Goal: Information Seeking & Learning: Check status

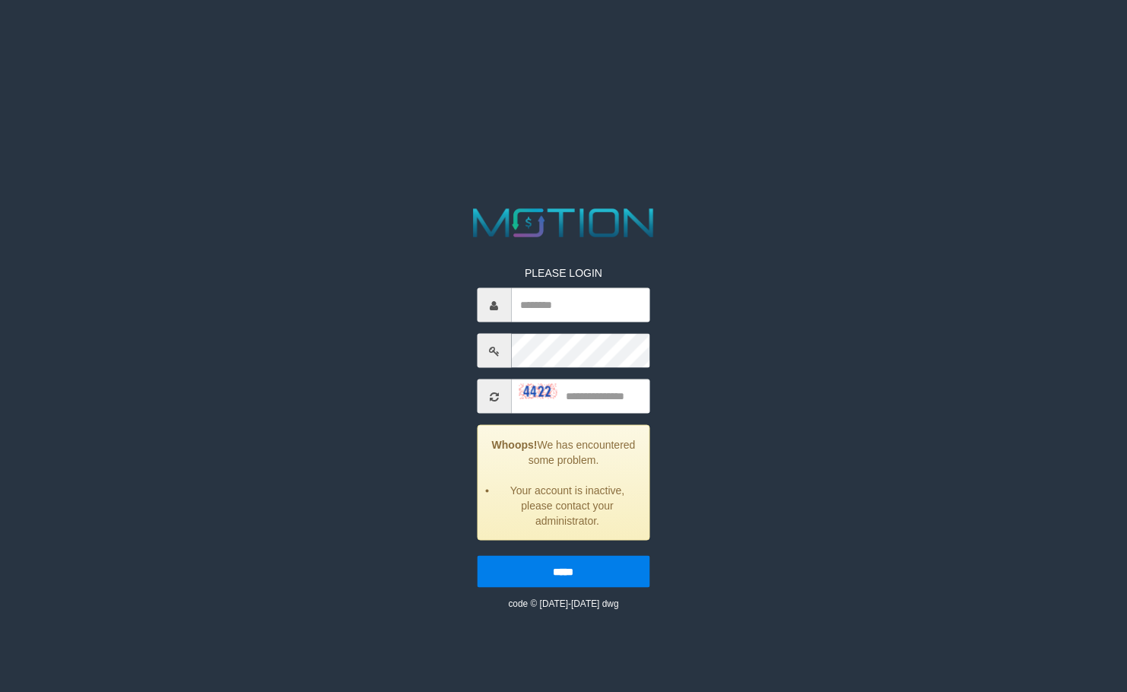
click at [571, 327] on div "PLEASE LOGIN Whoops! We has encountered some problem. Your account is inactive,…" at bounding box center [562, 427] width 195 height 368
click at [579, 314] on input "text" at bounding box center [580, 305] width 138 height 34
paste input "********"
type input "********"
click at [681, 374] on div "PLEASE LOGIN ******** Whoops! We has encountered some problem. Your account is …" at bounding box center [564, 407] width 586 height 407
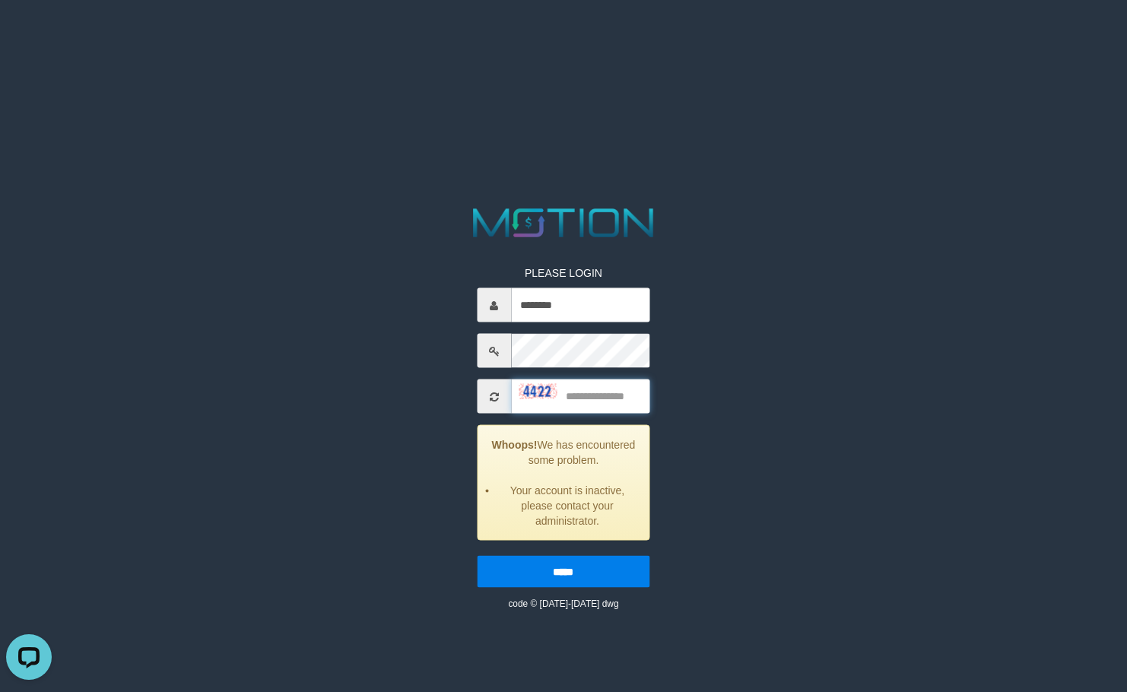
click at [574, 385] on input "text" at bounding box center [580, 396] width 138 height 34
type input "****"
click at [477, 556] on input "*****" at bounding box center [563, 572] width 173 height 32
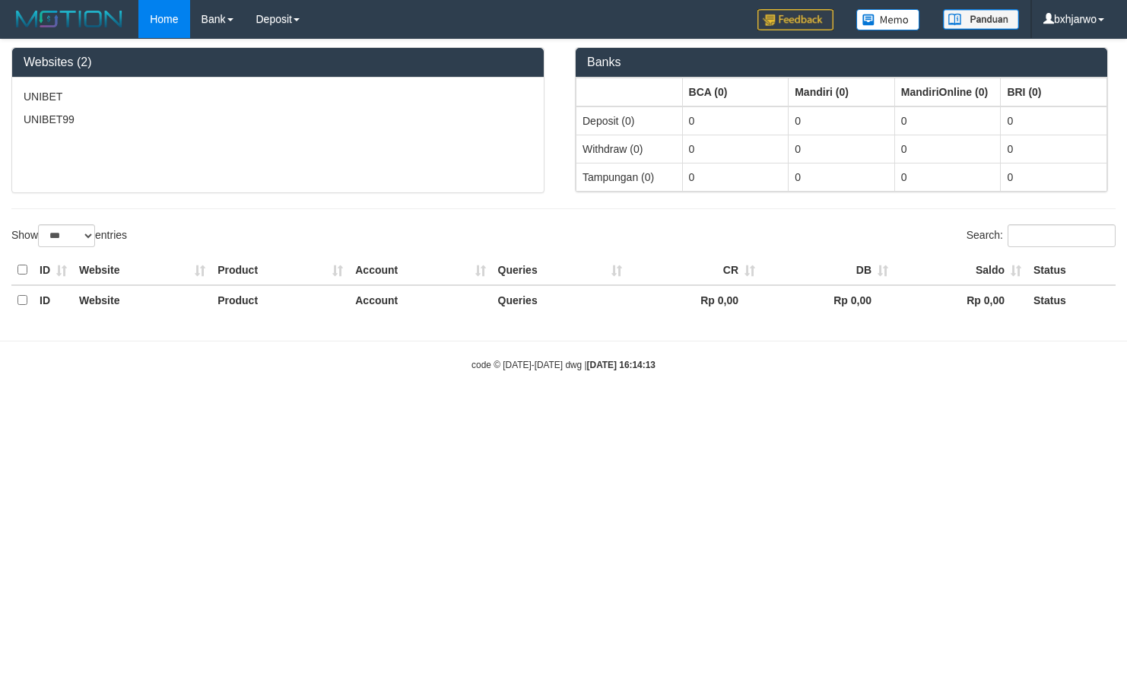
select select "***"
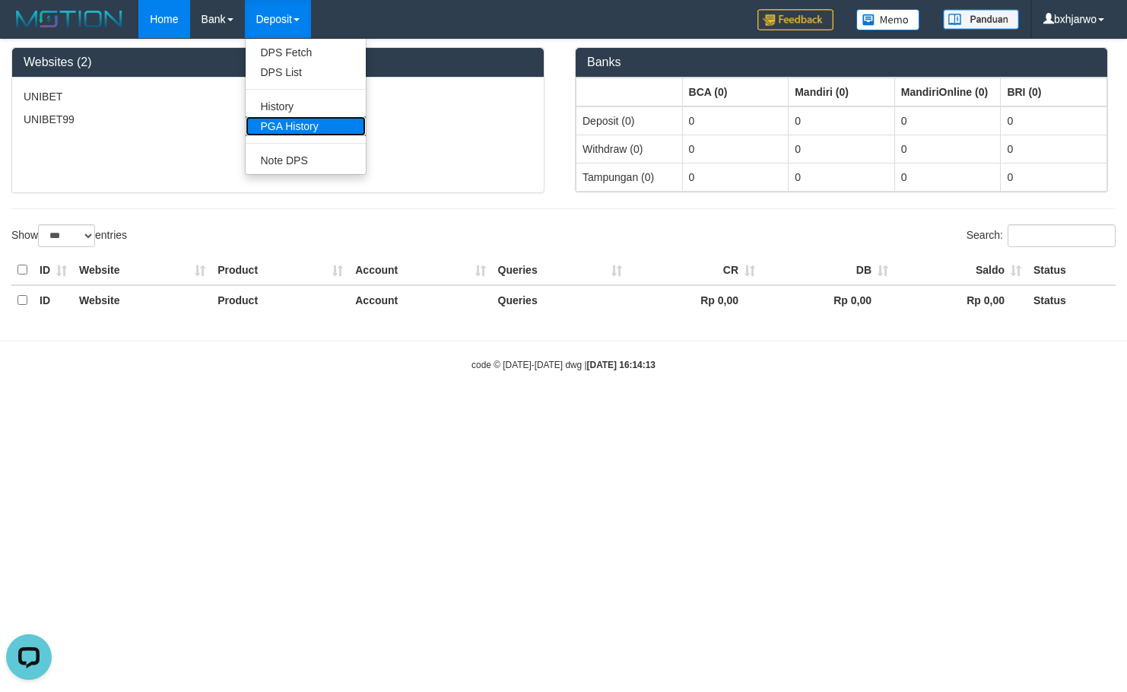
click at [312, 125] on link "PGA History" at bounding box center [306, 126] width 120 height 20
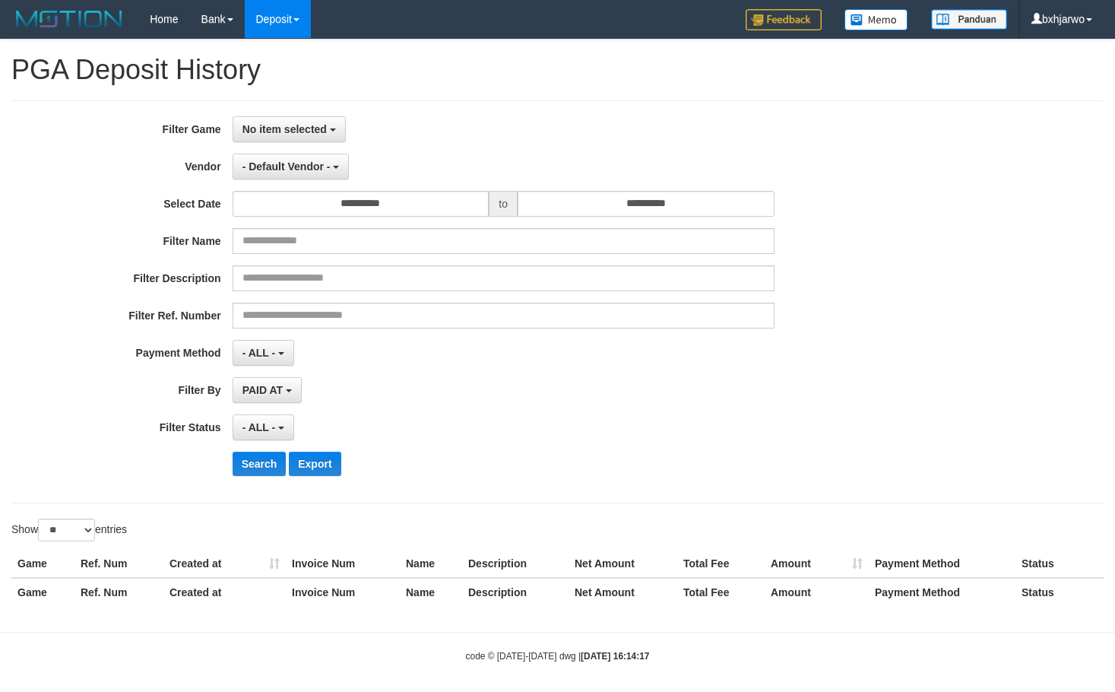
select select
select select "**"
click at [451, 207] on input "**********" at bounding box center [361, 204] width 257 height 26
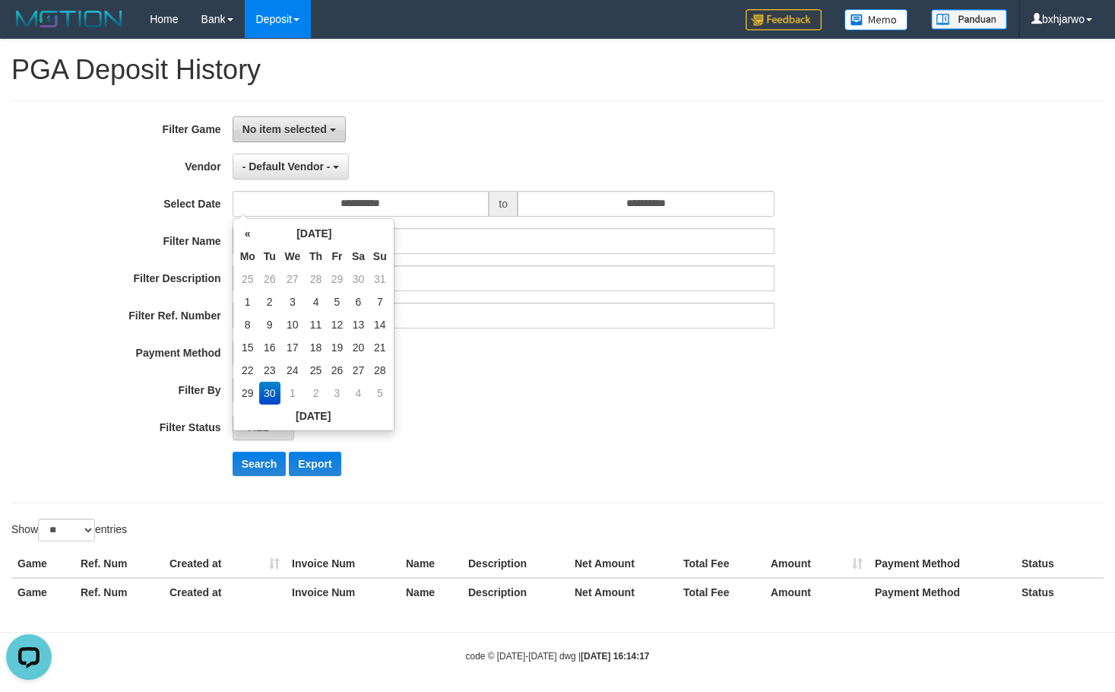
click at [325, 127] on span "No item selected" at bounding box center [285, 129] width 84 height 12
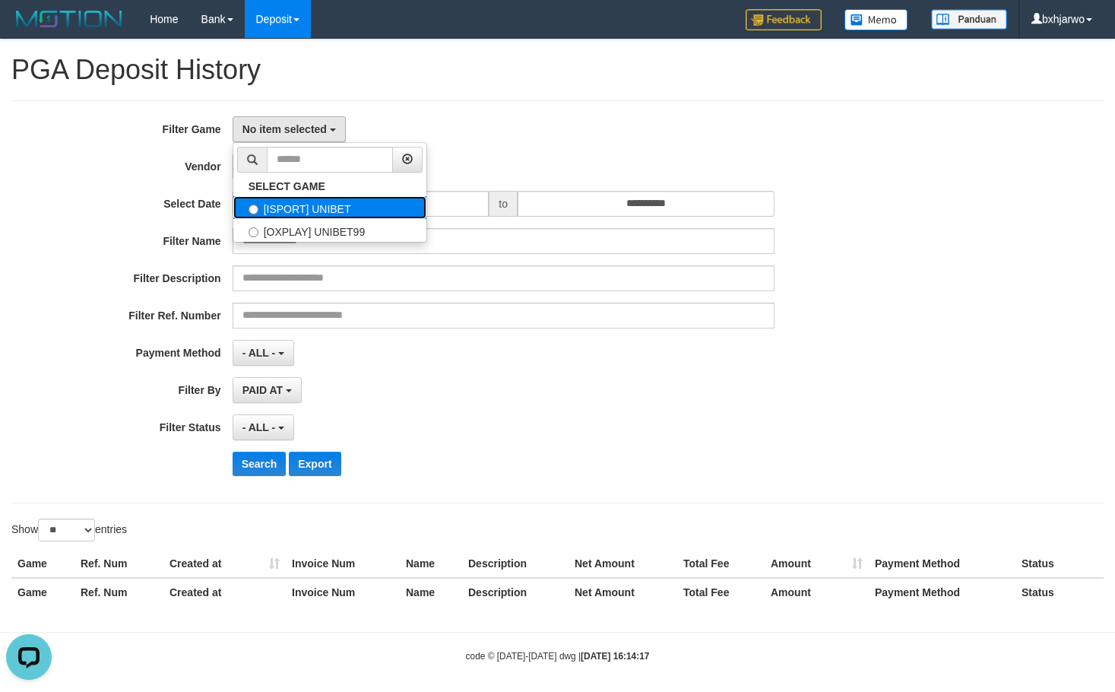
click at [314, 202] on label "[ISPORT] UNIBET" at bounding box center [329, 207] width 193 height 23
select select "****"
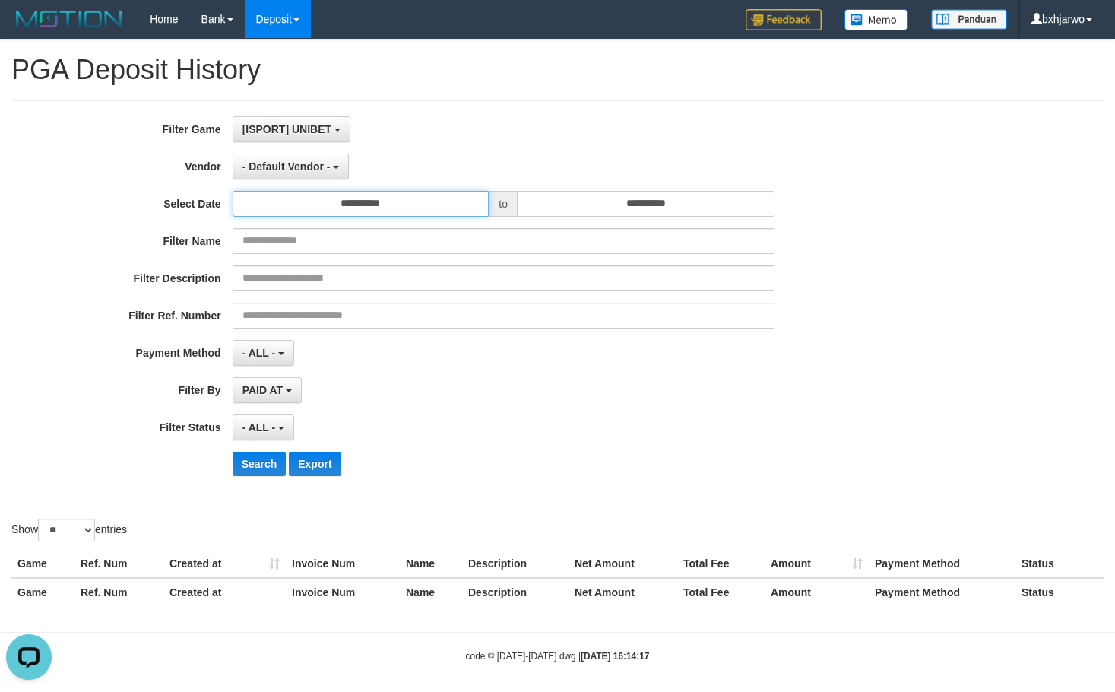
click at [376, 210] on input "**********" at bounding box center [361, 204] width 257 height 26
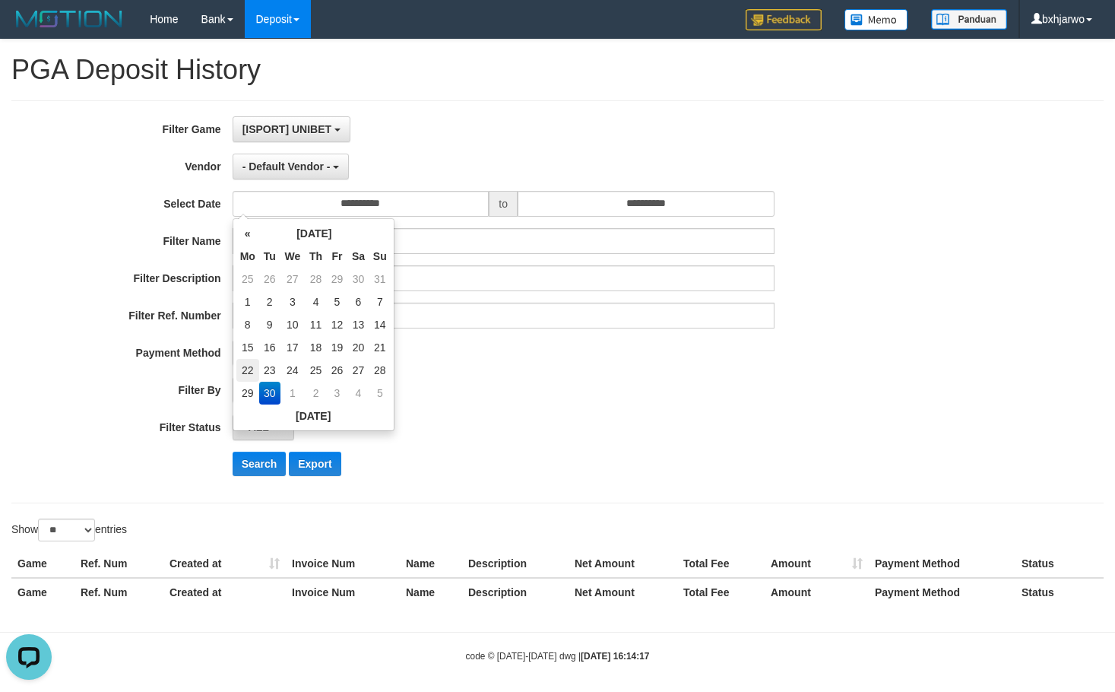
click at [244, 374] on td "22" at bounding box center [247, 370] width 23 height 23
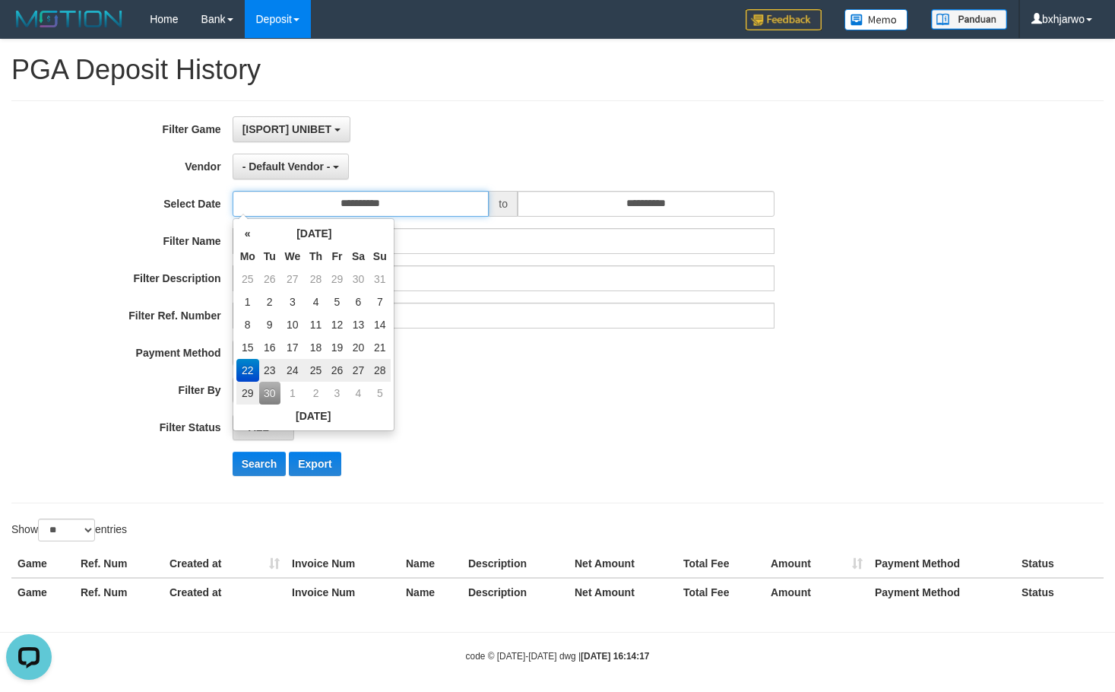
type input "**********"
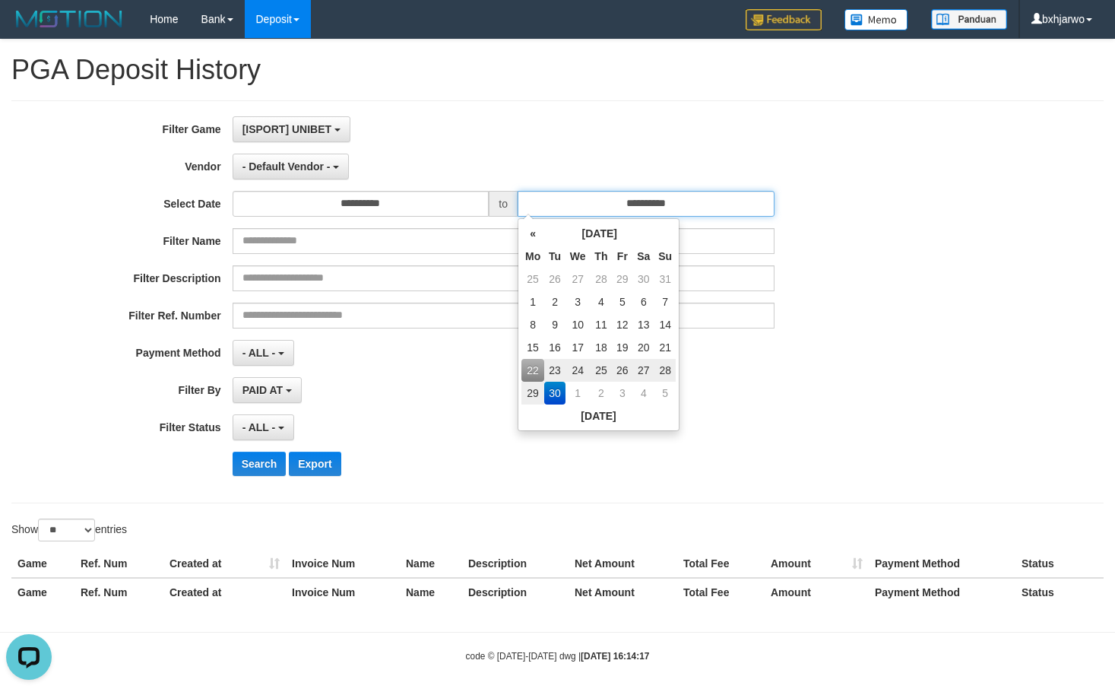
click at [650, 205] on input "**********" at bounding box center [646, 204] width 257 height 26
click at [667, 373] on td "28" at bounding box center [665, 370] width 21 height 23
type input "**********"
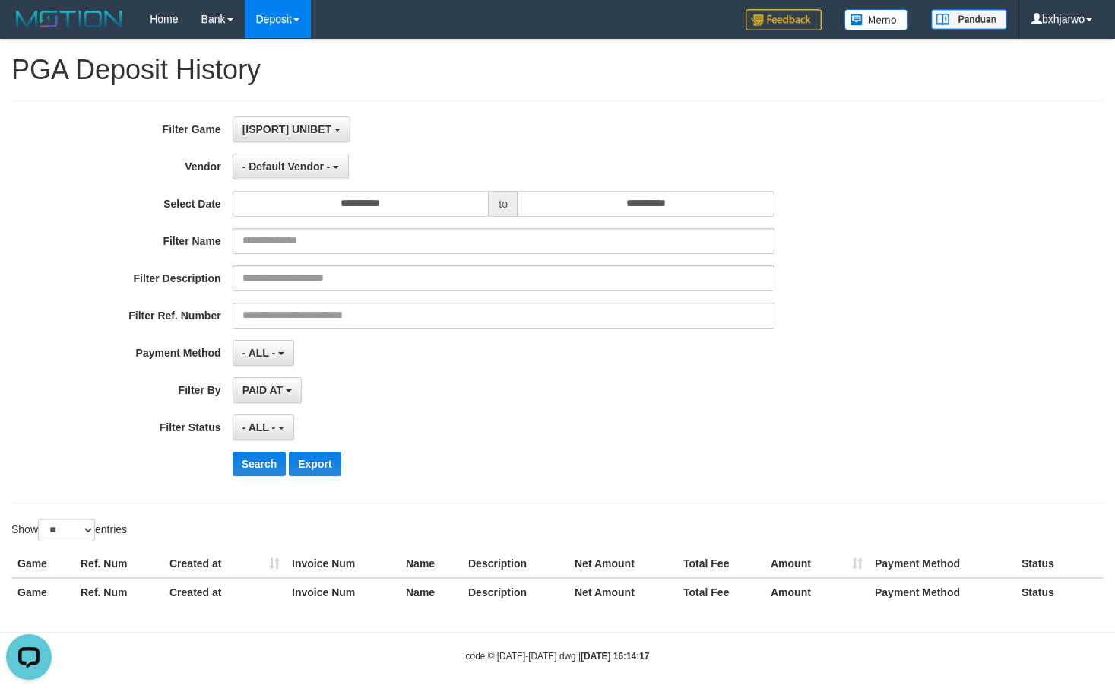
click at [753, 389] on div "PAID AT PAID AT CREATED AT" at bounding box center [504, 390] width 542 height 26
click at [257, 462] on button "Search" at bounding box center [260, 464] width 54 height 24
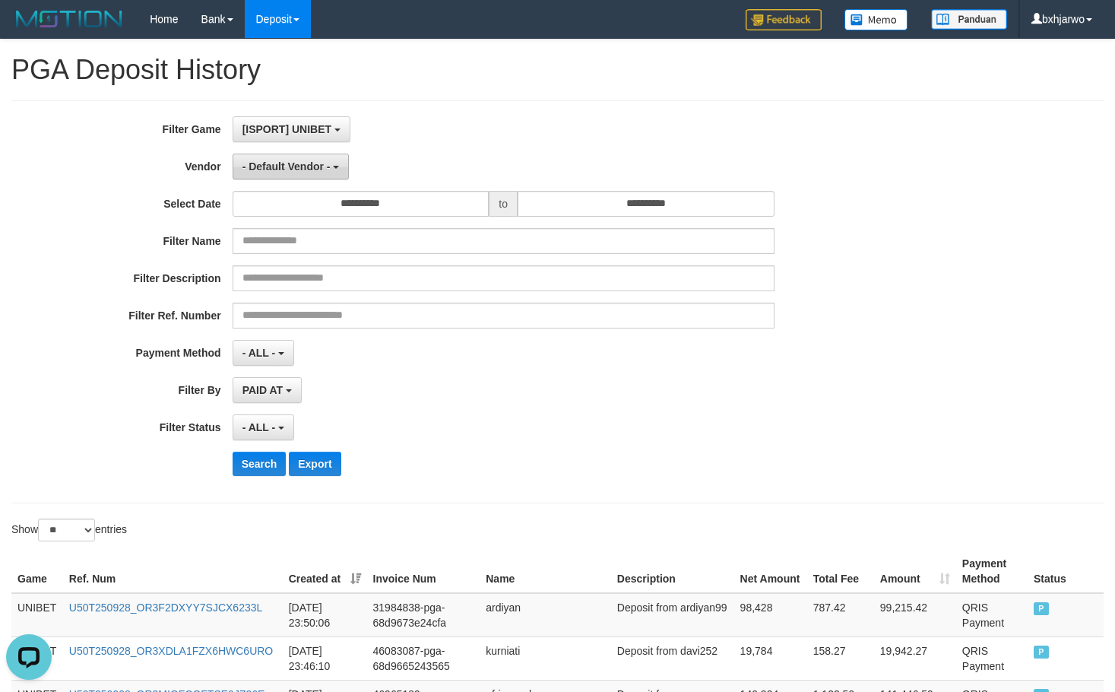
click at [307, 170] on span "- Default Vendor -" at bounding box center [287, 166] width 88 height 12
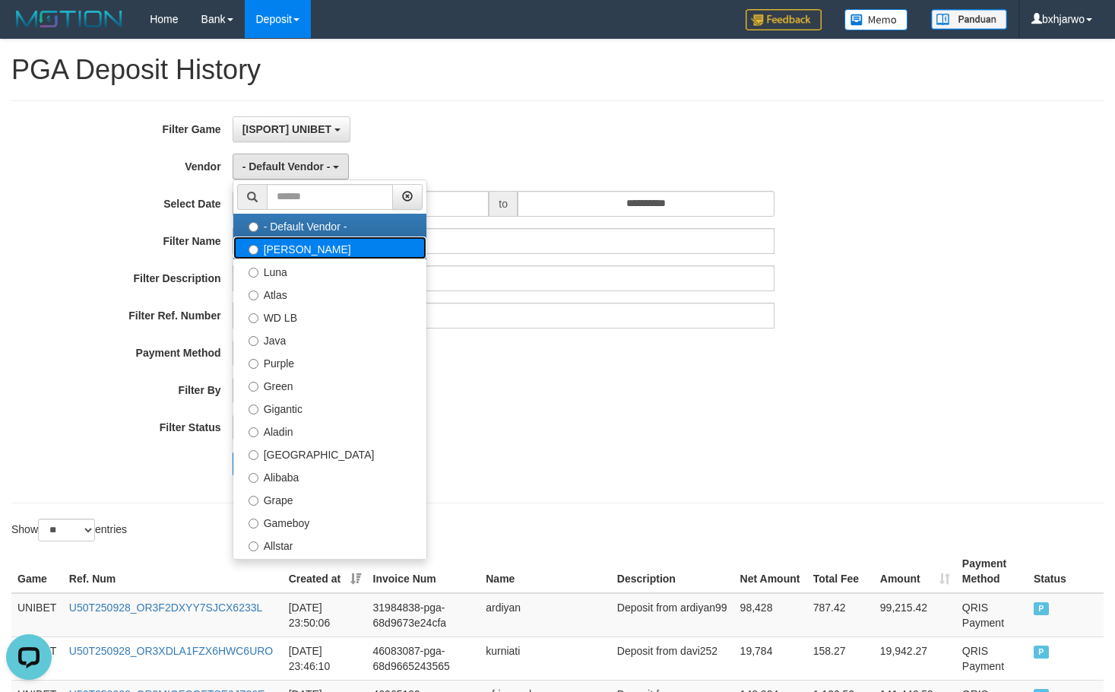
click at [292, 250] on label "[PERSON_NAME]" at bounding box center [329, 247] width 193 height 23
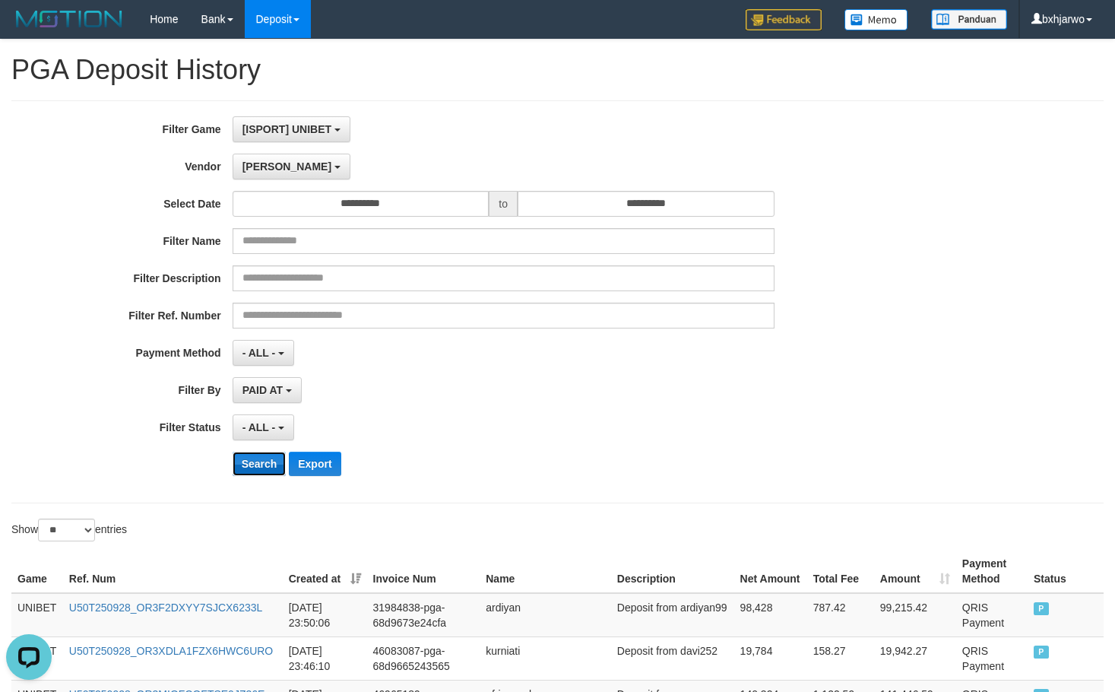
click at [271, 458] on button "Search" at bounding box center [260, 464] width 54 height 24
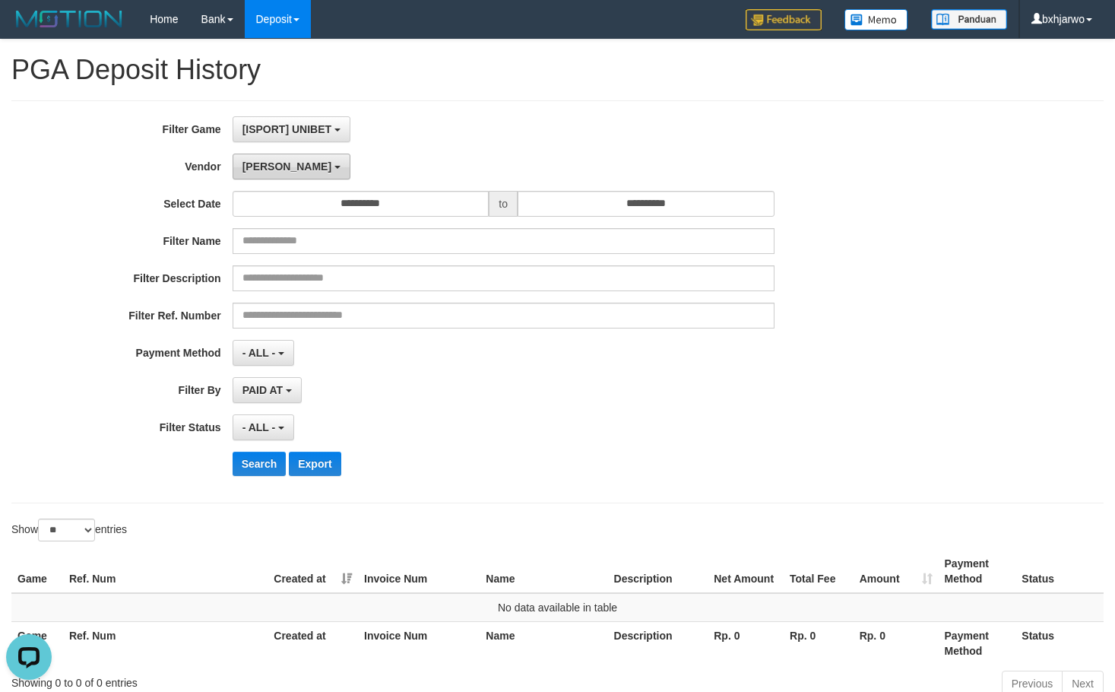
click at [277, 179] on button "[PERSON_NAME]" at bounding box center [292, 167] width 118 height 26
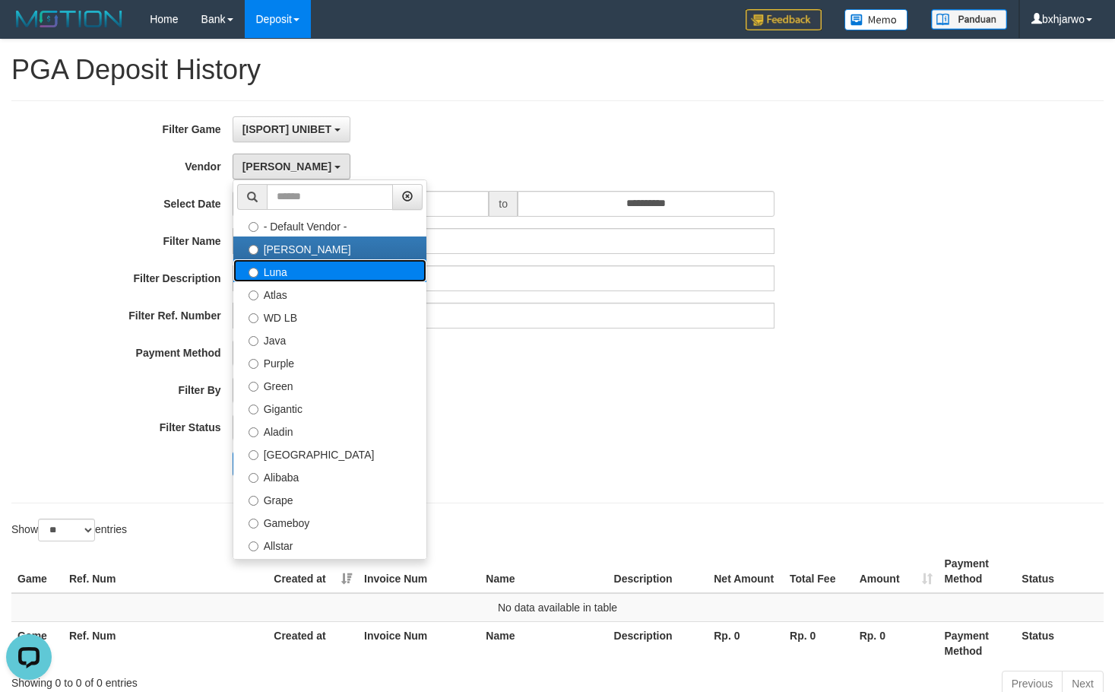
click at [288, 278] on label "Luna" at bounding box center [329, 270] width 193 height 23
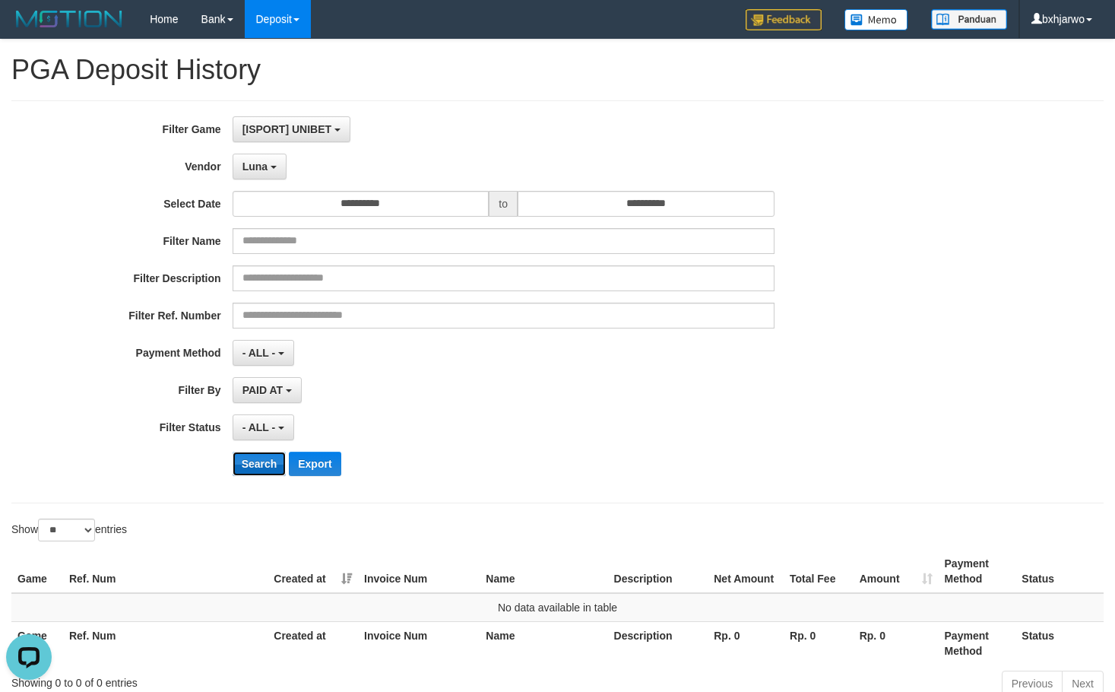
click at [271, 473] on button "Search" at bounding box center [260, 464] width 54 height 24
click at [266, 172] on span "Luna" at bounding box center [255, 166] width 25 height 12
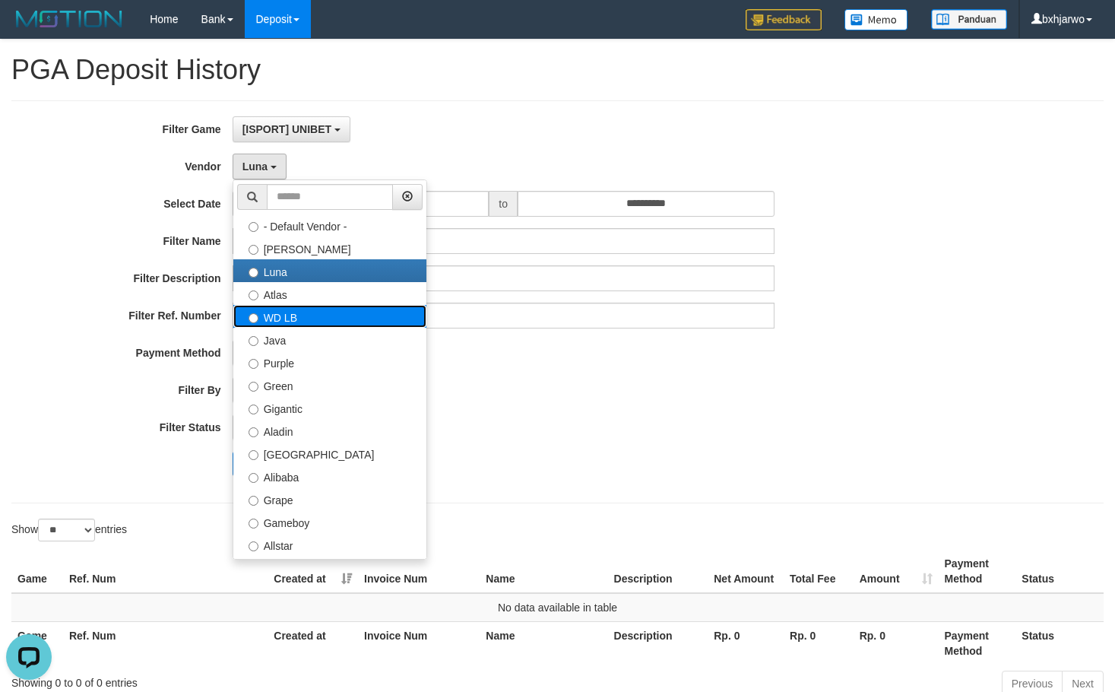
click at [278, 305] on label "WD LB" at bounding box center [329, 316] width 193 height 23
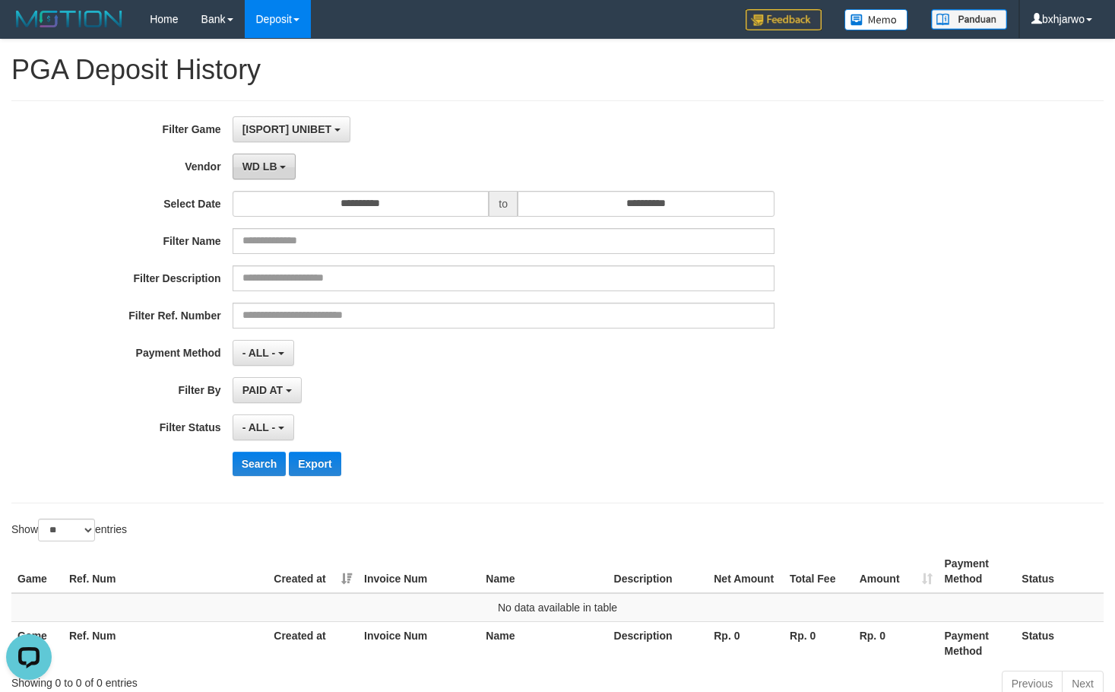
click at [272, 165] on span "WD LB" at bounding box center [260, 166] width 35 height 12
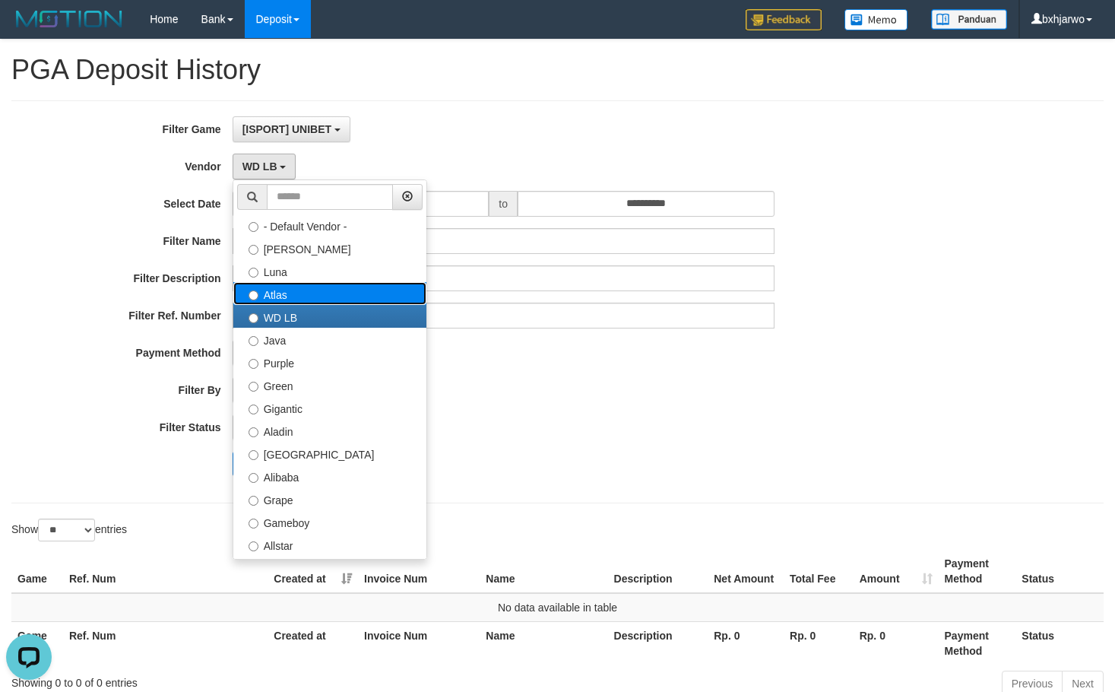
click at [281, 290] on label "Atlas" at bounding box center [329, 293] width 193 height 23
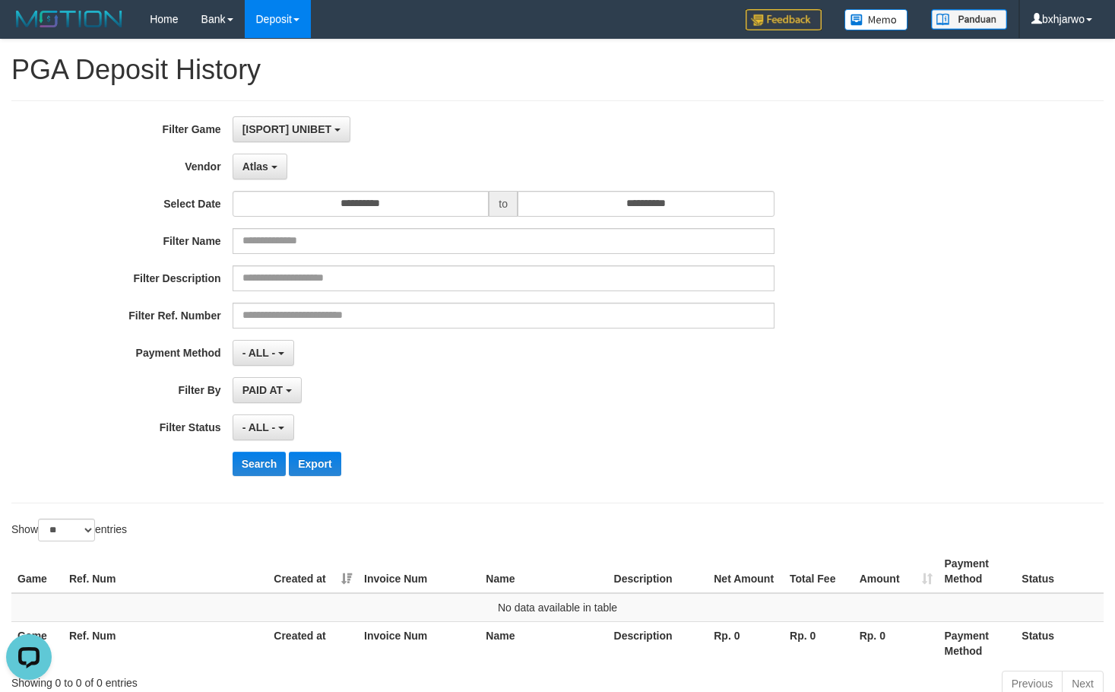
click at [265, 450] on div "**********" at bounding box center [465, 301] width 930 height 371
click at [267, 454] on button "Search" at bounding box center [260, 464] width 54 height 24
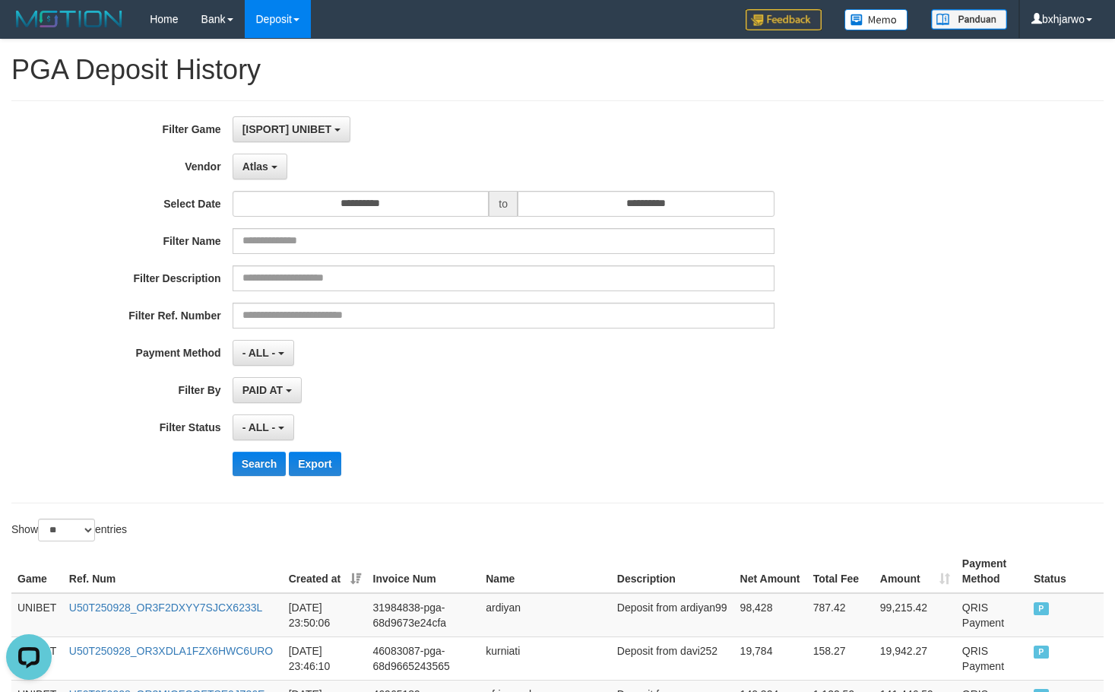
click at [482, 366] on div "**********" at bounding box center [465, 301] width 930 height 371
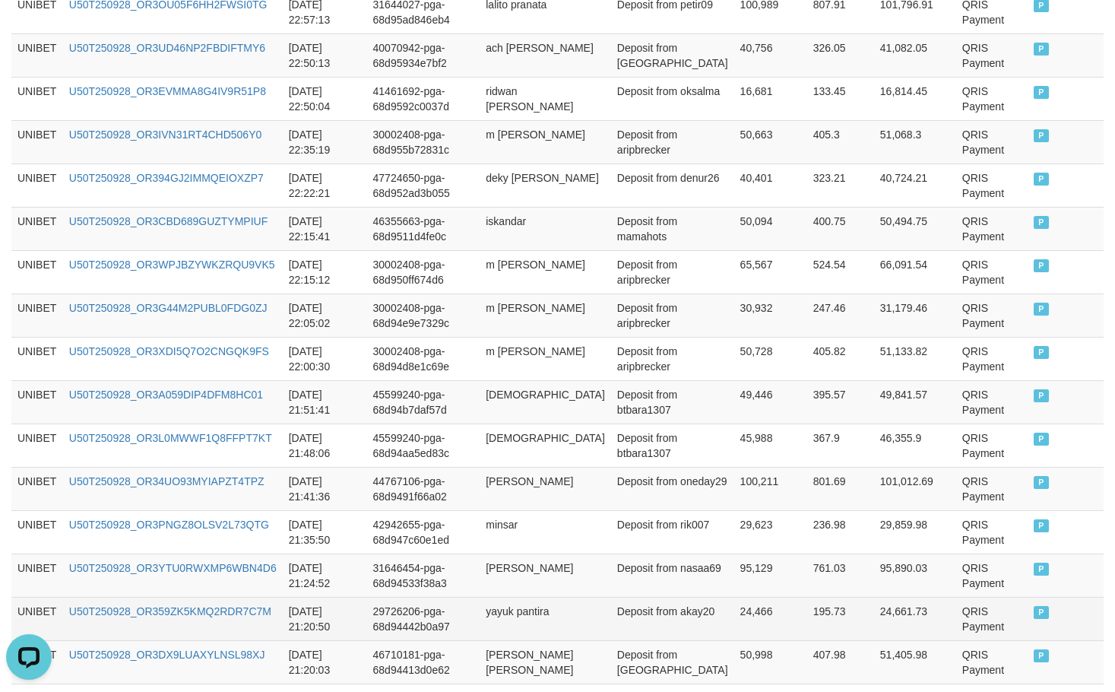
scroll to position [1150, 0]
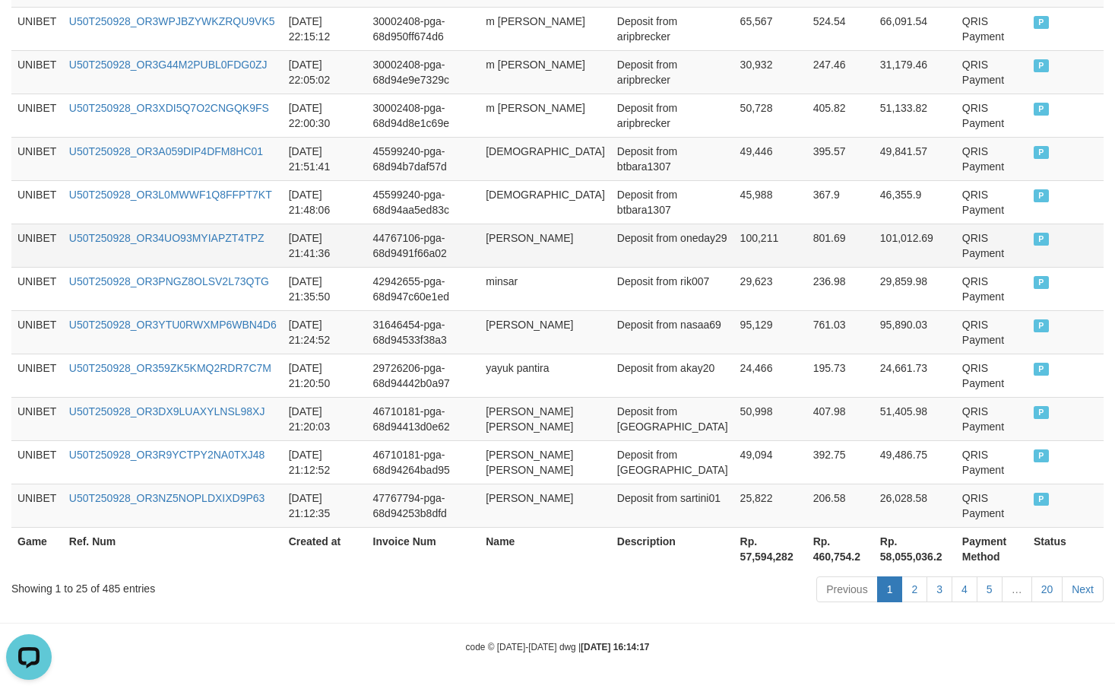
click at [807, 262] on td "801.69" at bounding box center [840, 245] width 67 height 43
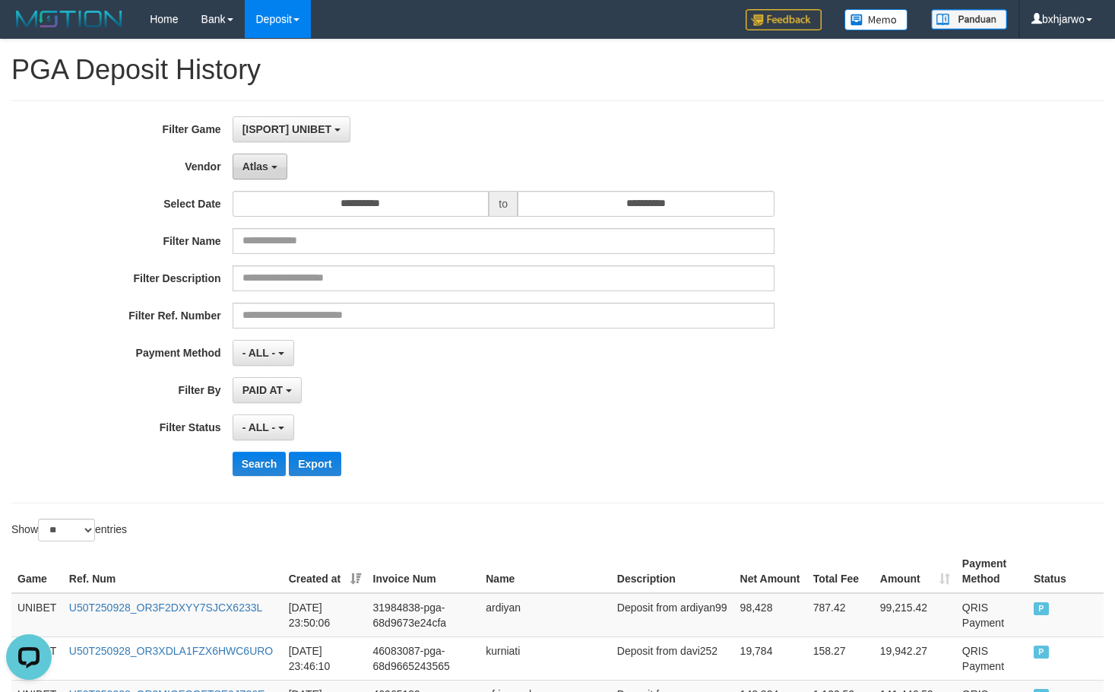
click at [268, 178] on button "Atlas" at bounding box center [260, 167] width 55 height 26
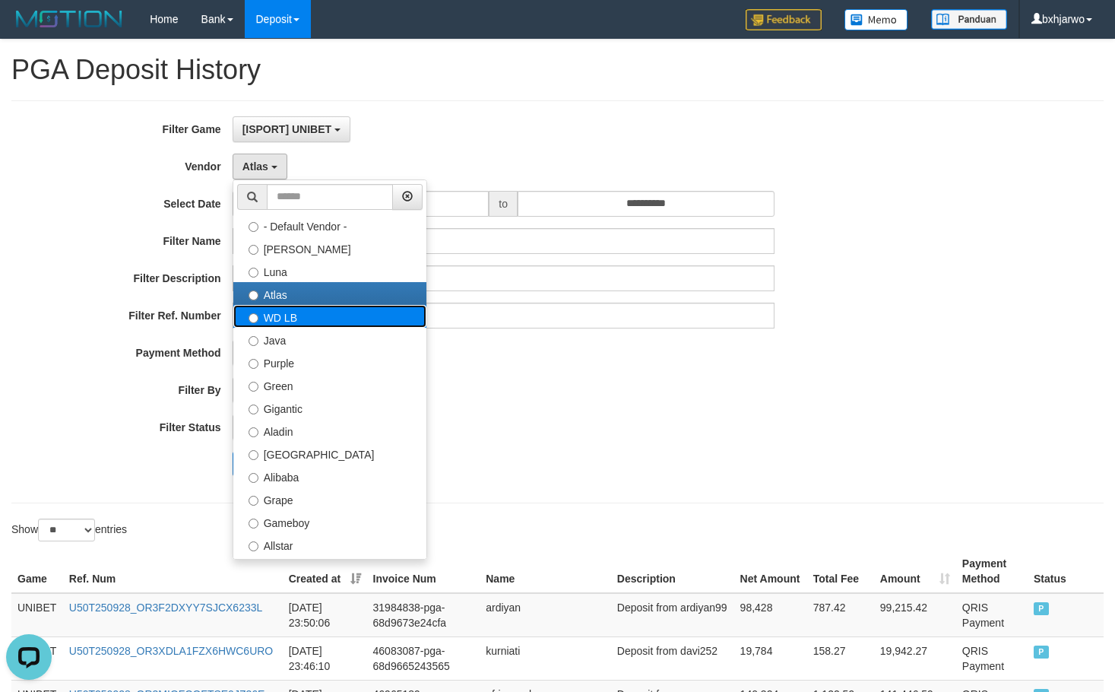
click at [284, 313] on label "WD LB" at bounding box center [329, 316] width 193 height 23
select select "**********"
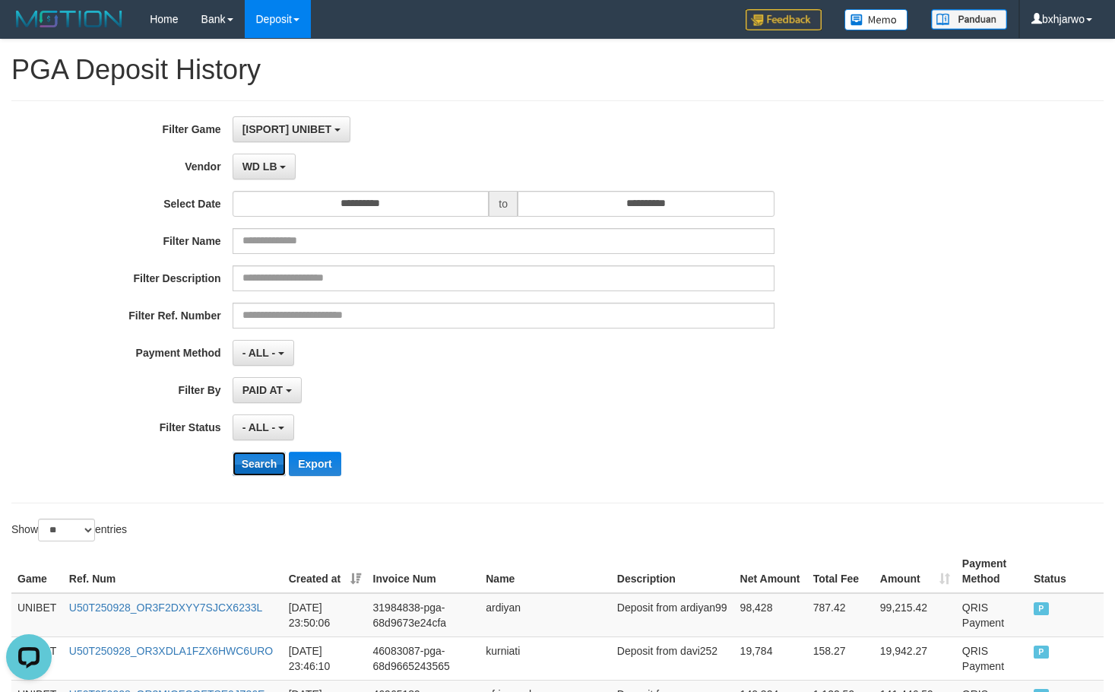
click at [268, 468] on button "Search" at bounding box center [260, 464] width 54 height 24
click at [289, 173] on button "WD LB" at bounding box center [265, 167] width 64 height 26
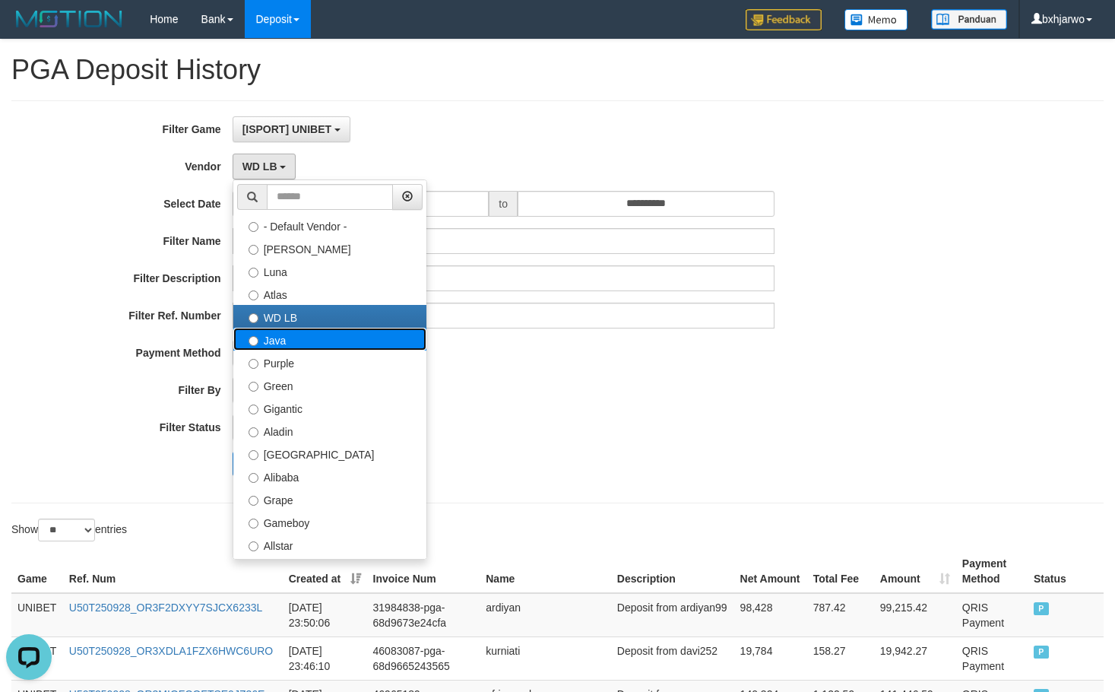
click at [266, 344] on label "Java" at bounding box center [329, 339] width 193 height 23
select select "**********"
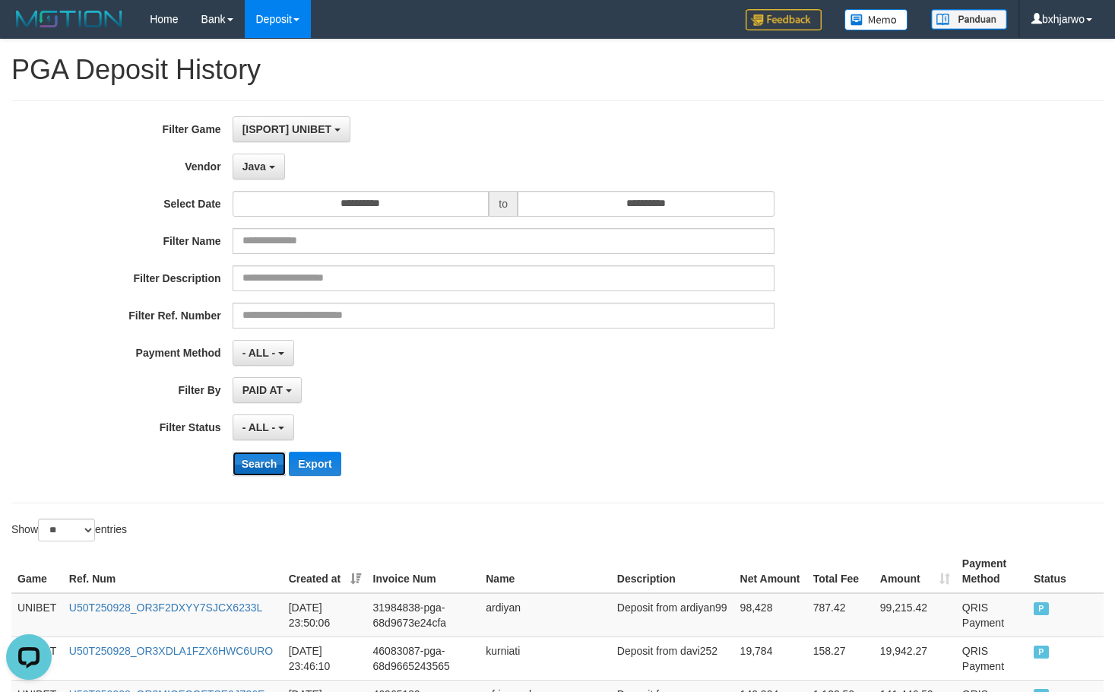
click at [266, 457] on button "Search" at bounding box center [260, 464] width 54 height 24
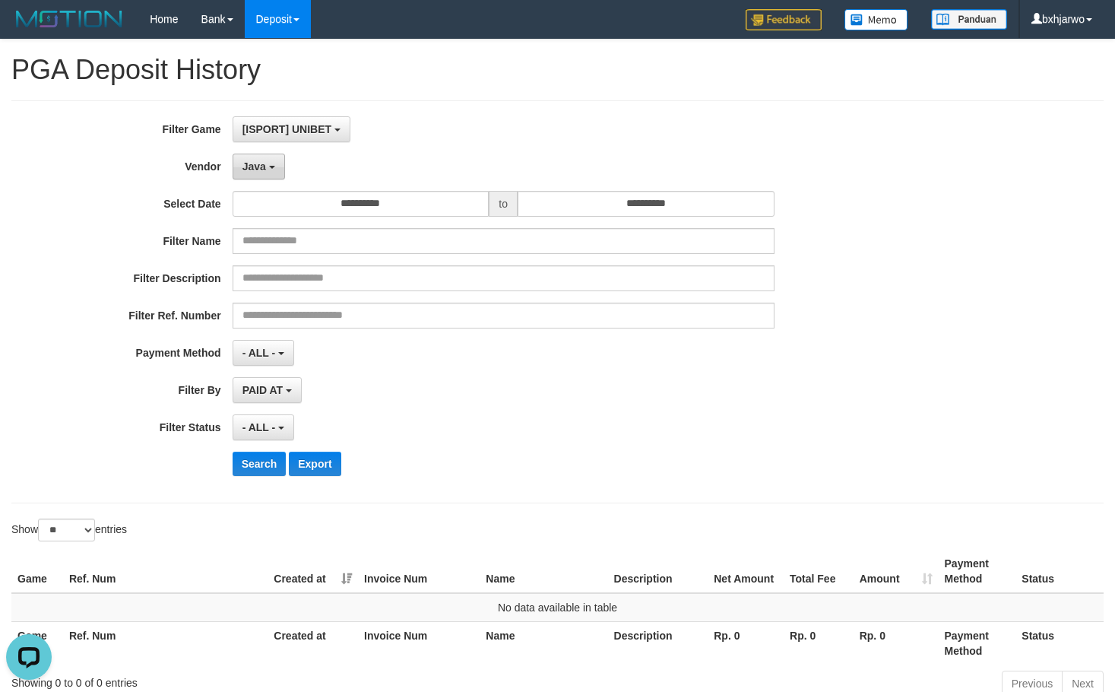
click at [269, 170] on button "Java" at bounding box center [259, 167] width 52 height 26
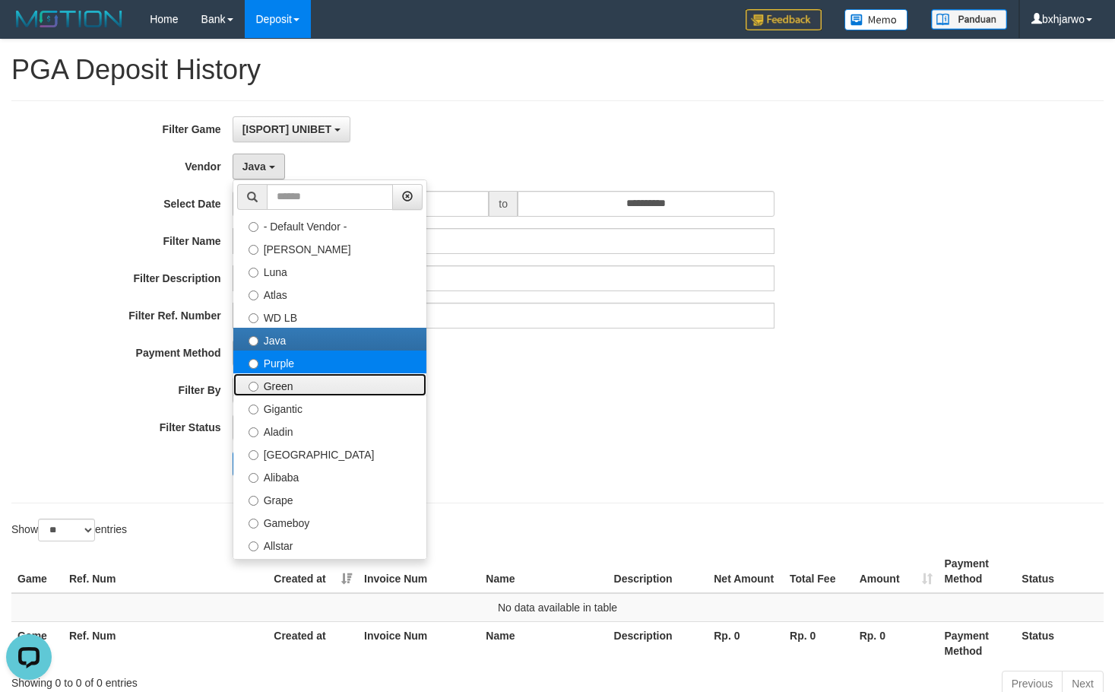
drag, startPoint x: 285, startPoint y: 373, endPoint x: 293, endPoint y: 366, distance: 10.2
click at [293, 366] on ul "- Default Vendor - [PERSON_NAME] Atlas WD LB Java Purple Green Gigantic Aladin …" at bounding box center [330, 369] width 195 height 380
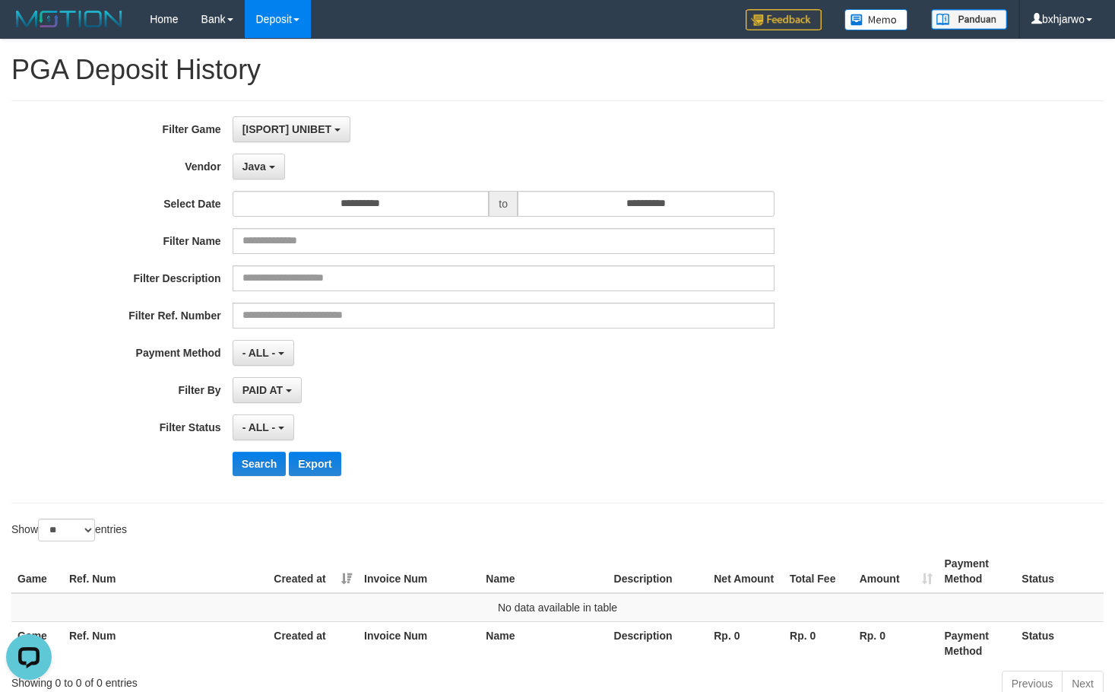
click at [293, 366] on div "**********" at bounding box center [465, 301] width 930 height 371
click at [280, 469] on button "Search" at bounding box center [260, 464] width 54 height 24
click at [274, 170] on button "Java" at bounding box center [259, 167] width 52 height 26
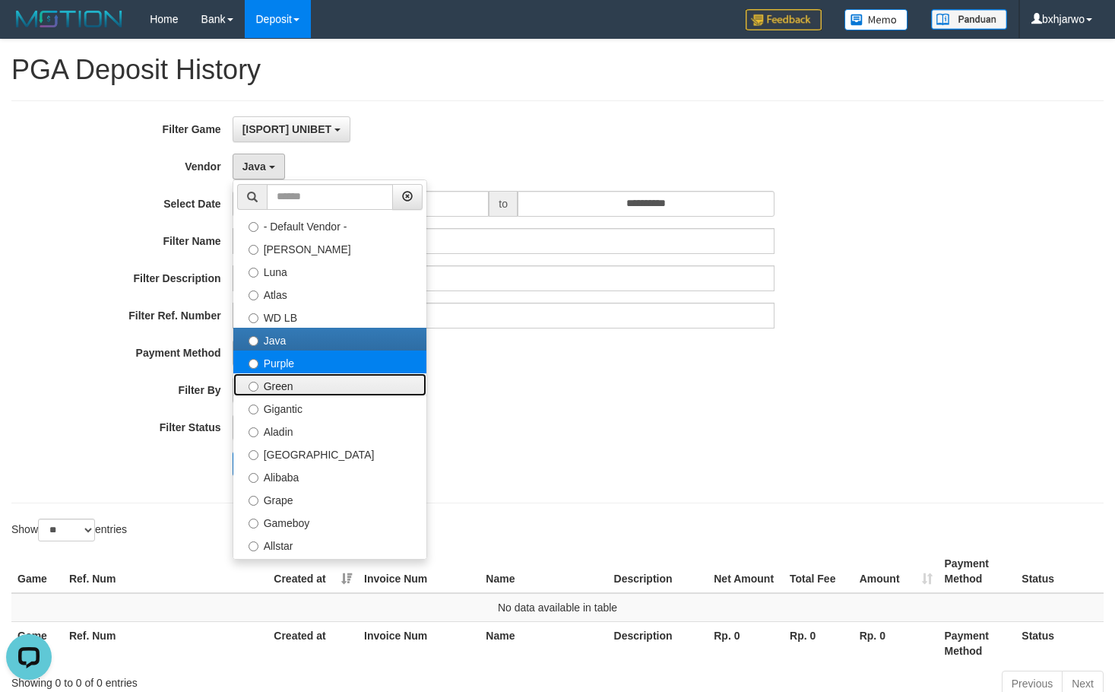
drag, startPoint x: 307, startPoint y: 377, endPoint x: 310, endPoint y: 368, distance: 9.6
click at [310, 368] on ul "- Default Vendor - [PERSON_NAME] Atlas WD LB Java Purple Green Gigantic Aladin …" at bounding box center [330, 369] width 195 height 380
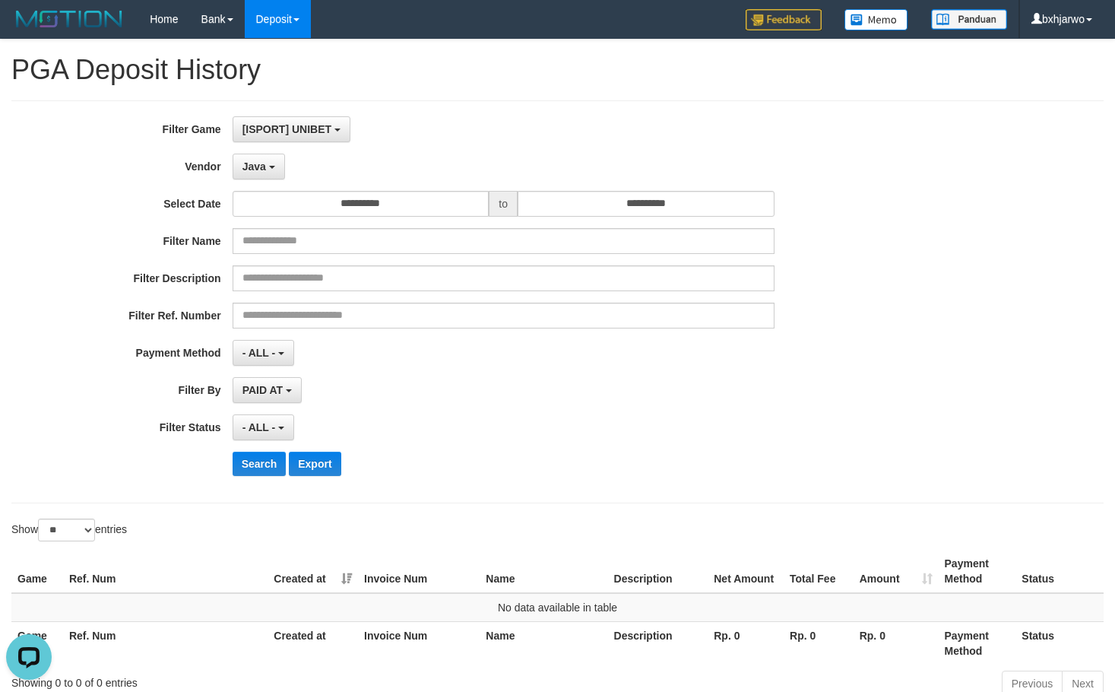
click at [310, 368] on div "**********" at bounding box center [465, 301] width 930 height 371
click at [268, 170] on button "Java" at bounding box center [259, 167] width 52 height 26
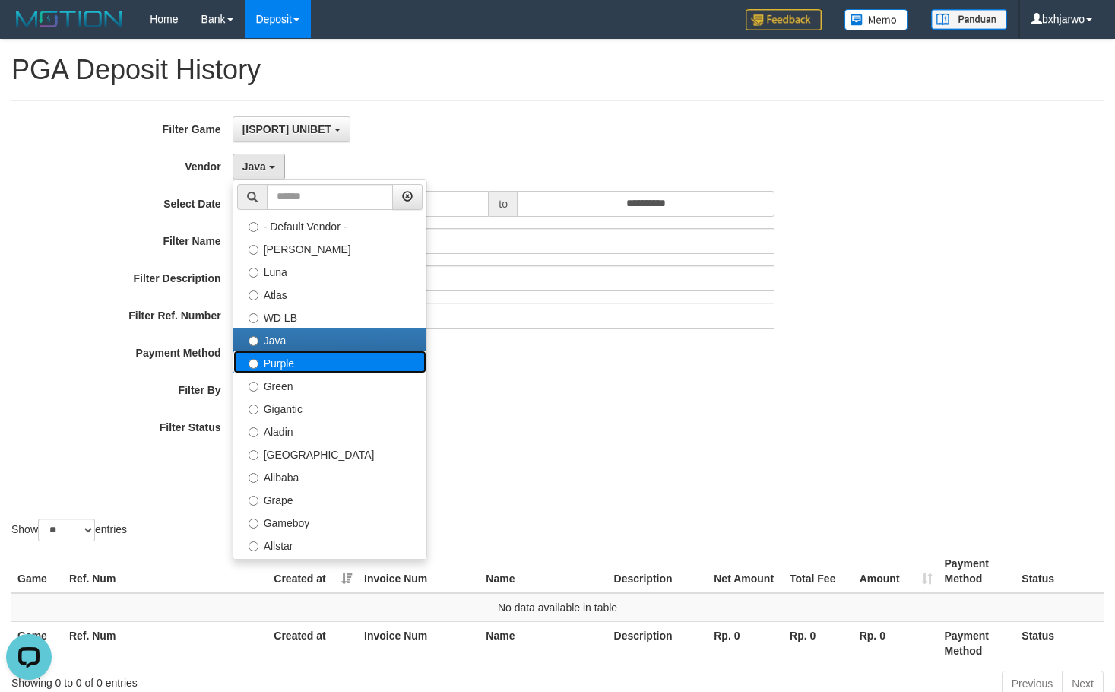
click at [282, 367] on label "Purple" at bounding box center [329, 361] width 193 height 23
select select "**********"
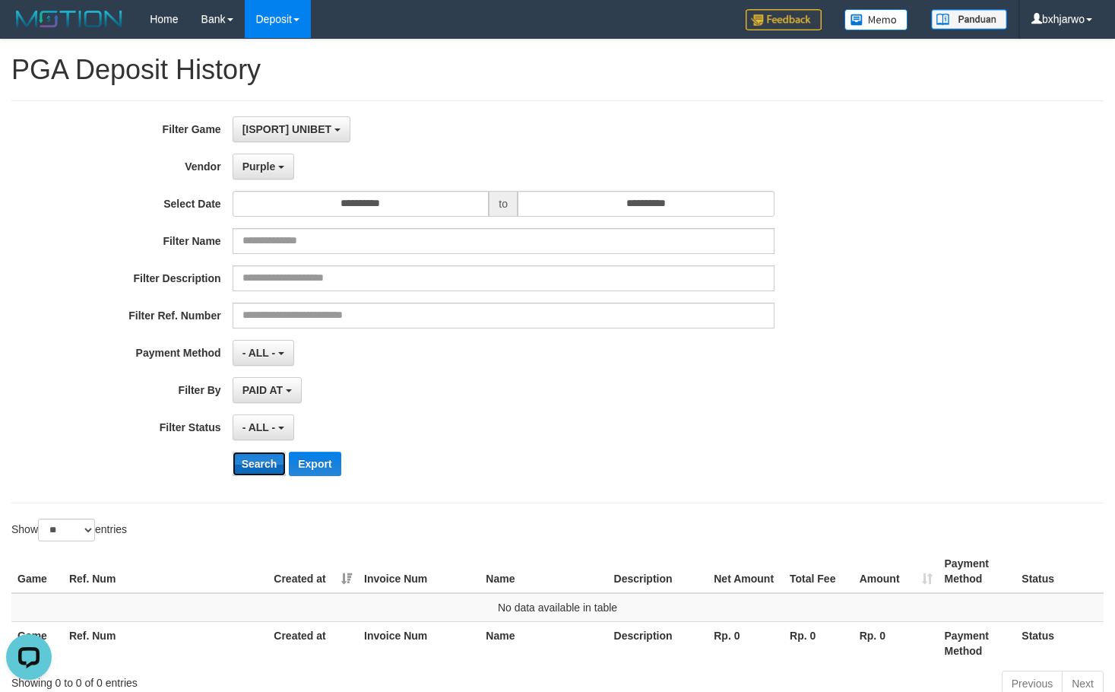
click at [264, 461] on button "Search" at bounding box center [260, 464] width 54 height 24
click at [266, 180] on div "**********" at bounding box center [465, 301] width 930 height 371
click at [269, 161] on span "Purple" at bounding box center [259, 166] width 33 height 12
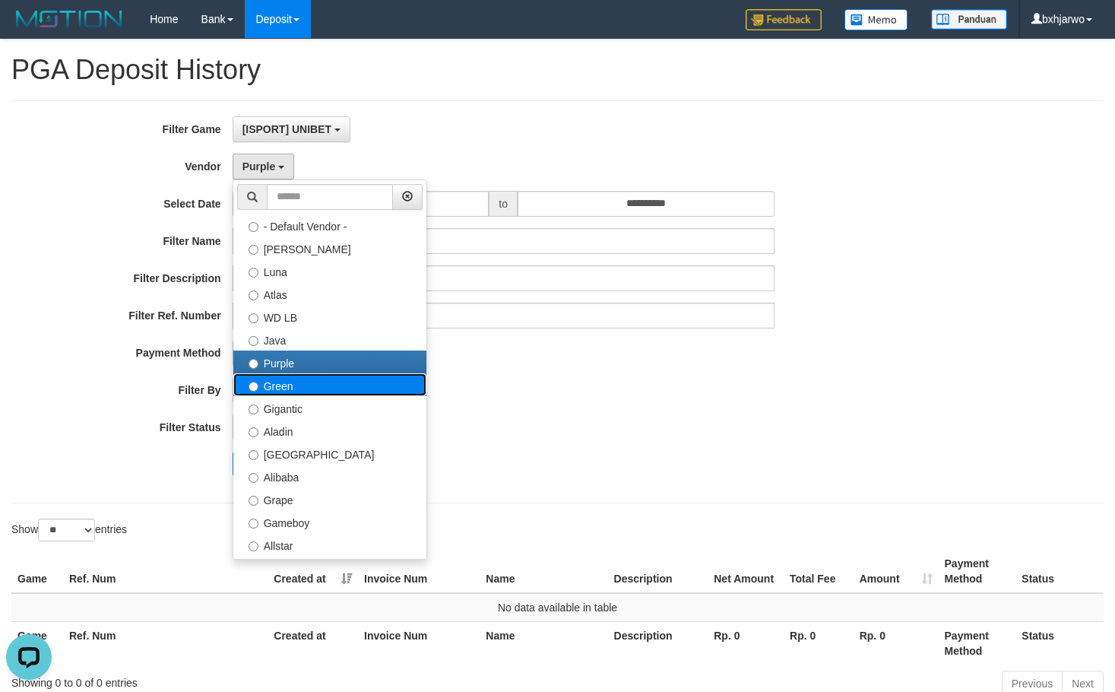
click at [291, 385] on label "Green" at bounding box center [329, 384] width 193 height 23
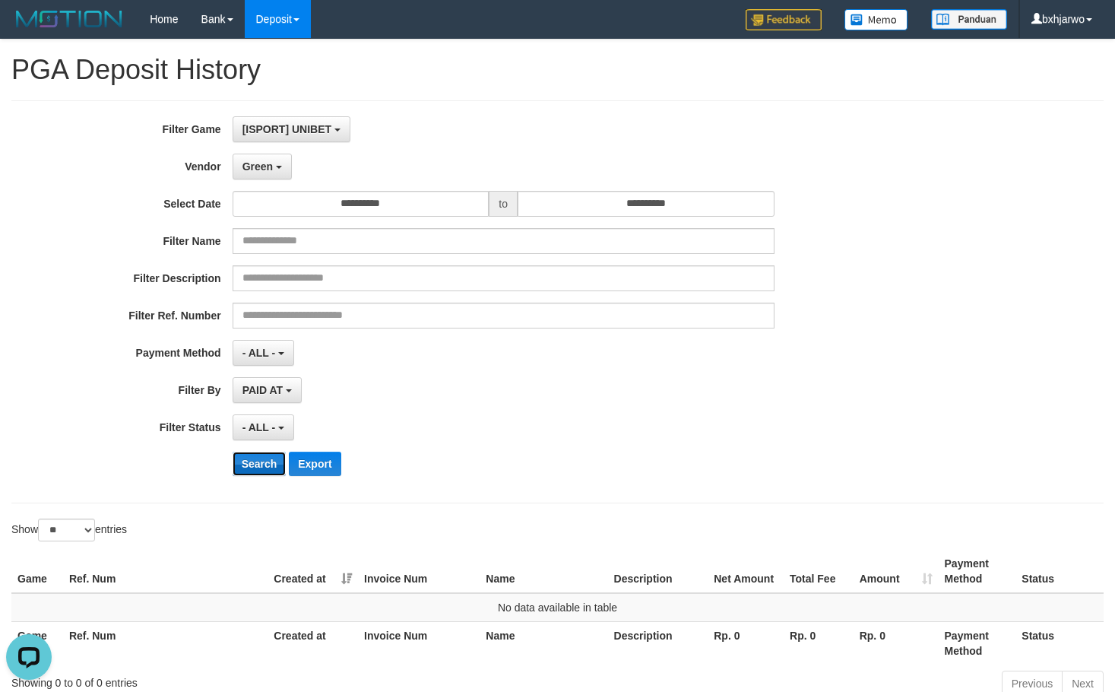
click at [275, 461] on button "Search" at bounding box center [260, 464] width 54 height 24
click at [253, 159] on button "Green" at bounding box center [262, 167] width 59 height 26
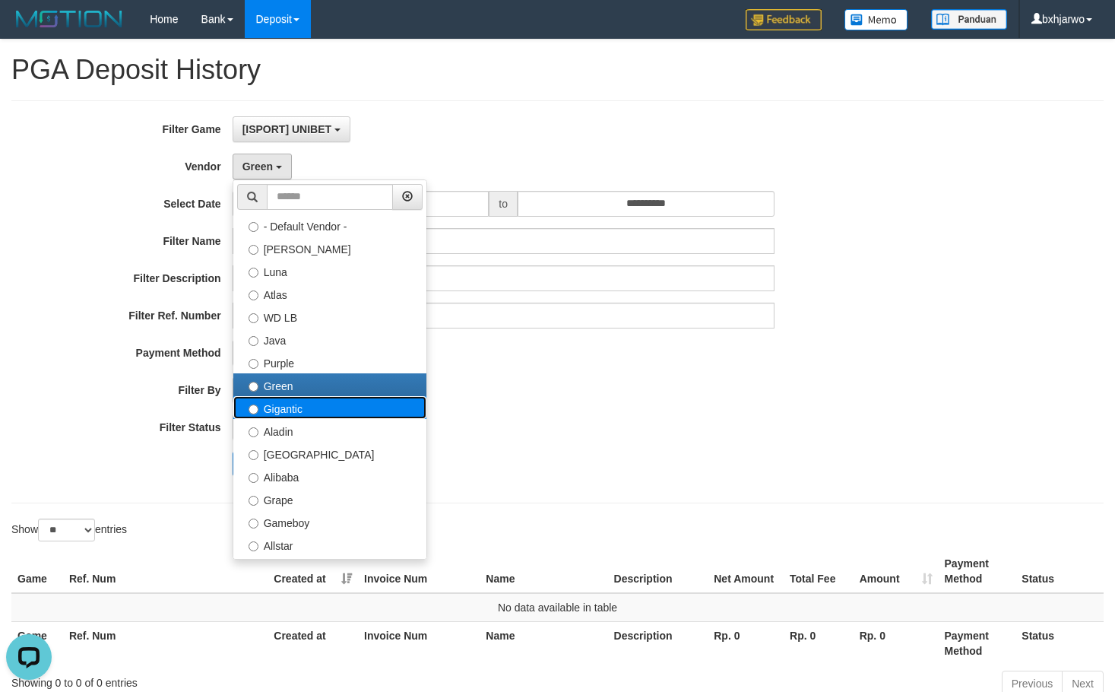
click at [281, 406] on label "Gigantic" at bounding box center [329, 407] width 193 height 23
select select "**********"
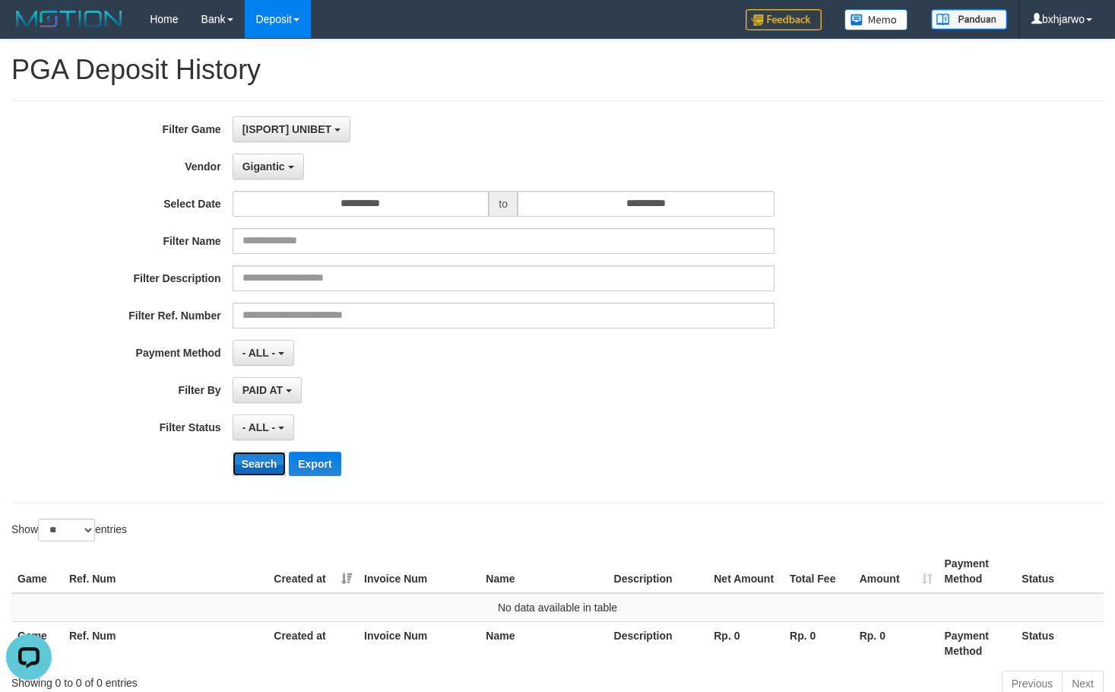
click at [268, 455] on button "Search" at bounding box center [260, 464] width 54 height 24
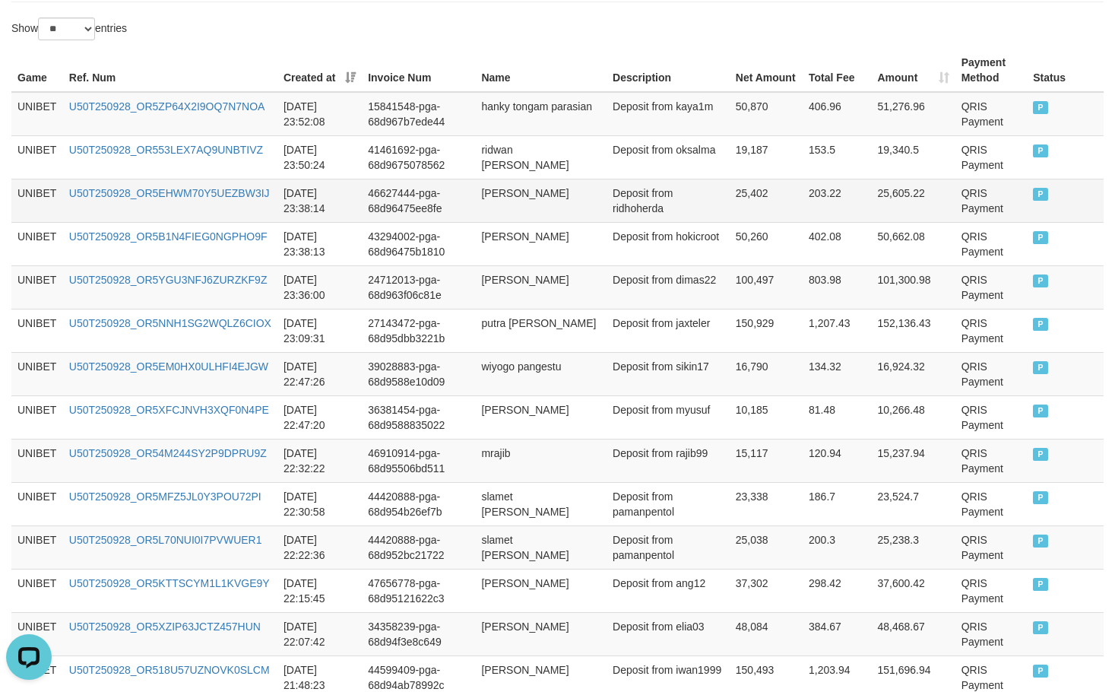
scroll to position [617, 0]
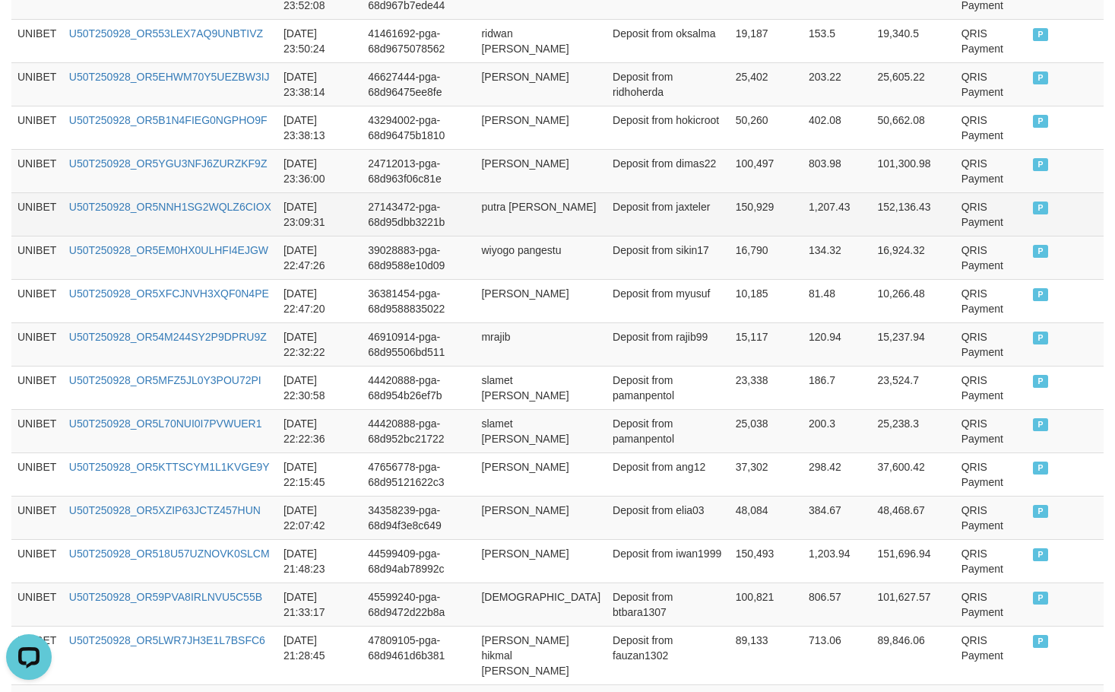
click at [826, 227] on td "1,207.43" at bounding box center [837, 213] width 68 height 43
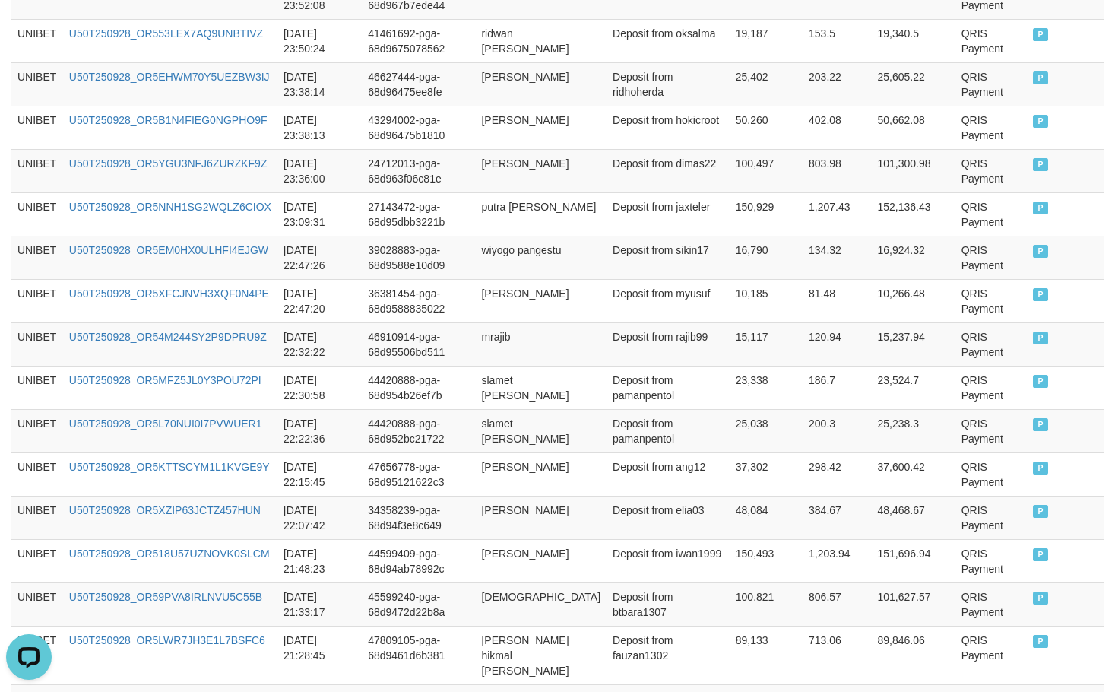
scroll to position [1150, 0]
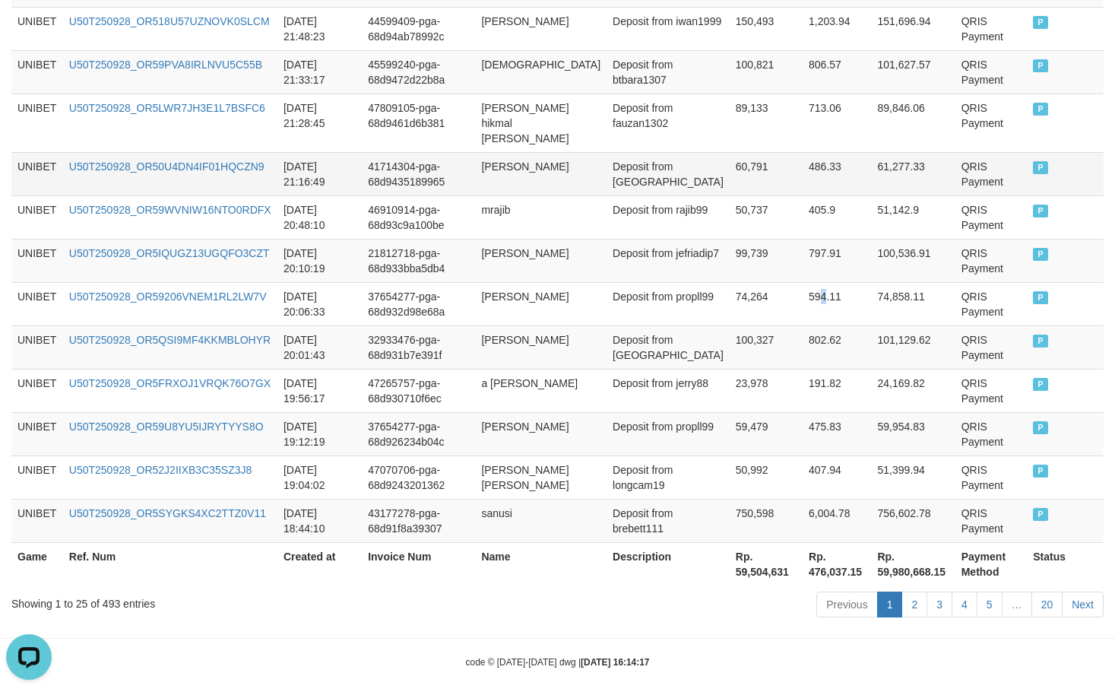
click at [807, 282] on td "594.11" at bounding box center [837, 303] width 68 height 43
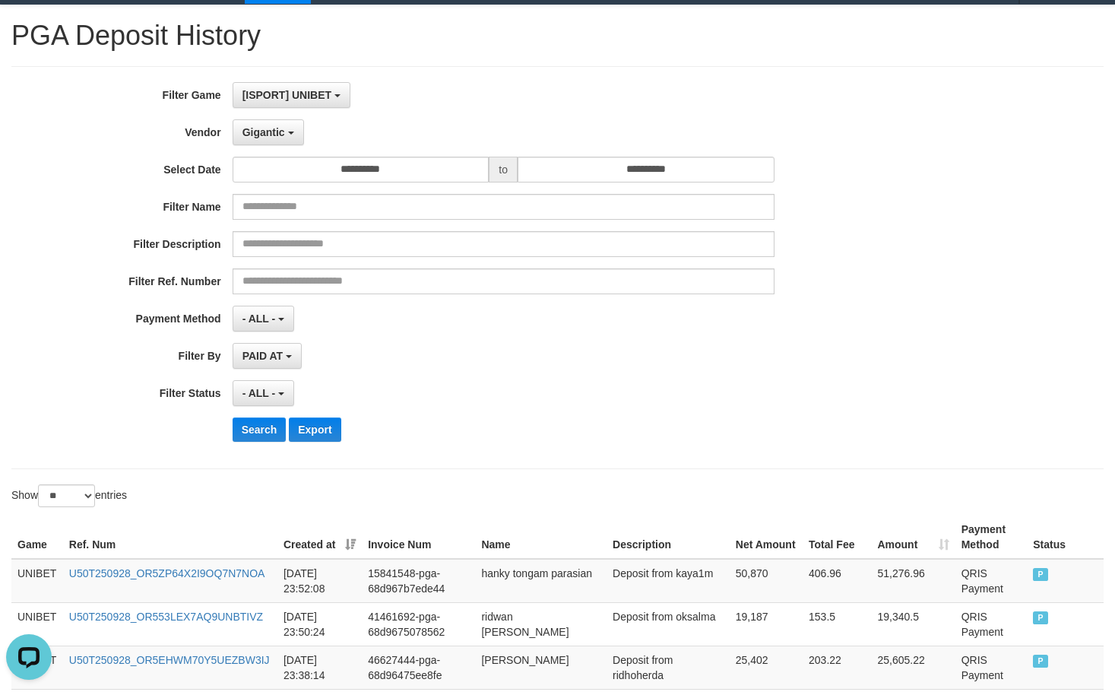
scroll to position [0, 0]
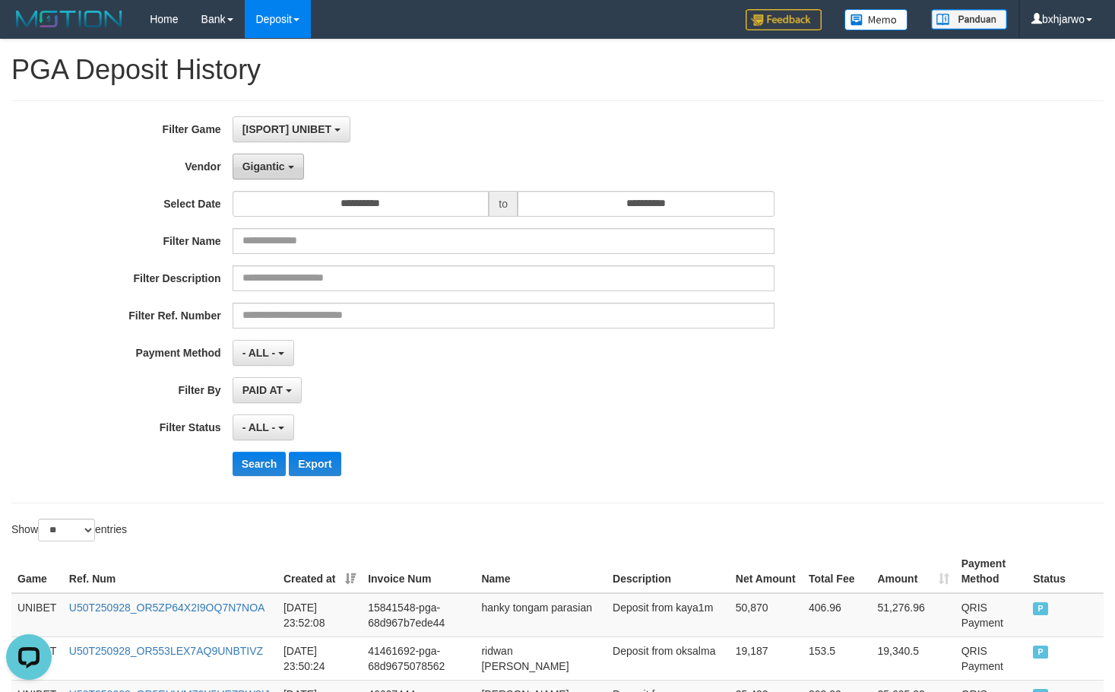
click at [294, 166] on button "Gigantic" at bounding box center [268, 167] width 71 height 26
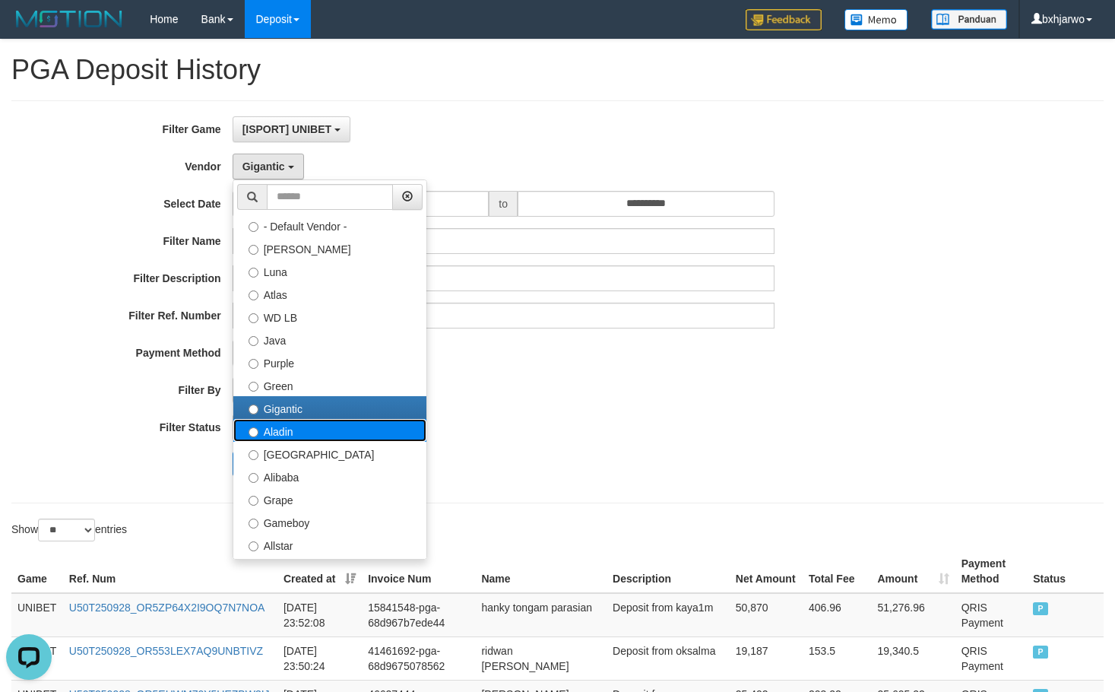
click at [276, 428] on label "Aladin" at bounding box center [329, 430] width 193 height 23
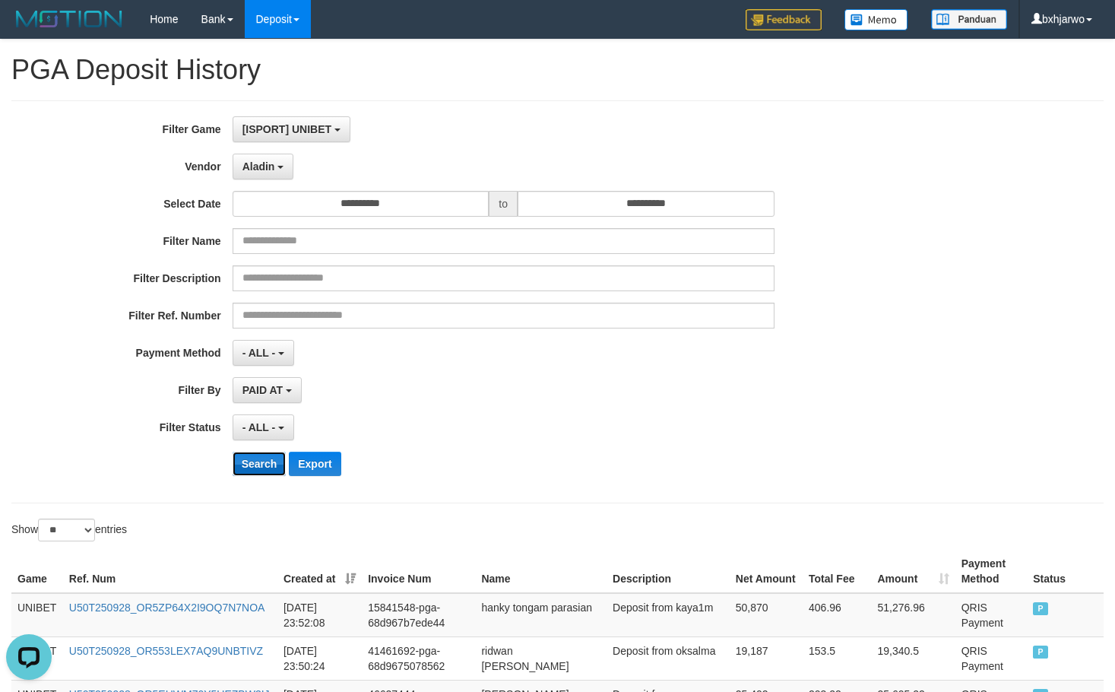
click at [262, 454] on button "Search" at bounding box center [260, 464] width 54 height 24
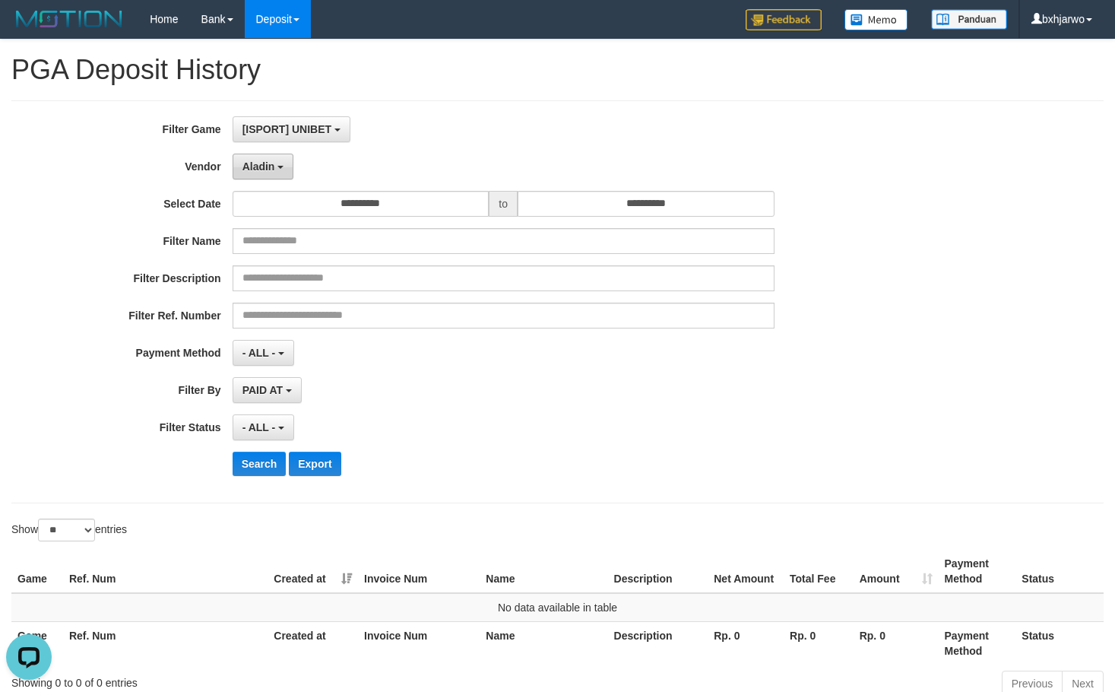
click at [258, 154] on button "Aladin" at bounding box center [264, 167] width 62 height 26
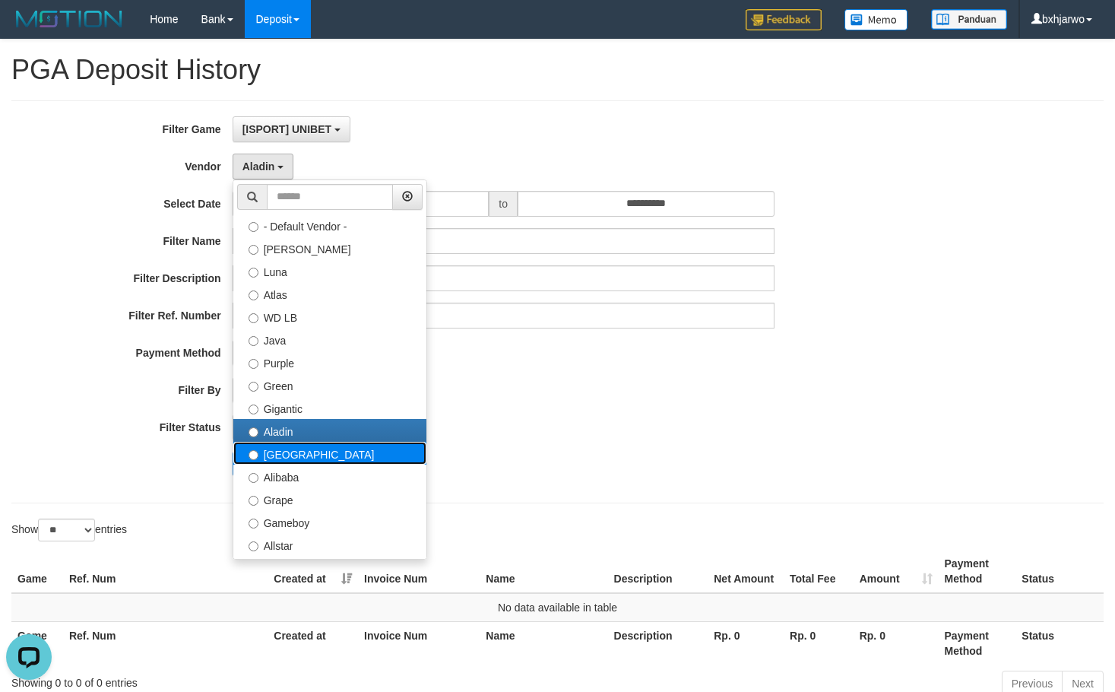
click at [305, 453] on label "[GEOGRAPHIC_DATA]" at bounding box center [329, 453] width 193 height 23
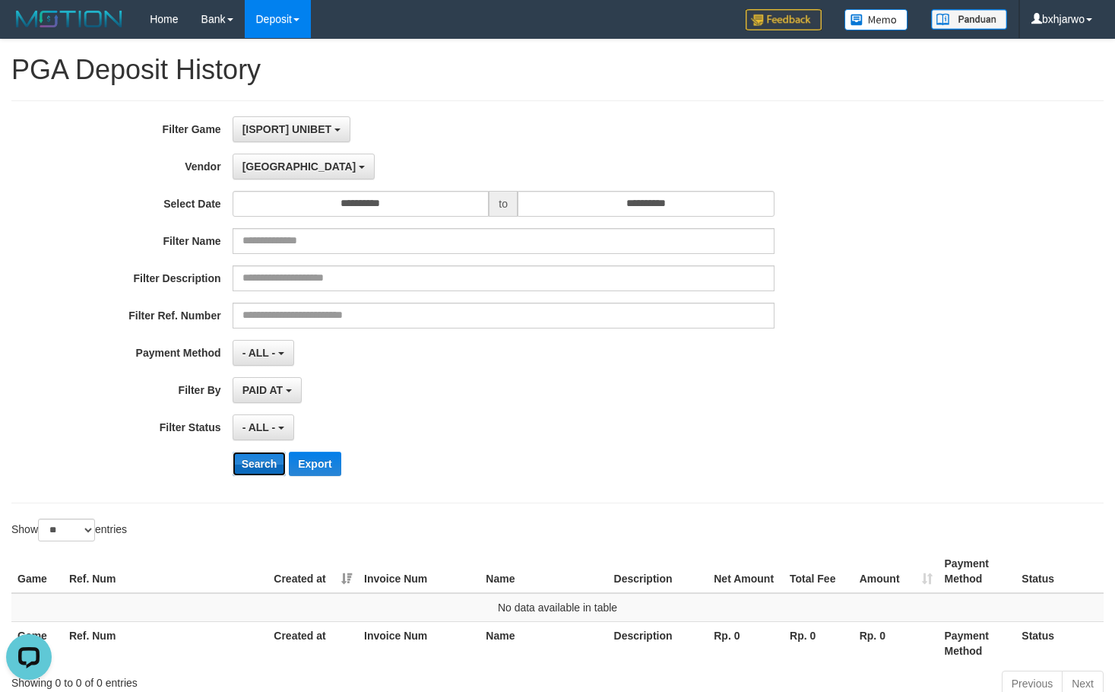
click at [275, 458] on button "Search" at bounding box center [260, 464] width 54 height 24
click at [265, 165] on span "[GEOGRAPHIC_DATA]" at bounding box center [300, 166] width 114 height 12
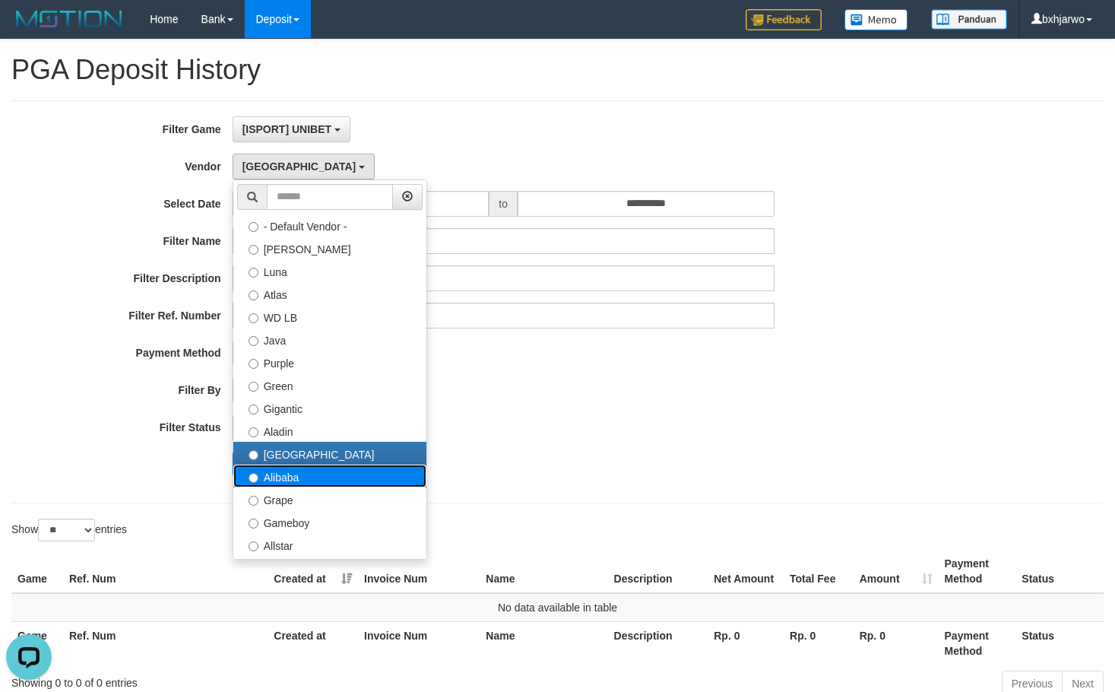
click at [278, 477] on label "Alibaba" at bounding box center [329, 476] width 193 height 23
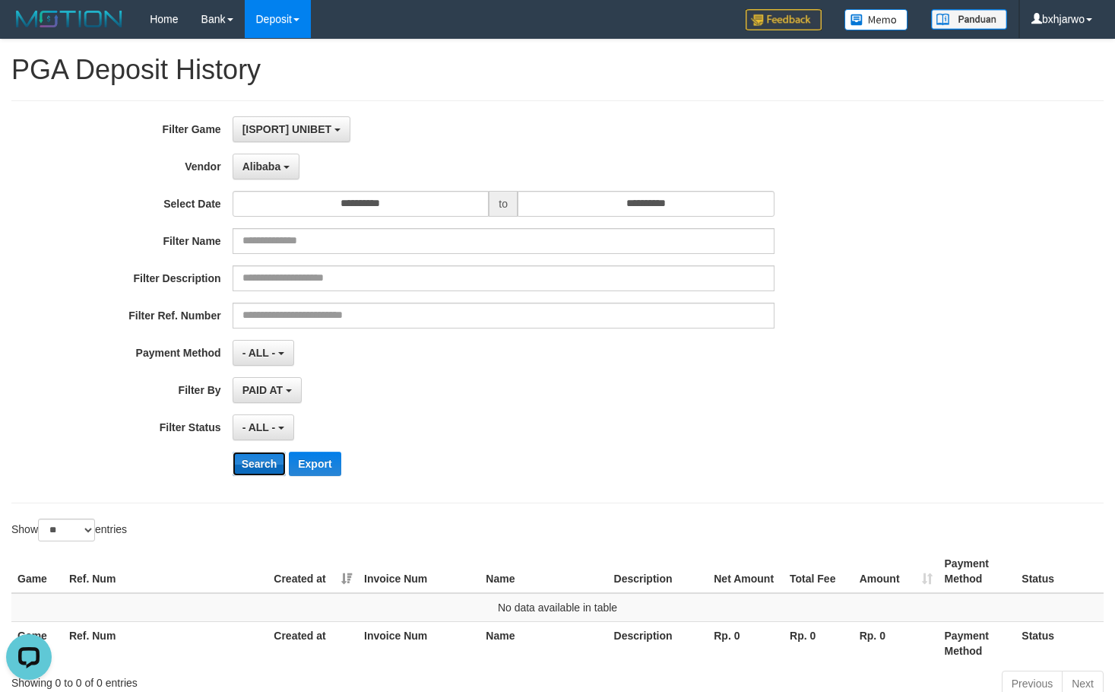
click at [273, 466] on button "Search" at bounding box center [260, 464] width 54 height 24
click at [278, 173] on button "Alibaba" at bounding box center [266, 167] width 67 height 26
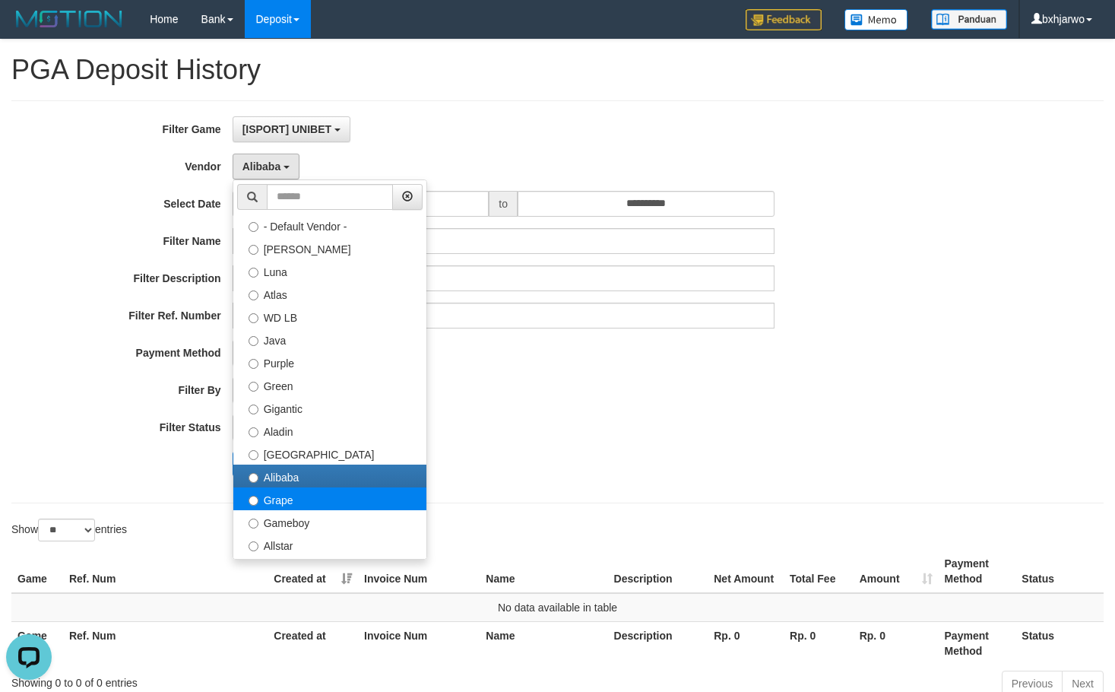
select select "**********"
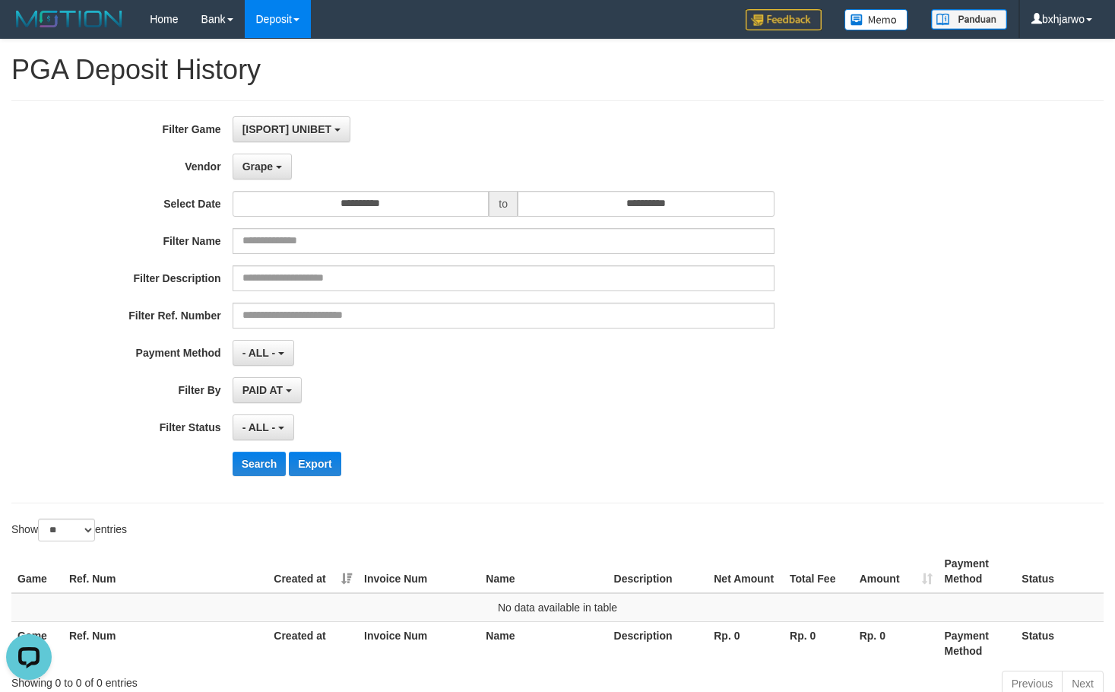
click at [276, 476] on div "**********" at bounding box center [465, 301] width 930 height 371
click at [278, 467] on button "Search" at bounding box center [260, 464] width 54 height 24
click at [269, 166] on span "Grape" at bounding box center [258, 166] width 30 height 12
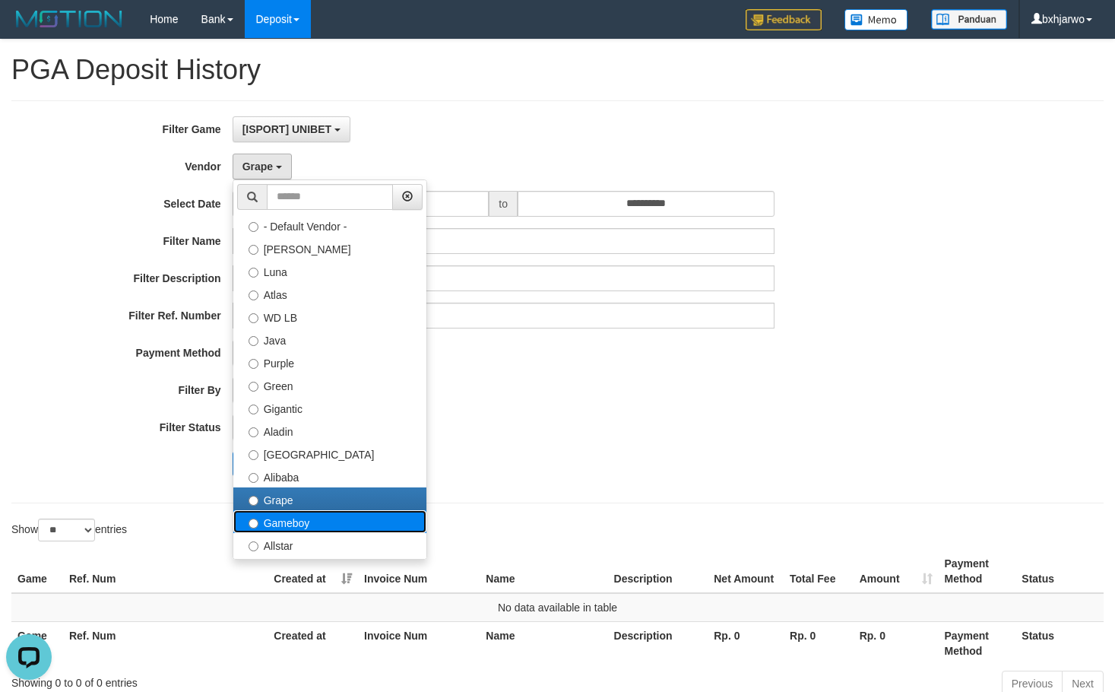
click at [275, 519] on label "Gameboy" at bounding box center [329, 521] width 193 height 23
select select "**********"
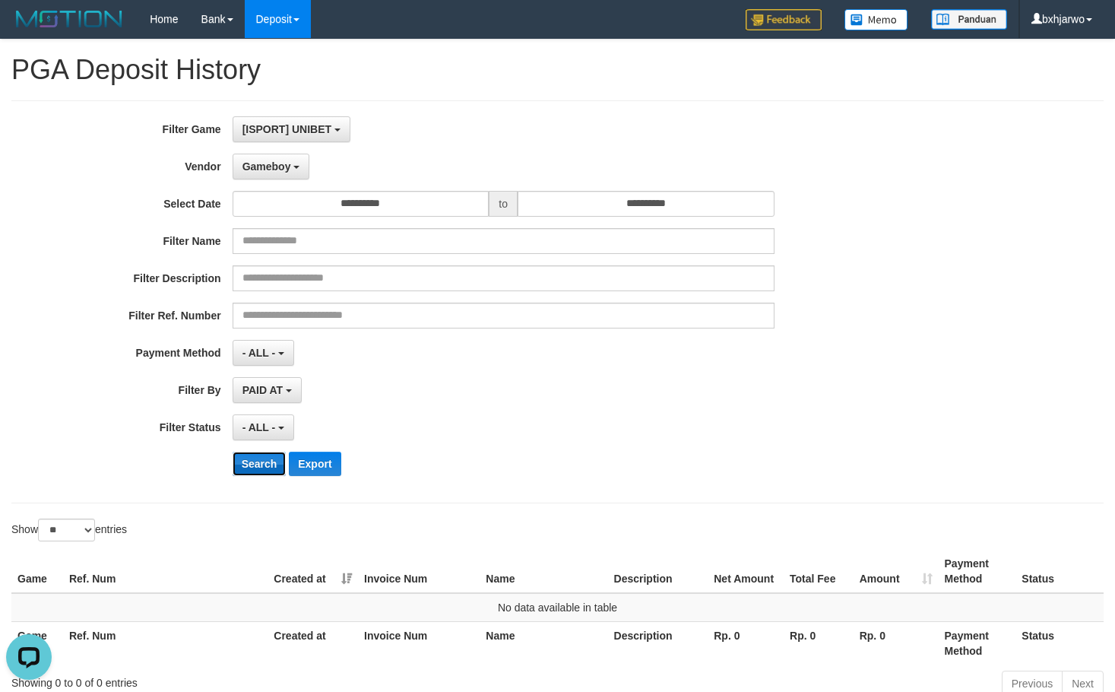
click at [253, 459] on button "Search" at bounding box center [260, 464] width 54 height 24
click at [279, 167] on span "Gameboy" at bounding box center [267, 166] width 49 height 12
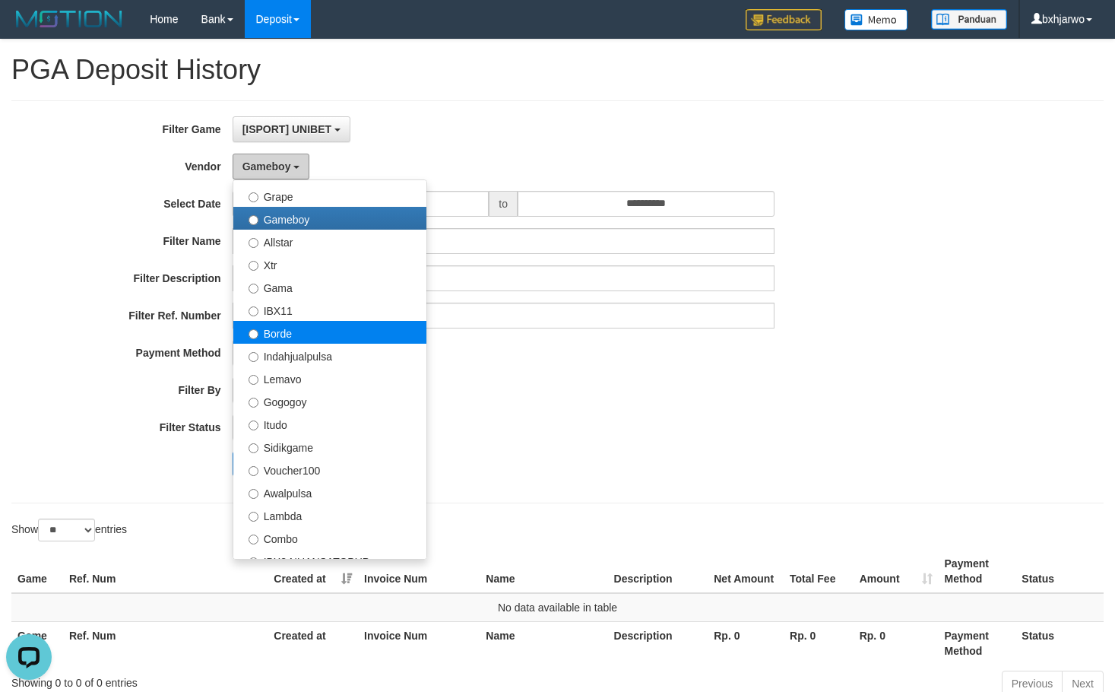
scroll to position [304, 0]
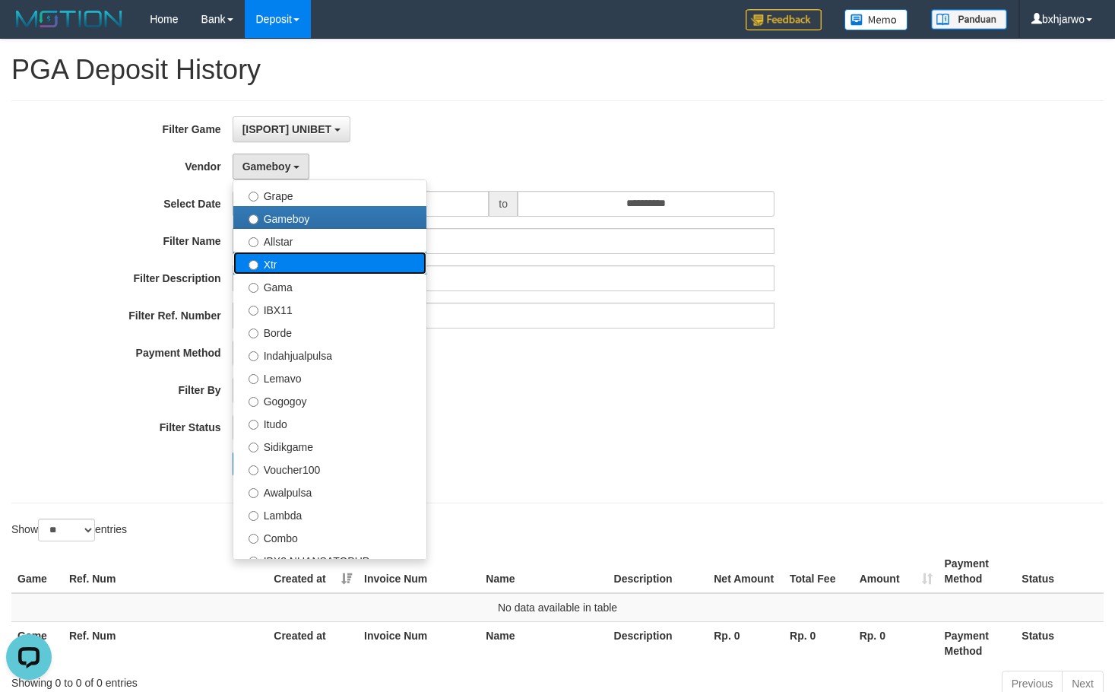
click at [295, 252] on label "Xtr" at bounding box center [329, 263] width 193 height 23
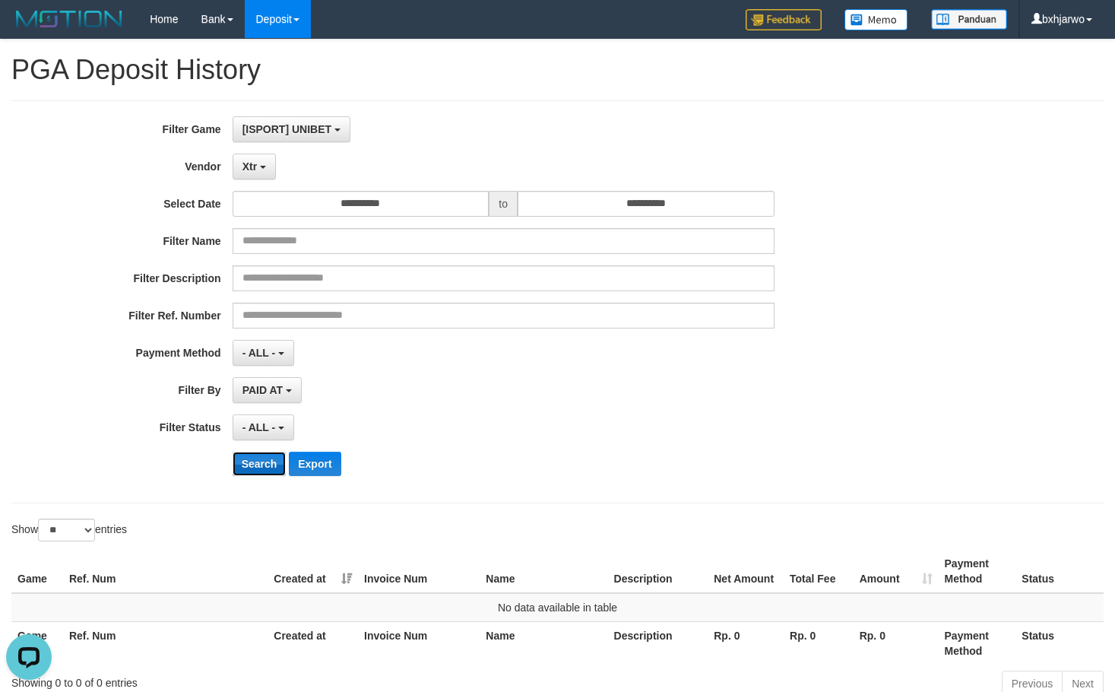
click at [257, 468] on button "Search" at bounding box center [260, 464] width 54 height 24
click at [262, 170] on button "Xtr" at bounding box center [254, 167] width 43 height 26
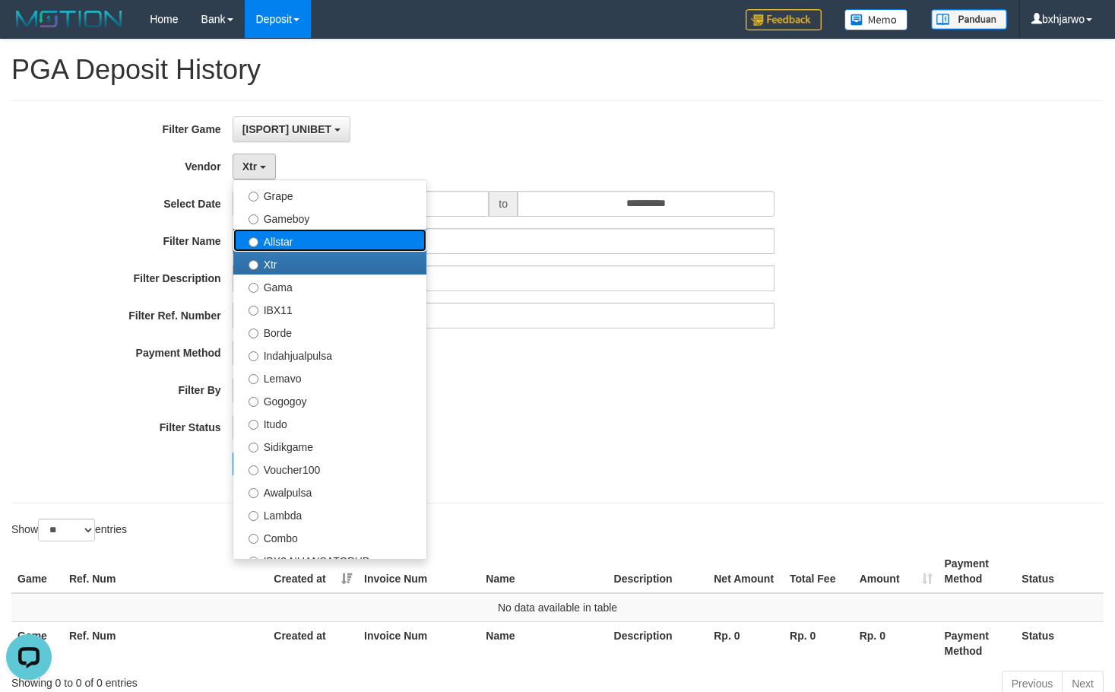
click at [280, 246] on label "Allstar" at bounding box center [329, 240] width 193 height 23
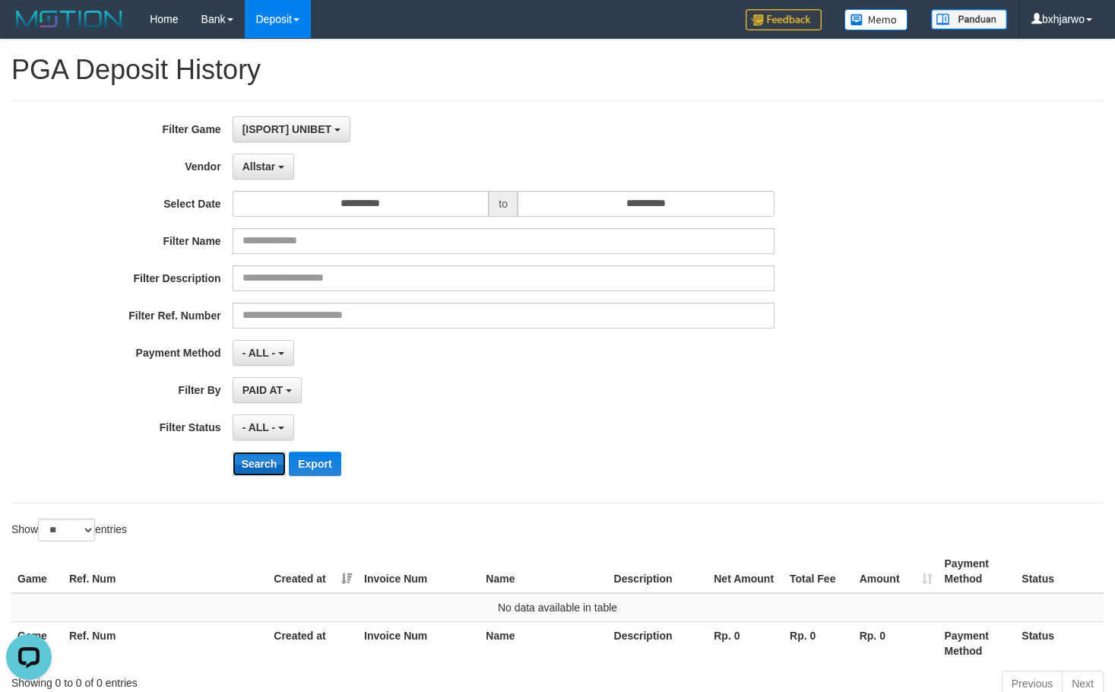
click at [268, 474] on button "Search" at bounding box center [260, 464] width 54 height 24
click at [259, 163] on span "Allstar" at bounding box center [259, 166] width 33 height 12
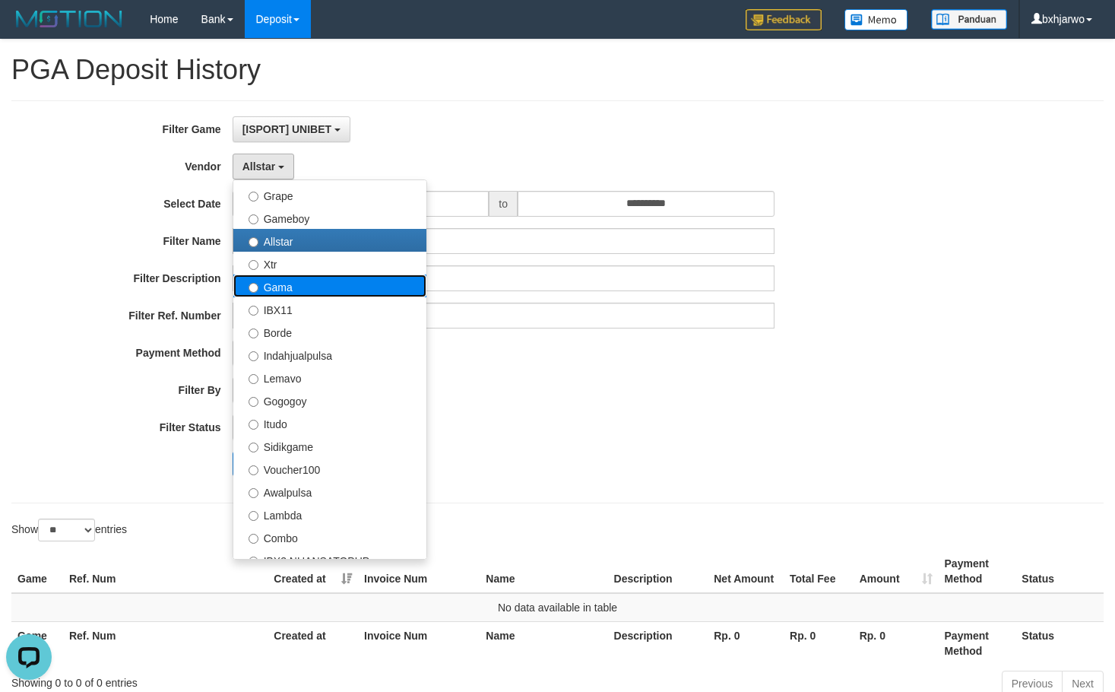
click at [283, 277] on label "Gama" at bounding box center [329, 285] width 193 height 23
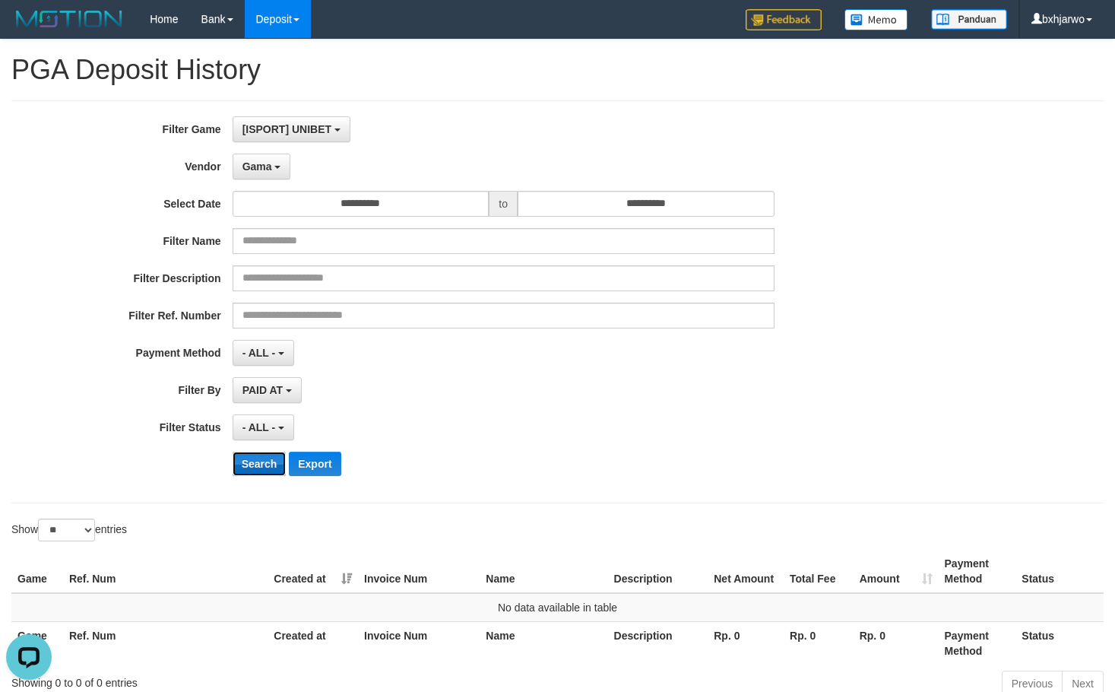
click at [269, 463] on button "Search" at bounding box center [260, 464] width 54 height 24
click at [288, 167] on button "Gama" at bounding box center [262, 167] width 59 height 26
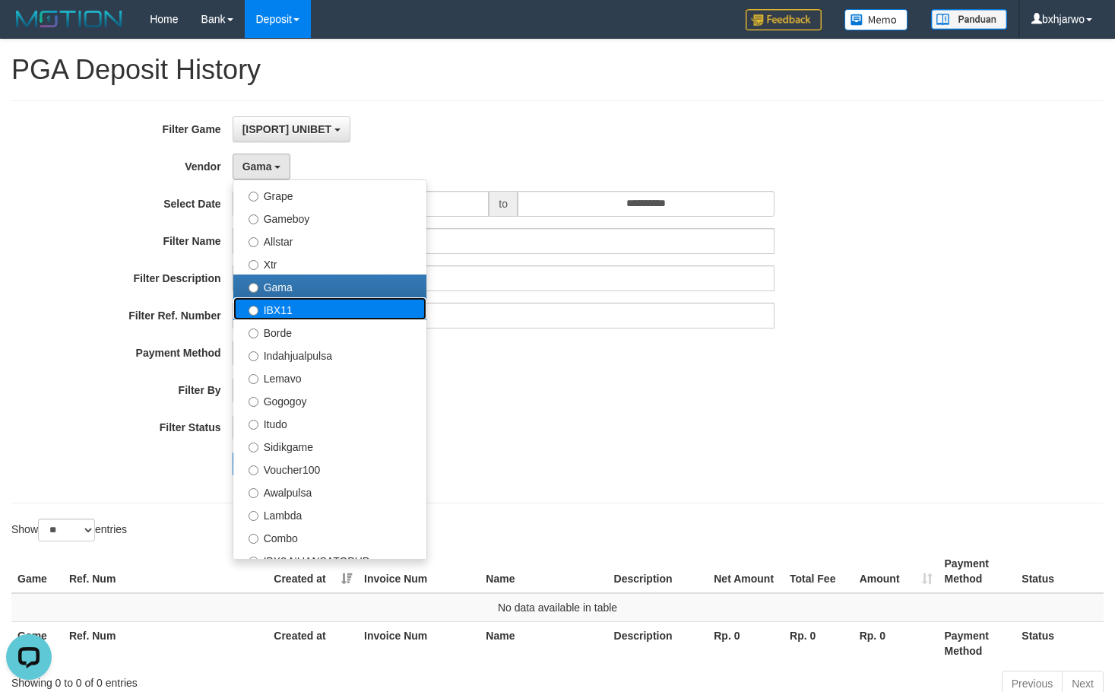
click at [297, 312] on label "IBX11" at bounding box center [329, 308] width 193 height 23
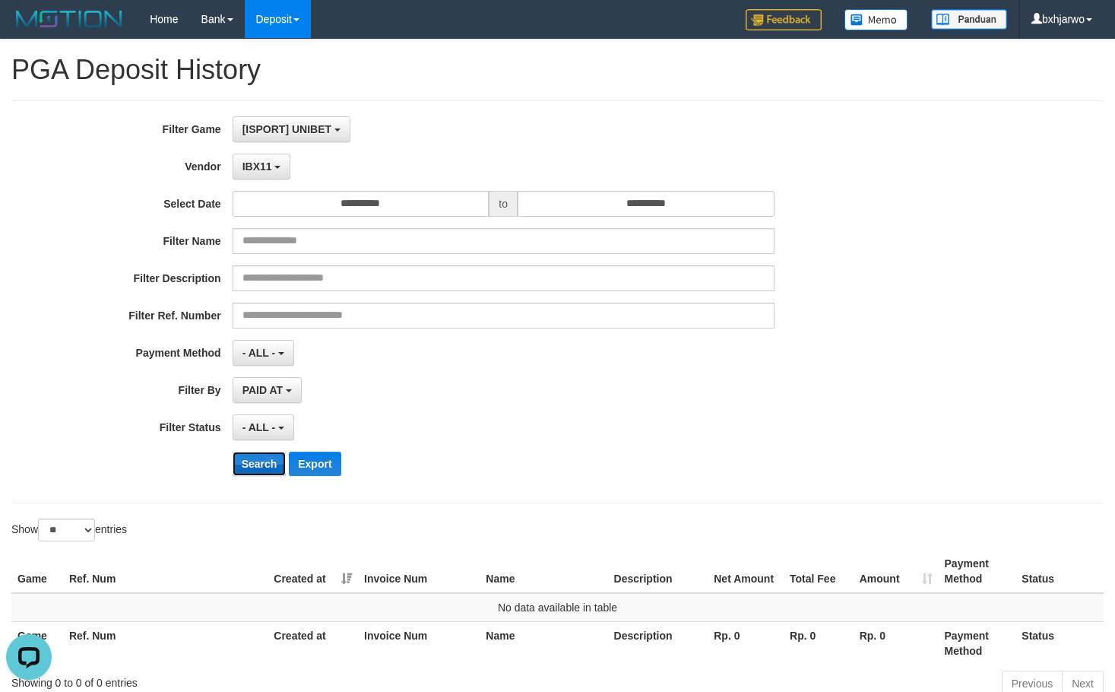
click at [271, 467] on button "Search" at bounding box center [260, 464] width 54 height 24
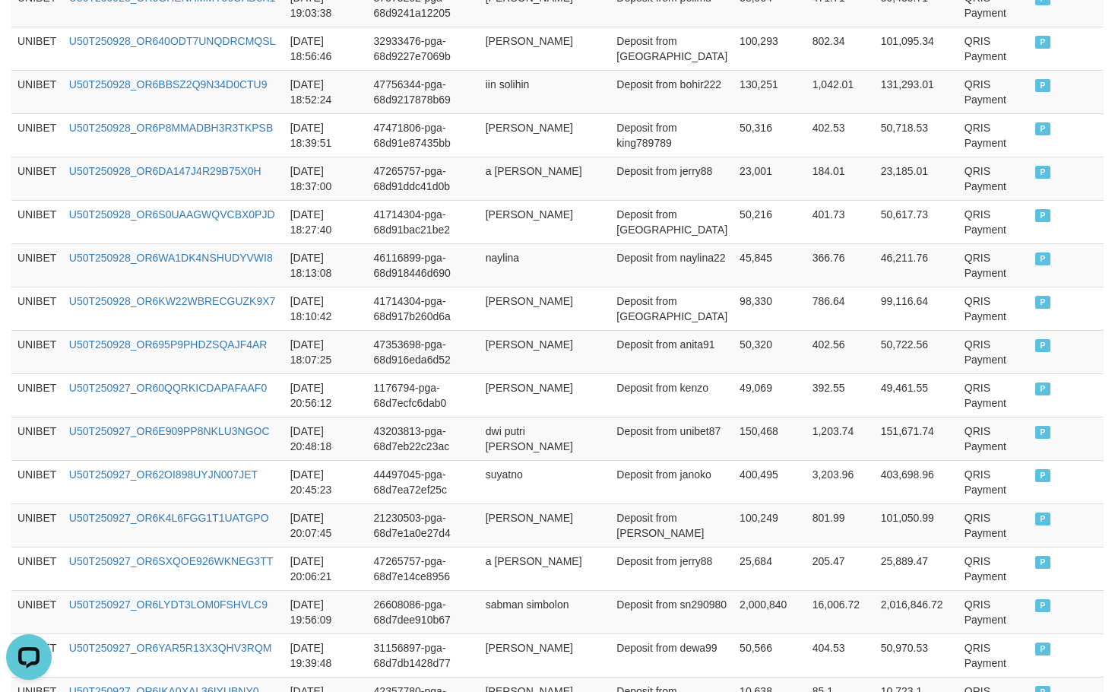
scroll to position [1150, 0]
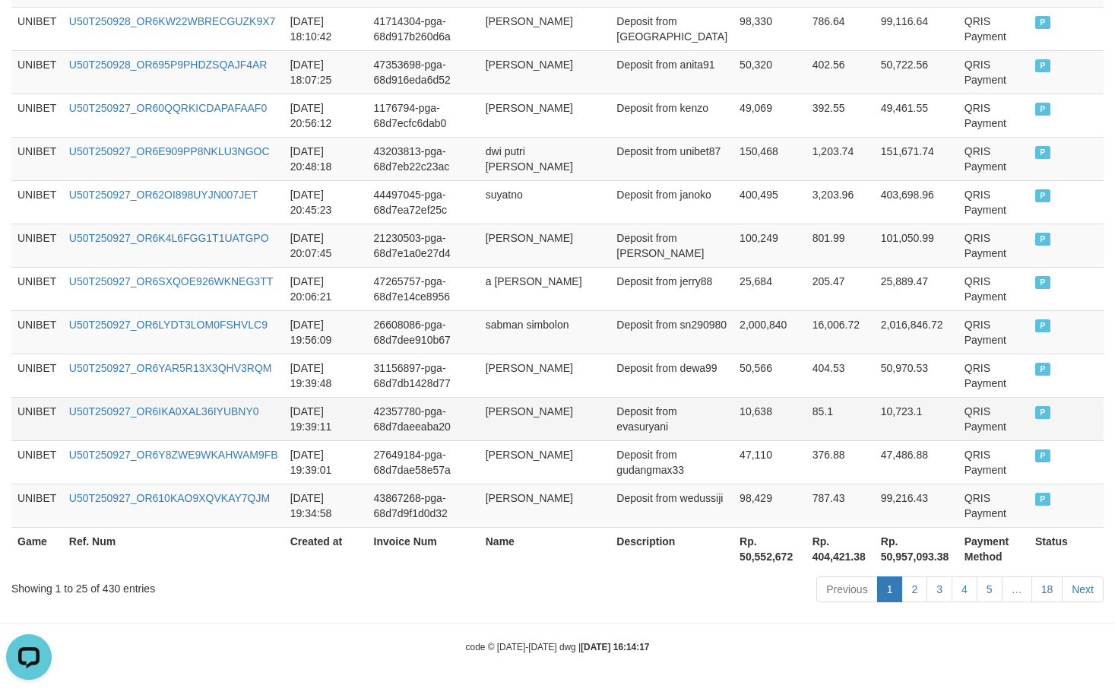
click at [700, 423] on td "Deposit from evasuryani" at bounding box center [672, 418] width 123 height 43
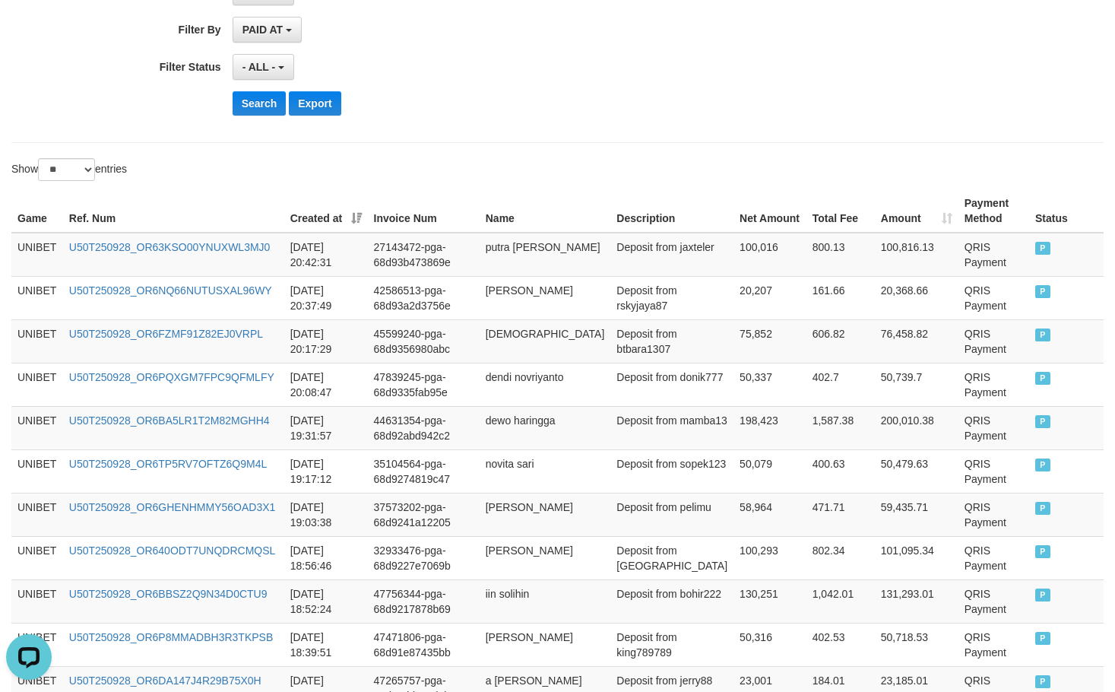
scroll to position [0, 0]
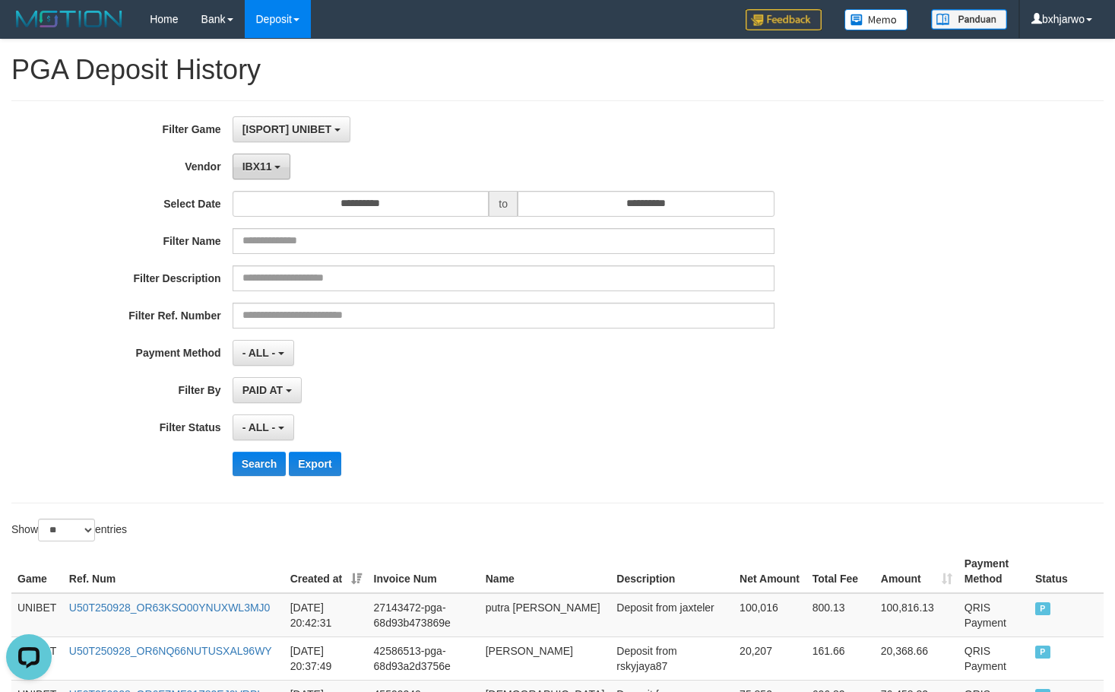
click at [275, 173] on button "IBX11" at bounding box center [262, 167] width 59 height 26
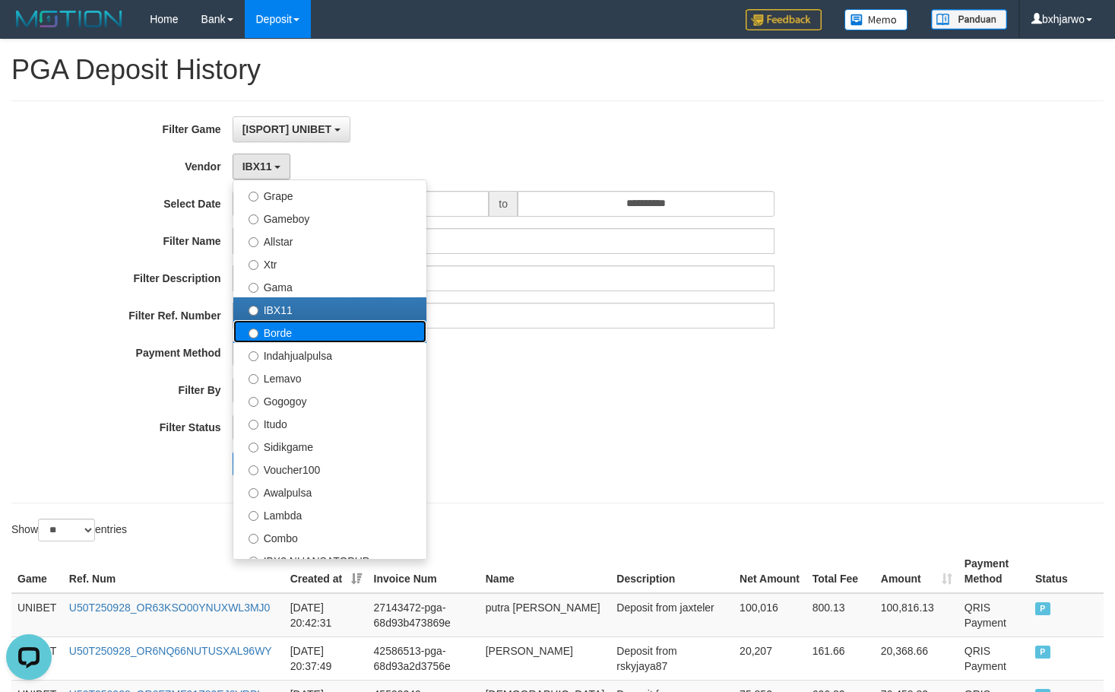
click at [274, 329] on label "Borde" at bounding box center [329, 331] width 193 height 23
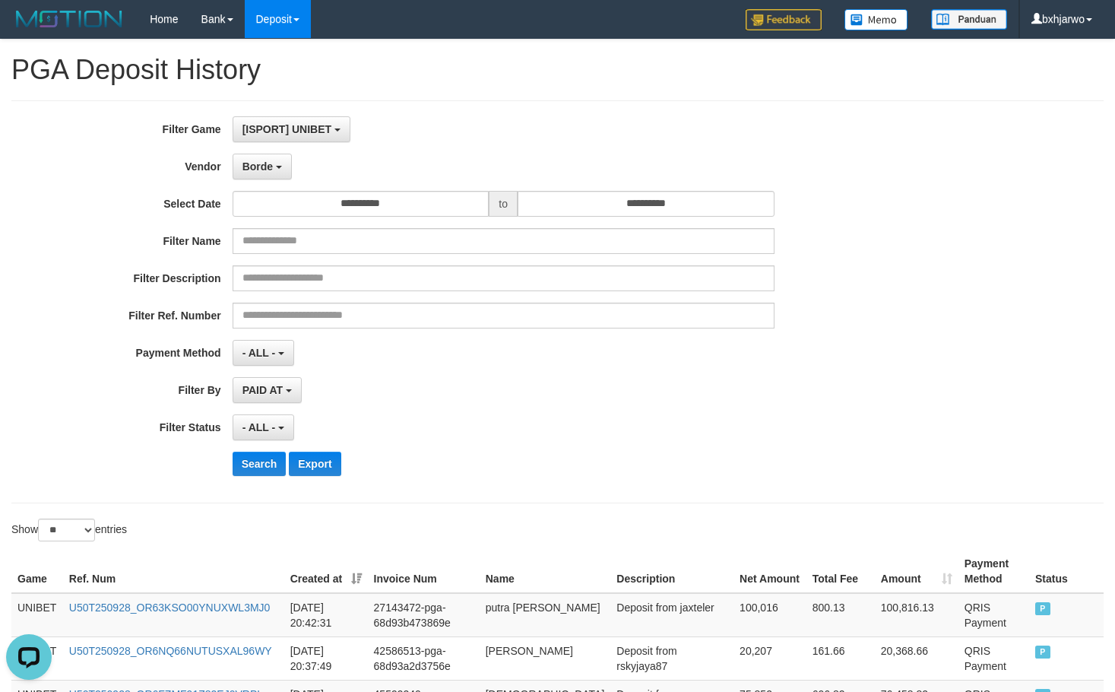
click at [259, 442] on div "**********" at bounding box center [465, 301] width 930 height 371
click at [265, 466] on button "Search" at bounding box center [260, 464] width 54 height 24
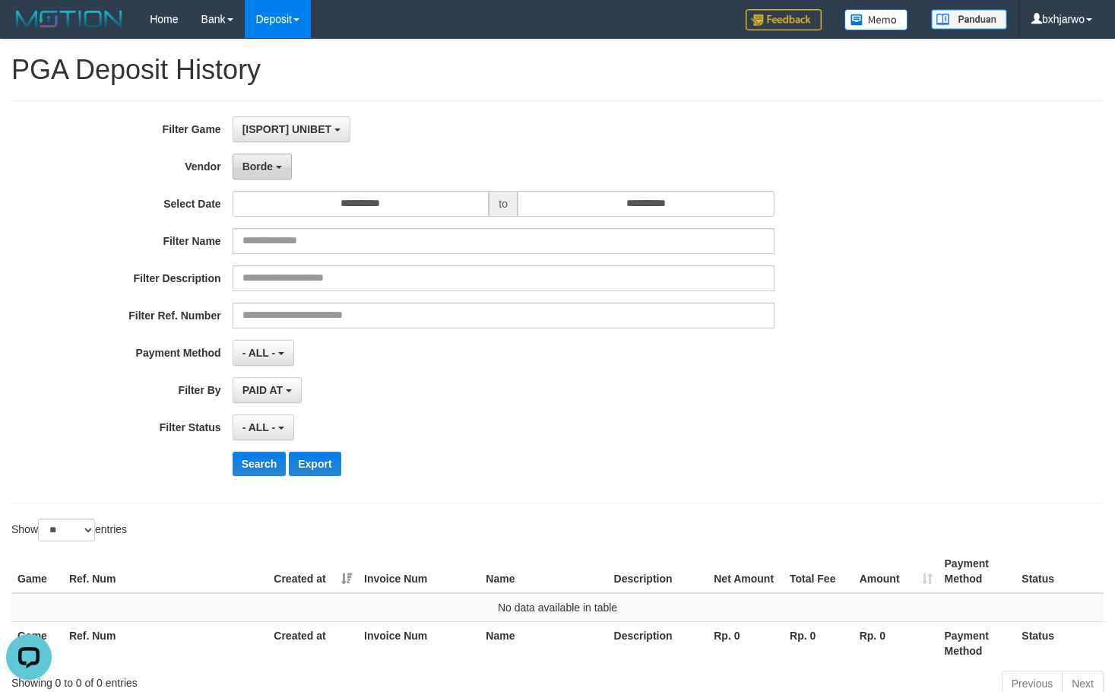
click at [274, 169] on button "Borde" at bounding box center [262, 167] width 59 height 26
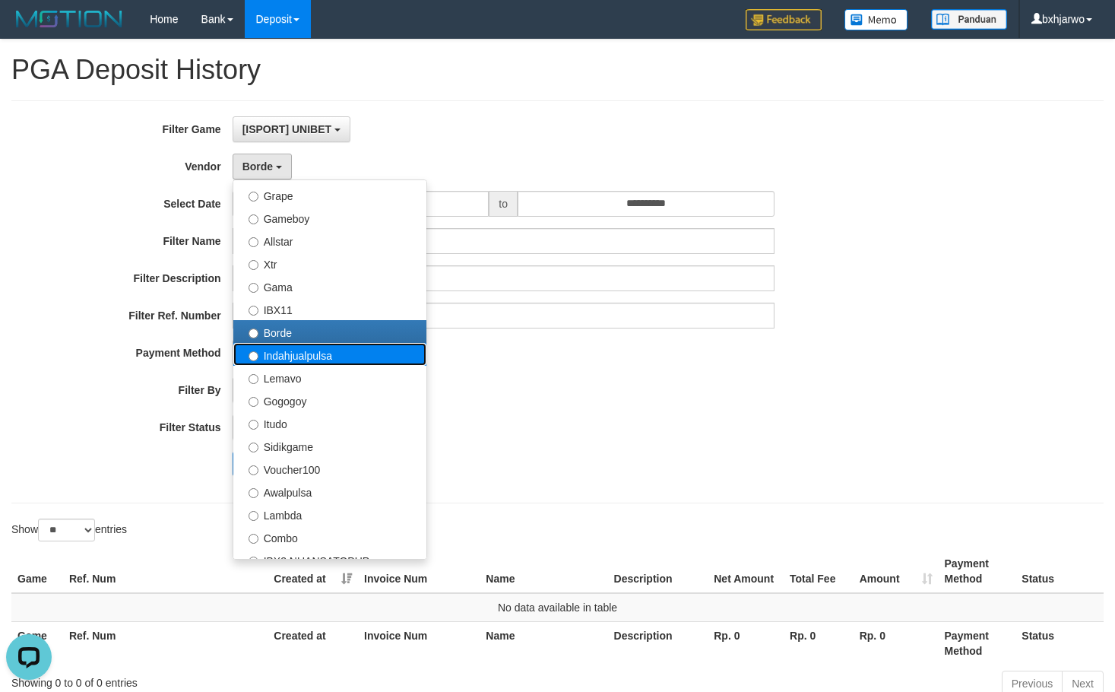
click at [287, 360] on label "Indahjualpulsa" at bounding box center [329, 354] width 193 height 23
select select "**********"
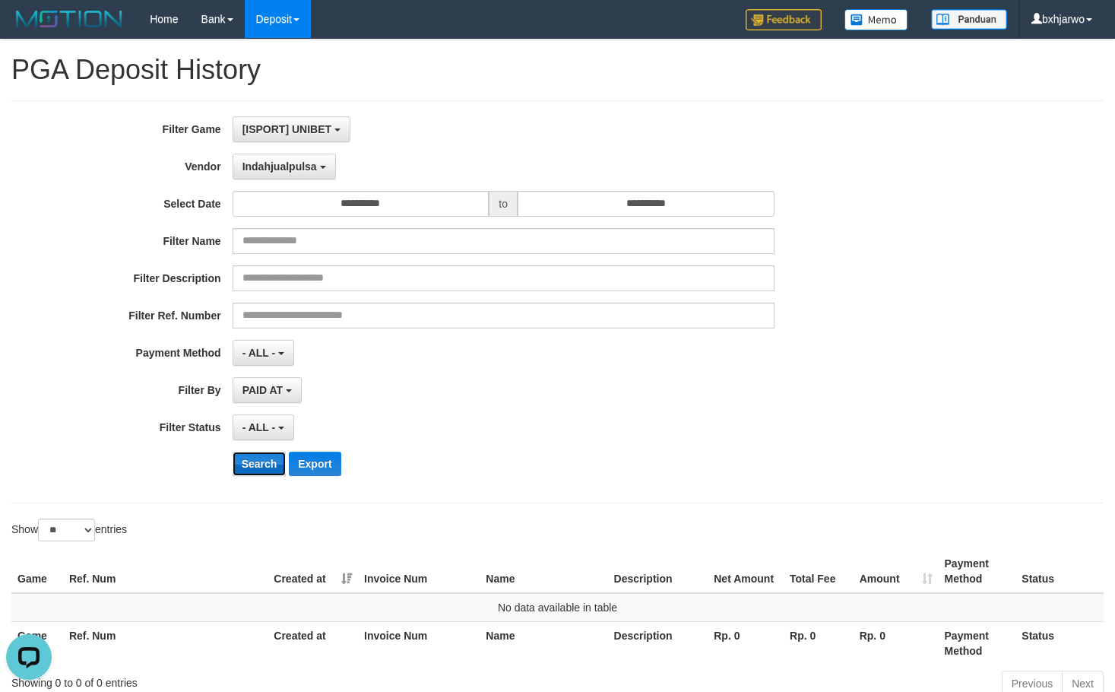
click at [265, 452] on button "Search" at bounding box center [260, 464] width 54 height 24
click at [291, 180] on div "**********" at bounding box center [465, 301] width 930 height 371
click at [300, 173] on button "Indahjualpulsa" at bounding box center [284, 167] width 103 height 26
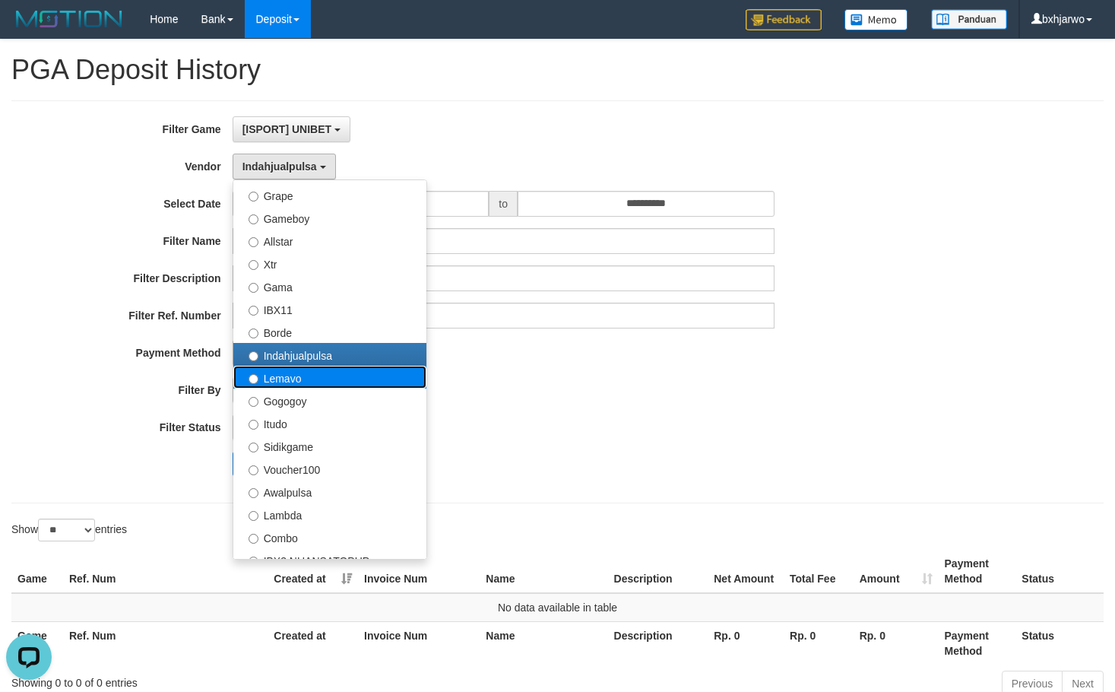
click at [291, 378] on label "Lemavo" at bounding box center [329, 377] width 193 height 23
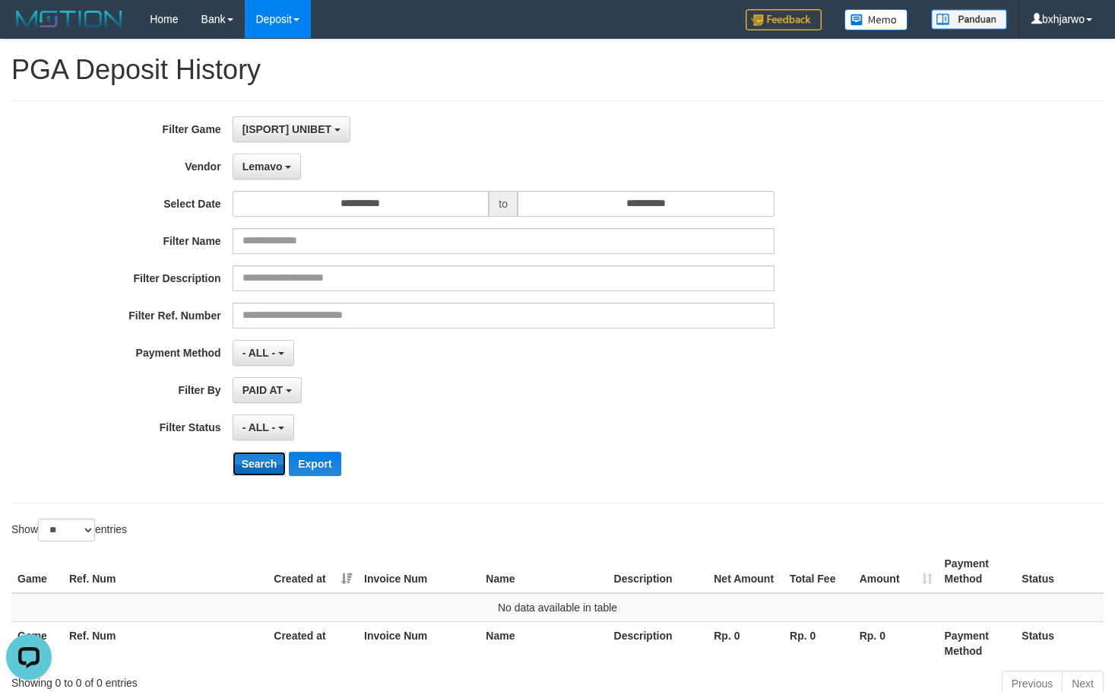
click at [277, 471] on button "Search" at bounding box center [260, 464] width 54 height 24
click at [290, 177] on button "Lemavo" at bounding box center [267, 167] width 69 height 26
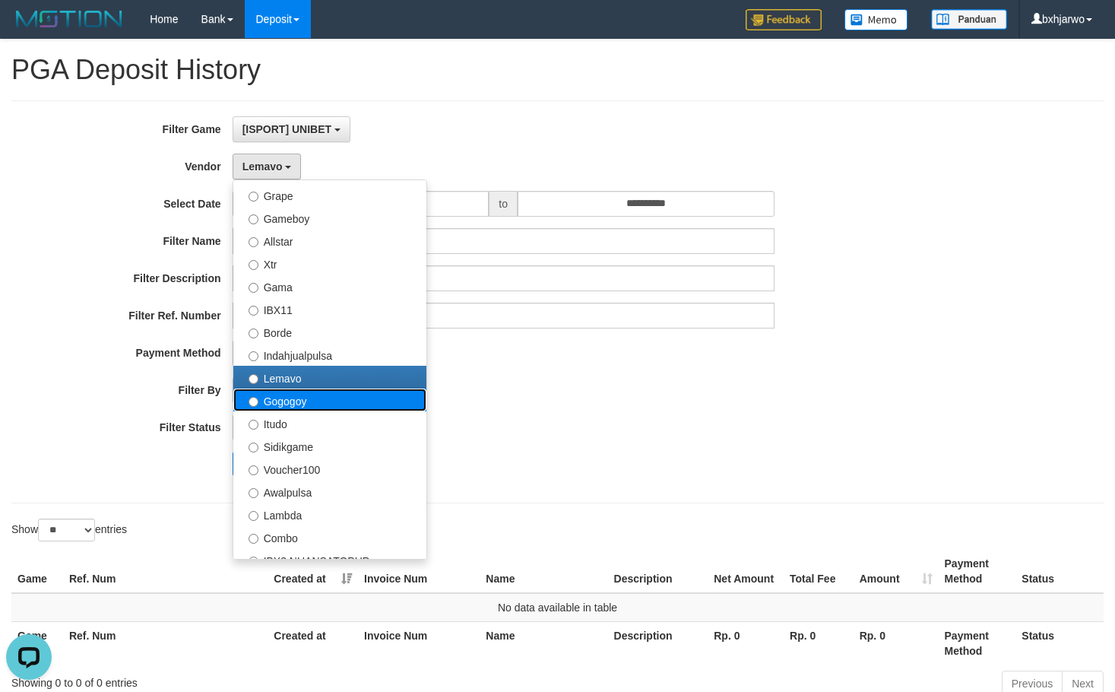
click at [287, 404] on label "Gogogoy" at bounding box center [329, 400] width 193 height 23
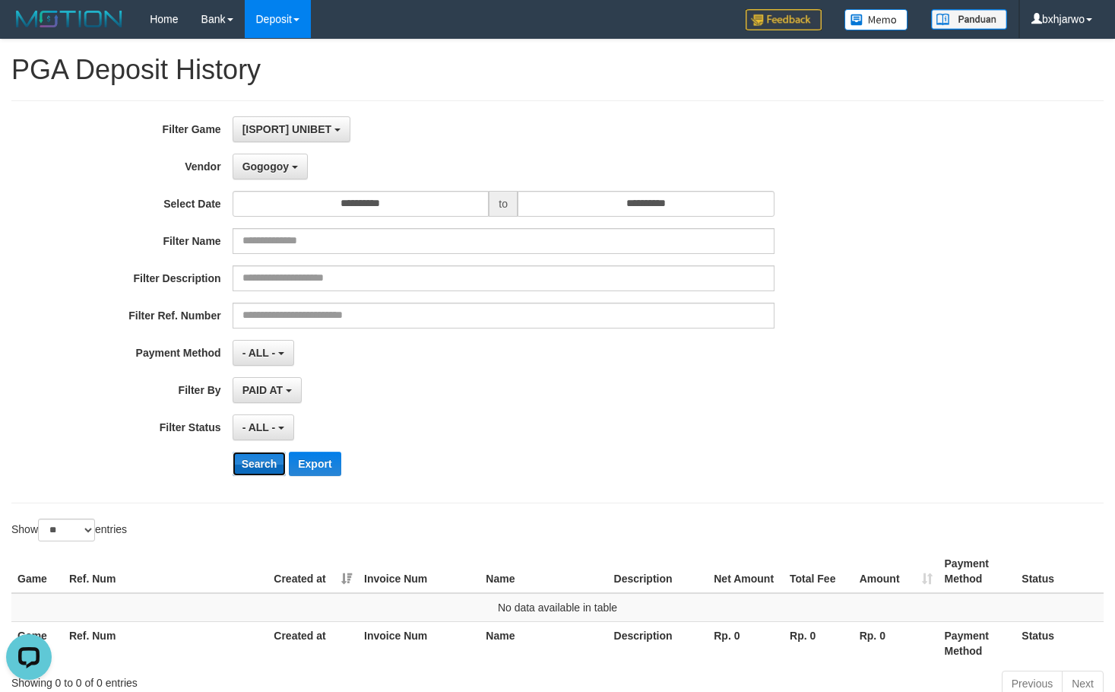
click at [255, 456] on button "Search" at bounding box center [260, 464] width 54 height 24
click at [290, 182] on div "**********" at bounding box center [465, 301] width 930 height 371
click at [305, 165] on button "Gogogoy" at bounding box center [270, 167] width 75 height 26
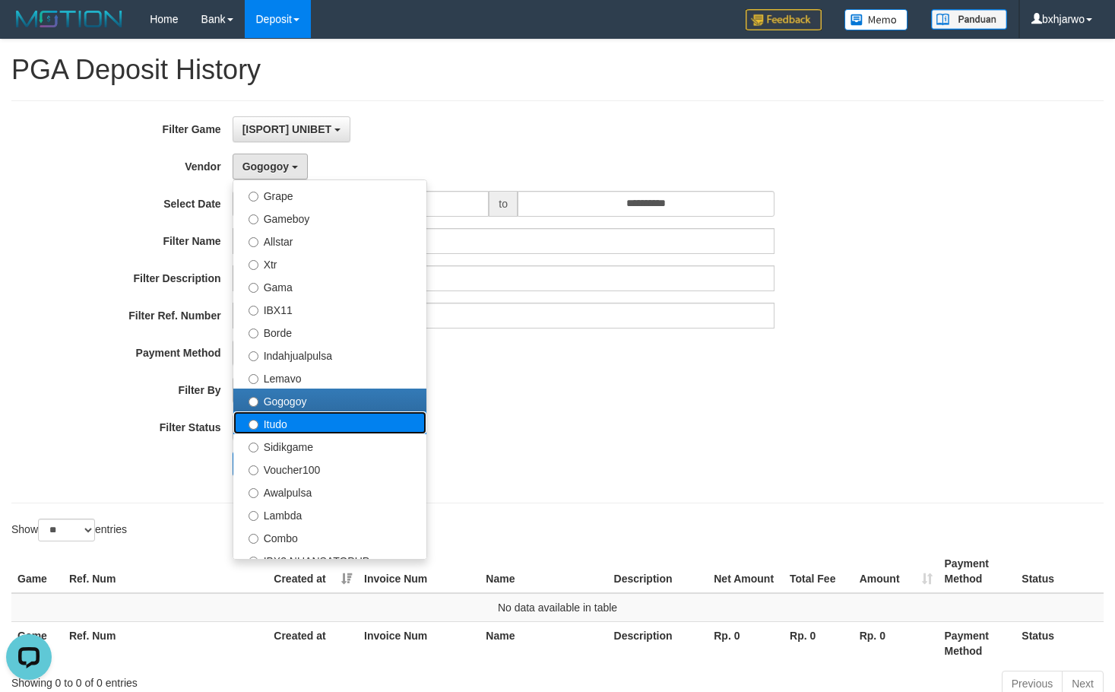
click at [287, 423] on label "Itudo" at bounding box center [329, 422] width 193 height 23
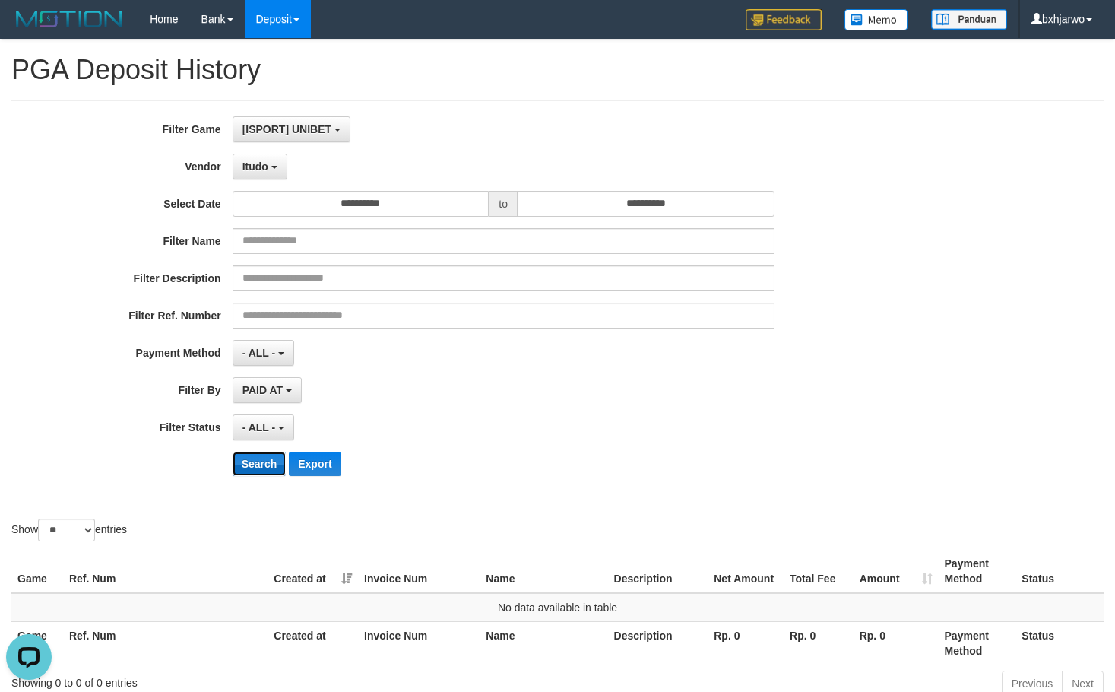
click at [255, 461] on button "Search" at bounding box center [260, 464] width 54 height 24
click at [276, 171] on button "Itudo" at bounding box center [260, 167] width 55 height 26
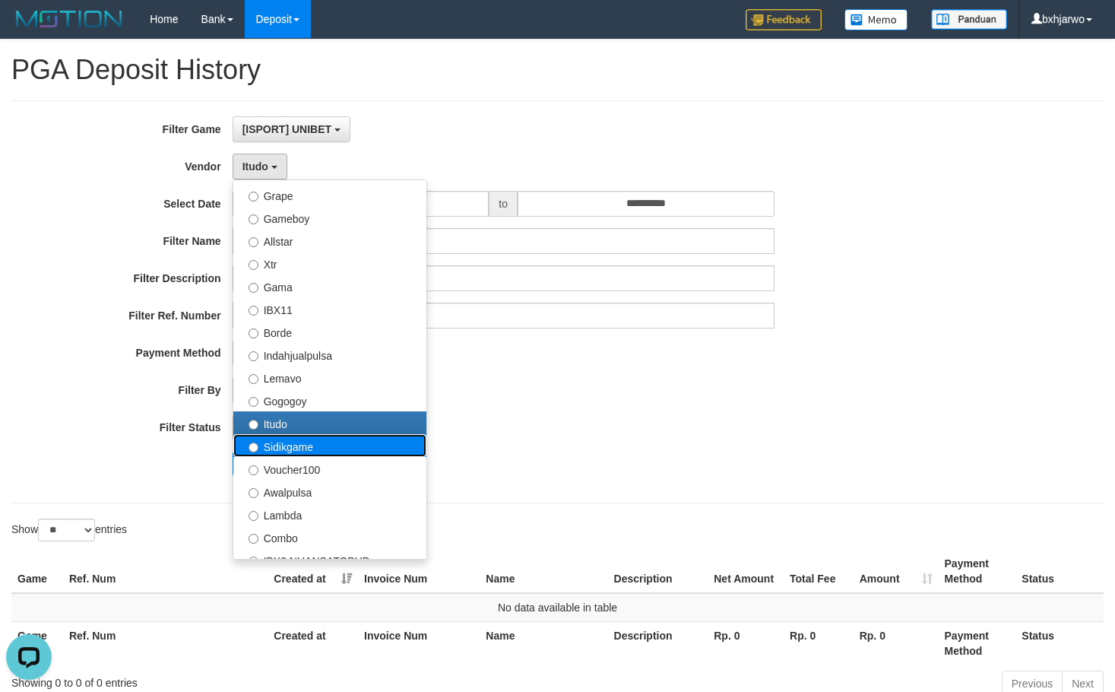
click at [293, 452] on label "Sidikgame" at bounding box center [329, 445] width 193 height 23
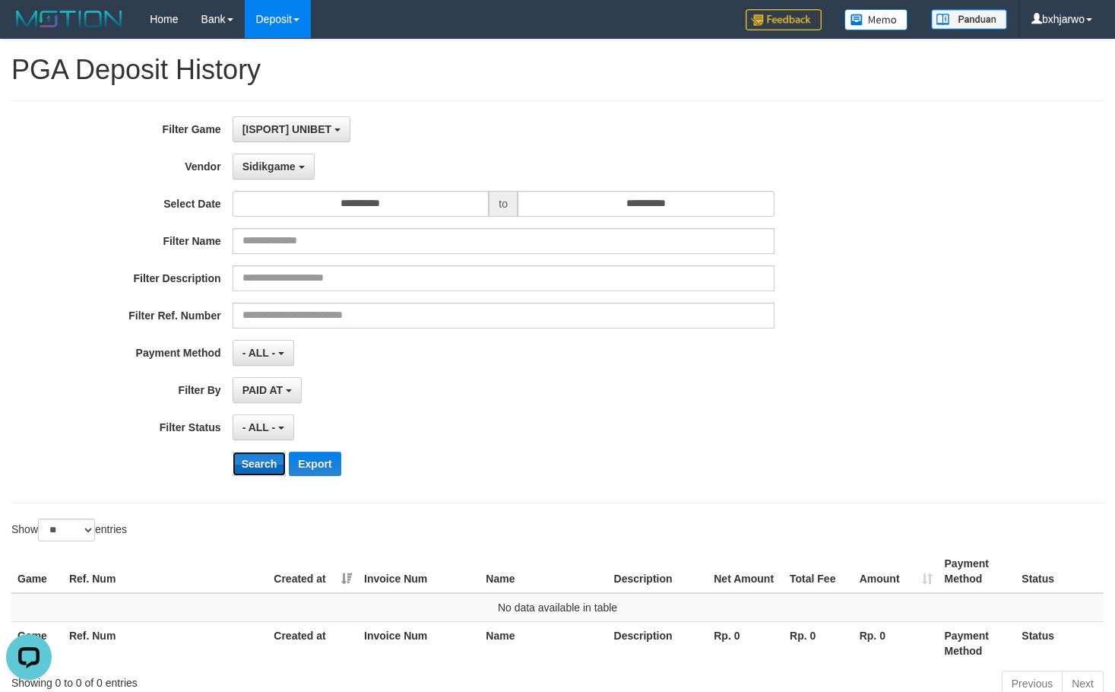
click at [271, 471] on button "Search" at bounding box center [260, 464] width 54 height 24
click at [292, 168] on span "Sidikgame" at bounding box center [269, 166] width 53 height 12
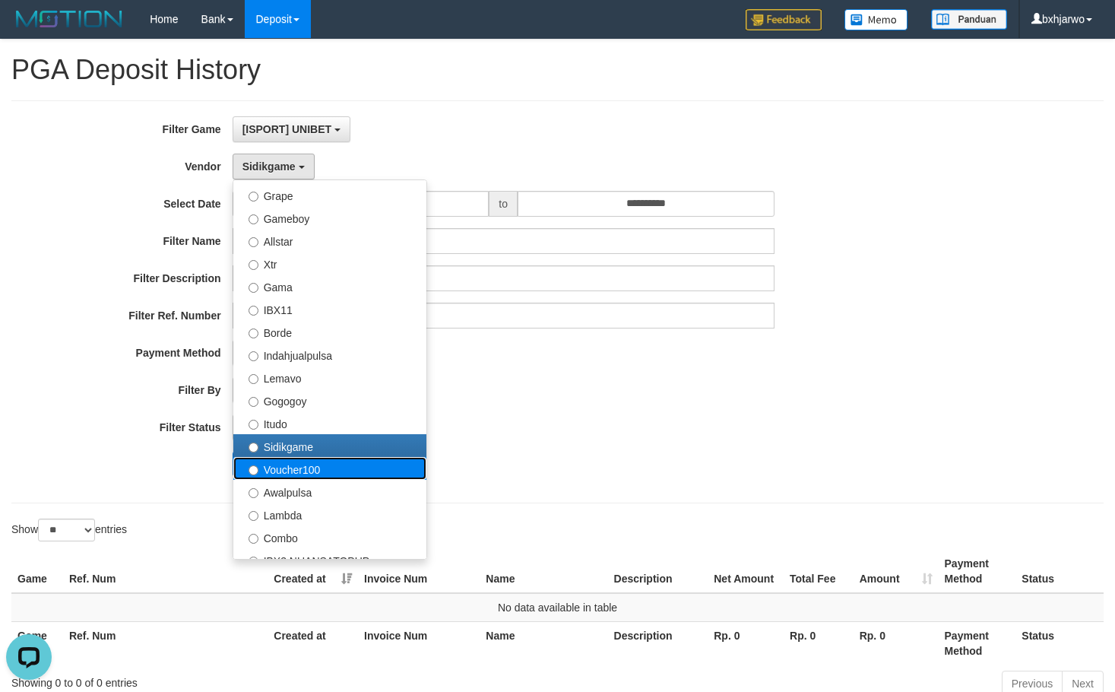
click at [290, 470] on label "Voucher100" at bounding box center [329, 468] width 193 height 23
select select "**********"
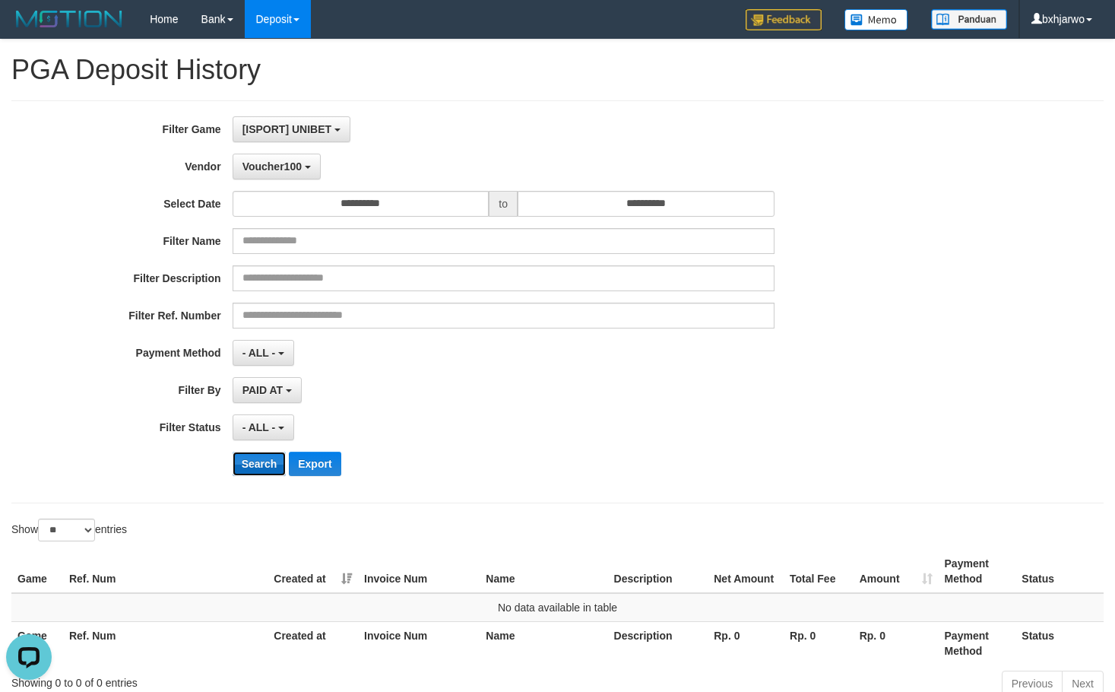
click at [273, 458] on button "Search" at bounding box center [260, 464] width 54 height 24
click at [269, 163] on span "Voucher100" at bounding box center [272, 166] width 59 height 12
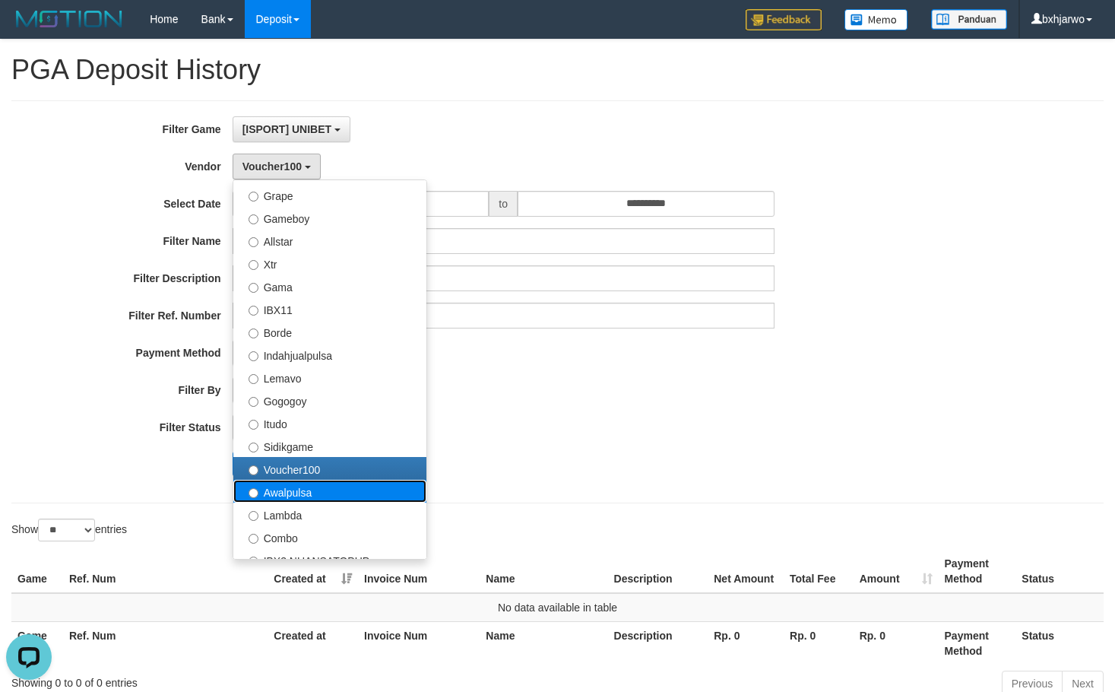
click at [290, 488] on label "Awalpulsa" at bounding box center [329, 491] width 193 height 23
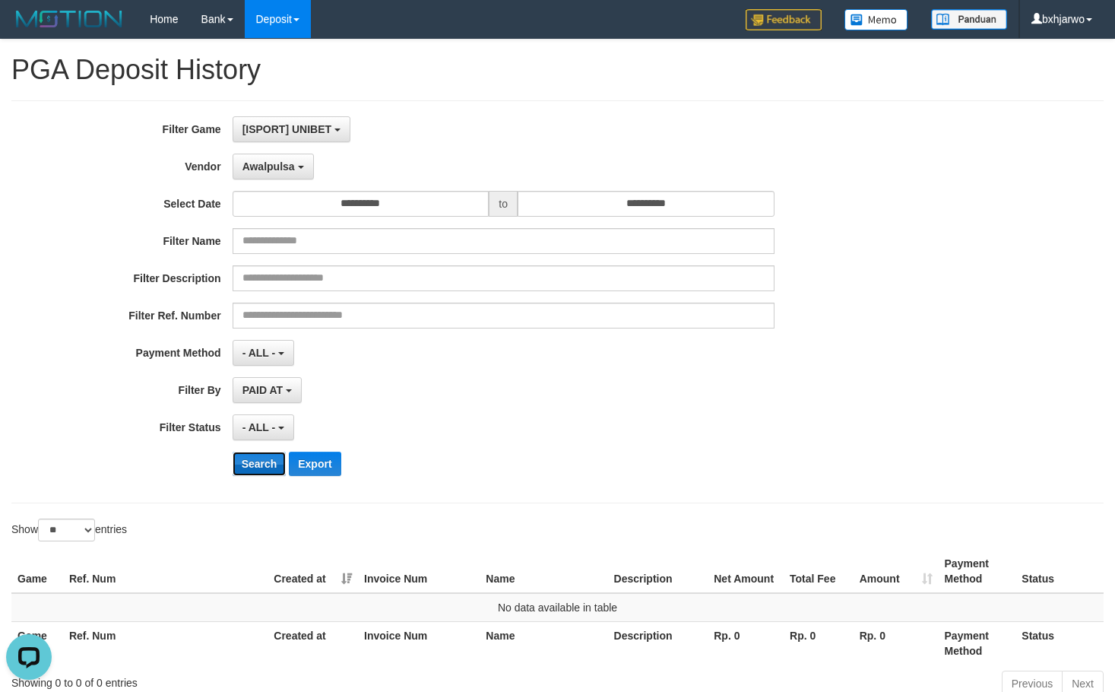
click at [259, 468] on button "Search" at bounding box center [260, 464] width 54 height 24
click at [286, 184] on div "**********" at bounding box center [465, 301] width 930 height 371
click at [286, 182] on div "**********" at bounding box center [465, 301] width 930 height 371
click at [291, 170] on span "Awalpulsa" at bounding box center [269, 166] width 52 height 12
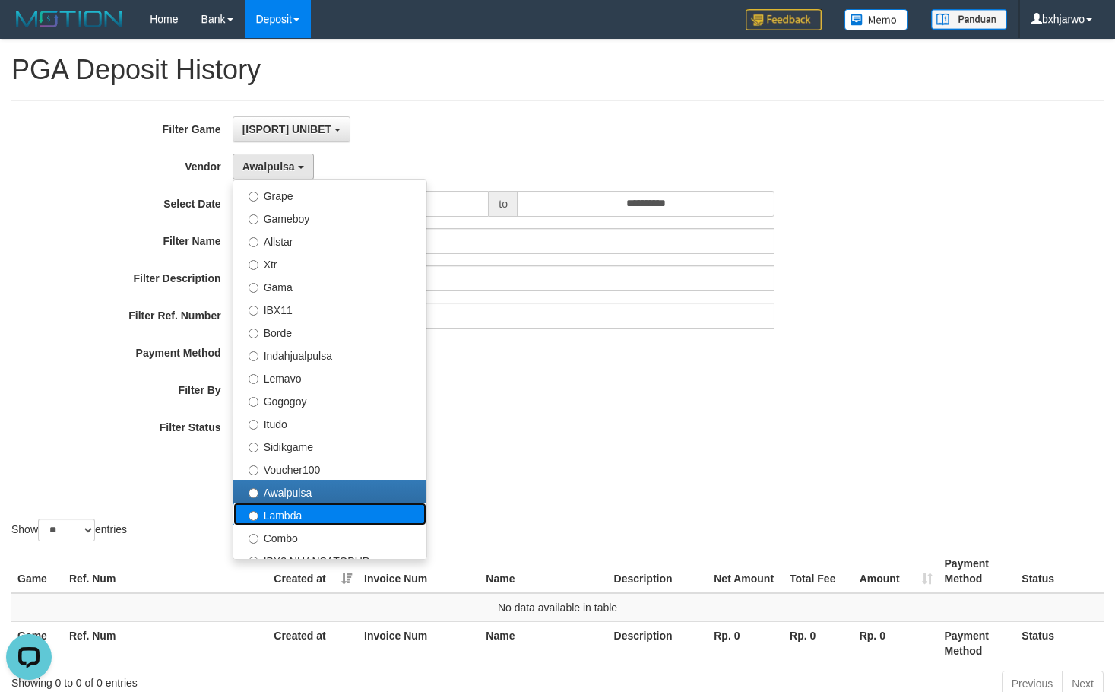
click at [278, 522] on label "Lambda" at bounding box center [329, 514] width 193 height 23
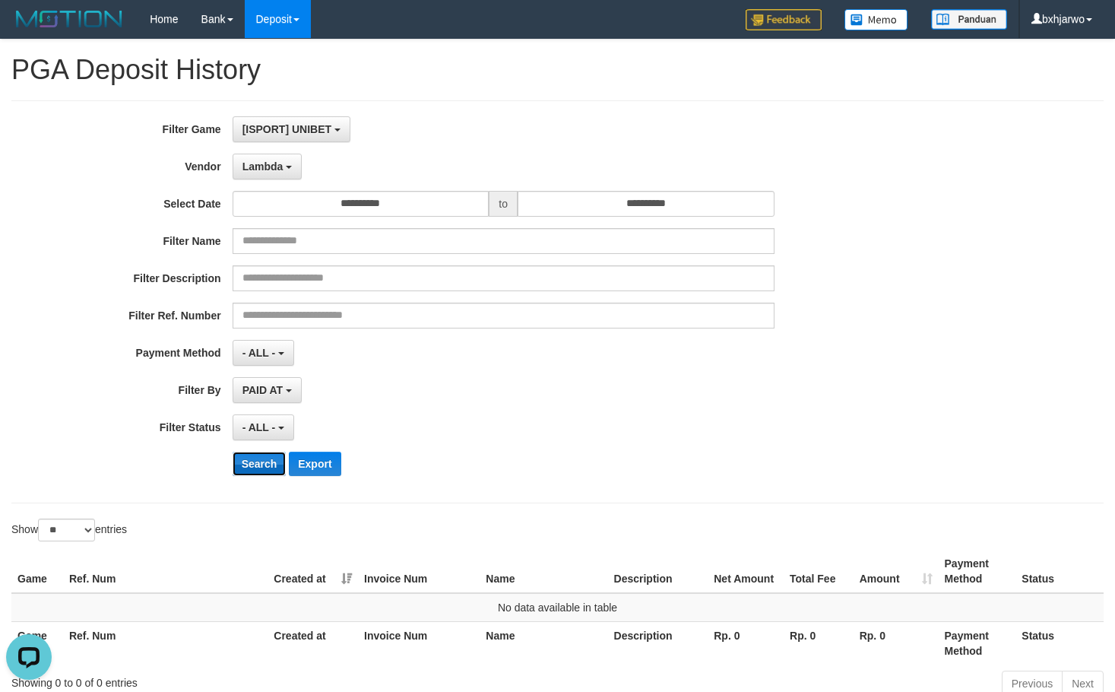
click at [274, 462] on button "Search" at bounding box center [260, 464] width 54 height 24
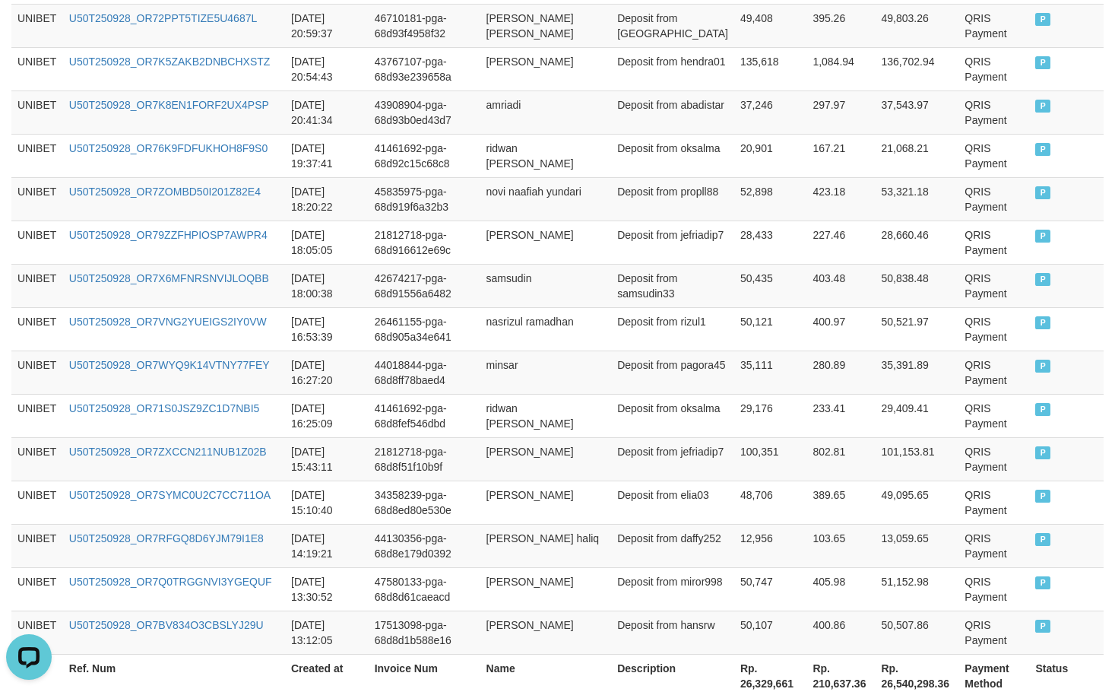
scroll to position [1150, 0]
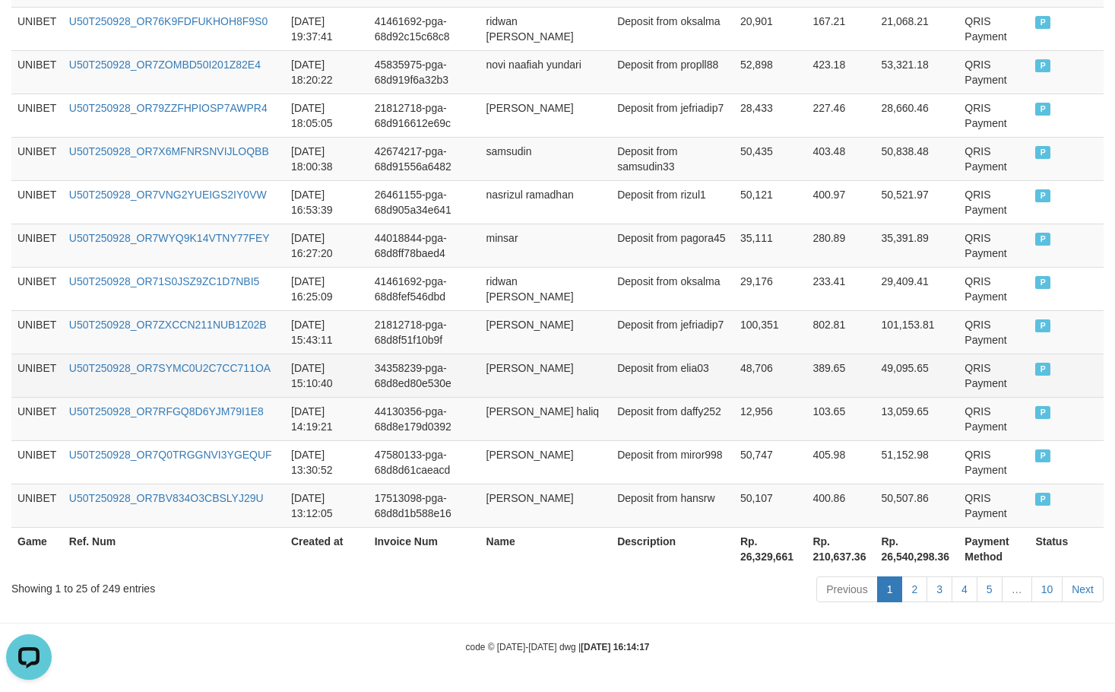
click at [611, 379] on td "[PERSON_NAME]" at bounding box center [547, 375] width 132 height 43
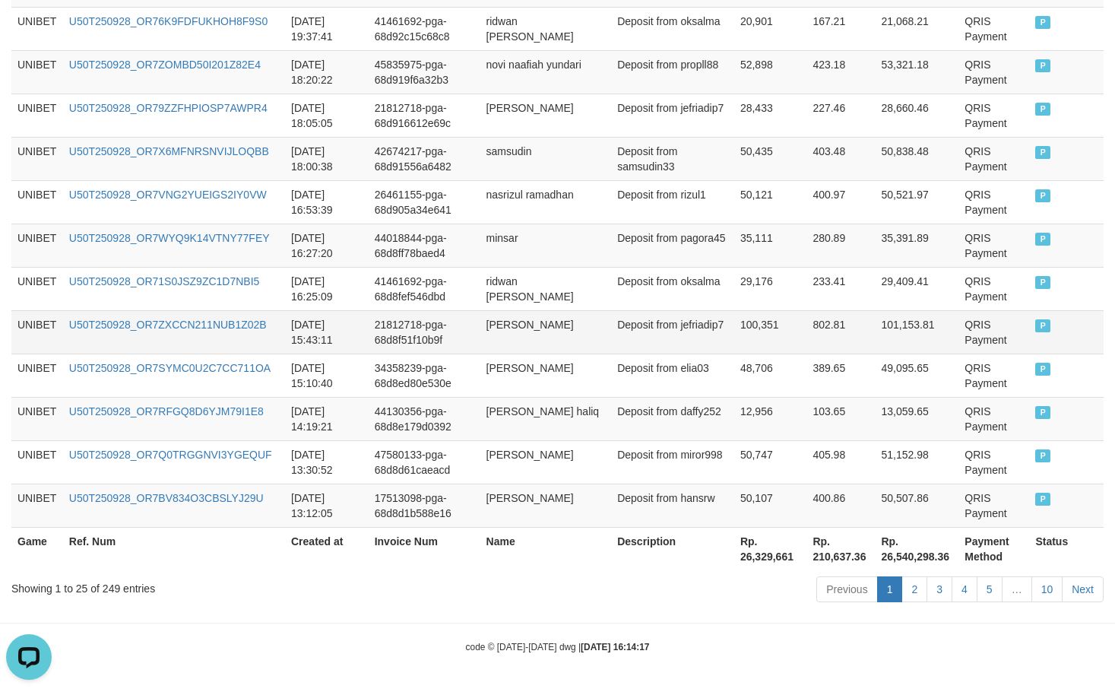
click at [807, 331] on td "802.81" at bounding box center [841, 331] width 68 height 43
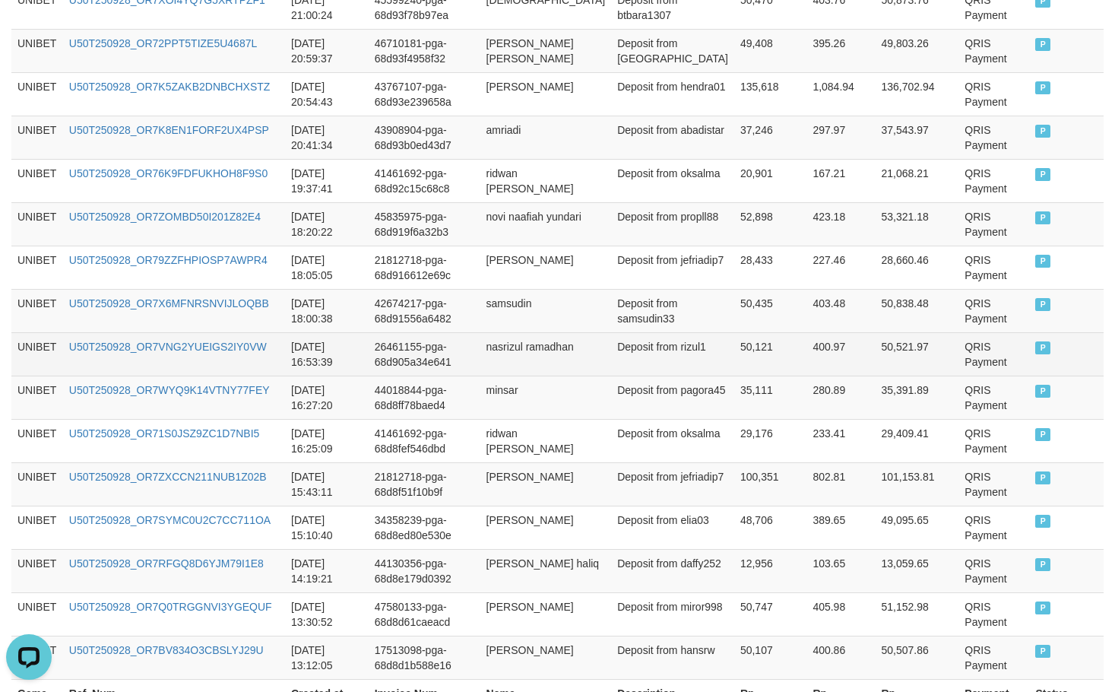
click at [712, 345] on td "Deposit from rizul1" at bounding box center [672, 353] width 123 height 43
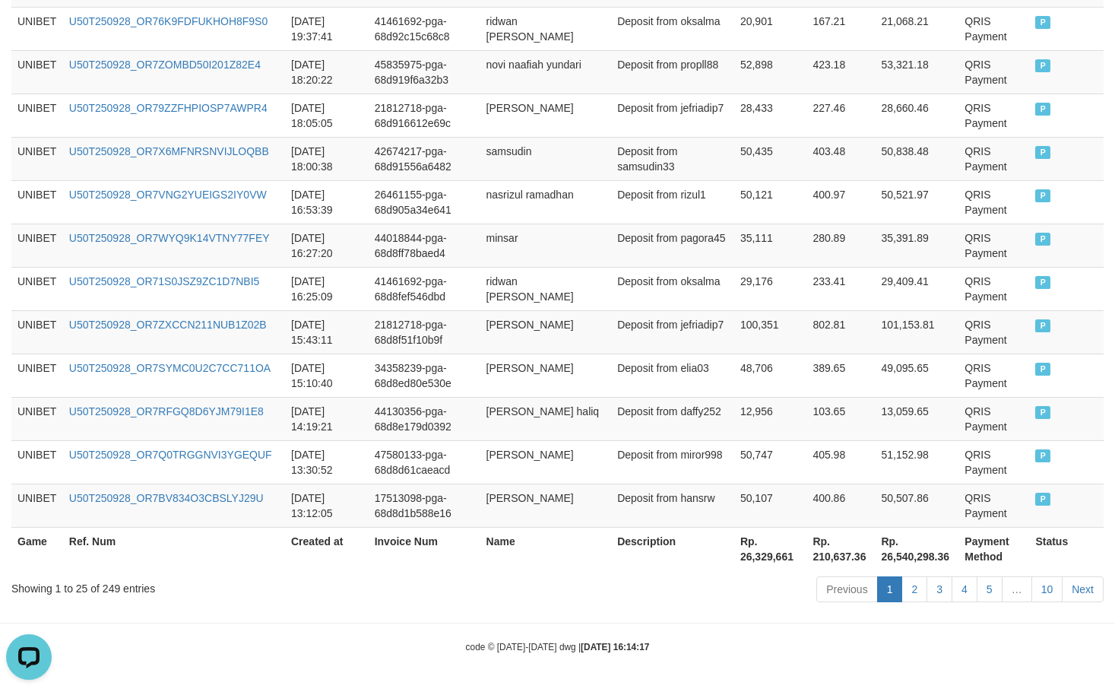
drag, startPoint x: 715, startPoint y: 313, endPoint x: 1109, endPoint y: 234, distance: 401.7
click at [734, 312] on td "100,351" at bounding box center [770, 331] width 72 height 43
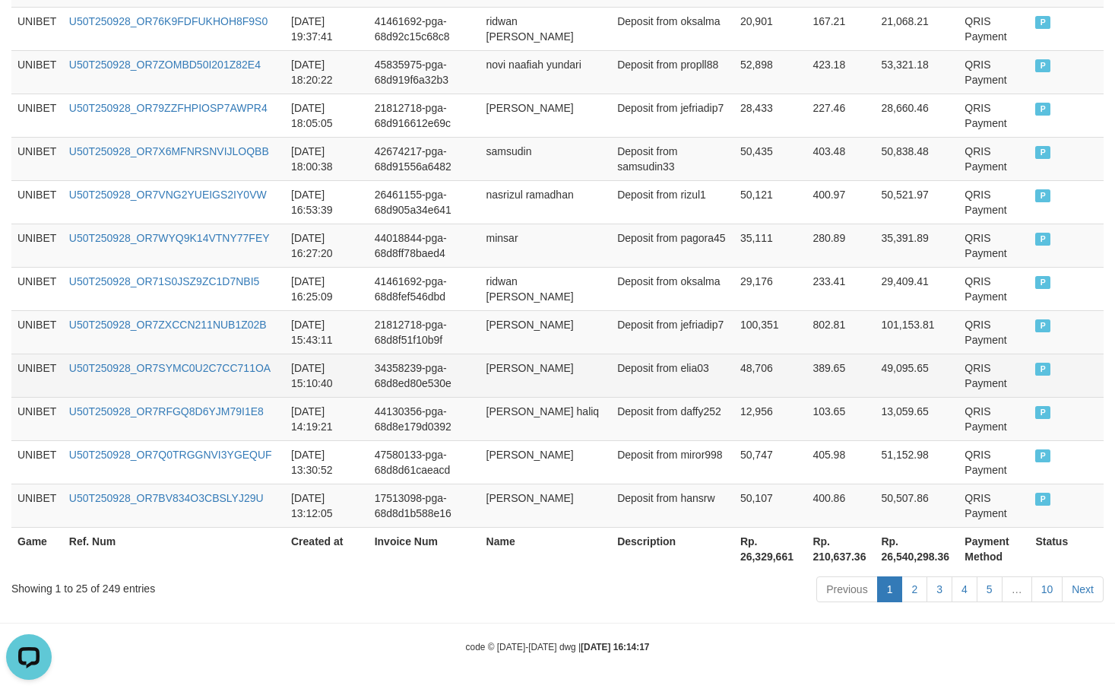
click at [837, 375] on td "389.65" at bounding box center [841, 375] width 68 height 43
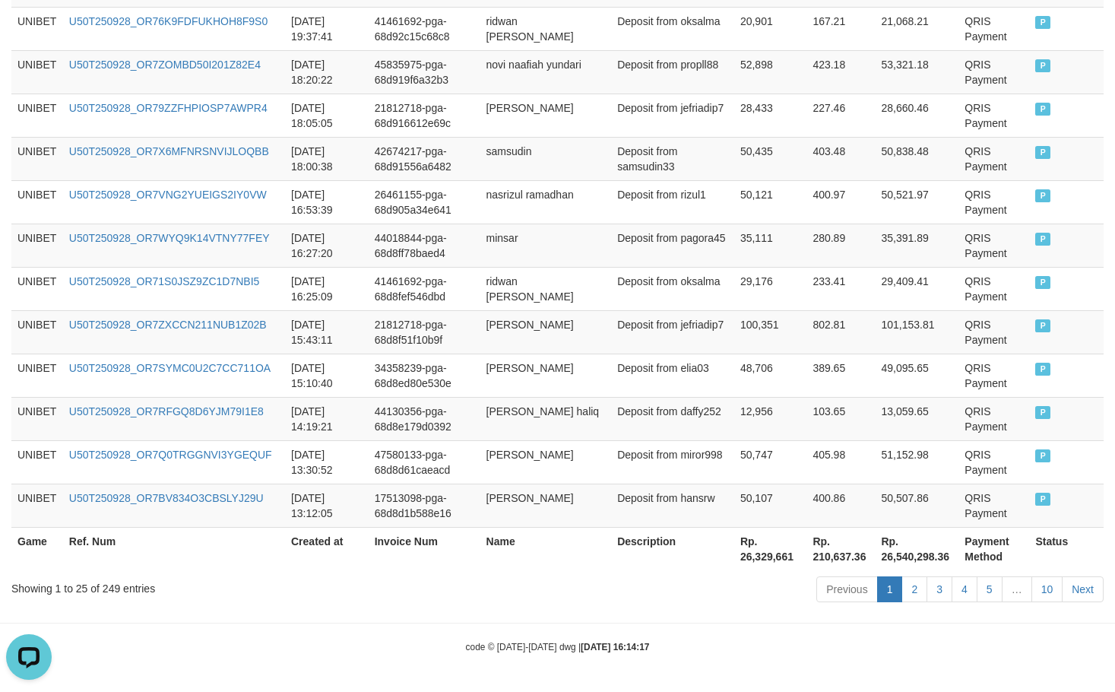
scroll to position [0, 0]
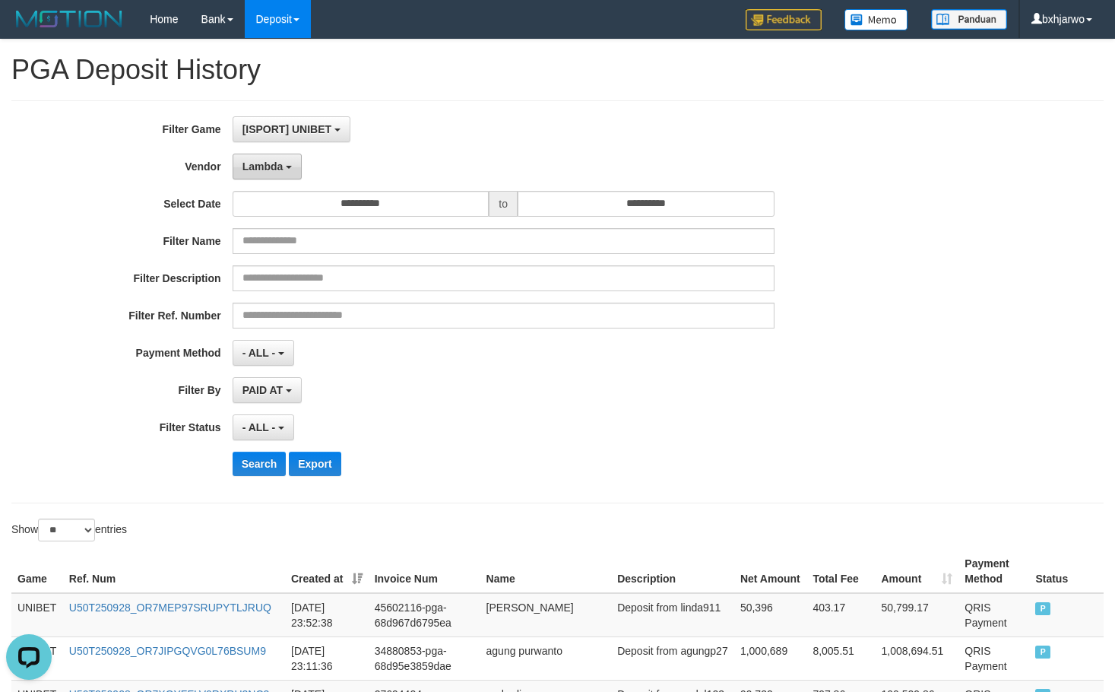
click at [287, 168] on b "button" at bounding box center [289, 167] width 6 height 3
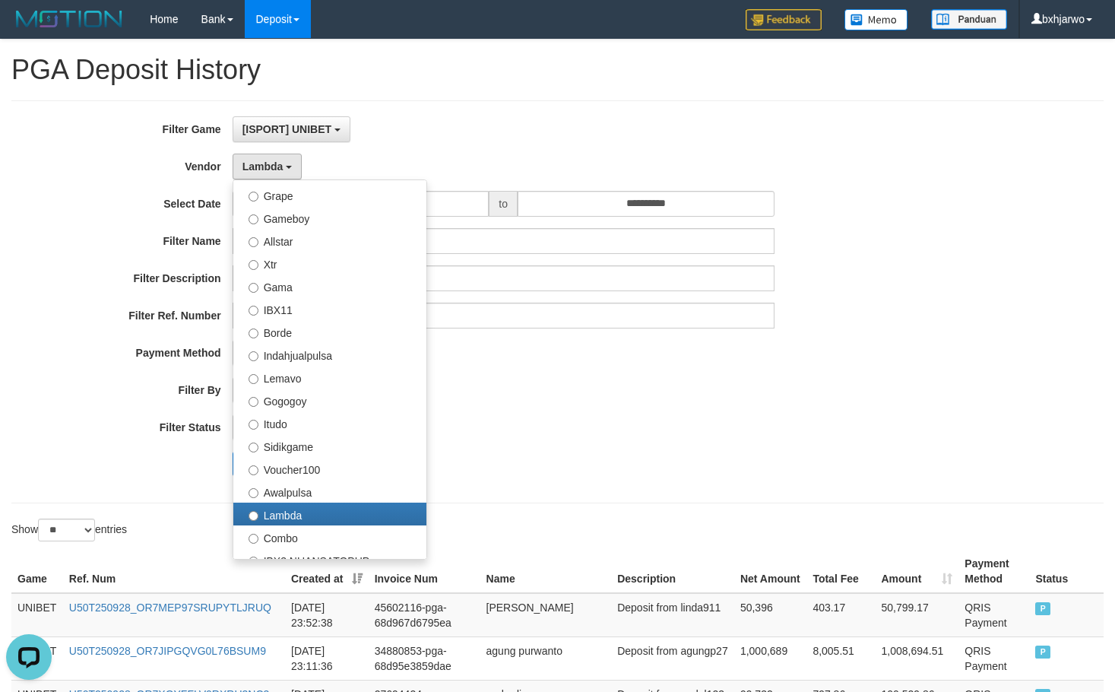
click at [553, 426] on div "- ALL - SELECT ALL - ALL - SELECT STATUS PENDING/UNPAID PAID CANCELED EXPIRED" at bounding box center [504, 427] width 542 height 26
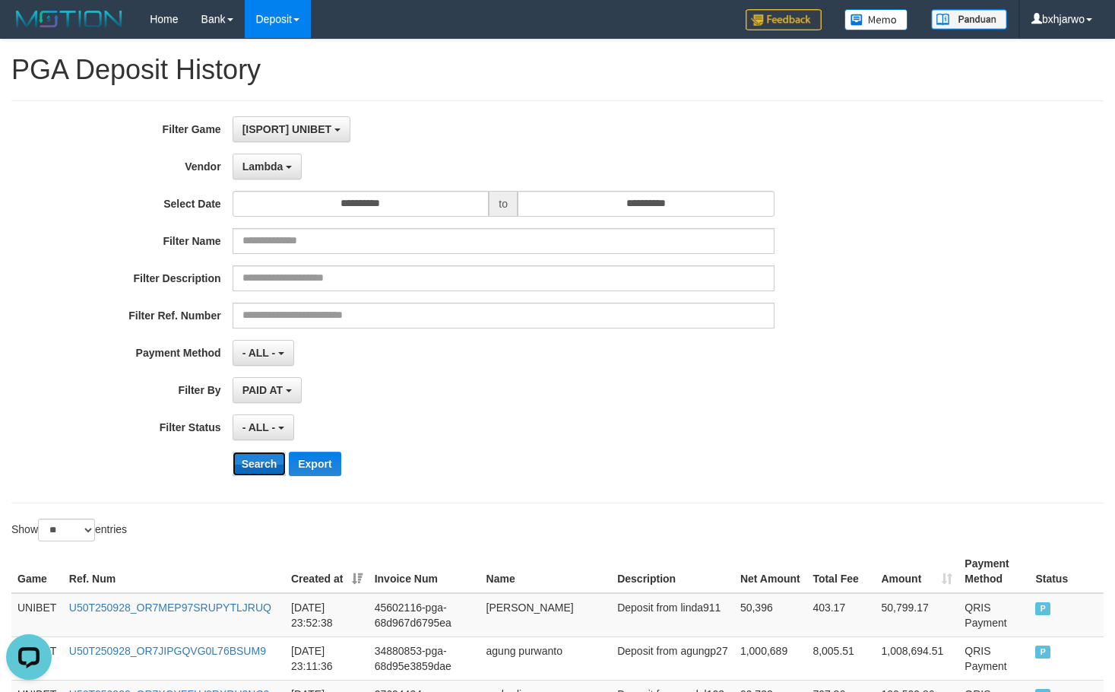
click at [259, 465] on button "Search" at bounding box center [260, 464] width 54 height 24
click at [284, 169] on button "Lambda" at bounding box center [268, 167] width 70 height 26
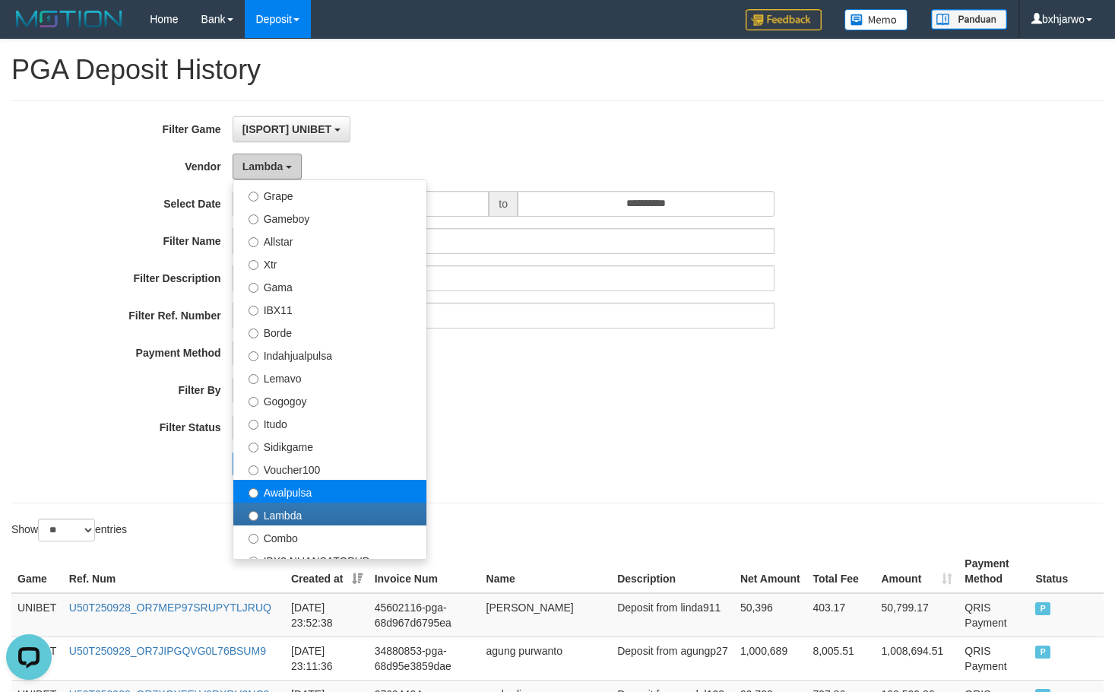
scroll to position [380, 0]
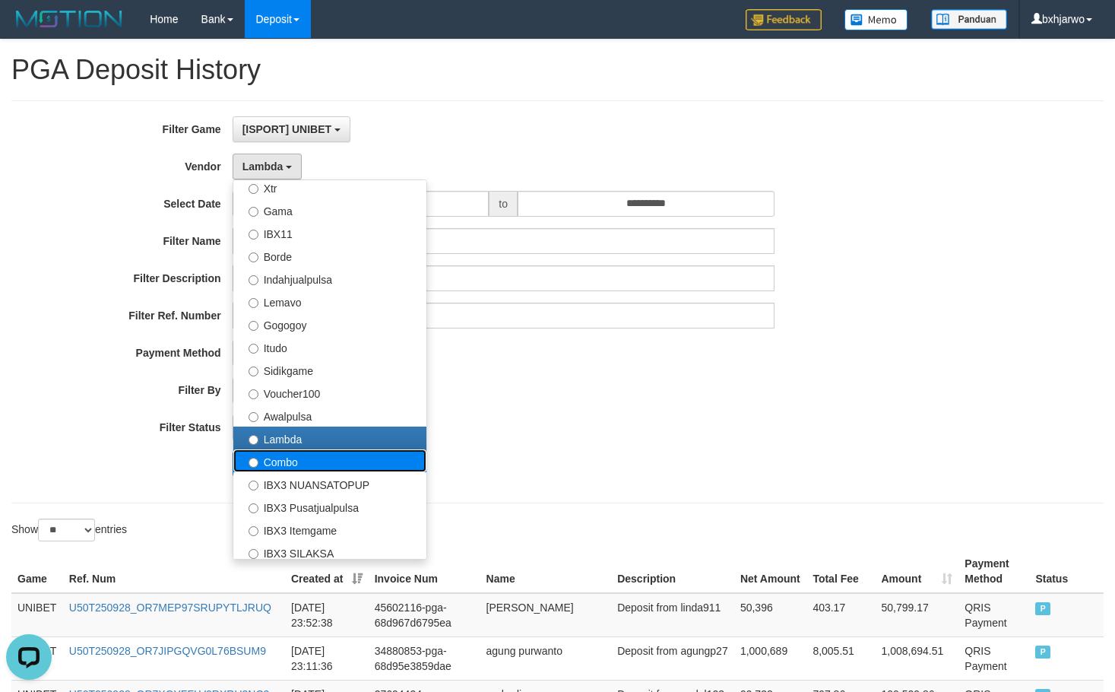
click at [291, 467] on label "Combo" at bounding box center [329, 460] width 193 height 23
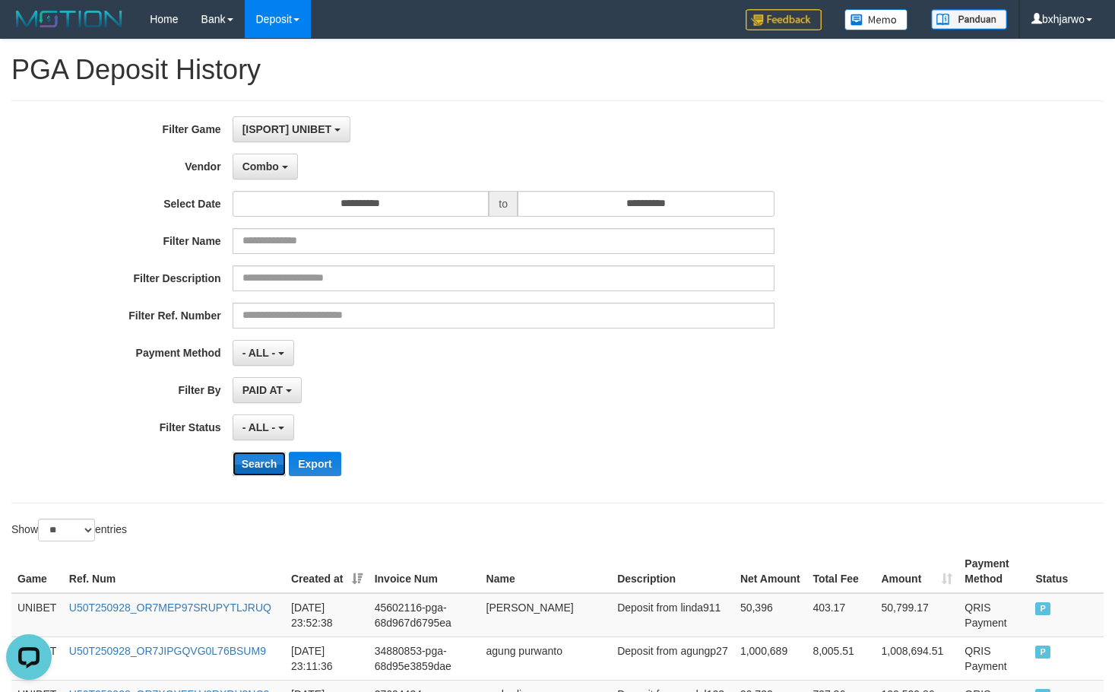
click at [269, 456] on button "Search" at bounding box center [260, 464] width 54 height 24
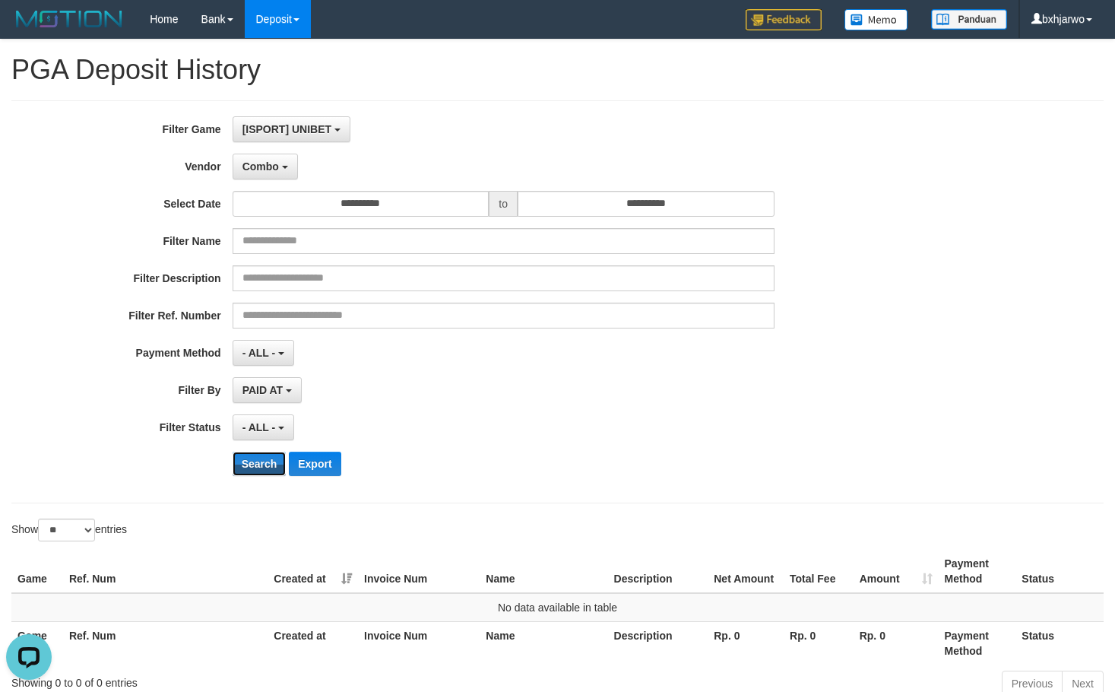
scroll to position [94, 0]
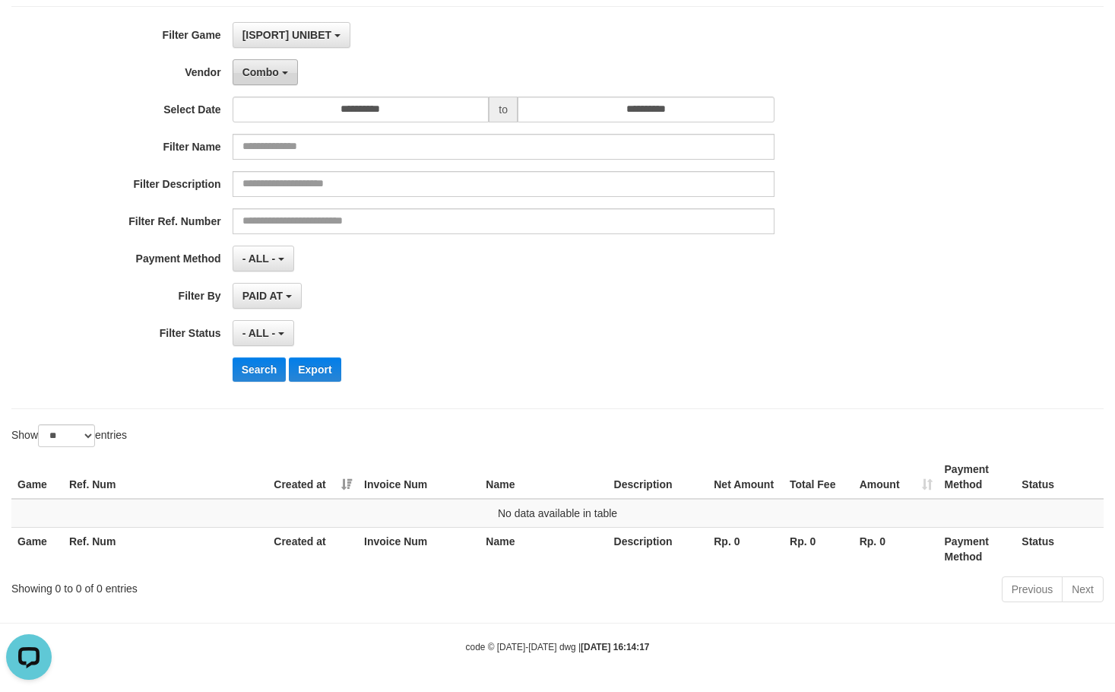
click at [268, 79] on button "Combo" at bounding box center [265, 72] width 65 height 26
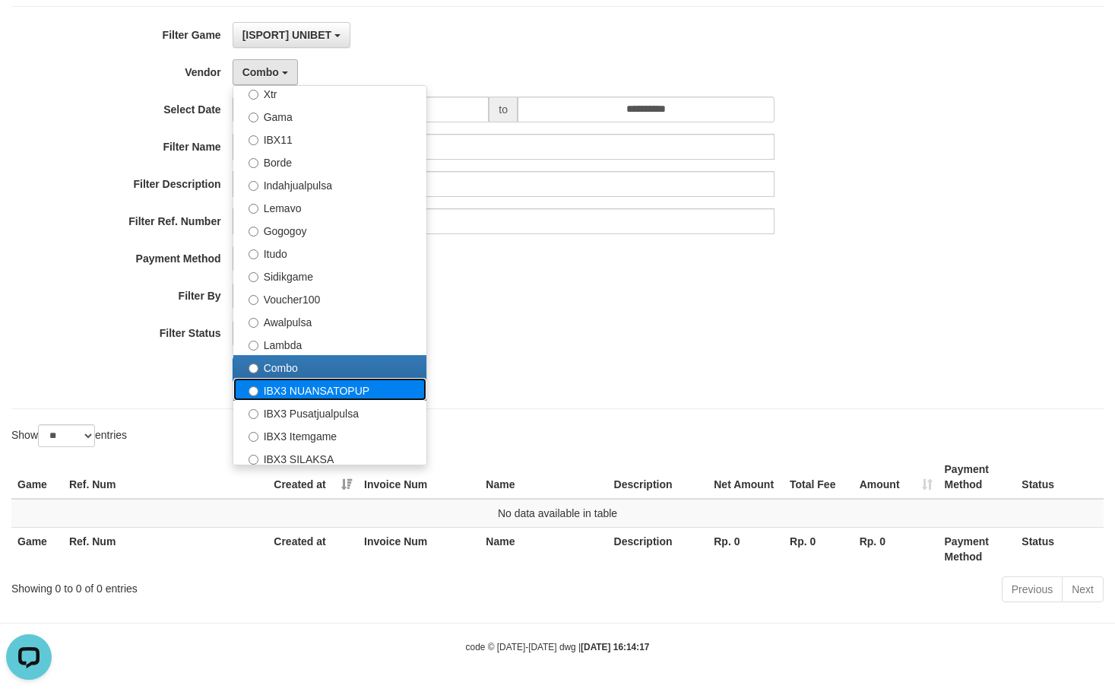
click at [303, 383] on label "IBX3 NUANSATOPUP" at bounding box center [329, 389] width 193 height 23
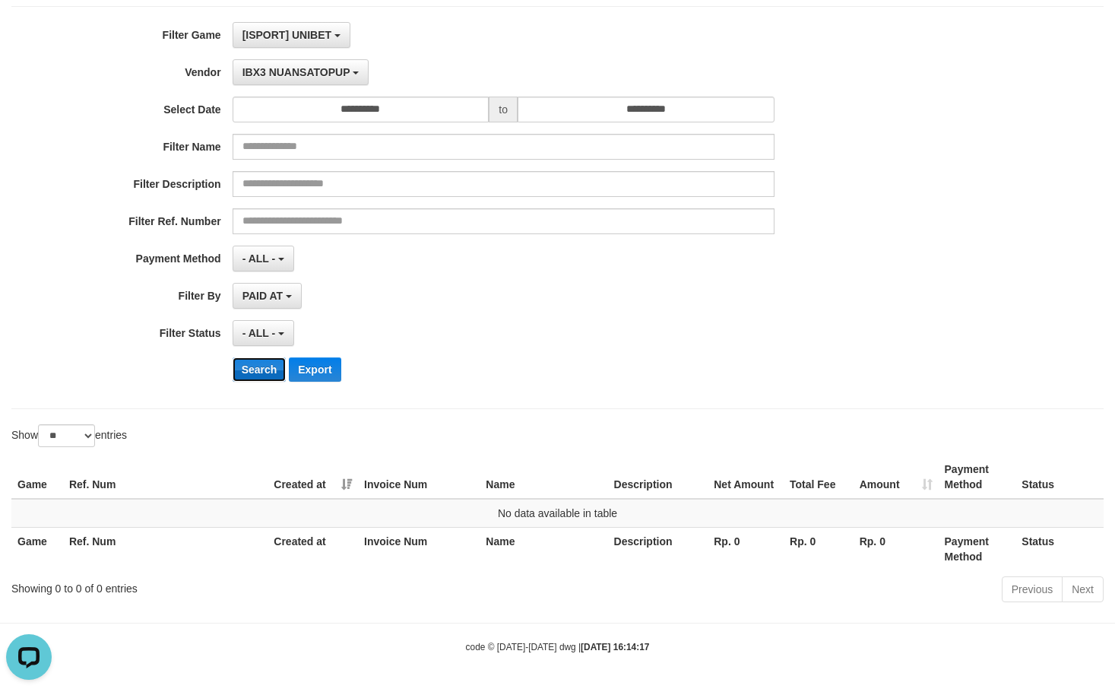
click at [273, 365] on button "Search" at bounding box center [260, 369] width 54 height 24
click at [320, 52] on div "**********" at bounding box center [465, 207] width 930 height 371
click at [321, 65] on button "IBX3 NUANSATOPUP" at bounding box center [301, 72] width 136 height 26
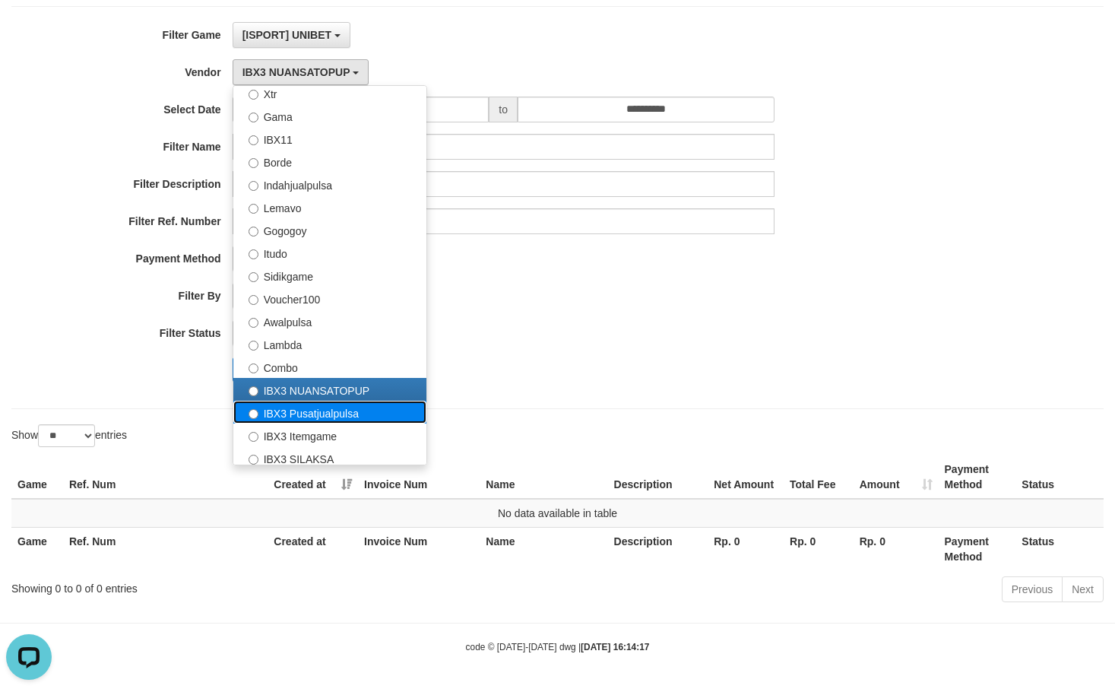
click at [306, 410] on label "IBX3 Pusatjualpulsa" at bounding box center [329, 412] width 193 height 23
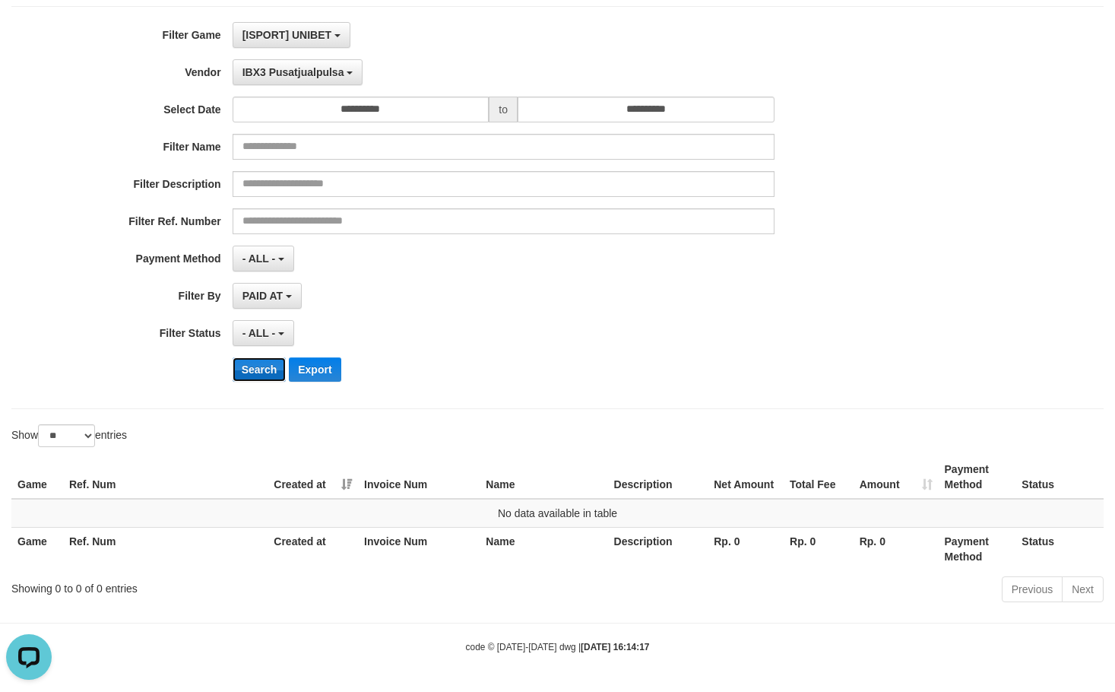
click at [264, 379] on button "Search" at bounding box center [260, 369] width 54 height 24
click at [302, 75] on span "IBX3 Pusatjualpulsa" at bounding box center [294, 72] width 102 height 12
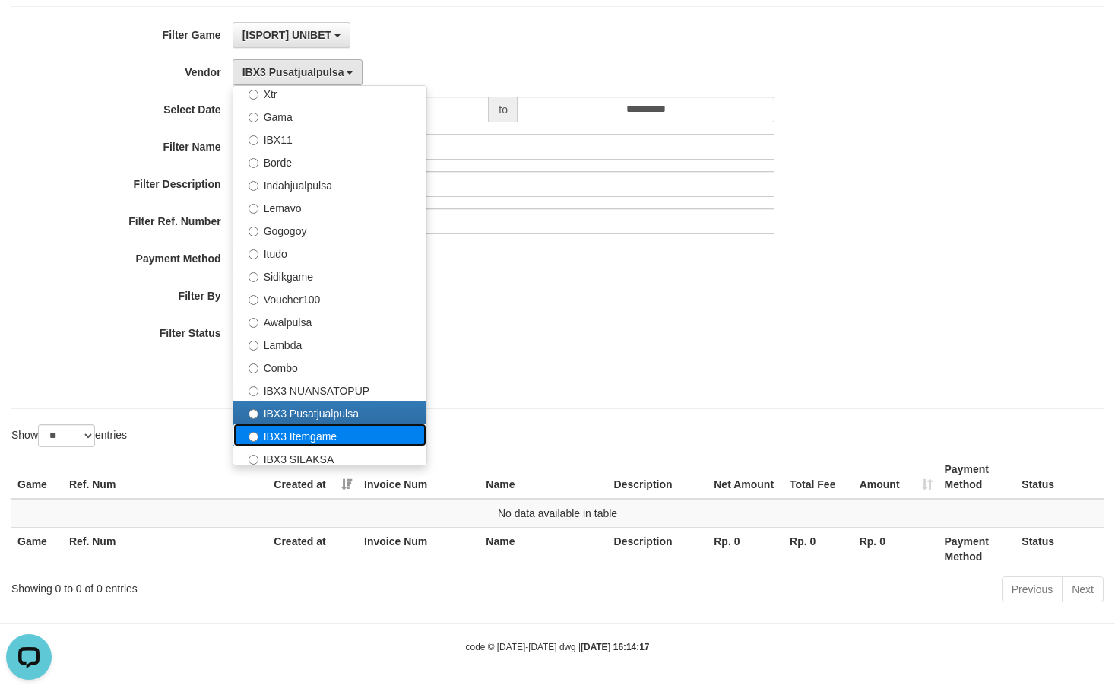
click at [300, 438] on label "IBX3 Itemgame" at bounding box center [329, 434] width 193 height 23
select select "**********"
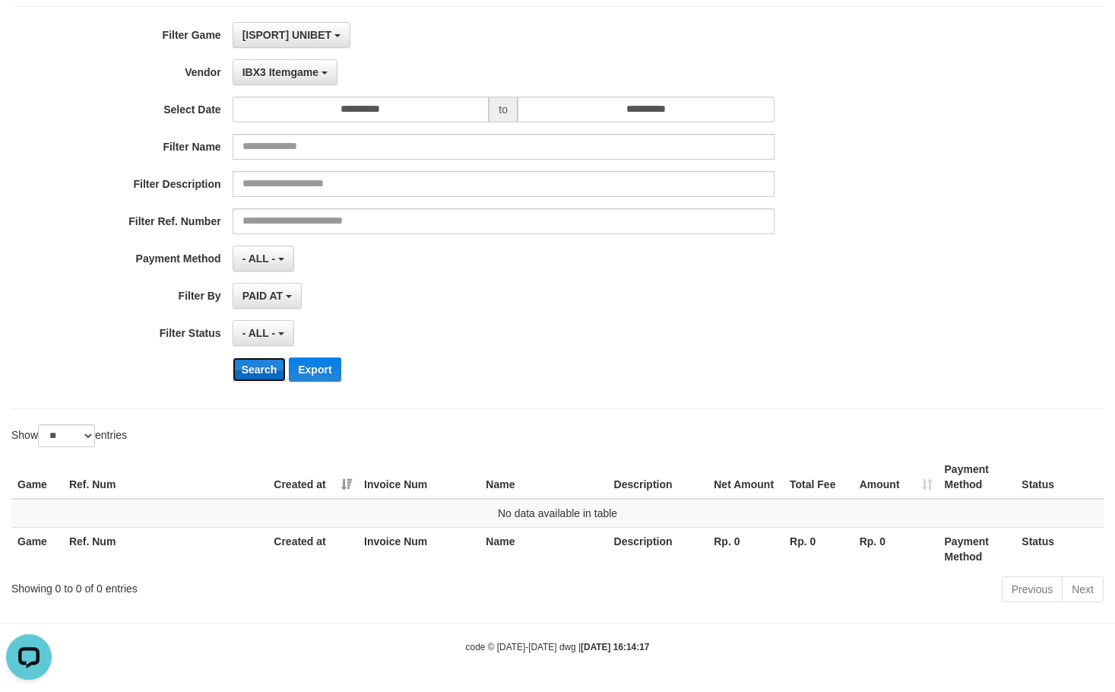
click at [271, 365] on button "Search" at bounding box center [260, 369] width 54 height 24
click at [325, 78] on button "IBX3 Itemgame" at bounding box center [285, 72] width 105 height 26
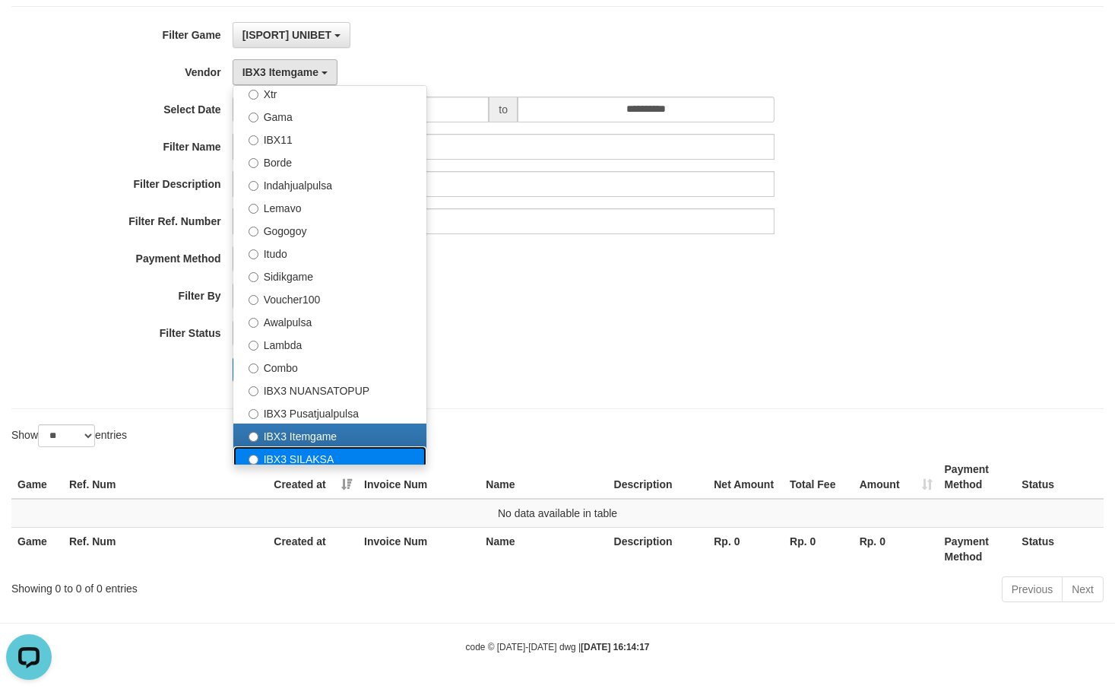
click at [331, 461] on label "IBX3 SILAKSA" at bounding box center [329, 457] width 193 height 23
select select "**********"
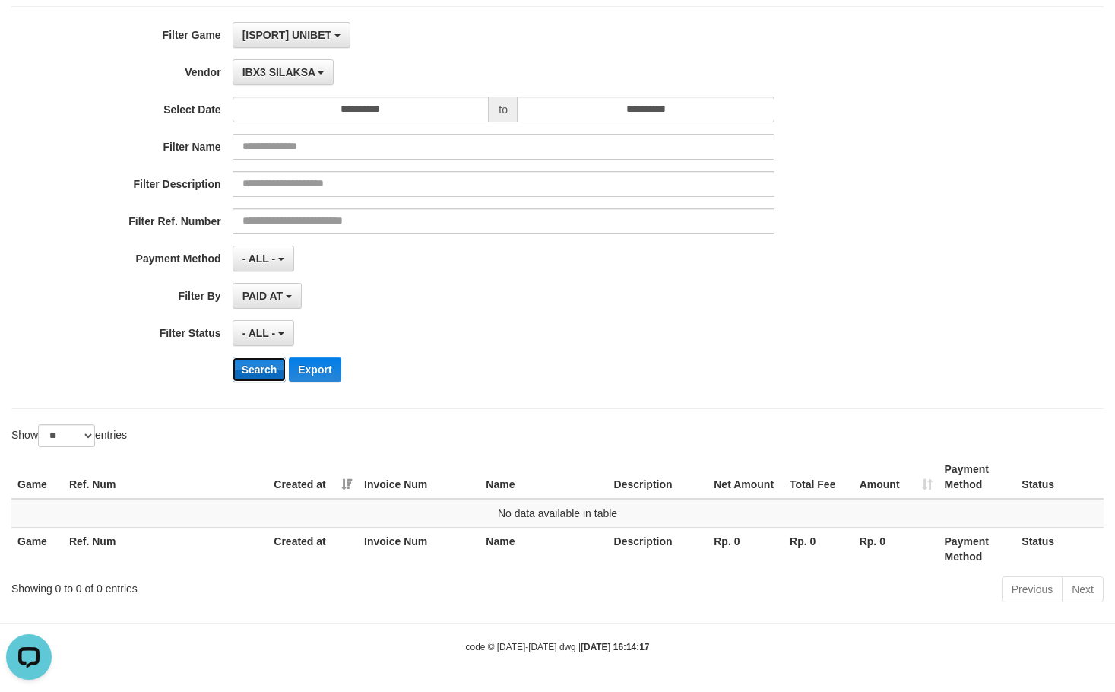
click at [251, 366] on button "Search" at bounding box center [260, 369] width 54 height 24
click at [309, 61] on button "IBX3 SILAKSA" at bounding box center [284, 72] width 102 height 26
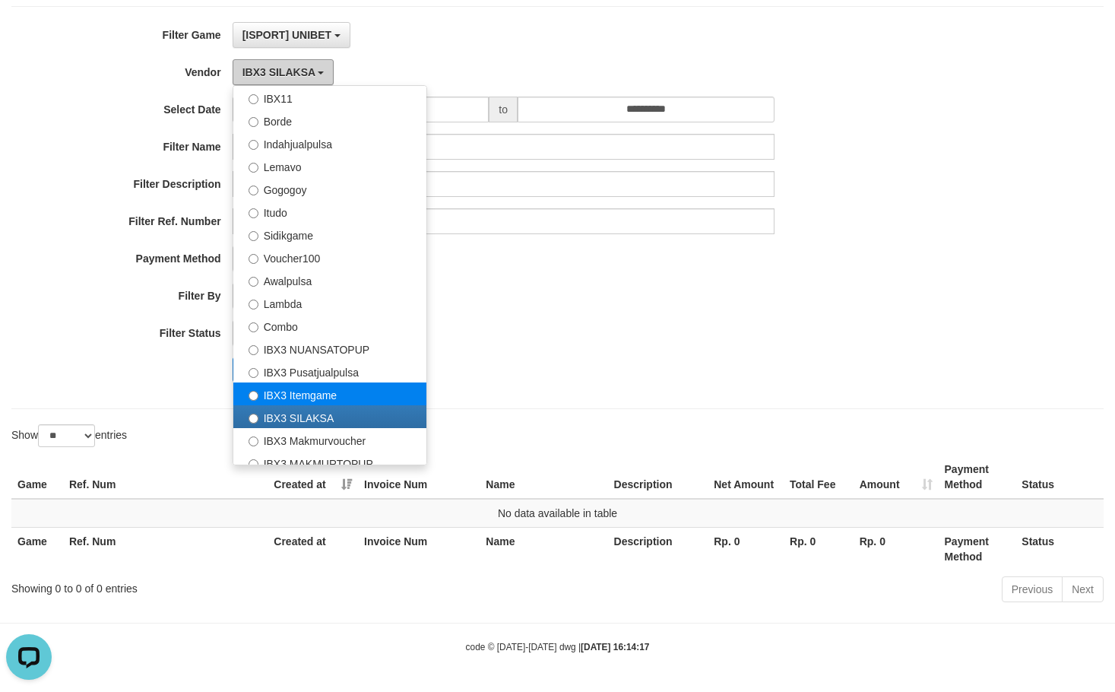
scroll to position [532, 0]
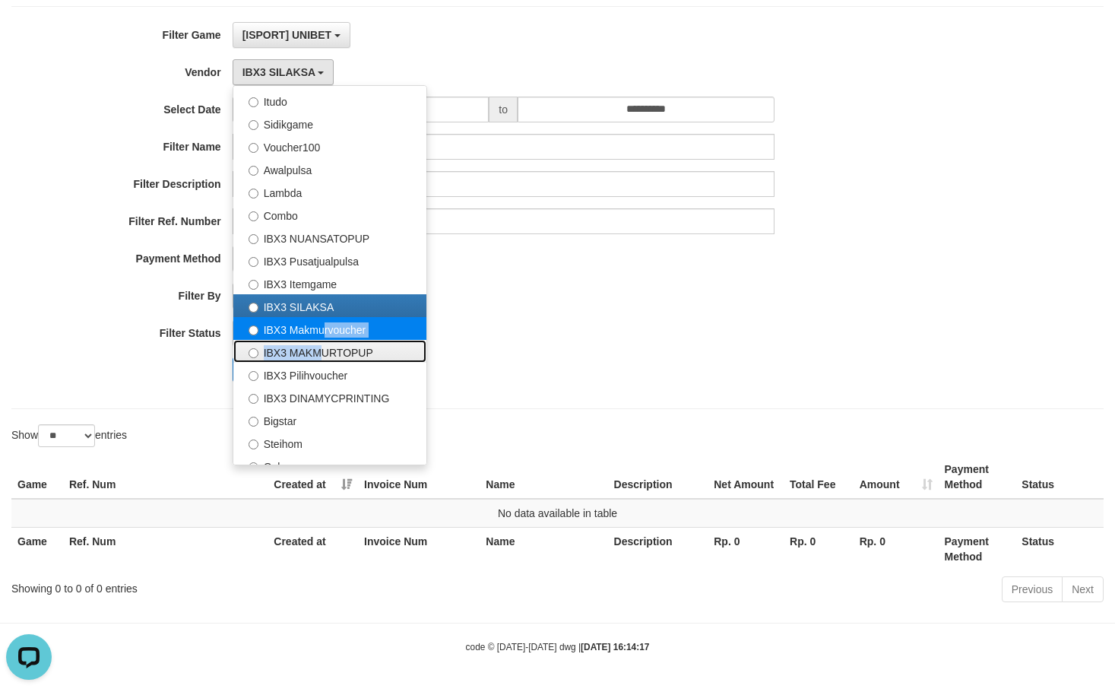
drag, startPoint x: 313, startPoint y: 341, endPoint x: 319, endPoint y: 333, distance: 9.3
click at [319, 333] on ul "- Default Vendor - [PERSON_NAME] Atlas WD LB Java Purple Green Gigantic Aladin …" at bounding box center [330, 275] width 195 height 380
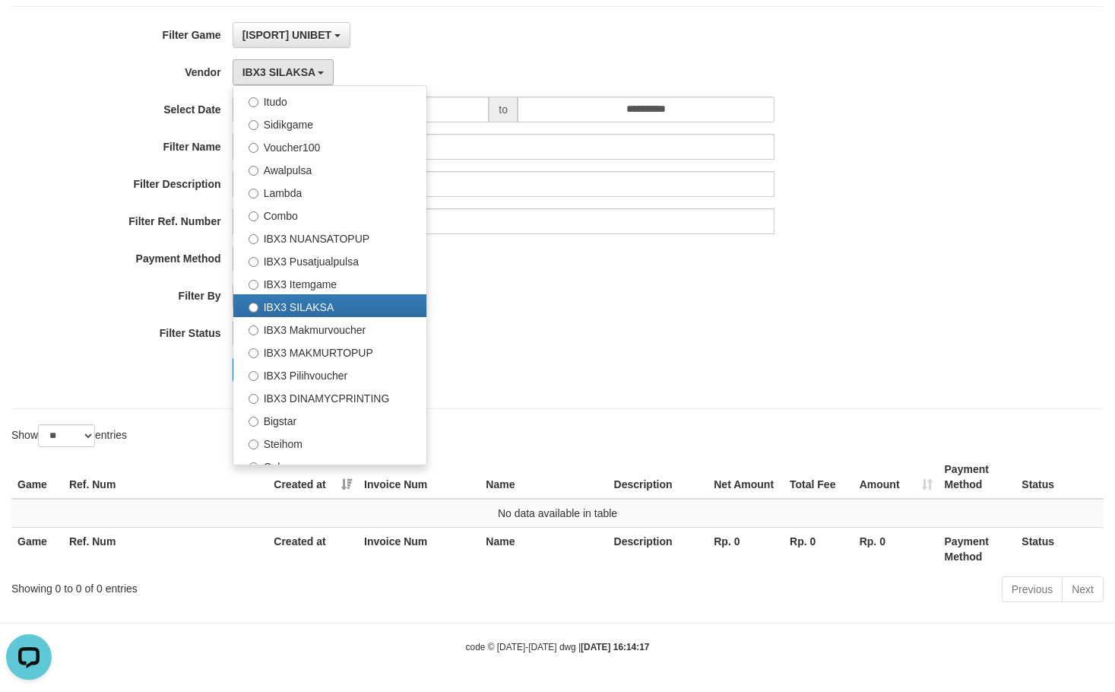
click at [319, 333] on div "- ALL - SELECT ALL - ALL - SELECT STATUS PENDING/UNPAID PAID CANCELED EXPIRED" at bounding box center [504, 333] width 542 height 26
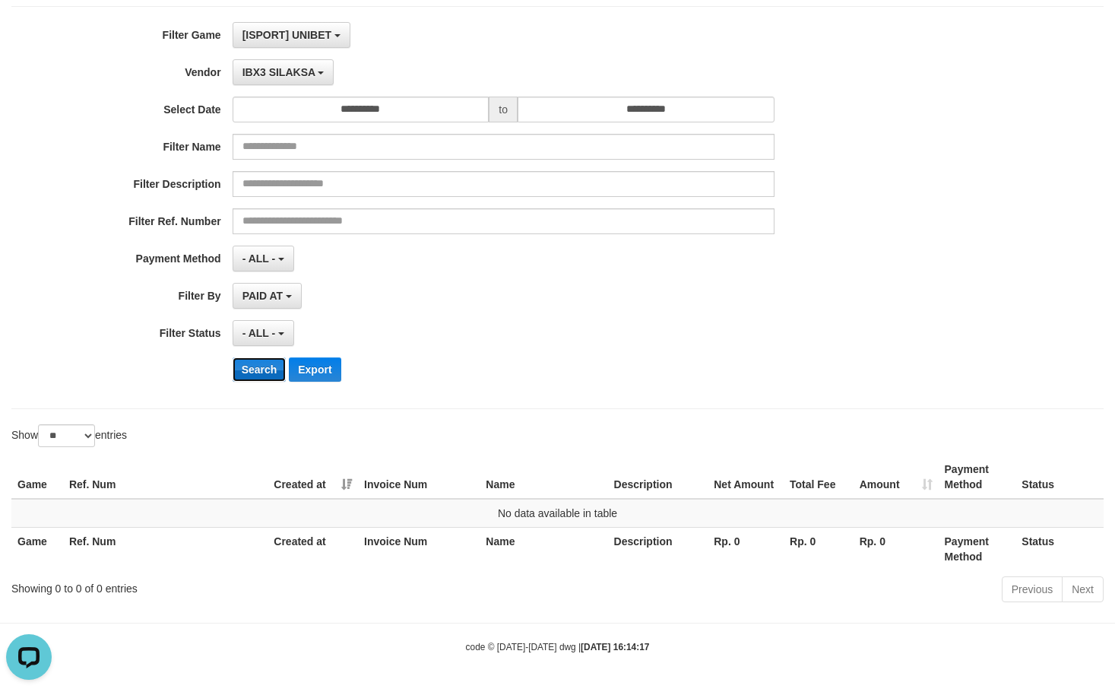
click at [262, 360] on button "Search" at bounding box center [260, 369] width 54 height 24
click at [315, 86] on div "**********" at bounding box center [465, 207] width 930 height 371
click at [316, 83] on button "IBX3 SILAKSA" at bounding box center [284, 72] width 102 height 26
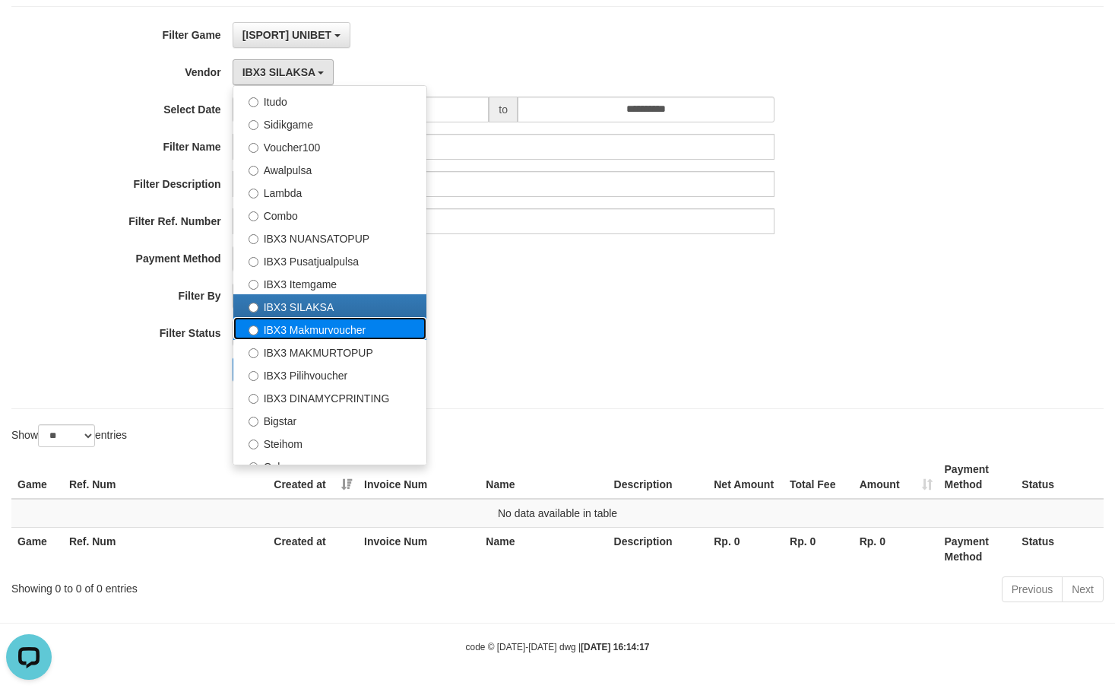
click at [318, 322] on label "IBX3 Makmurvoucher" at bounding box center [329, 328] width 193 height 23
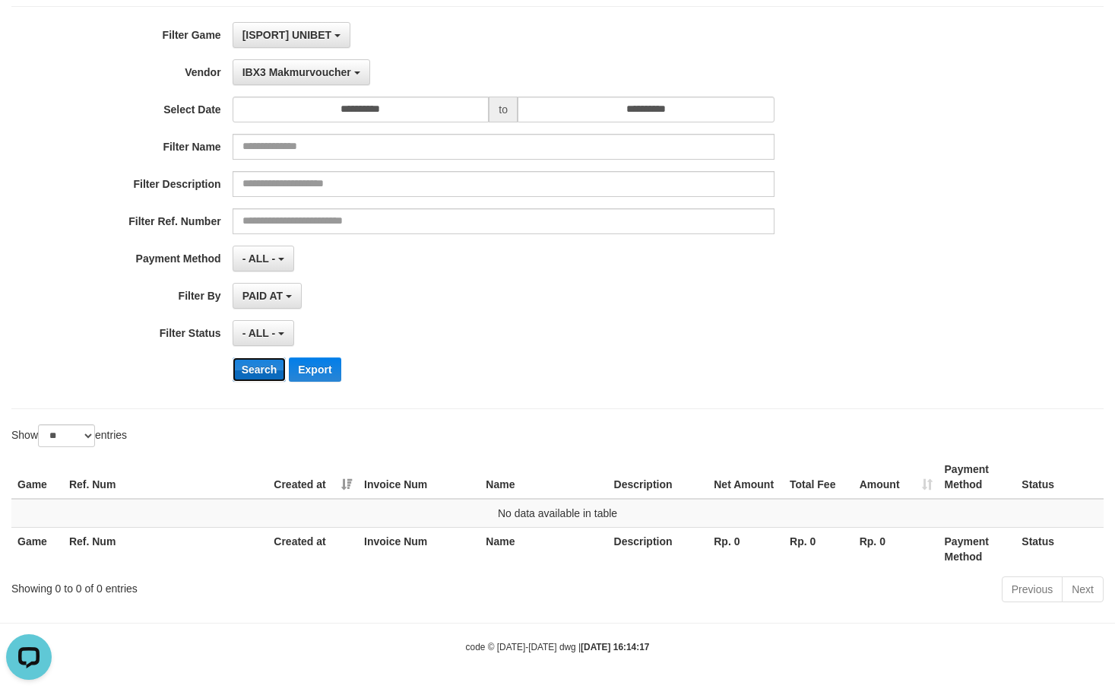
click at [274, 367] on button "Search" at bounding box center [260, 369] width 54 height 24
click at [324, 77] on span "IBX3 Makmurvoucher" at bounding box center [297, 72] width 109 height 12
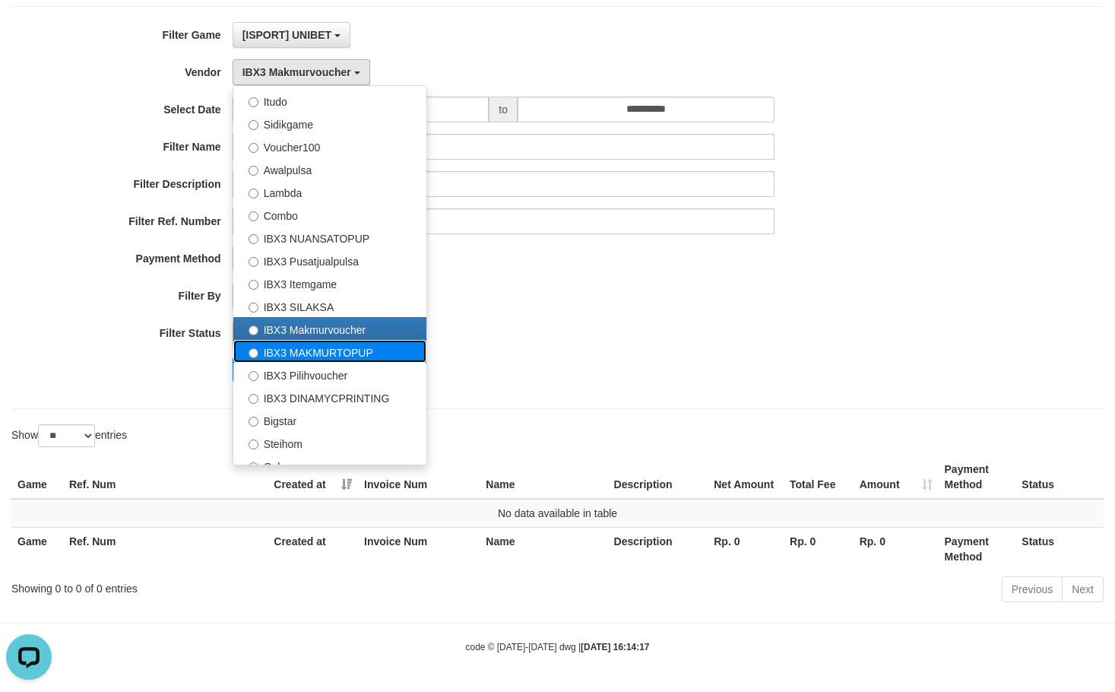
click at [300, 349] on label "IBX3 MAKMURTOPUP" at bounding box center [329, 351] width 193 height 23
select select "**********"
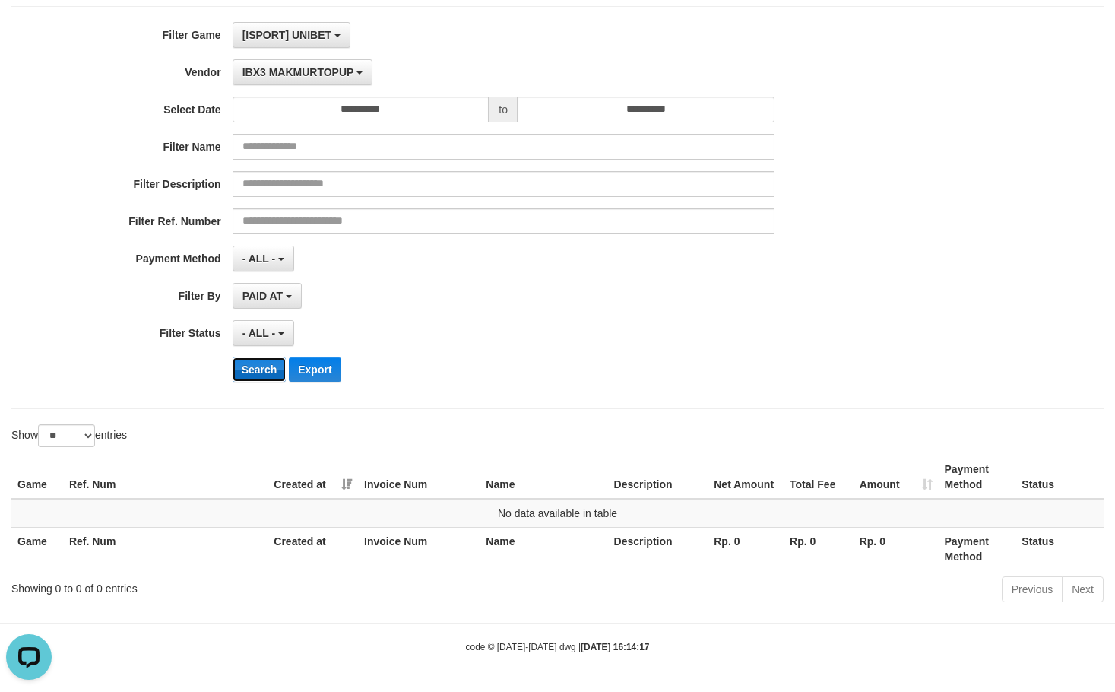
click at [262, 363] on button "Search" at bounding box center [260, 369] width 54 height 24
click at [351, 65] on button "IBX3 MAKMURTOPUP" at bounding box center [303, 72] width 140 height 26
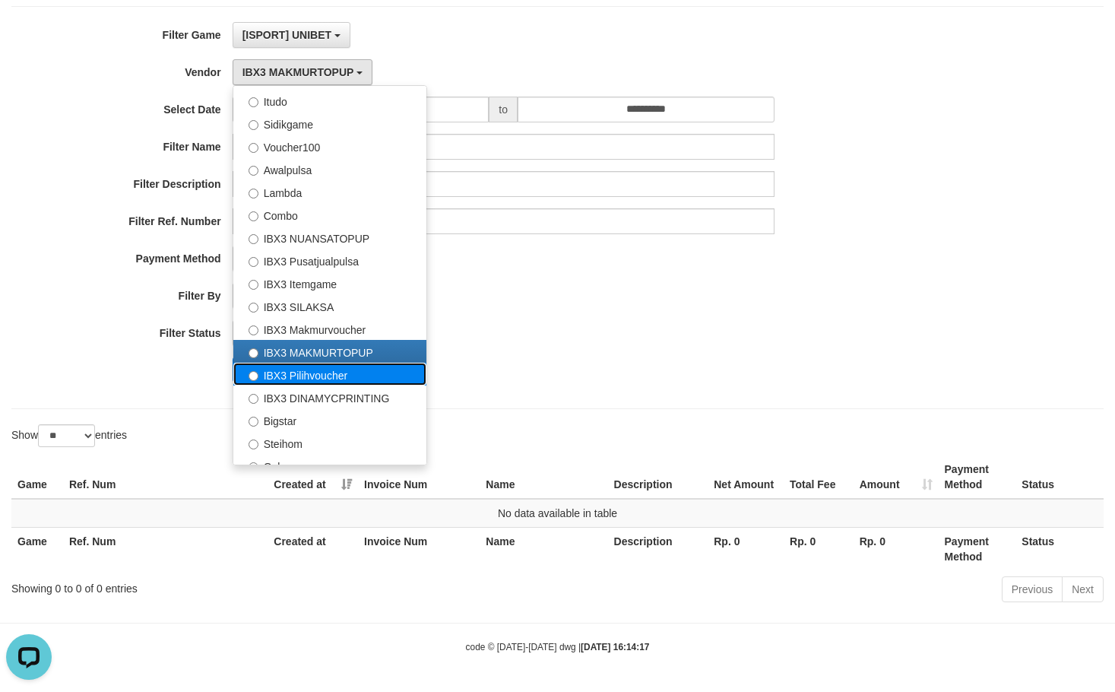
click at [307, 379] on label "IBX3 Pilihvoucher" at bounding box center [329, 374] width 193 height 23
select select "**********"
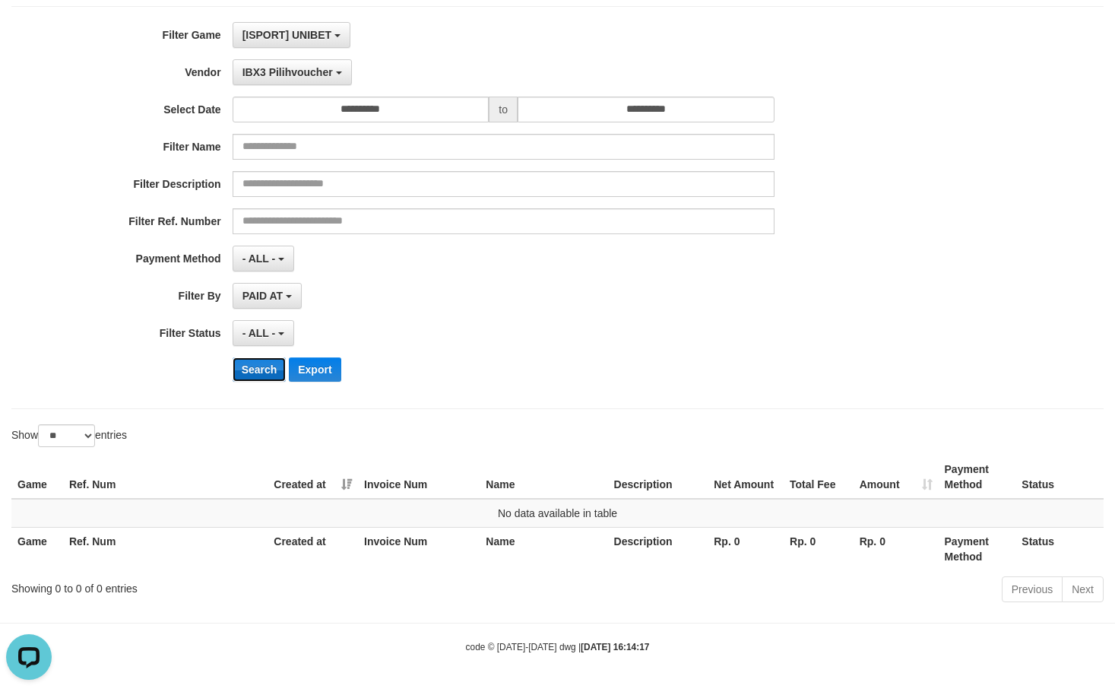
click at [266, 369] on button "Search" at bounding box center [260, 369] width 54 height 24
click at [331, 66] on span "IBX3 Pilihvoucher" at bounding box center [288, 72] width 90 height 12
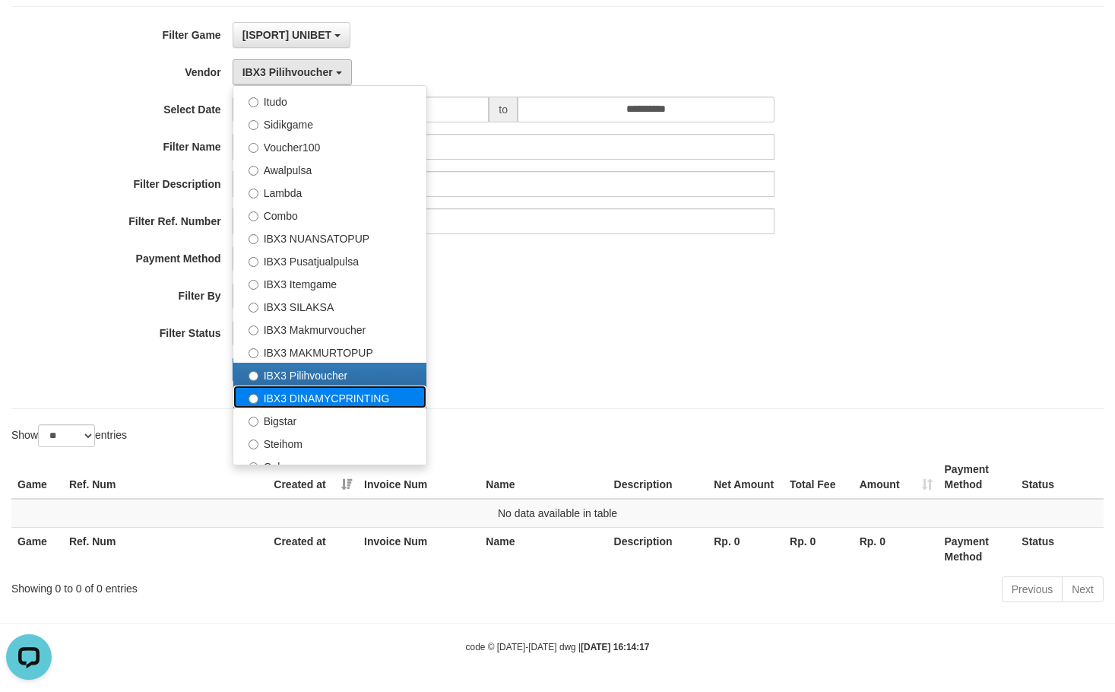
click at [312, 392] on label "IBX3 DINAMYCPRINTING" at bounding box center [329, 396] width 193 height 23
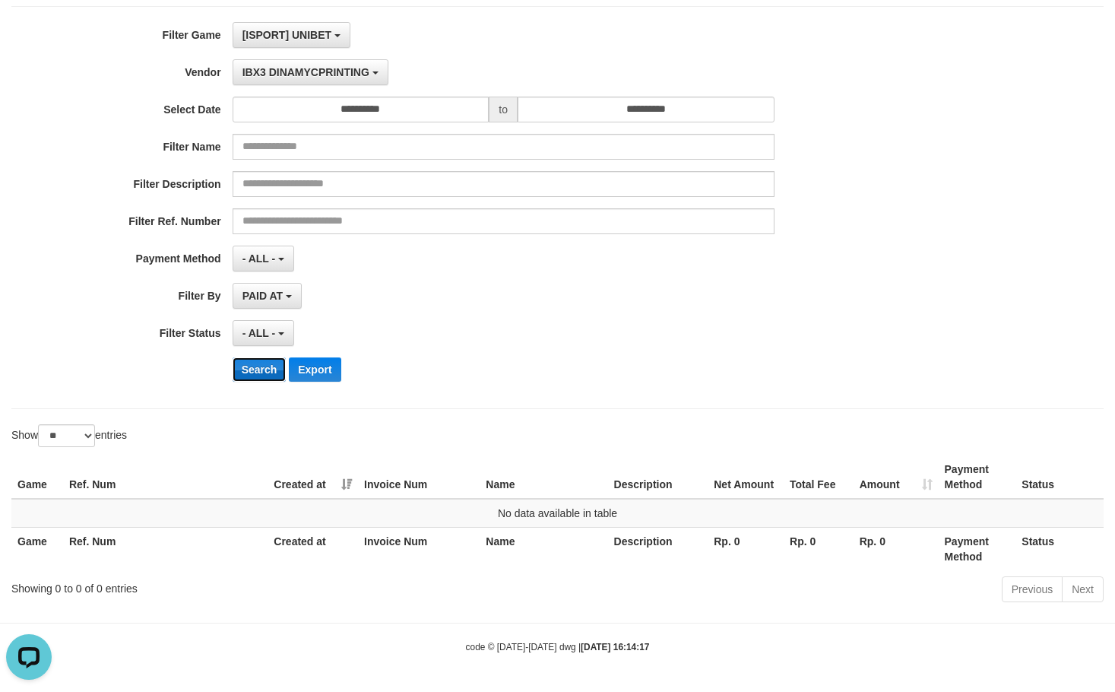
click at [265, 373] on button "Search" at bounding box center [260, 369] width 54 height 24
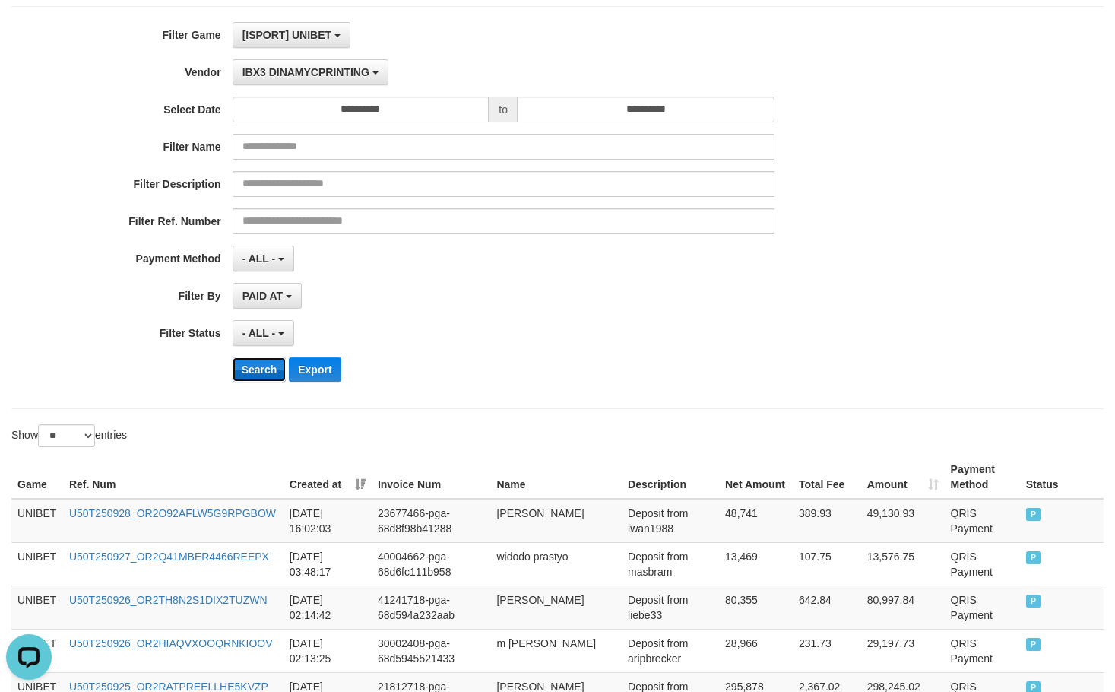
click at [273, 366] on button "Search" at bounding box center [260, 369] width 54 height 24
click at [509, 392] on div "**********" at bounding box center [465, 207] width 930 height 371
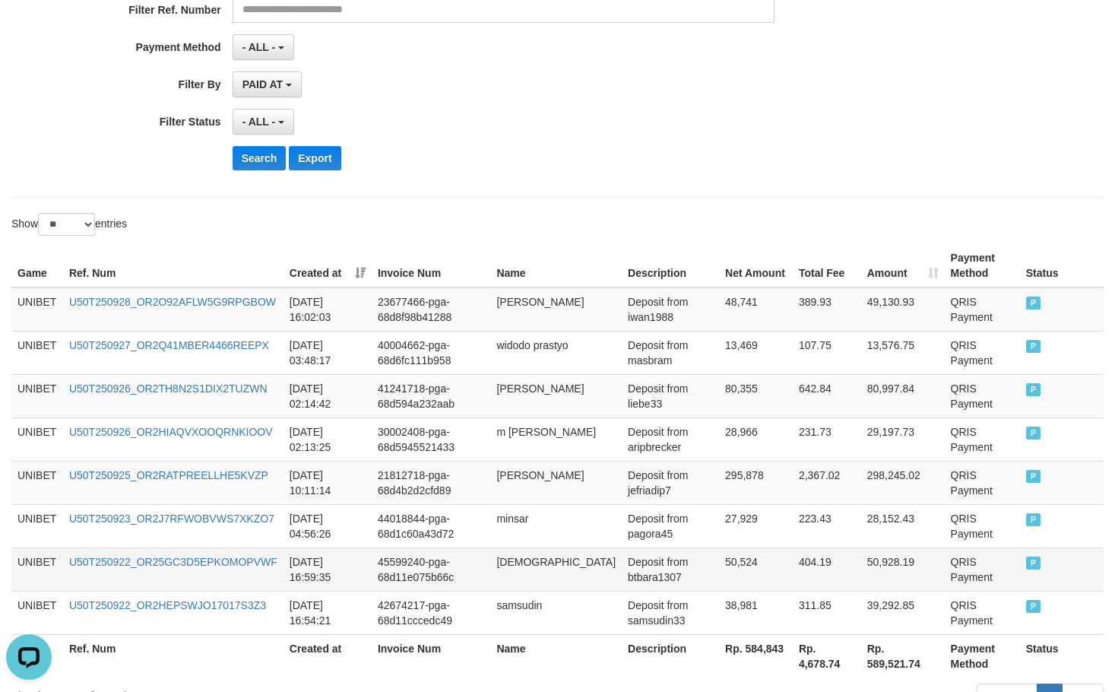
scroll to position [413, 0]
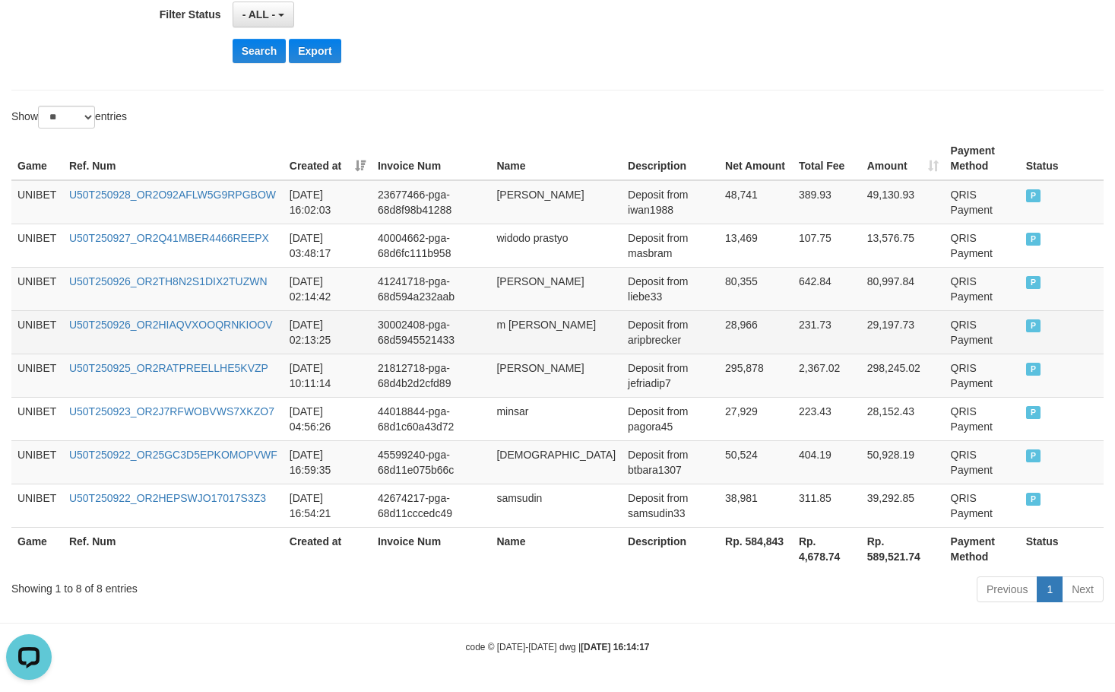
click at [560, 331] on td "m [PERSON_NAME]" at bounding box center [556, 331] width 132 height 43
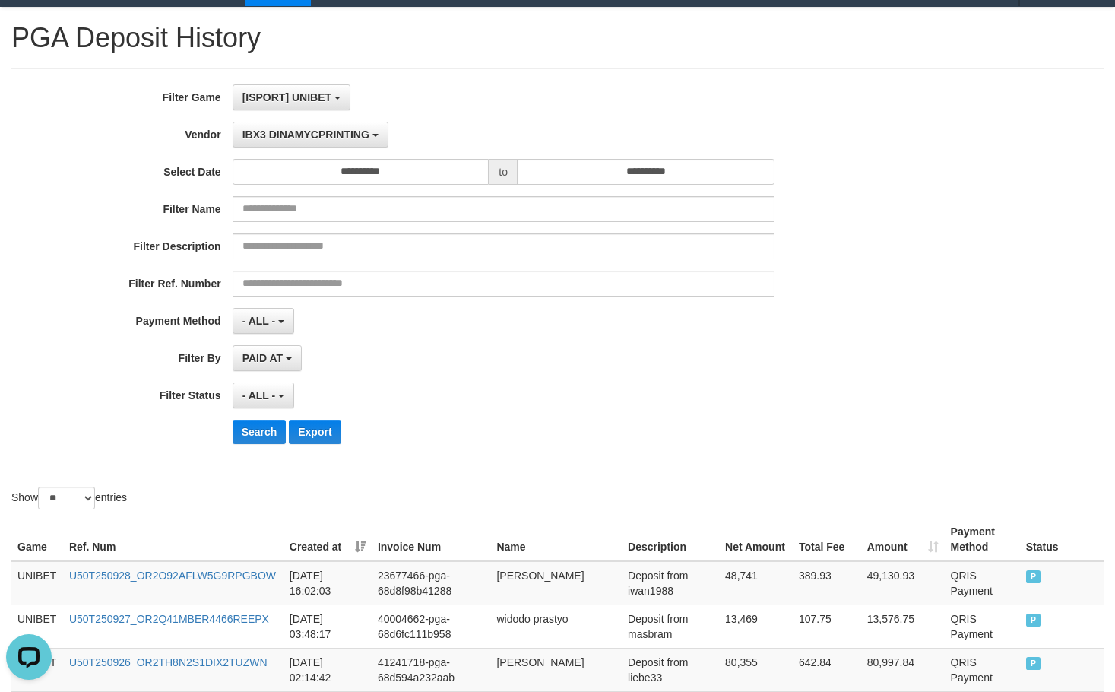
scroll to position [0, 0]
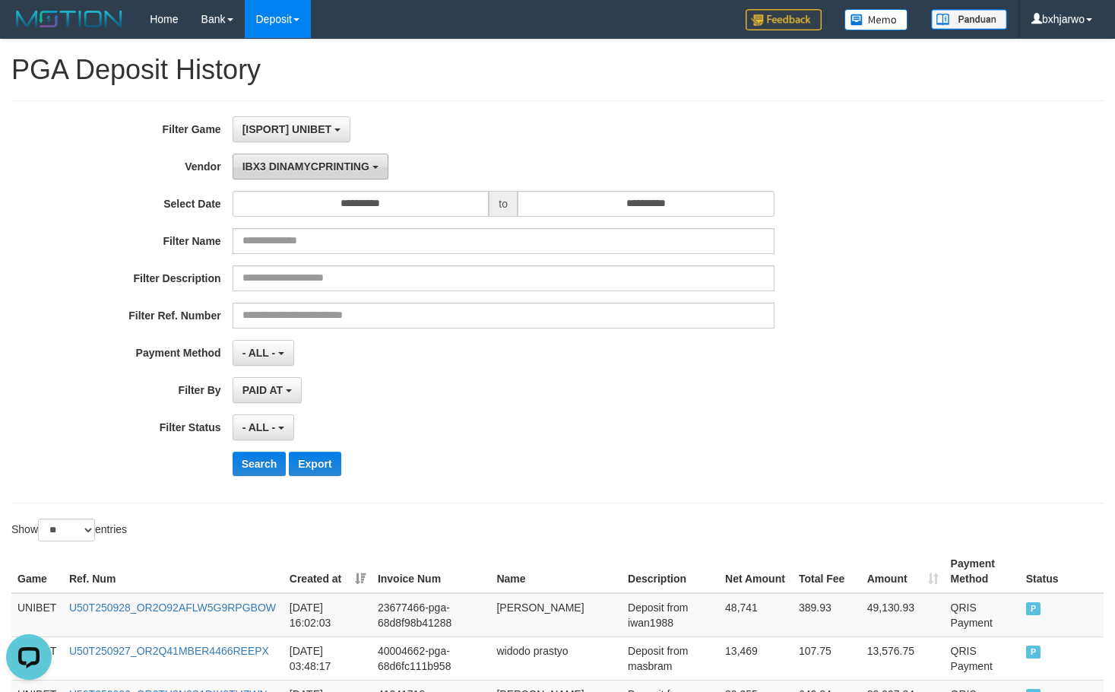
click at [328, 163] on span "IBX3 DINAMYCPRINTING" at bounding box center [306, 166] width 127 height 12
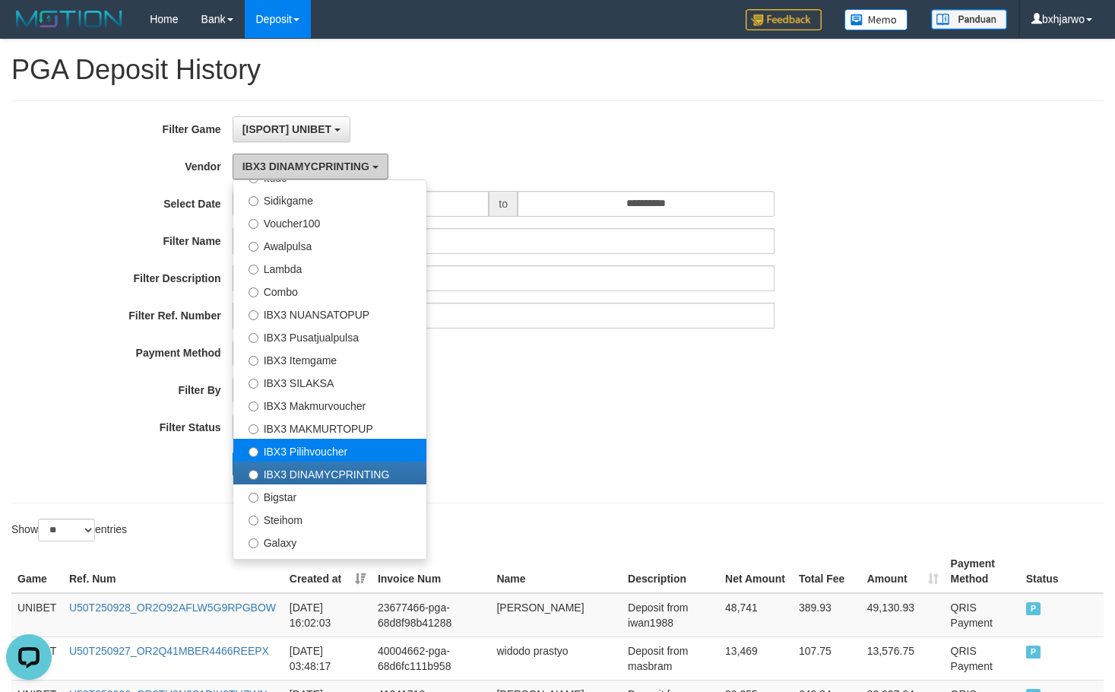
scroll to position [567, 0]
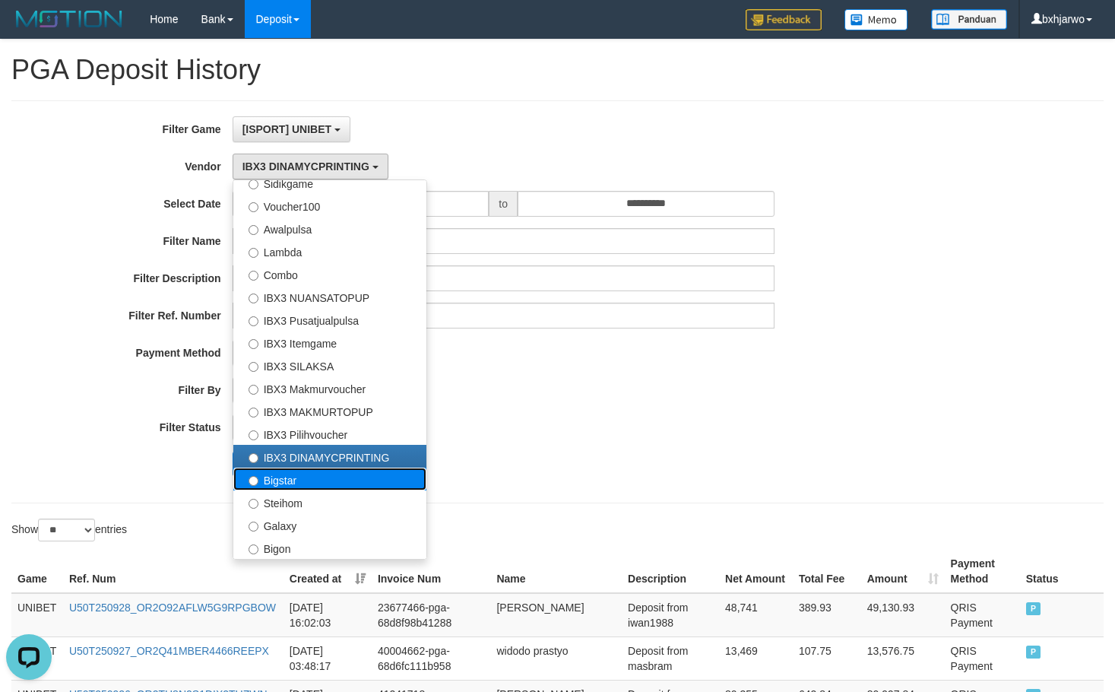
click at [306, 473] on label "Bigstar" at bounding box center [329, 479] width 193 height 23
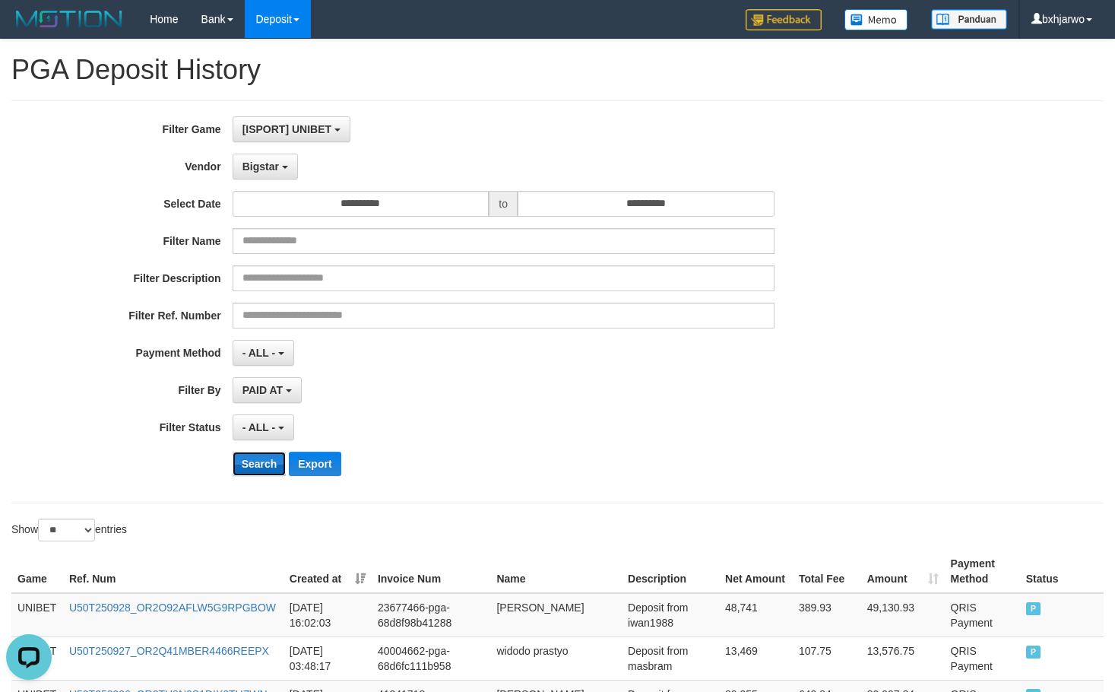
click at [255, 455] on button "Search" at bounding box center [260, 464] width 54 height 24
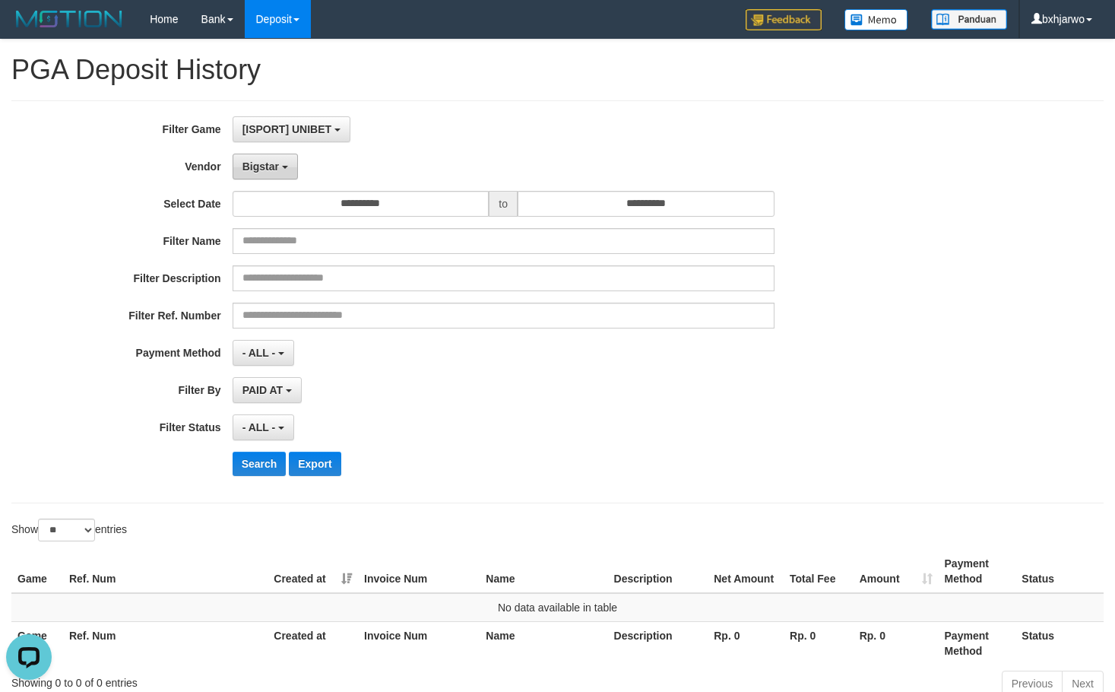
click at [280, 172] on button "Bigstar" at bounding box center [265, 167] width 65 height 26
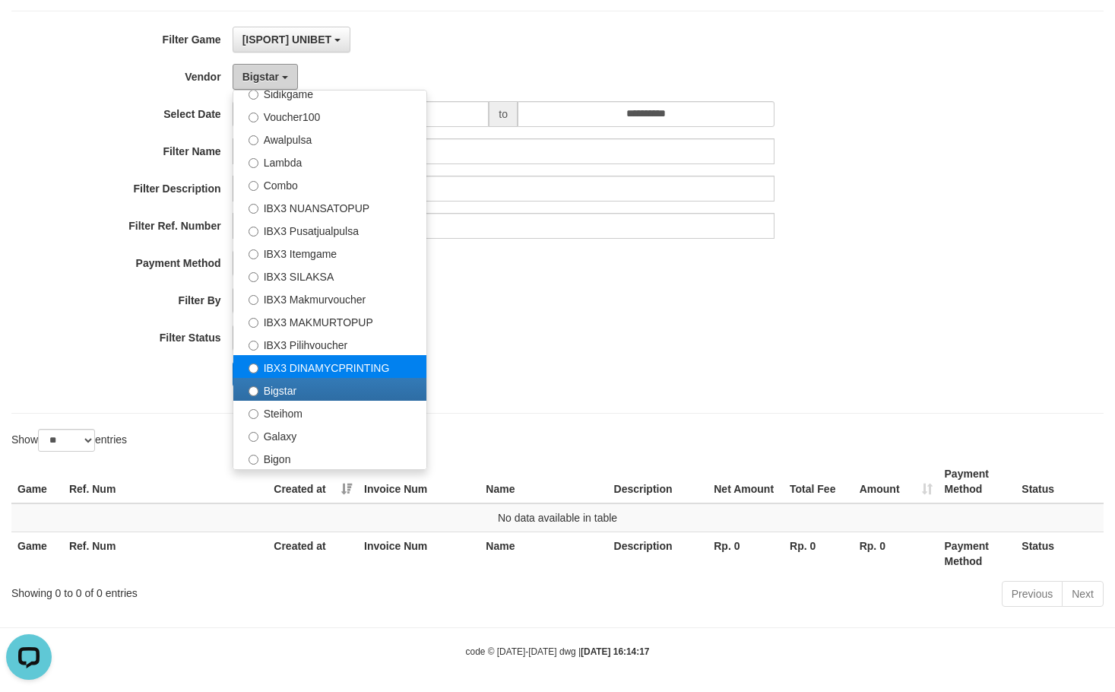
scroll to position [94, 0]
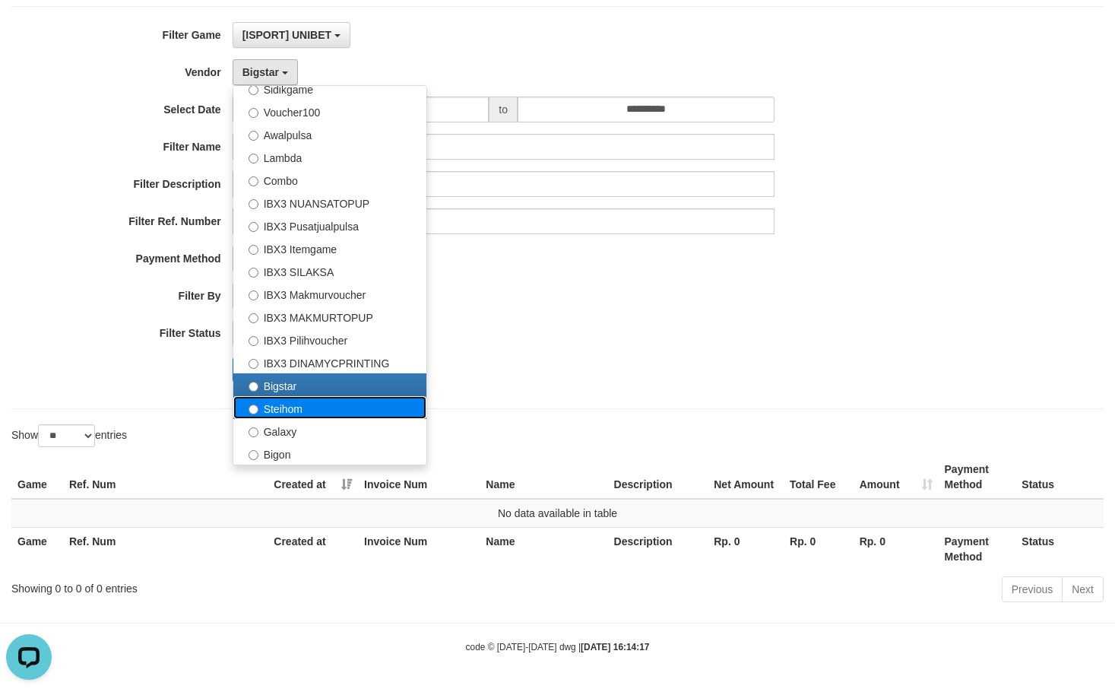
click at [295, 417] on label "Steihom" at bounding box center [329, 407] width 193 height 23
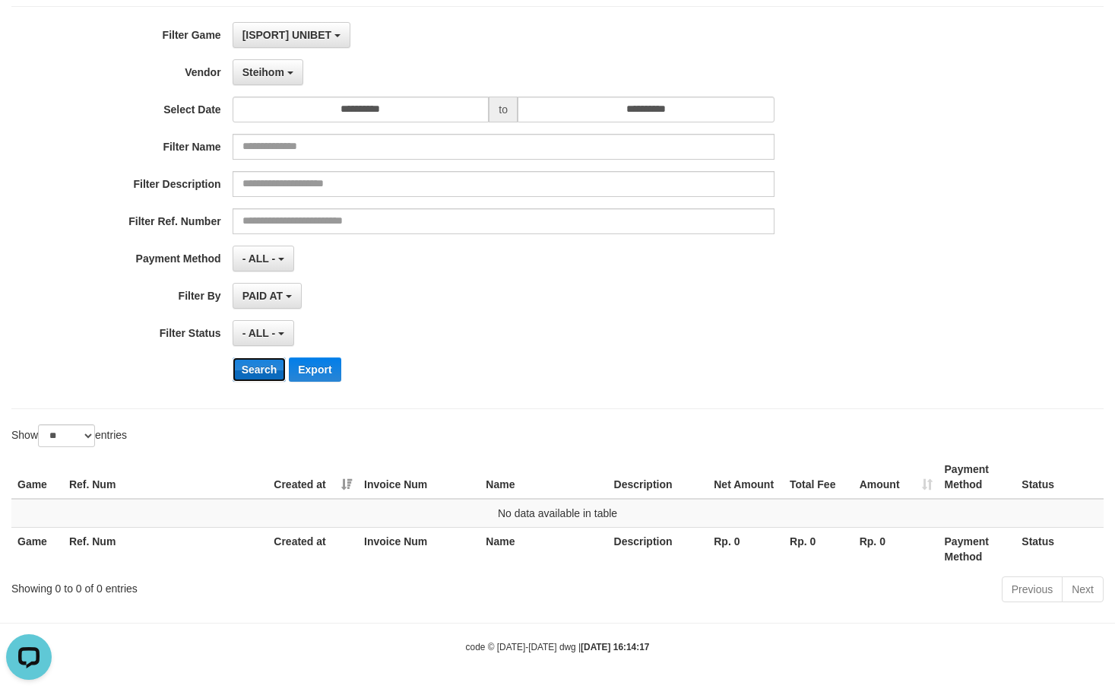
click at [257, 358] on button "Search" at bounding box center [260, 369] width 54 height 24
click at [284, 76] on span "Steihom" at bounding box center [264, 72] width 42 height 12
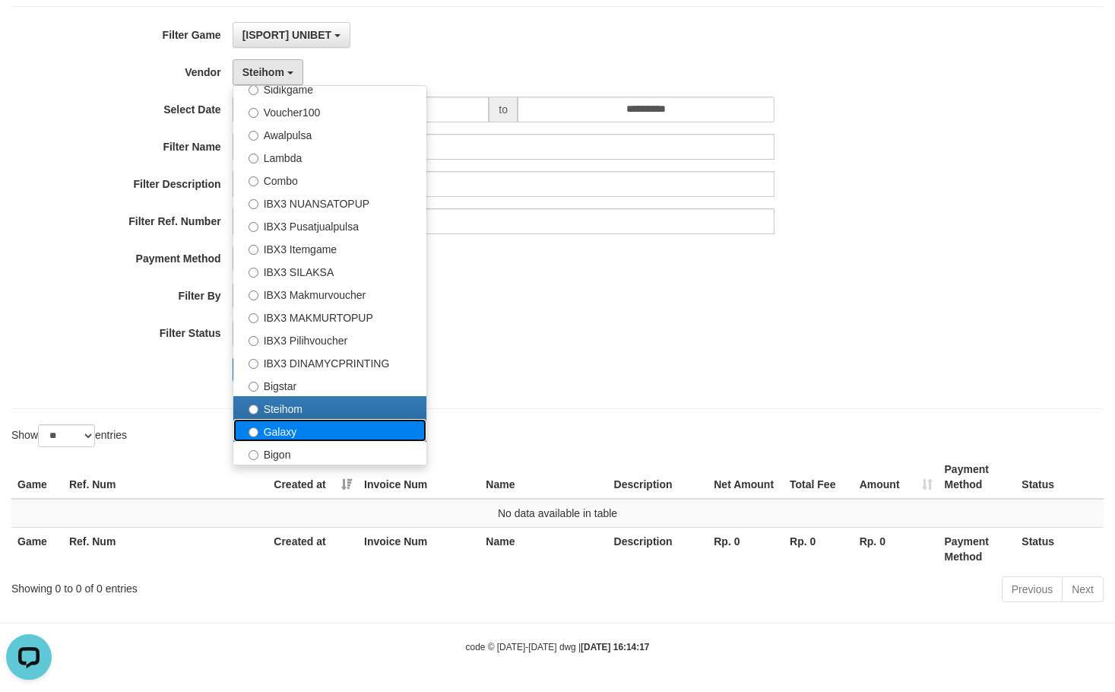
click at [297, 433] on label "Galaxy" at bounding box center [329, 430] width 193 height 23
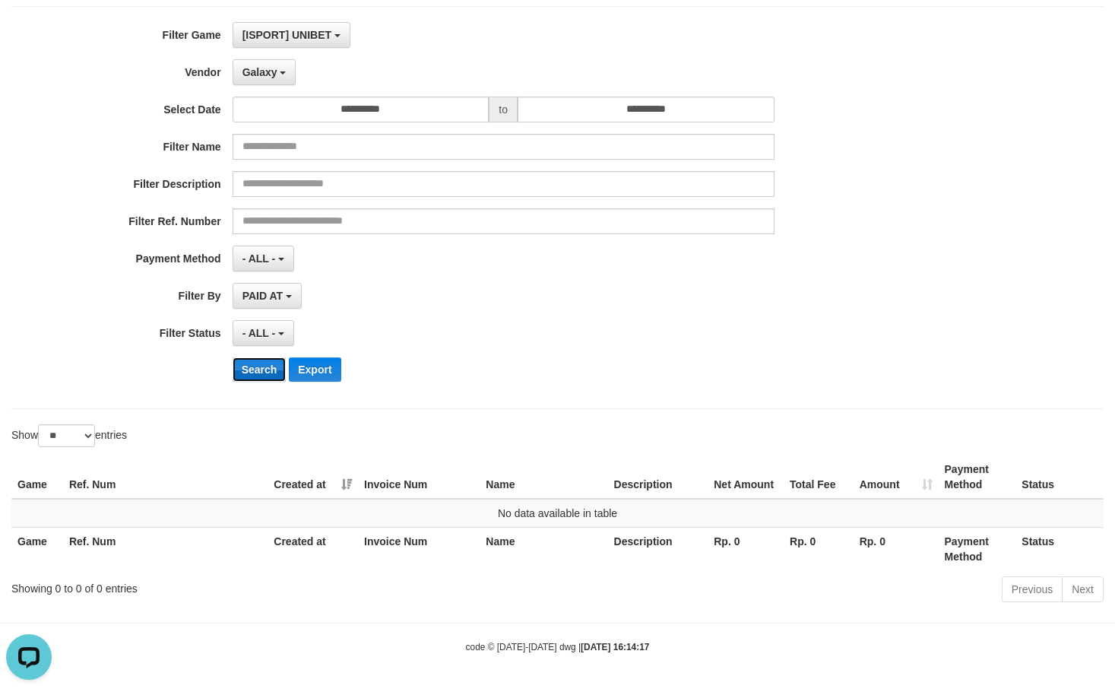
click at [278, 376] on button "Search" at bounding box center [260, 369] width 54 height 24
click at [290, 75] on button "Galaxy" at bounding box center [265, 72] width 64 height 26
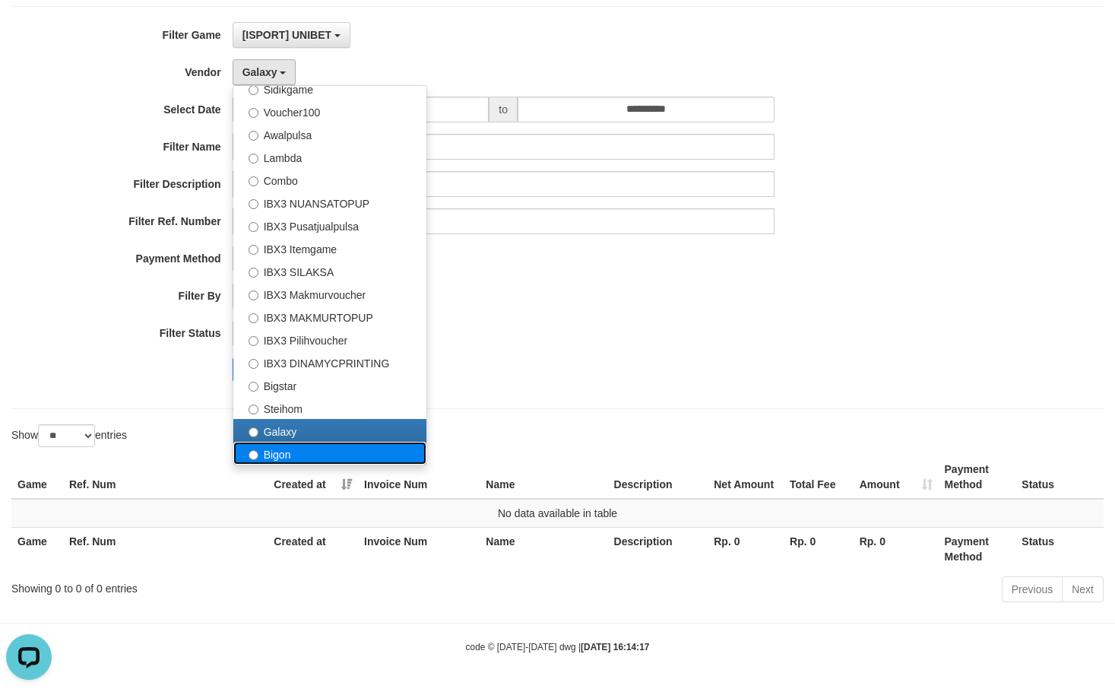
click at [286, 446] on label "Bigon" at bounding box center [329, 453] width 193 height 23
select select "**********"
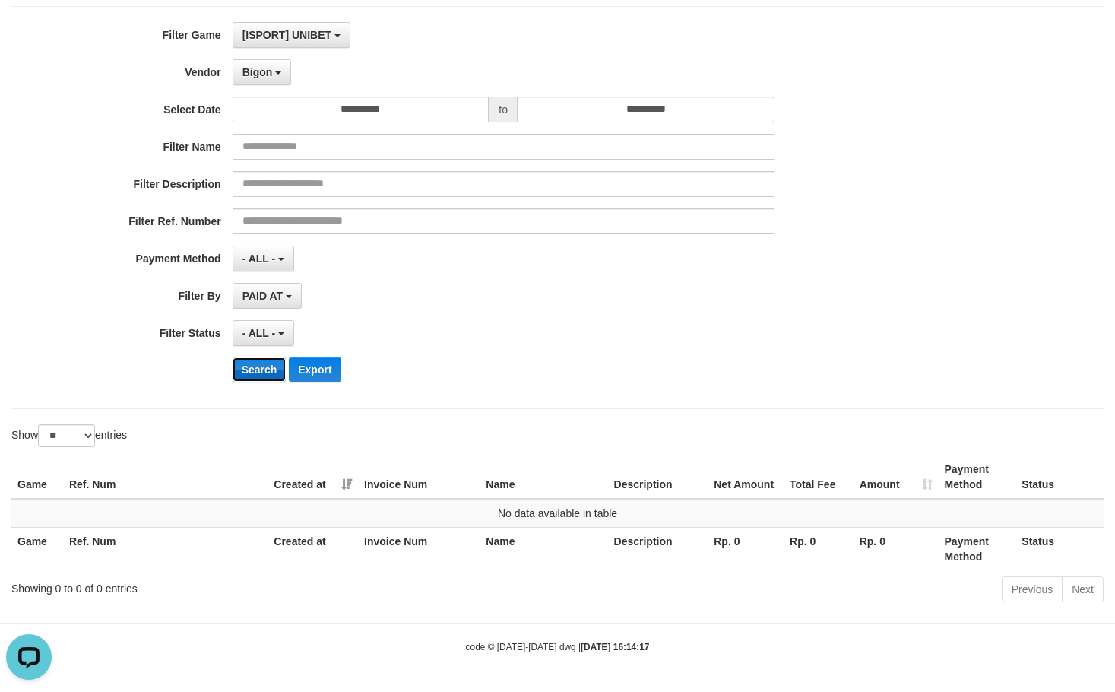
click at [247, 373] on button "Search" at bounding box center [260, 369] width 54 height 24
click at [712, 379] on div "Search Export" at bounding box center [581, 369] width 697 height 24
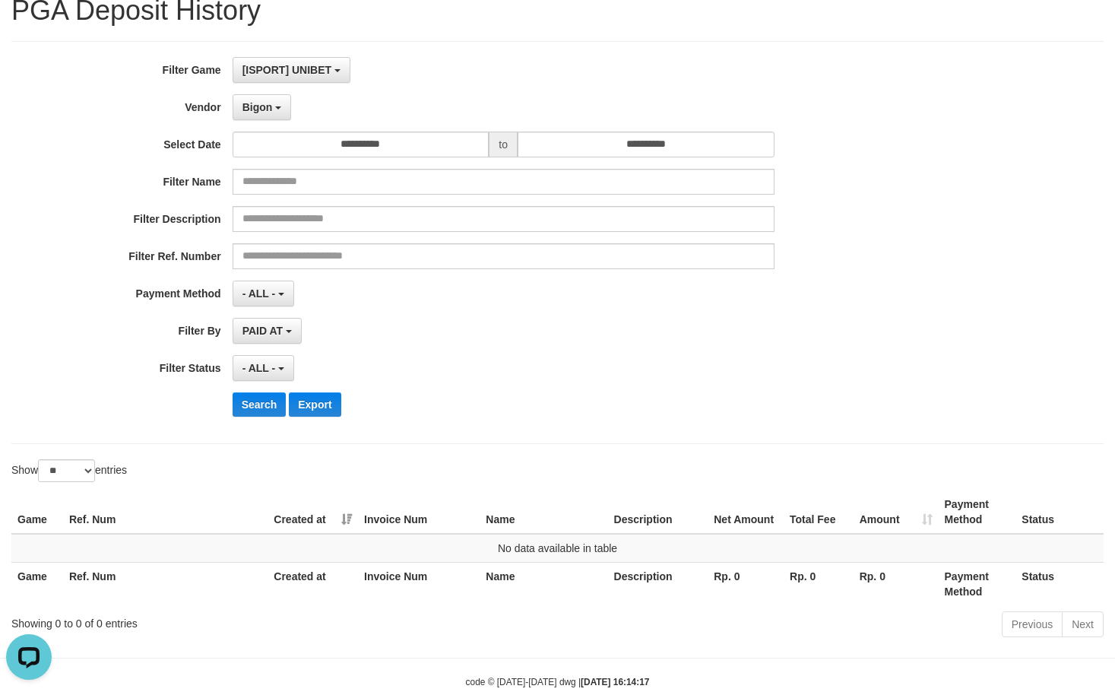
scroll to position [0, 0]
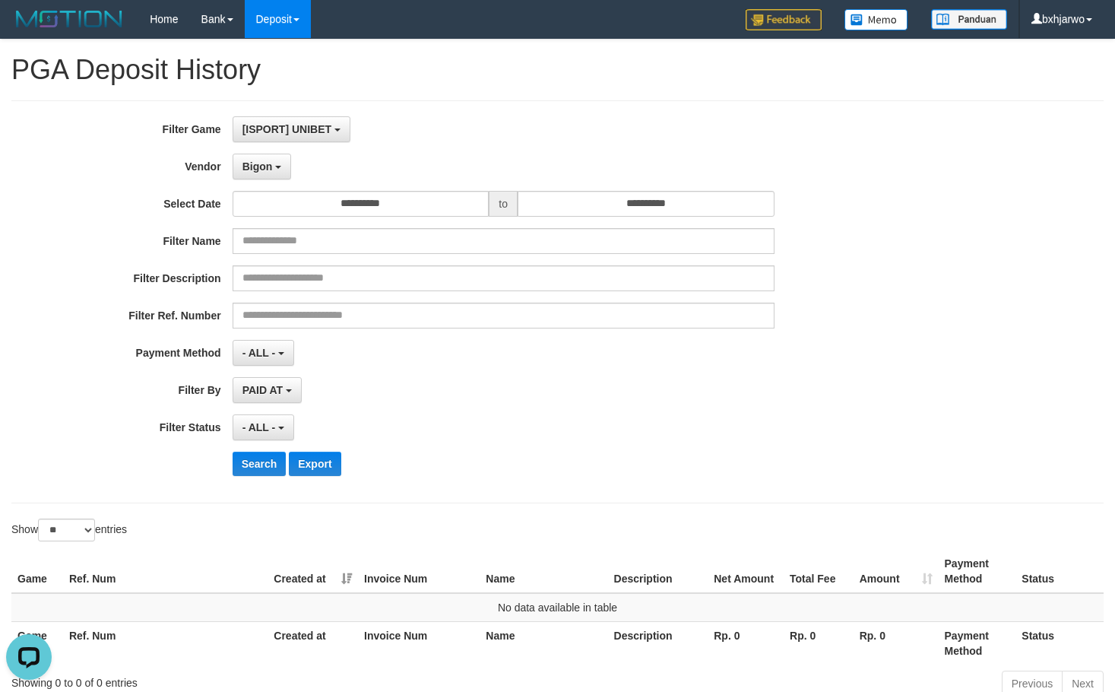
drag, startPoint x: 541, startPoint y: 372, endPoint x: 416, endPoint y: 302, distance: 143.6
click at [534, 370] on div "**********" at bounding box center [465, 301] width 930 height 371
click at [300, 141] on button "[ISPORT] UNIBET" at bounding box center [292, 129] width 118 height 26
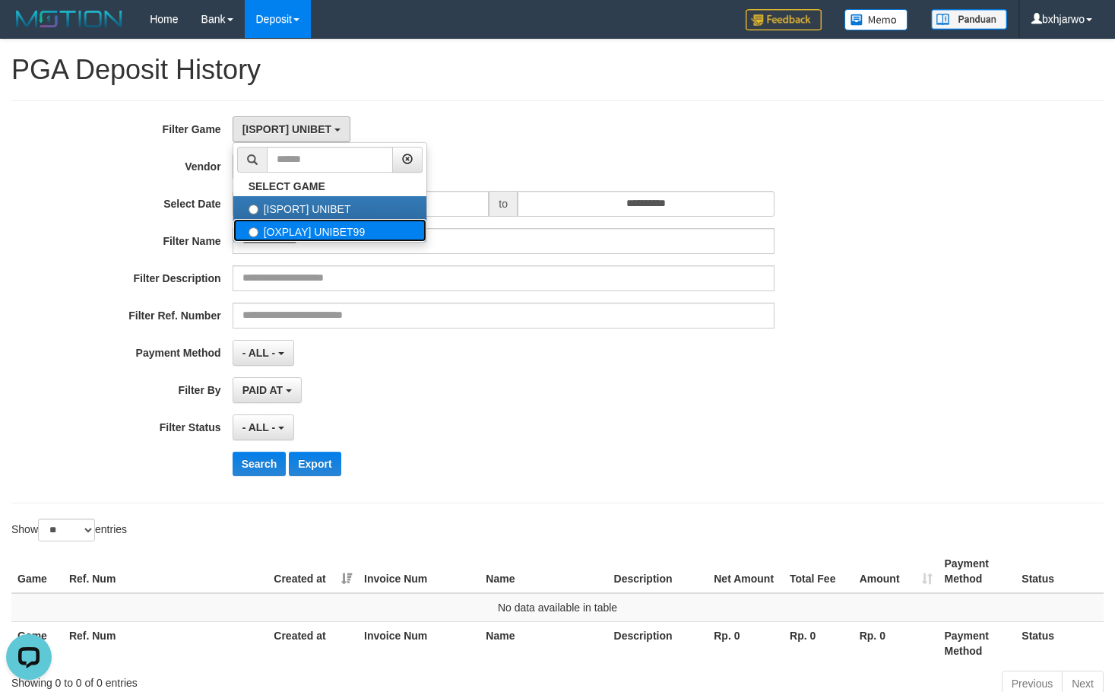
click at [297, 228] on label "[OXPLAY] UNIBET99" at bounding box center [329, 230] width 193 height 23
select select "****"
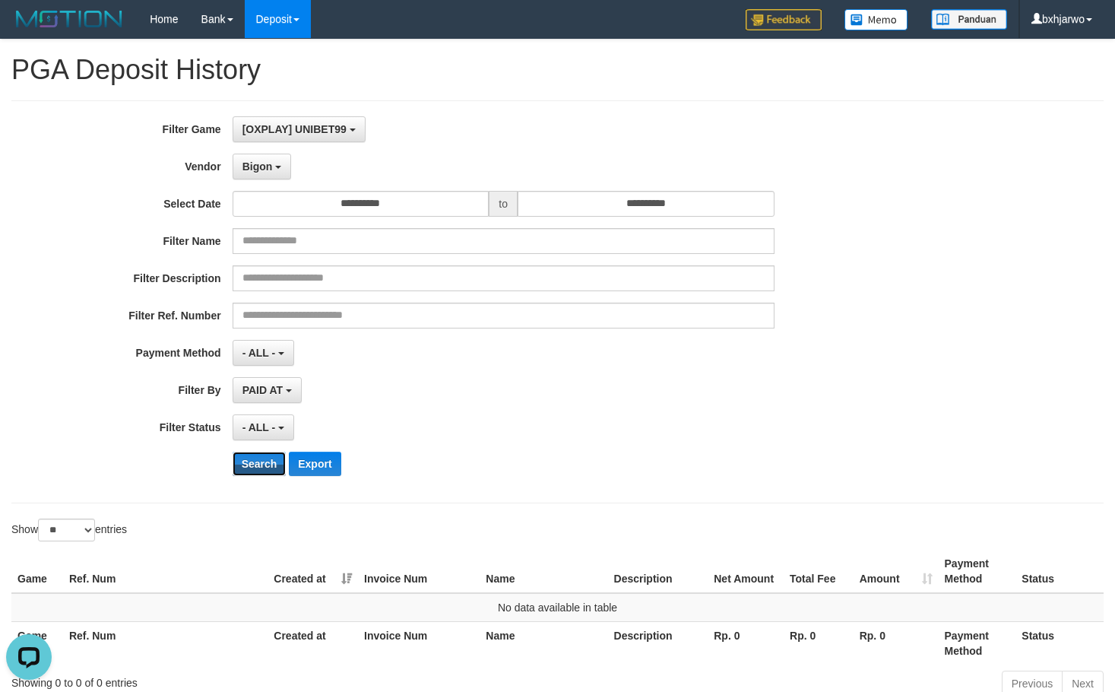
drag, startPoint x: 274, startPoint y: 461, endPoint x: 299, endPoint y: 442, distance: 31.0
click at [273, 461] on button "Search" at bounding box center [260, 464] width 54 height 24
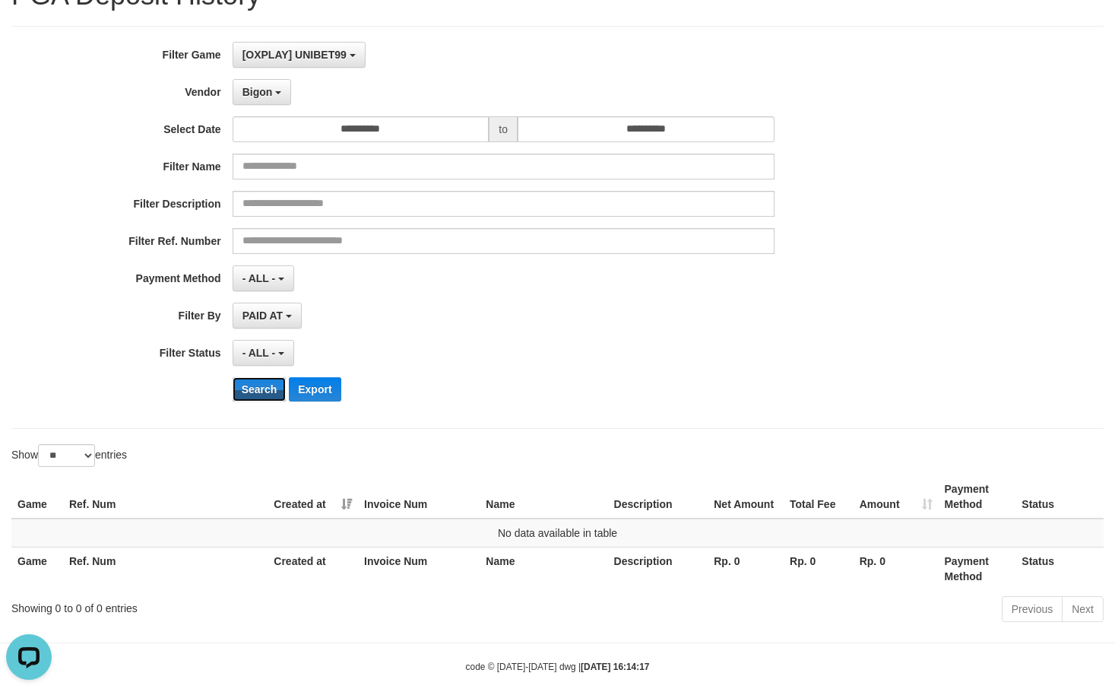
scroll to position [94, 0]
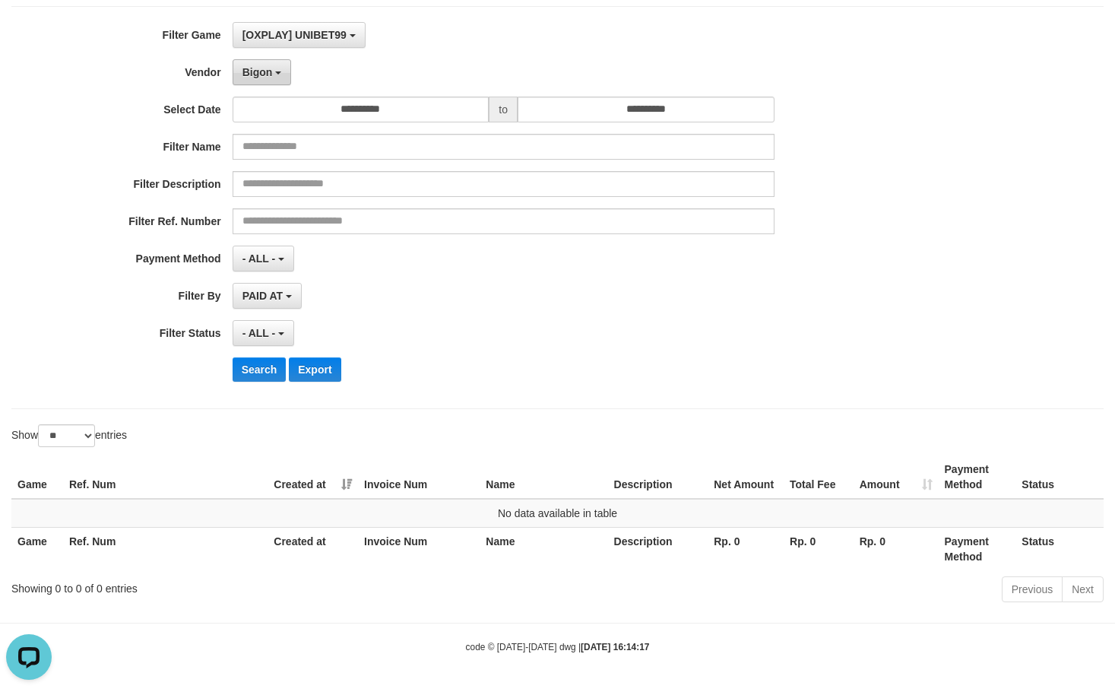
click at [273, 72] on button "Bigon" at bounding box center [262, 72] width 59 height 26
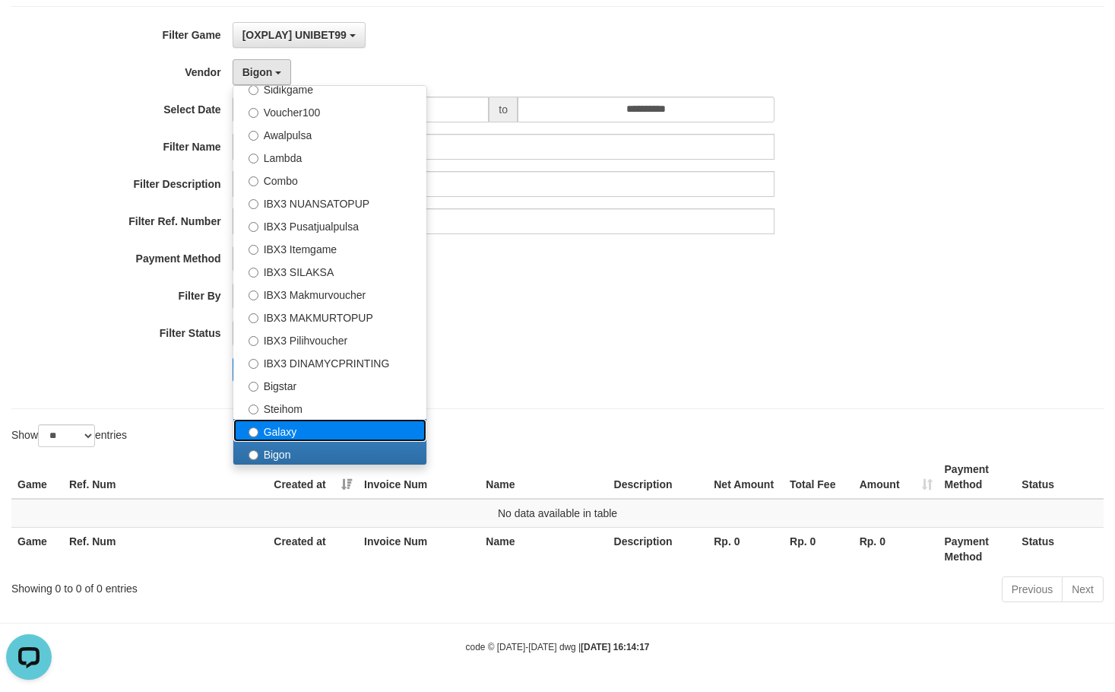
click at [290, 426] on label "Galaxy" at bounding box center [329, 430] width 193 height 23
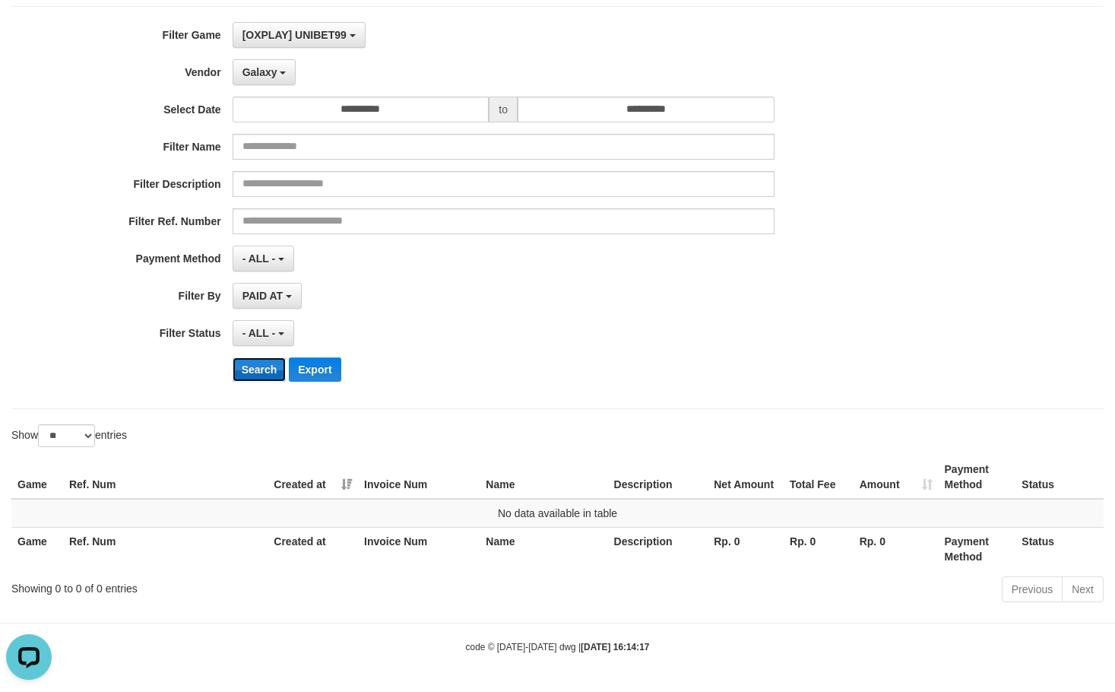
click at [260, 373] on button "Search" at bounding box center [260, 369] width 54 height 24
click at [284, 69] on button "Galaxy" at bounding box center [265, 72] width 64 height 26
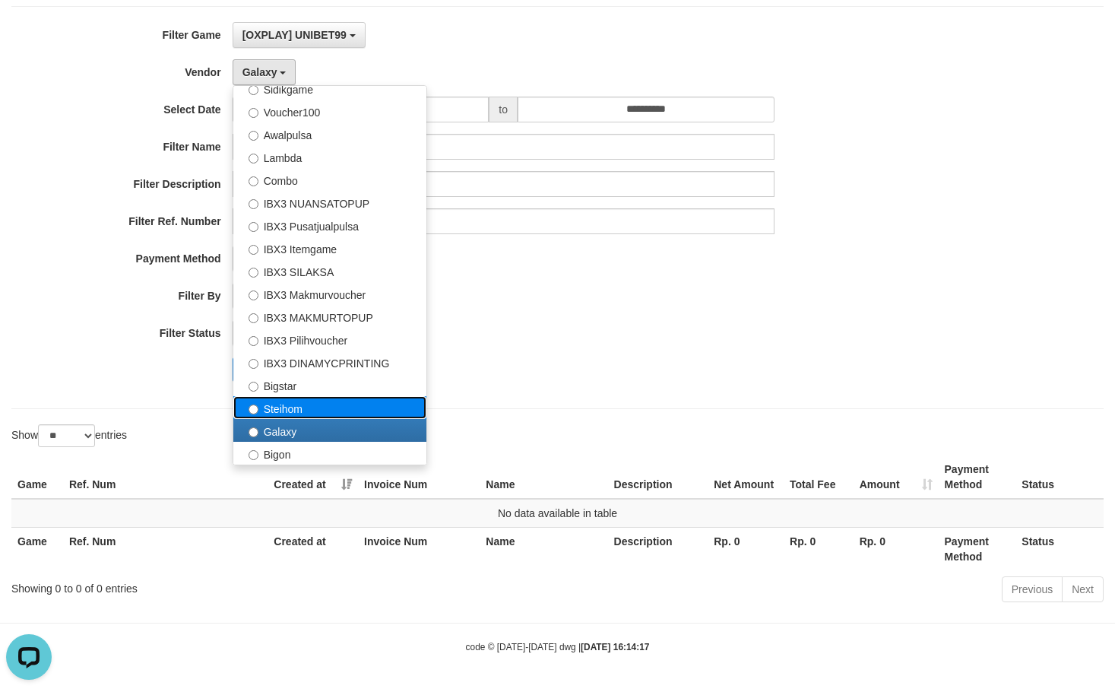
click at [278, 407] on label "Steihom" at bounding box center [329, 407] width 193 height 23
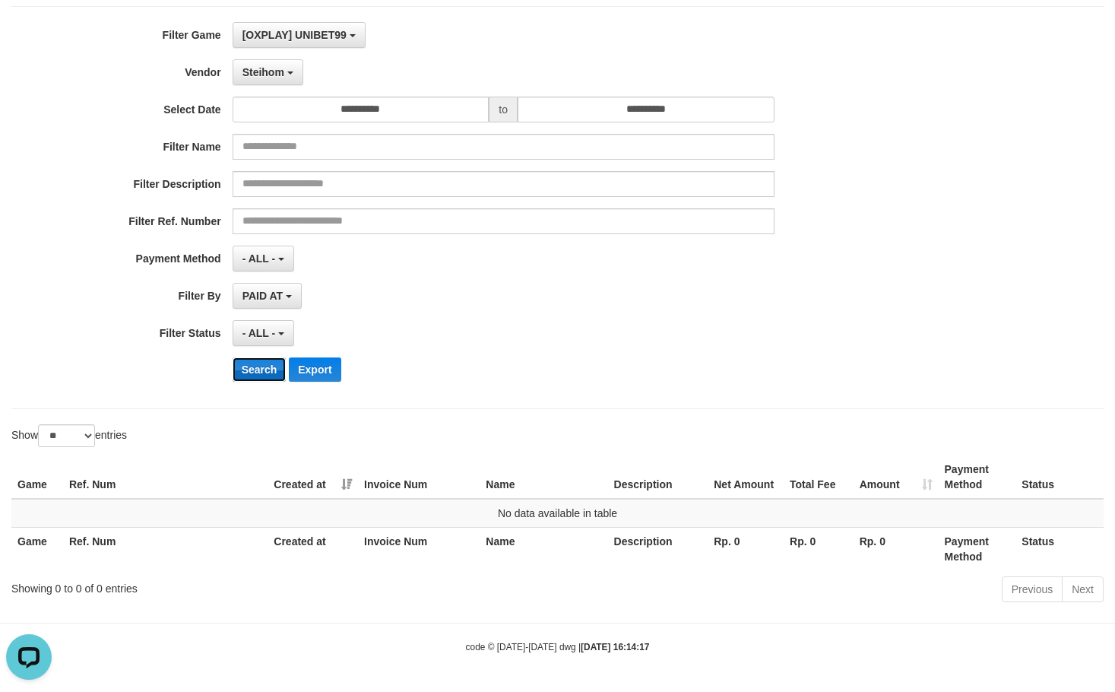
click at [255, 373] on button "Search" at bounding box center [260, 369] width 54 height 24
click at [277, 80] on button "Steihom" at bounding box center [268, 72] width 71 height 26
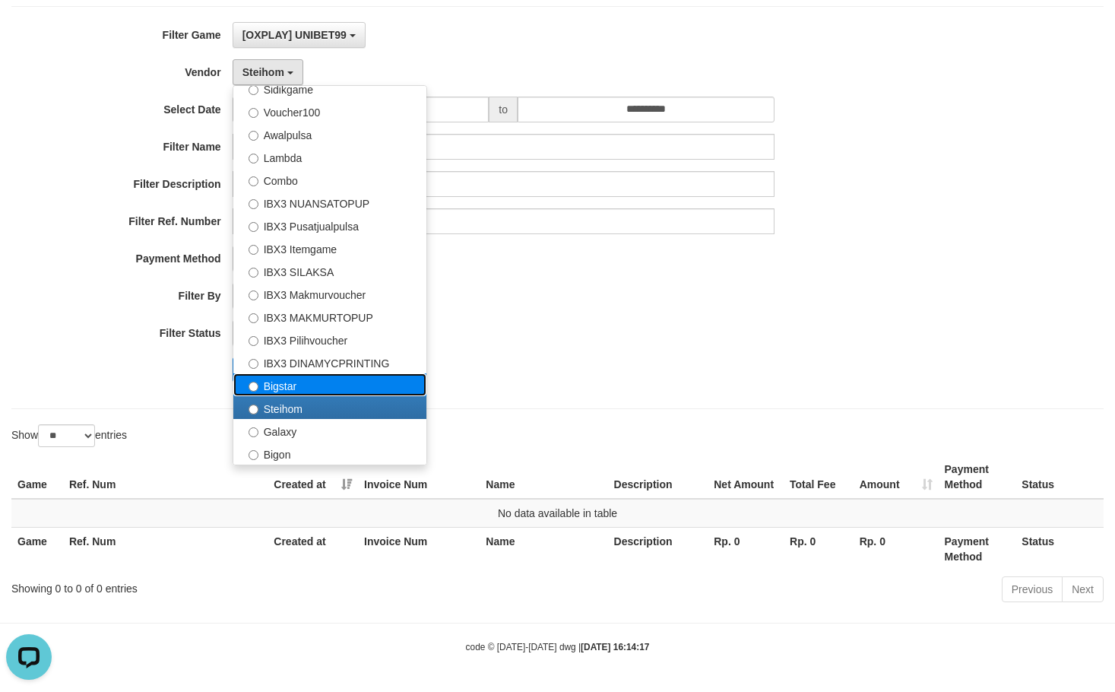
click at [292, 373] on label "Bigstar" at bounding box center [329, 384] width 193 height 23
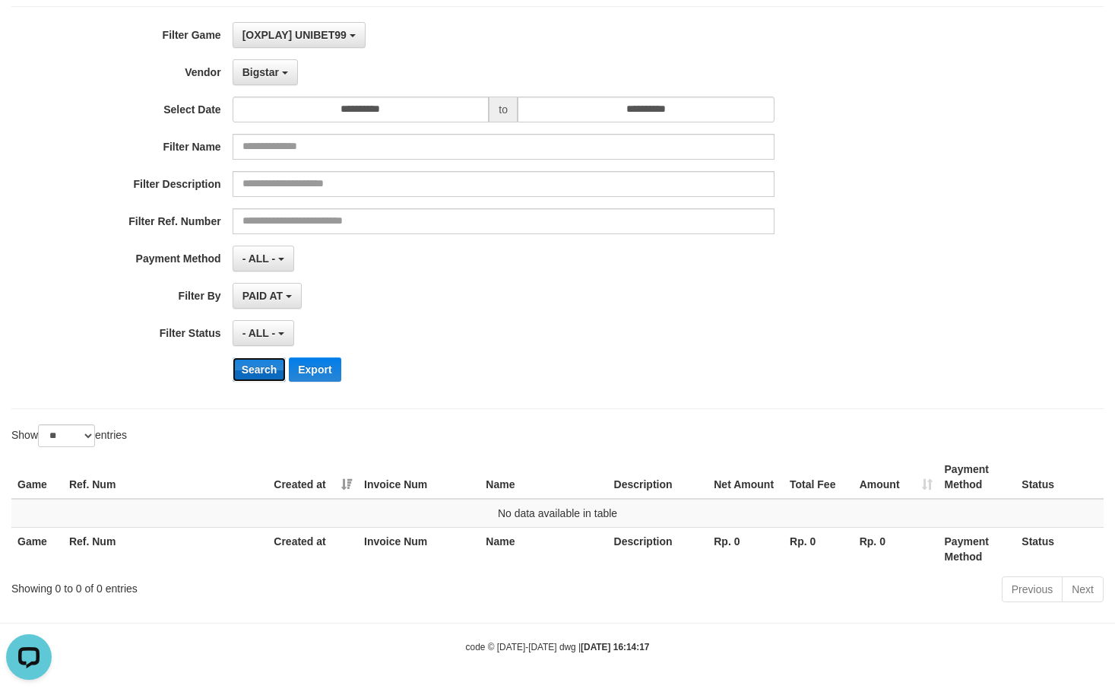
click at [262, 372] on button "Search" at bounding box center [260, 369] width 54 height 24
click at [280, 79] on button "Bigstar" at bounding box center [265, 72] width 65 height 26
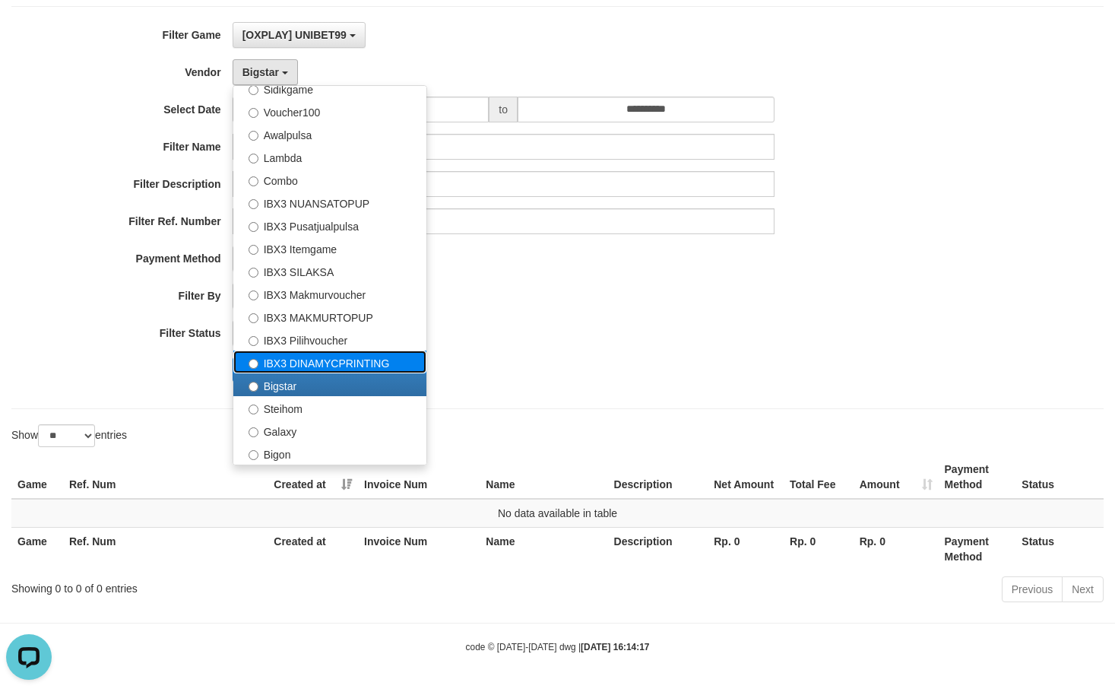
click at [284, 366] on label "IBX3 DINAMYCPRINTING" at bounding box center [329, 361] width 193 height 23
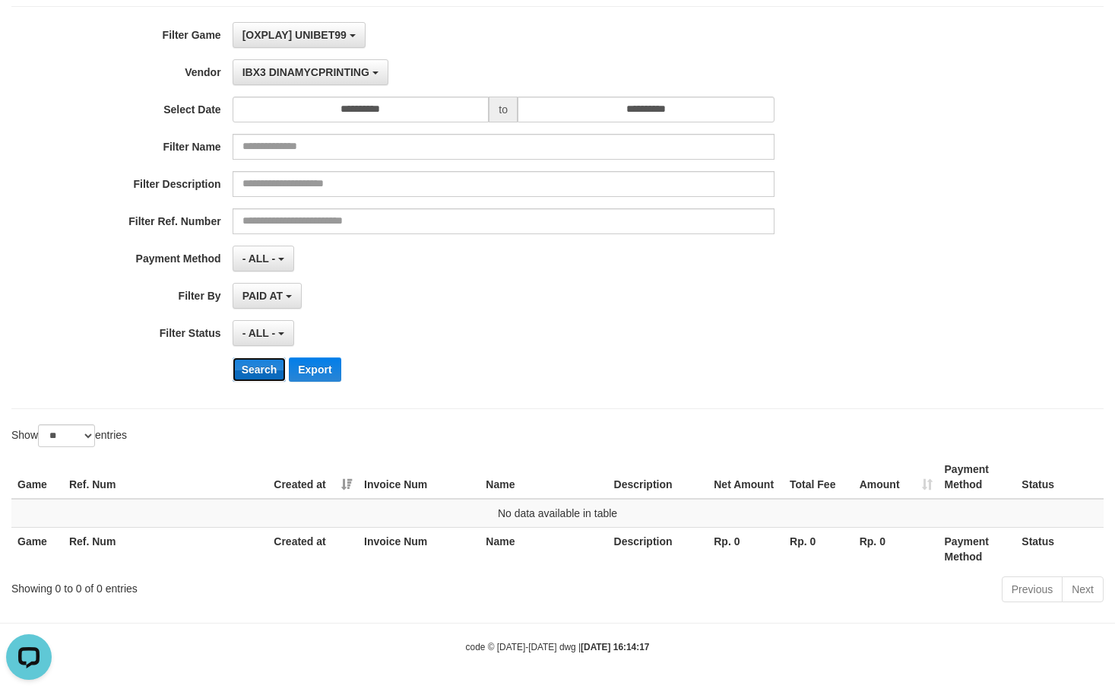
click at [274, 363] on button "Search" at bounding box center [260, 369] width 54 height 24
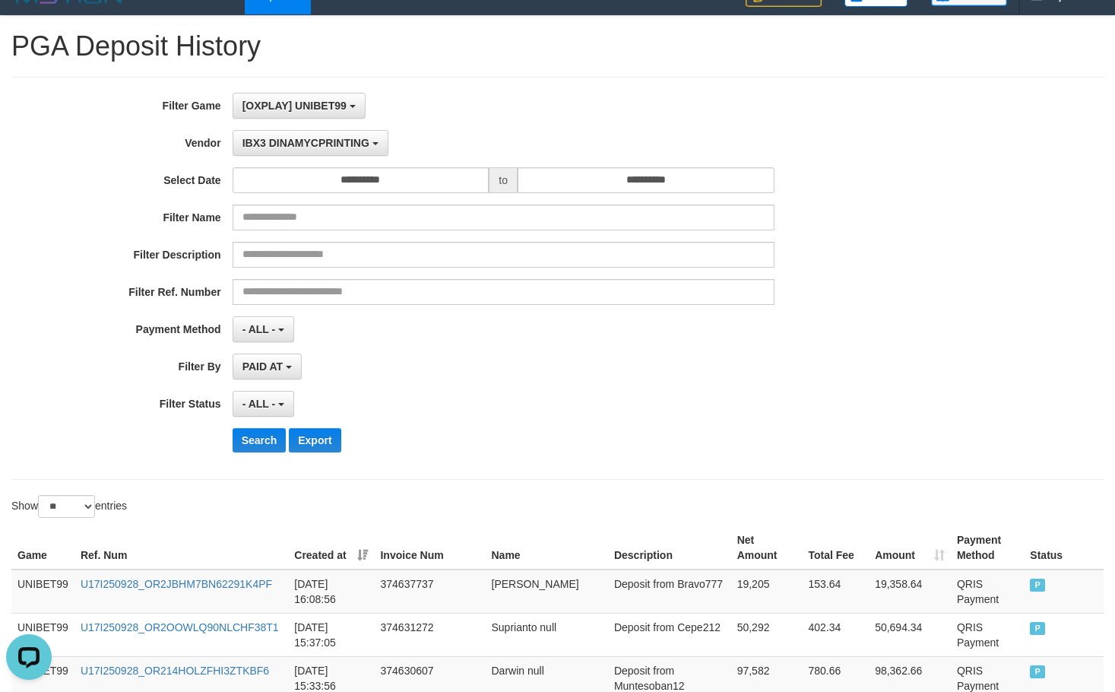
scroll to position [0, 0]
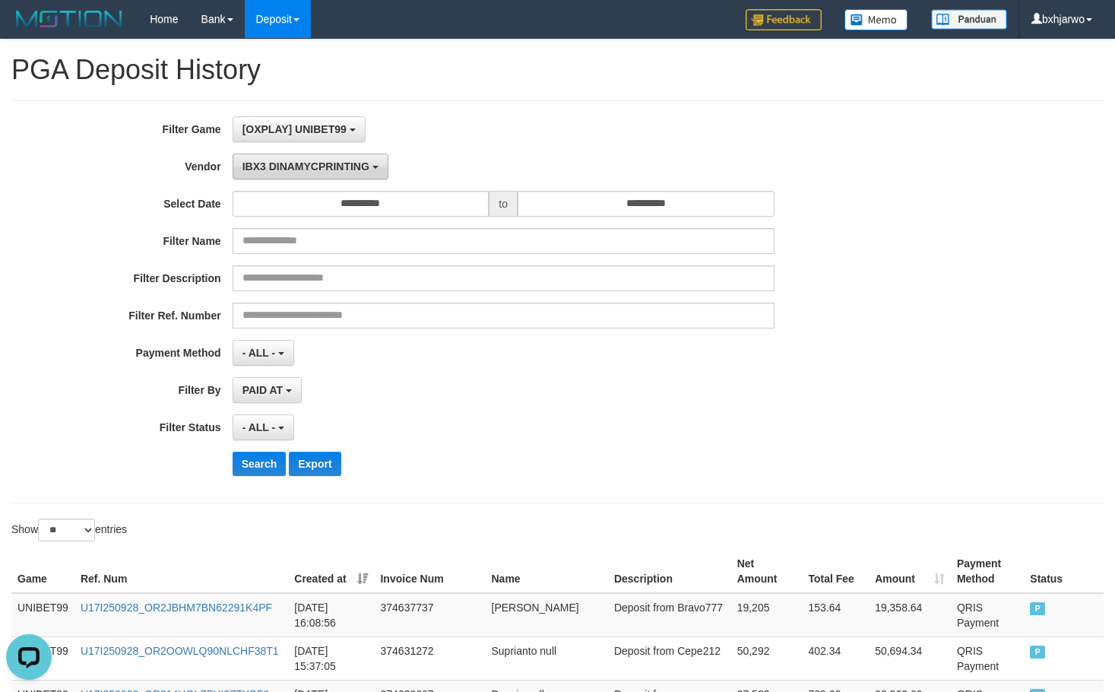
click at [302, 159] on button "IBX3 DINAMYCPRINTING" at bounding box center [311, 167] width 156 height 26
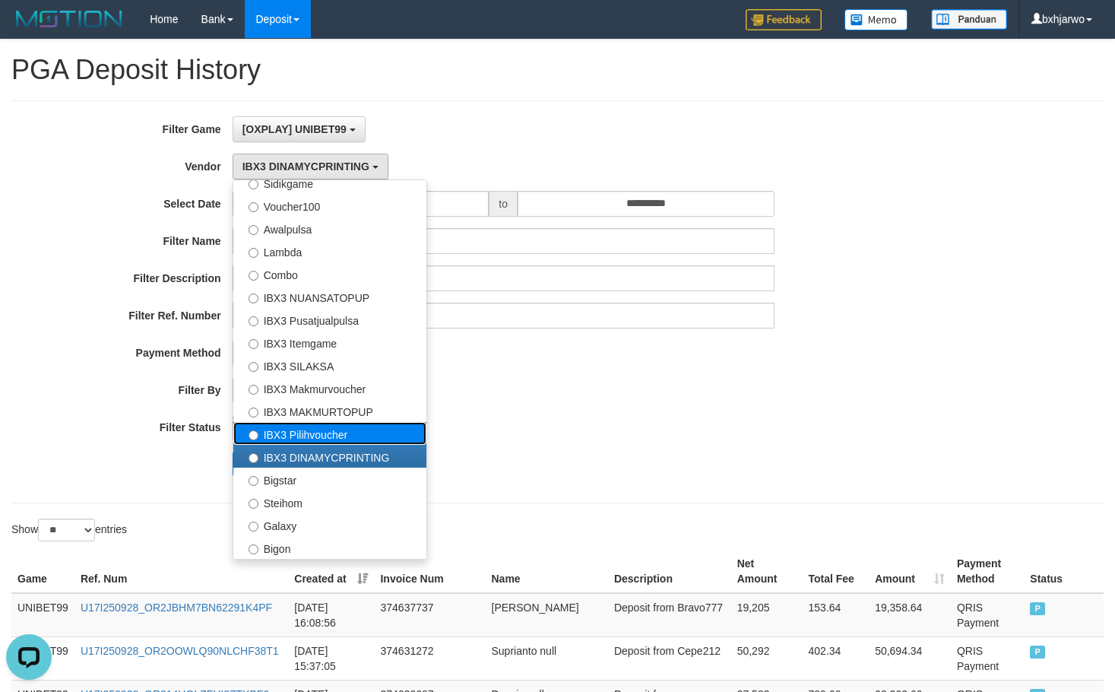
click at [288, 437] on label "IBX3 Pilihvoucher" at bounding box center [329, 433] width 193 height 23
select select "**********"
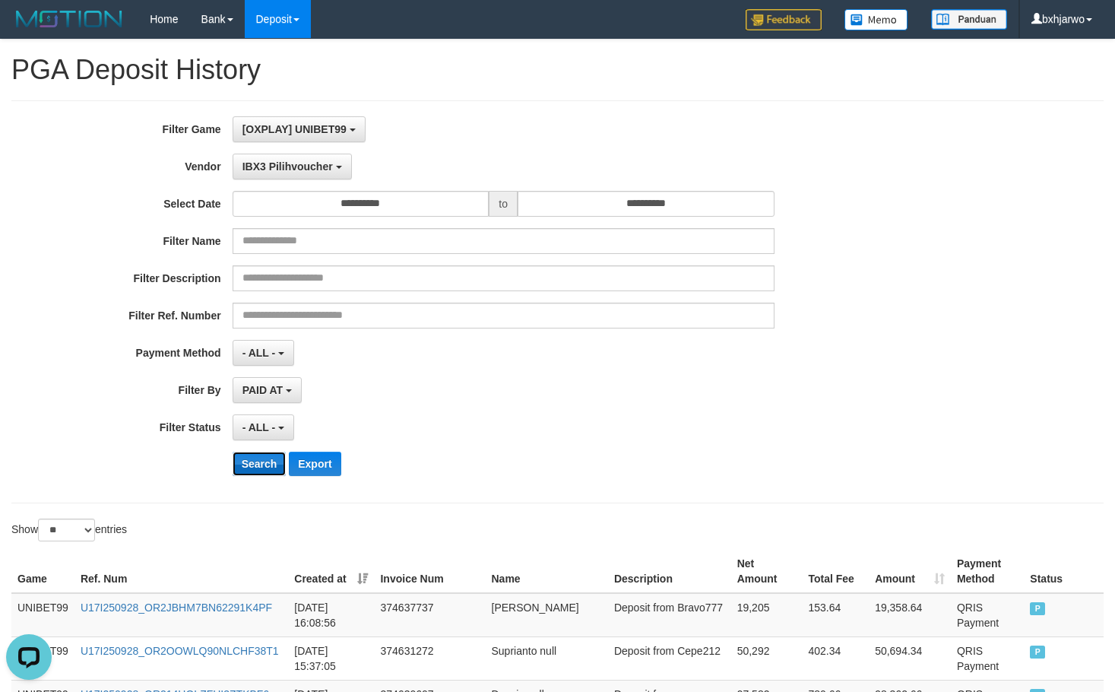
click at [269, 469] on button "Search" at bounding box center [260, 464] width 54 height 24
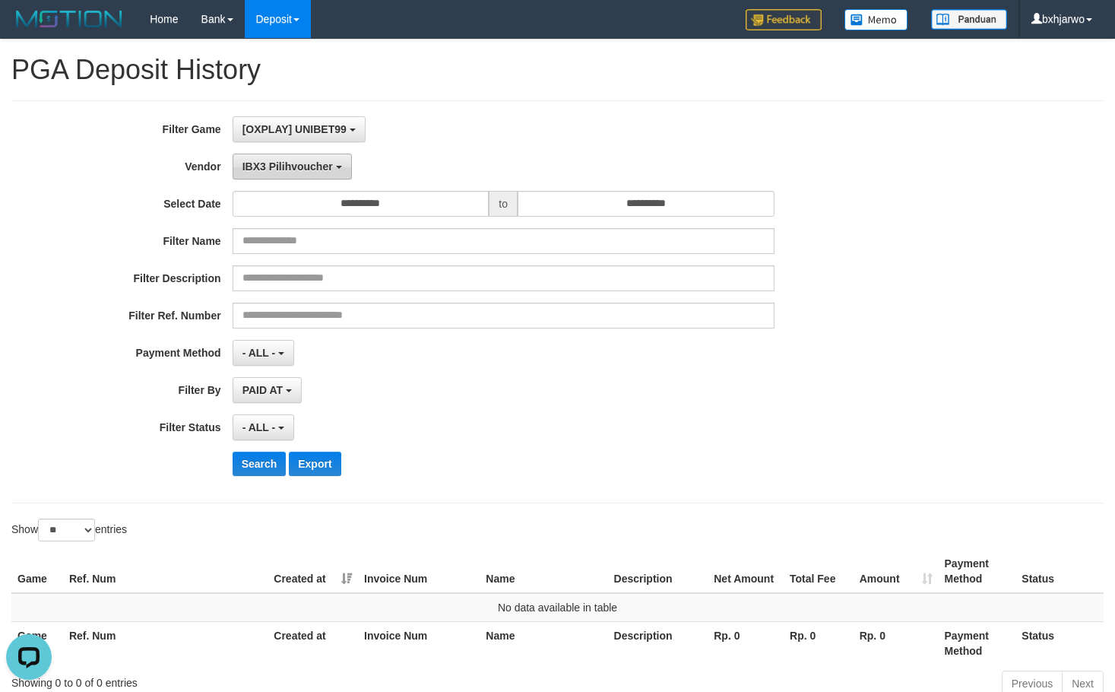
click at [295, 157] on button "IBX3 Pilihvoucher" at bounding box center [292, 167] width 119 height 26
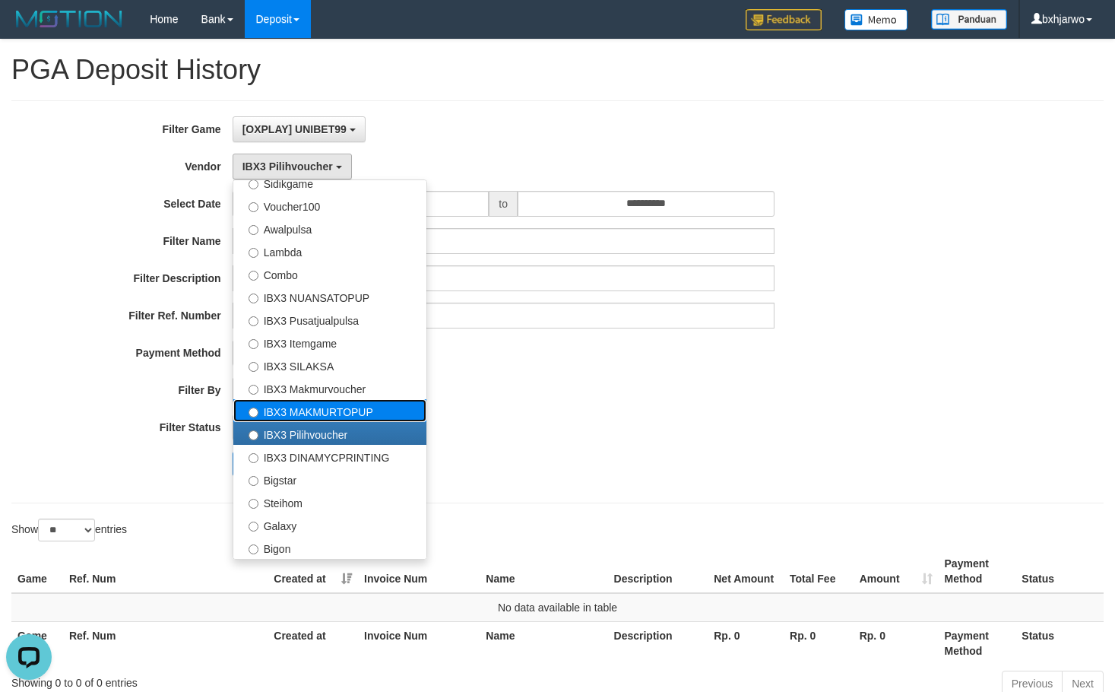
click at [307, 402] on label "IBX3 MAKMURTOPUP" at bounding box center [329, 410] width 193 height 23
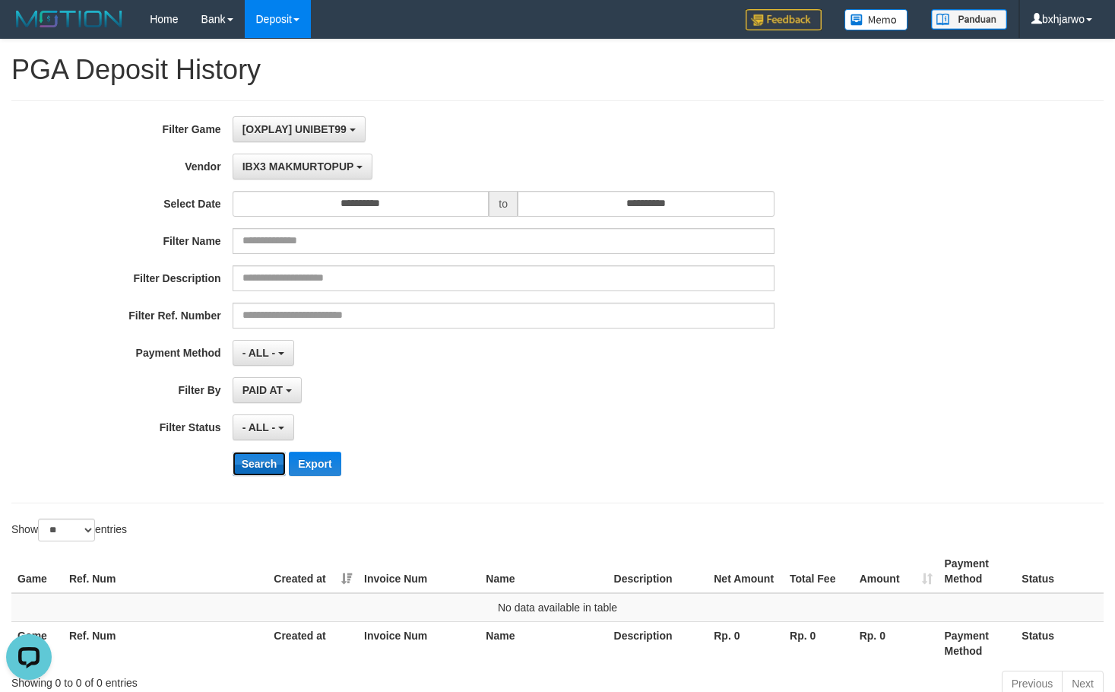
click at [260, 465] on button "Search" at bounding box center [260, 464] width 54 height 24
click at [314, 177] on button "IBX3 MAKMURTOPUP" at bounding box center [303, 167] width 140 height 26
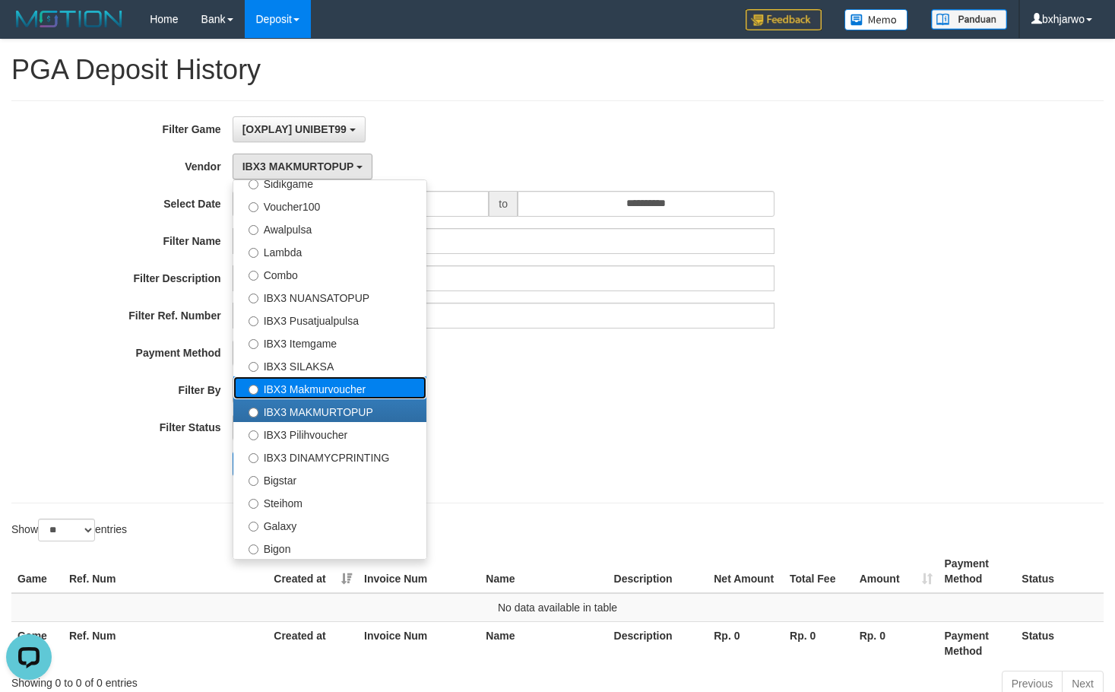
click at [303, 391] on label "IBX3 Makmurvoucher" at bounding box center [329, 387] width 193 height 23
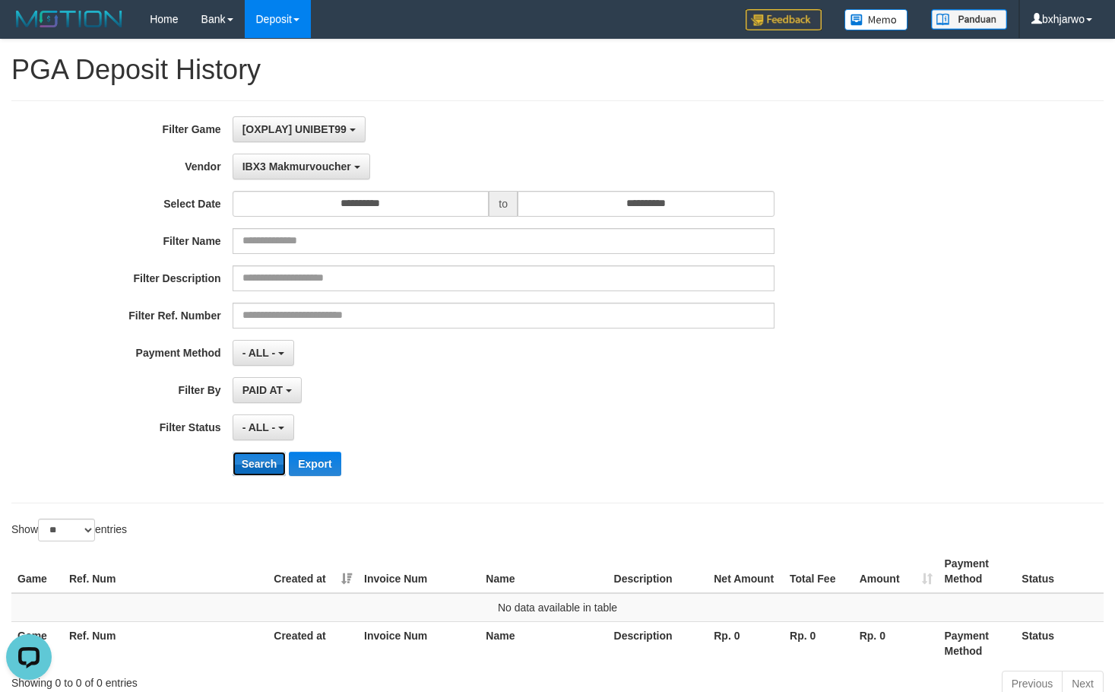
click at [263, 473] on button "Search" at bounding box center [260, 464] width 54 height 24
click at [313, 172] on span "IBX3 Makmurvoucher" at bounding box center [297, 166] width 109 height 12
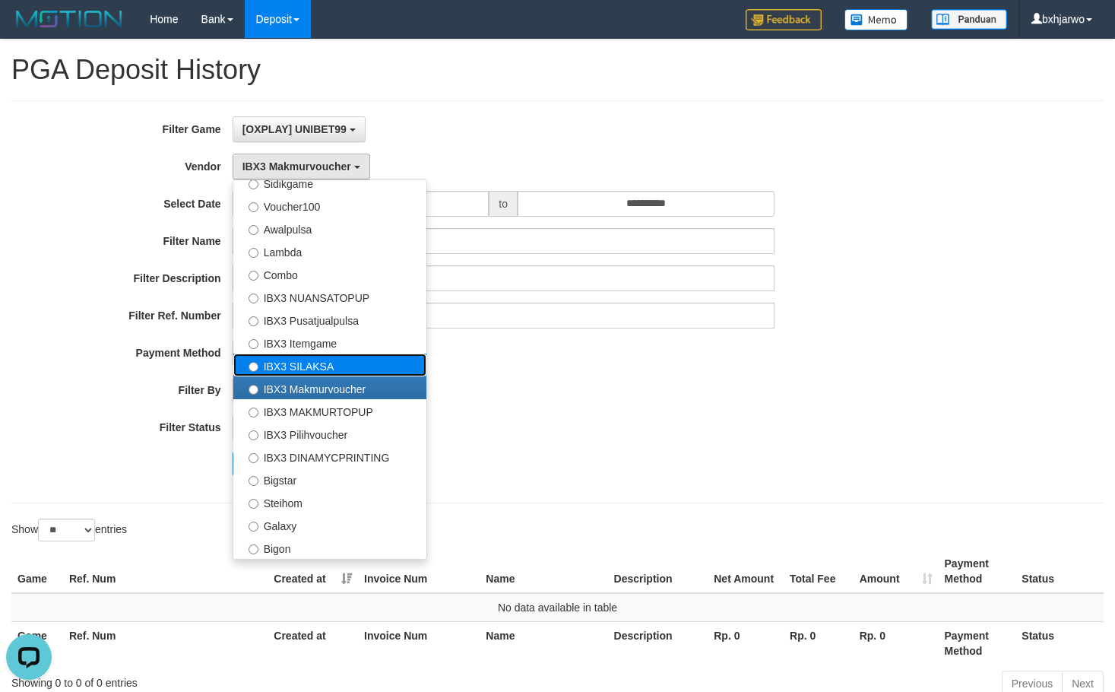
click at [318, 370] on label "IBX3 SILAKSA" at bounding box center [329, 365] width 193 height 23
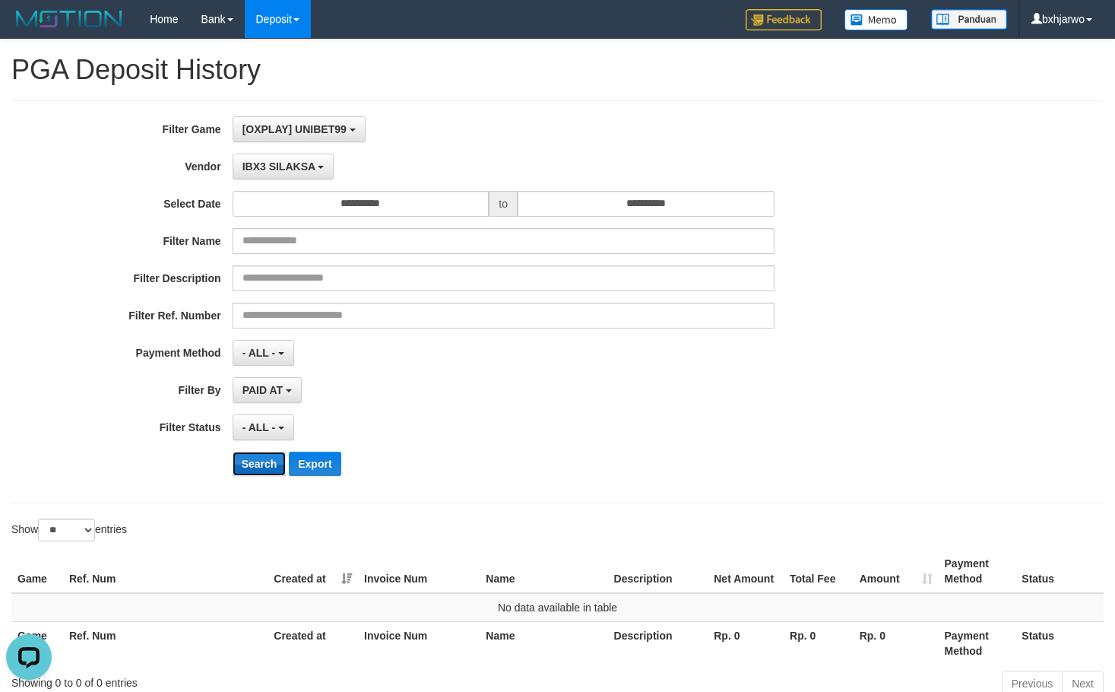
click at [268, 460] on button "Search" at bounding box center [260, 464] width 54 height 24
click at [312, 170] on span "IBX3 SILAKSA" at bounding box center [279, 166] width 73 height 12
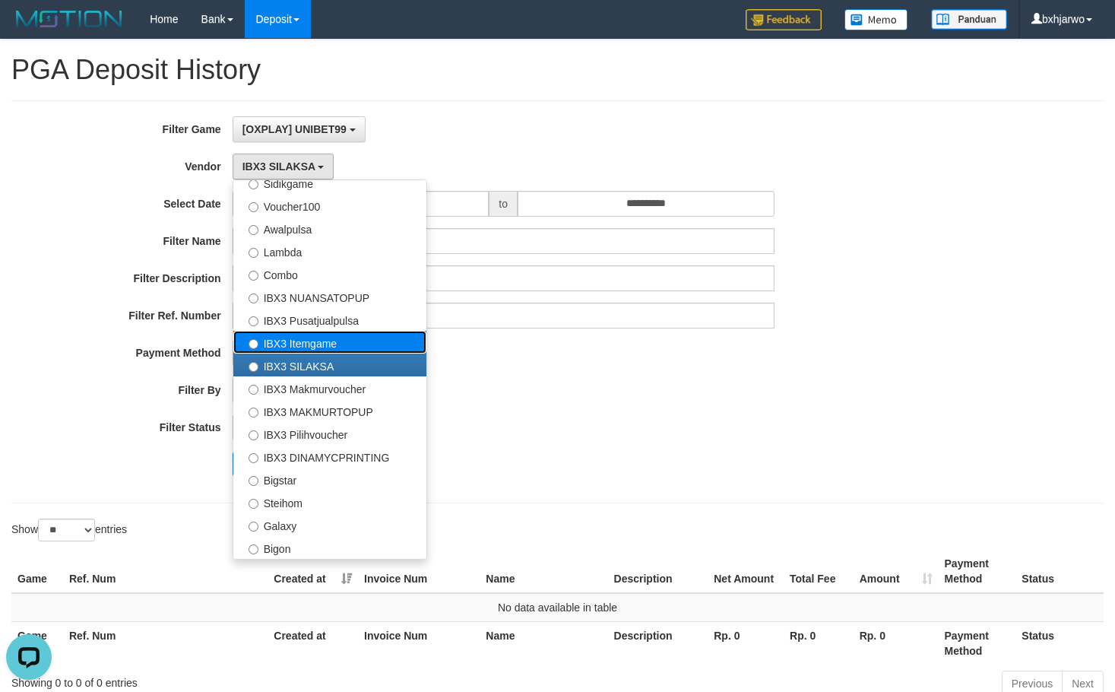
click at [305, 341] on label "IBX3 Itemgame" at bounding box center [329, 342] width 193 height 23
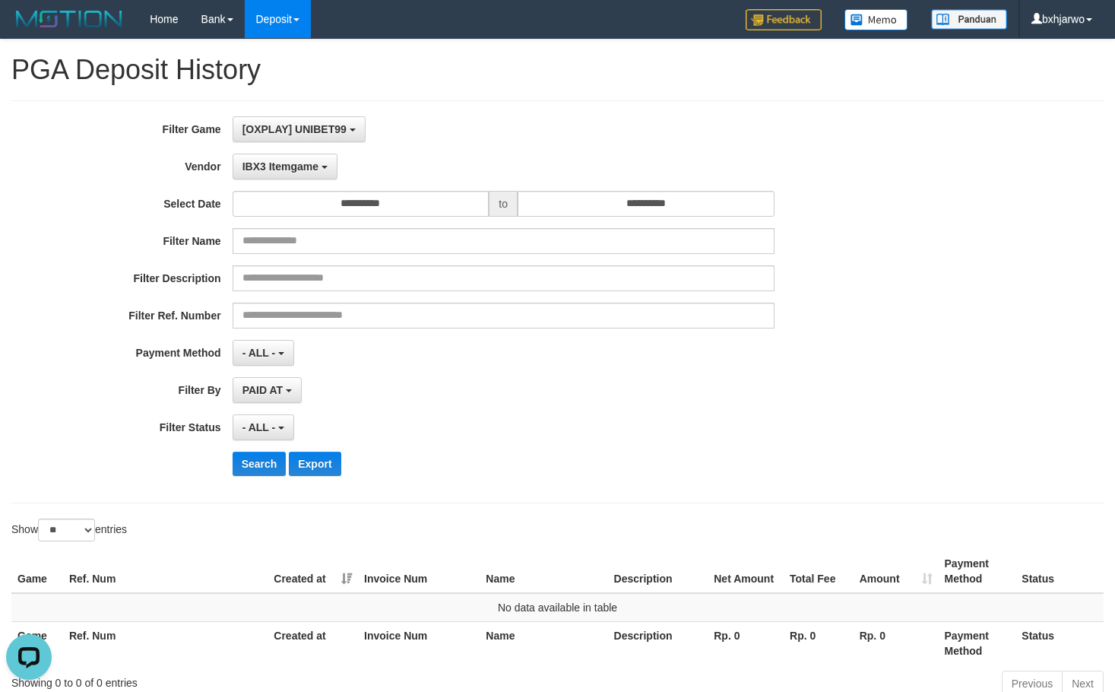
click at [260, 448] on div "**********" at bounding box center [465, 301] width 930 height 371
click at [262, 453] on button "Search" at bounding box center [260, 464] width 54 height 24
click at [315, 163] on span "IBX3 Itemgame" at bounding box center [281, 166] width 76 height 12
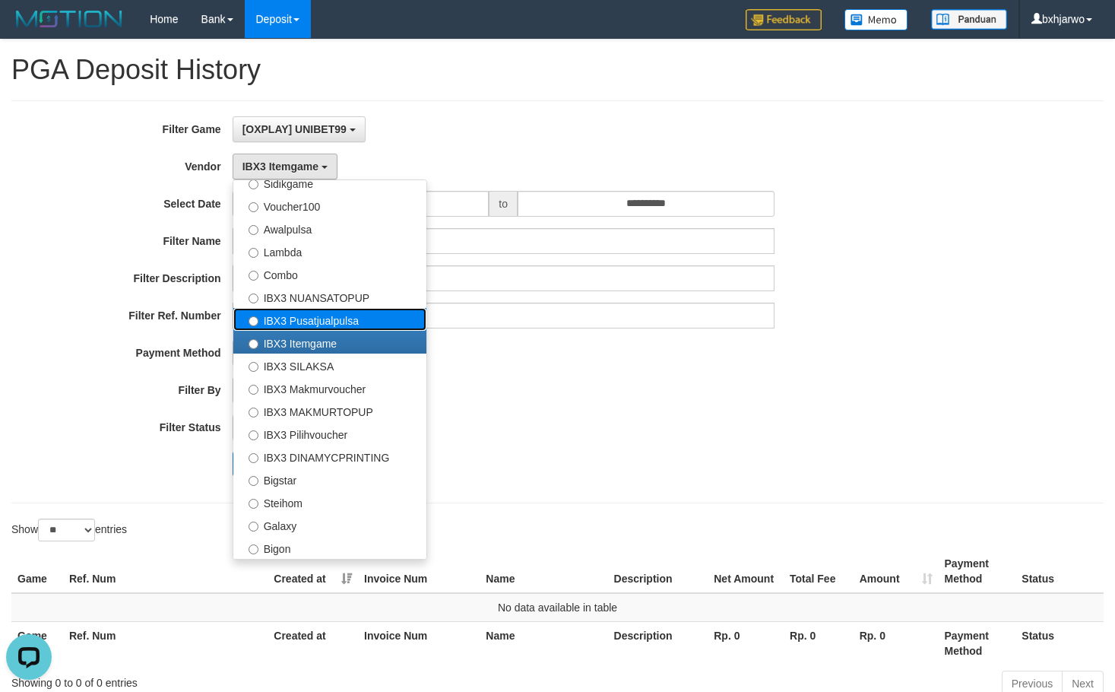
click at [309, 314] on label "IBX3 Pusatjualpulsa" at bounding box center [329, 319] width 193 height 23
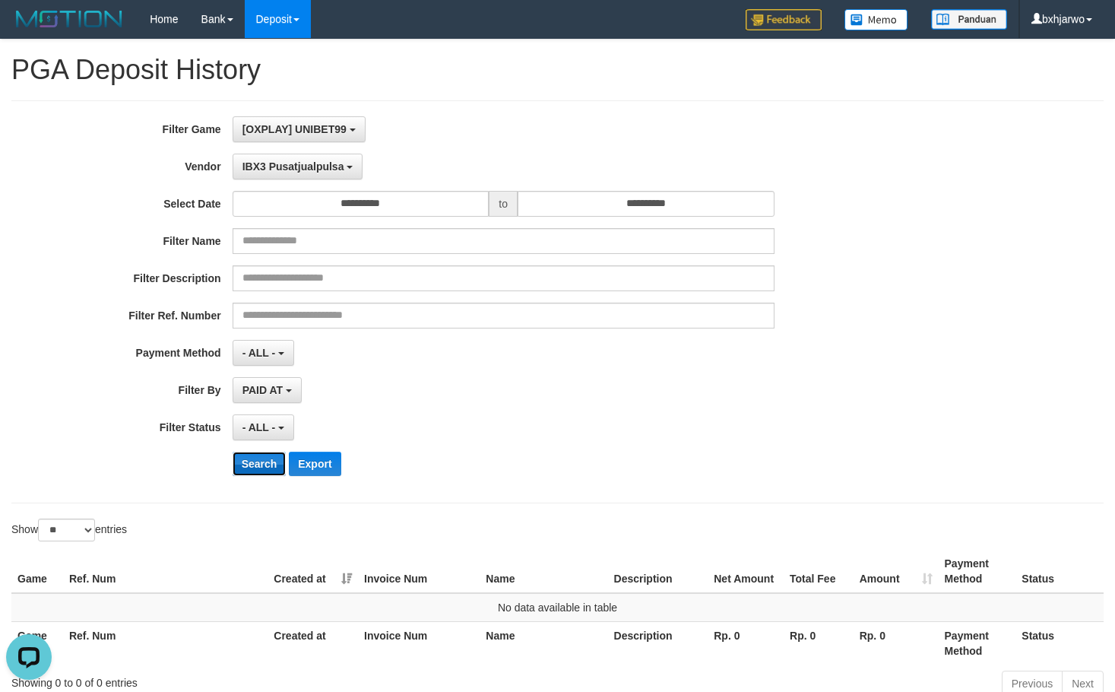
drag, startPoint x: 260, startPoint y: 463, endPoint x: 296, endPoint y: 281, distance: 185.9
click at [260, 462] on button "Search" at bounding box center [260, 464] width 54 height 24
click at [307, 162] on span "IBX3 Pusatjualpulsa" at bounding box center [294, 166] width 102 height 12
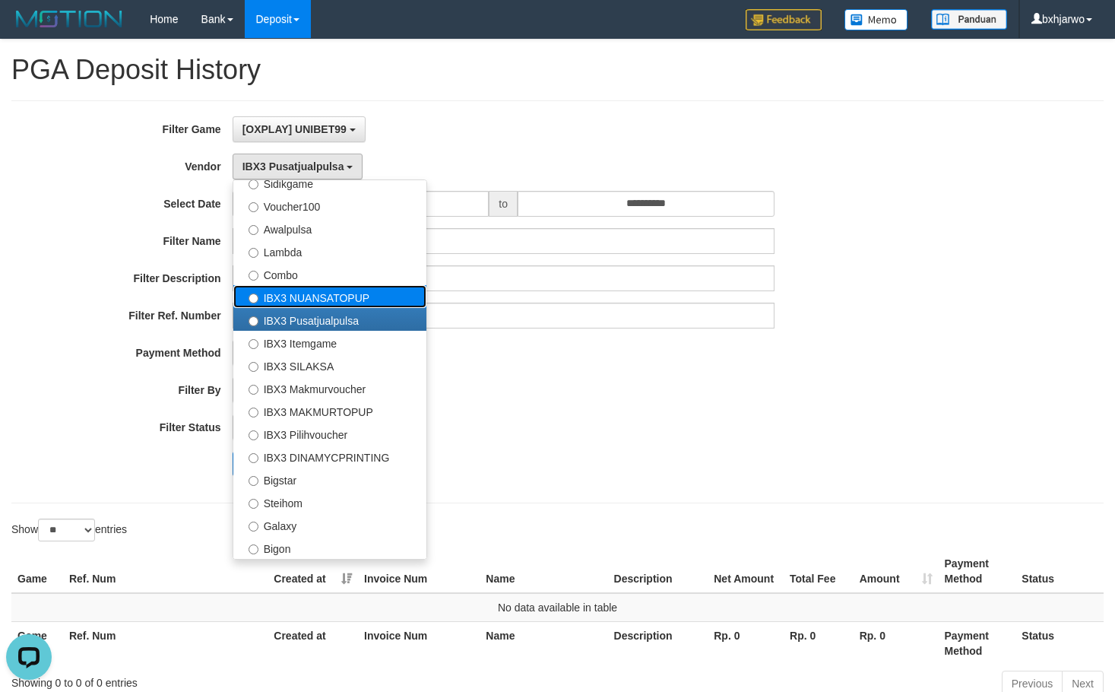
click at [311, 300] on label "IBX3 NUANSATOPUP" at bounding box center [329, 296] width 193 height 23
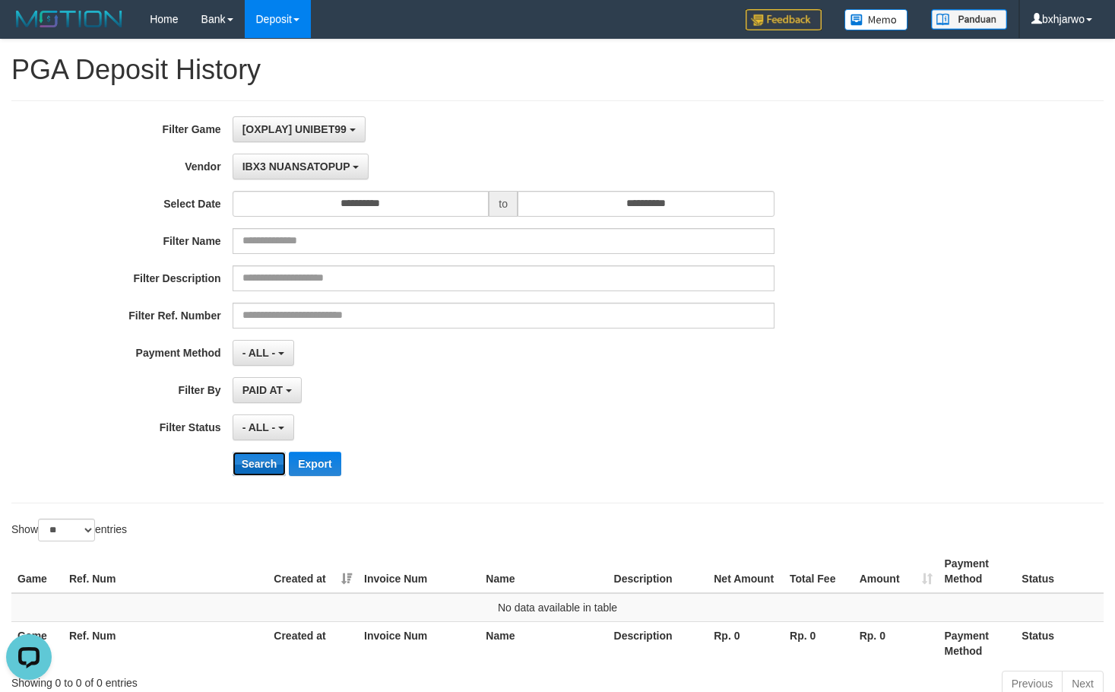
click at [255, 456] on button "Search" at bounding box center [260, 464] width 54 height 24
click at [326, 162] on span "IBX3 NUANSATOPUP" at bounding box center [297, 166] width 108 height 12
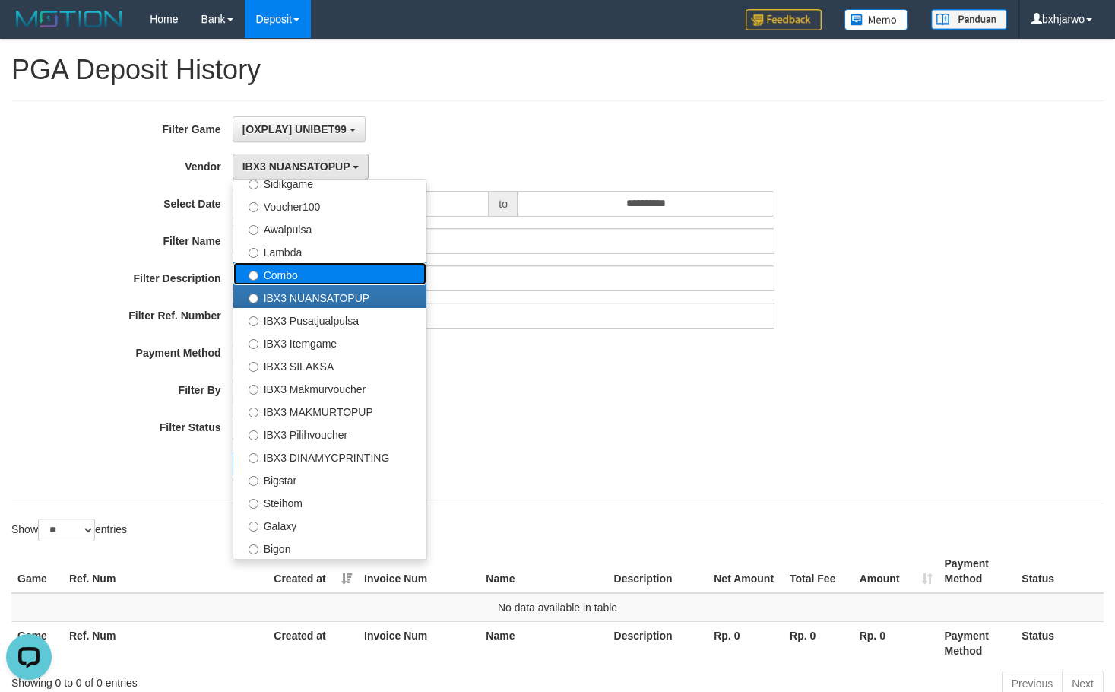
click at [313, 277] on label "Combo" at bounding box center [329, 273] width 193 height 23
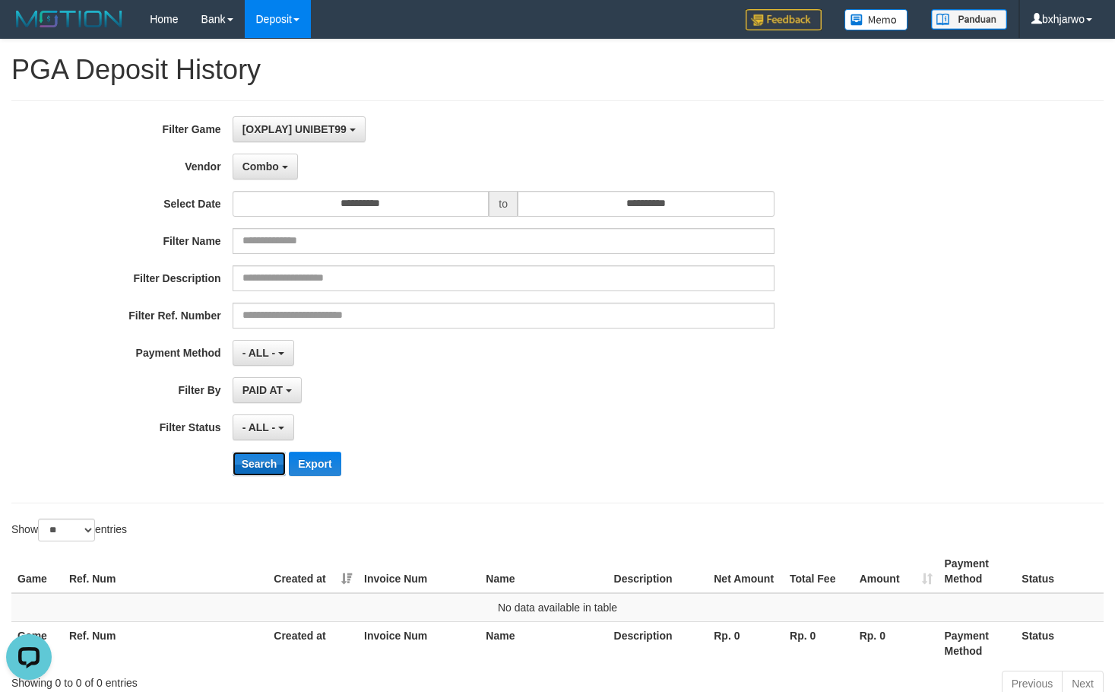
drag, startPoint x: 263, startPoint y: 470, endPoint x: 508, endPoint y: 266, distance: 318.5
click at [263, 469] on button "Search" at bounding box center [260, 464] width 54 height 24
click at [294, 176] on button "Combo" at bounding box center [265, 167] width 65 height 26
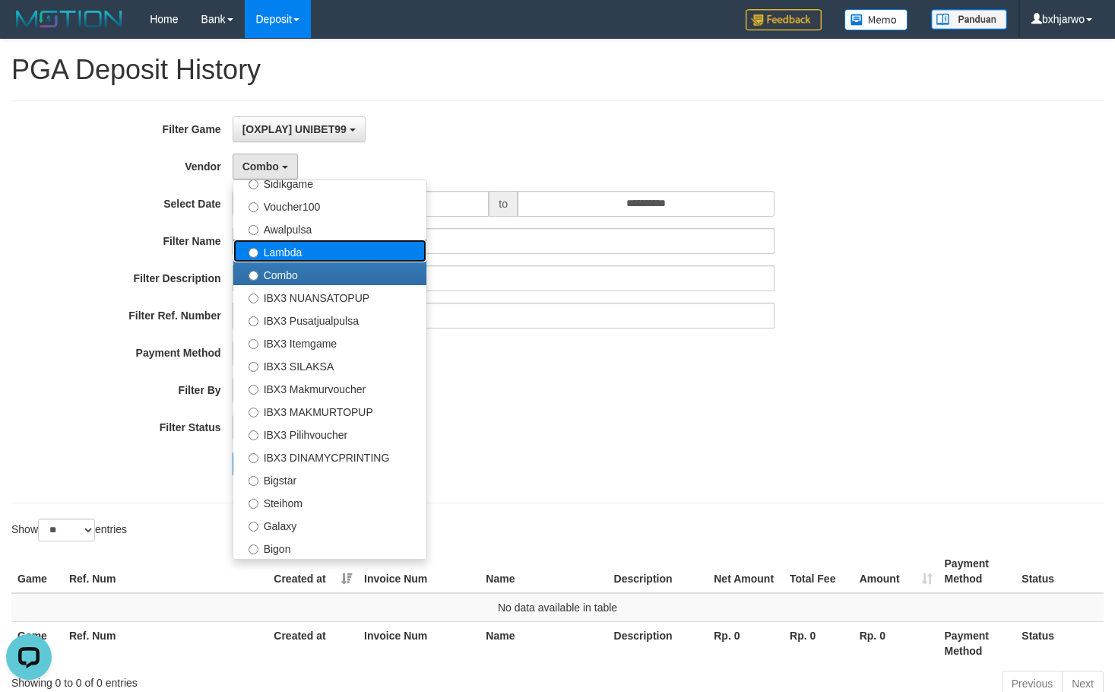
click at [310, 254] on label "Lambda" at bounding box center [329, 250] width 193 height 23
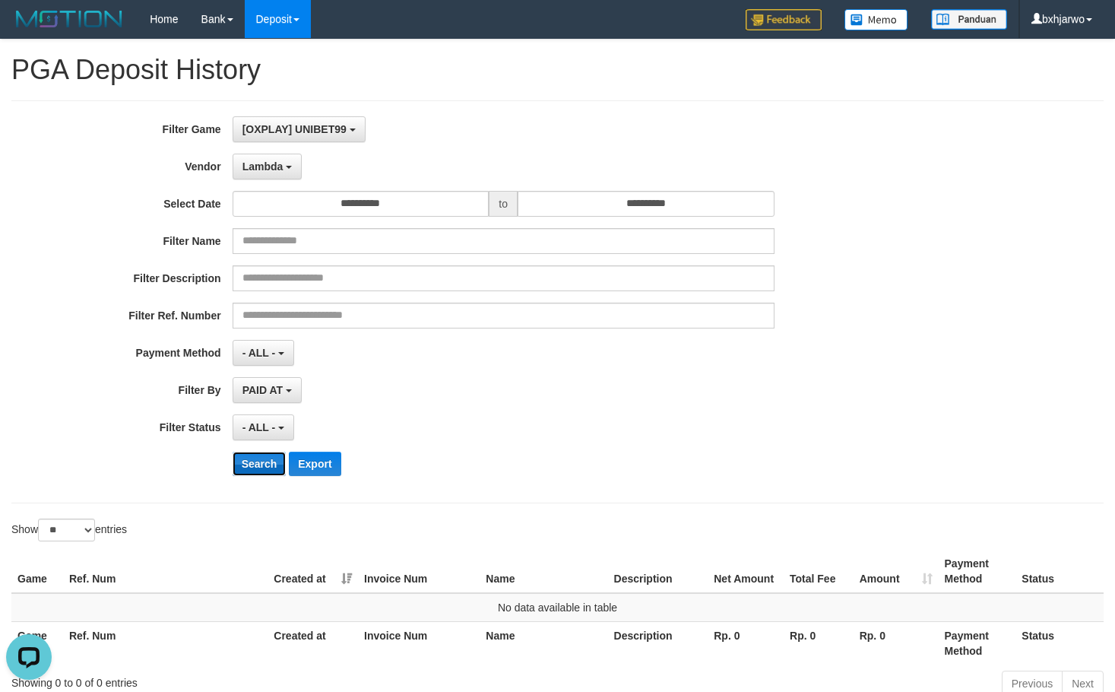
click at [265, 467] on button "Search" at bounding box center [260, 464] width 54 height 24
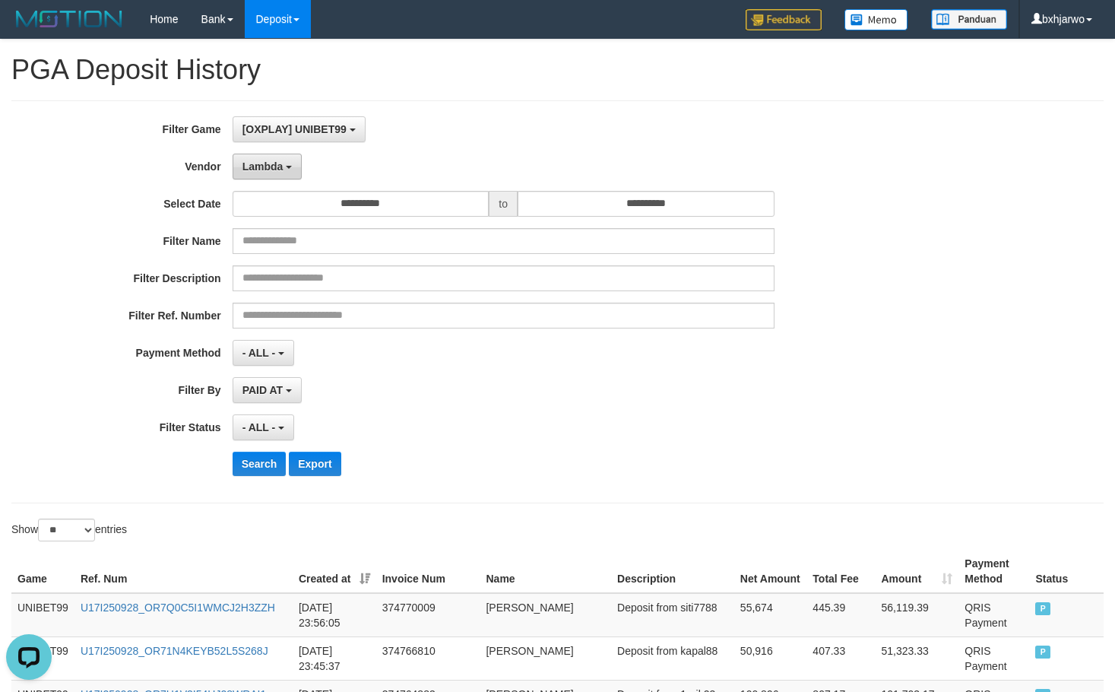
click at [297, 166] on button "Lambda" at bounding box center [268, 167] width 70 height 26
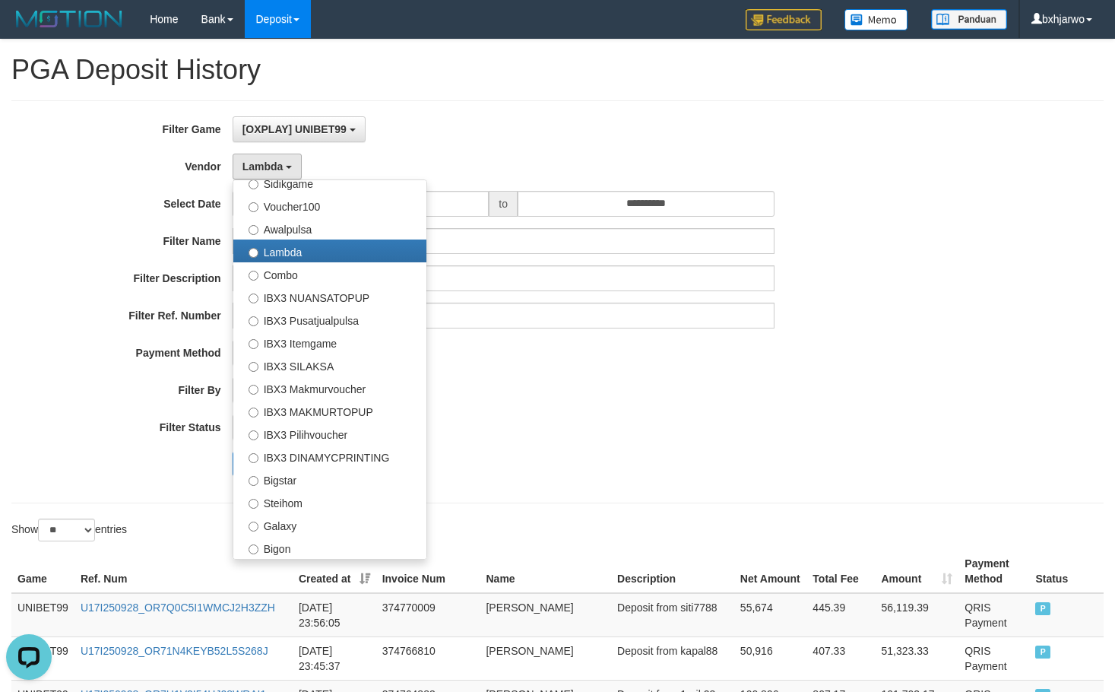
click at [684, 331] on div "**********" at bounding box center [465, 301] width 930 height 371
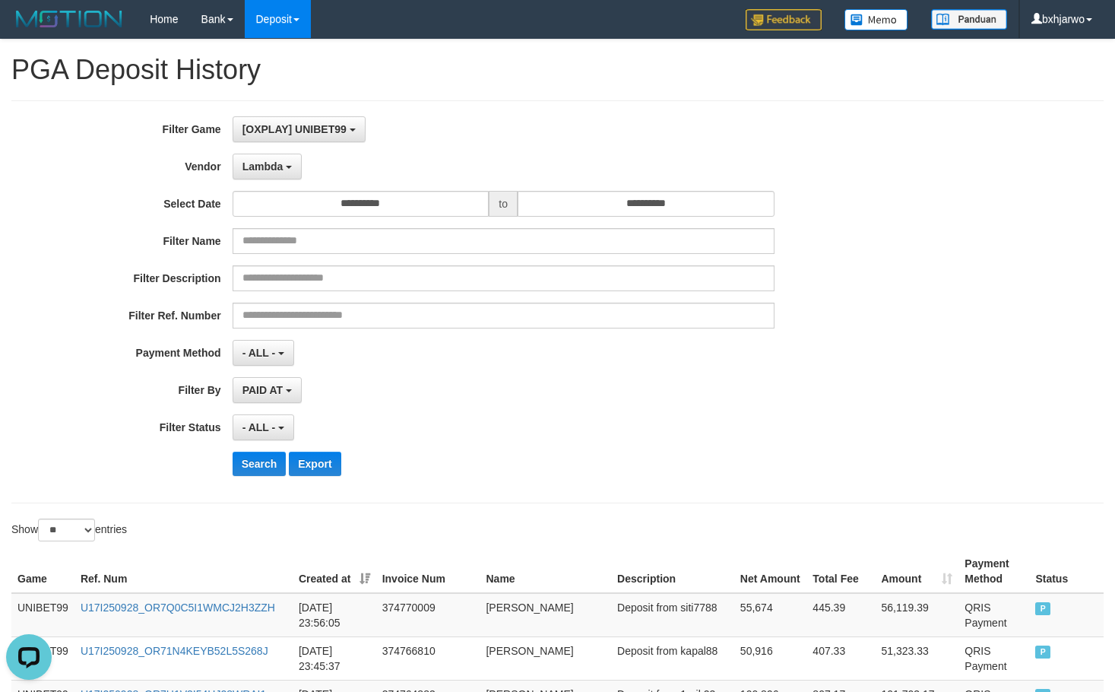
scroll to position [1150, 0]
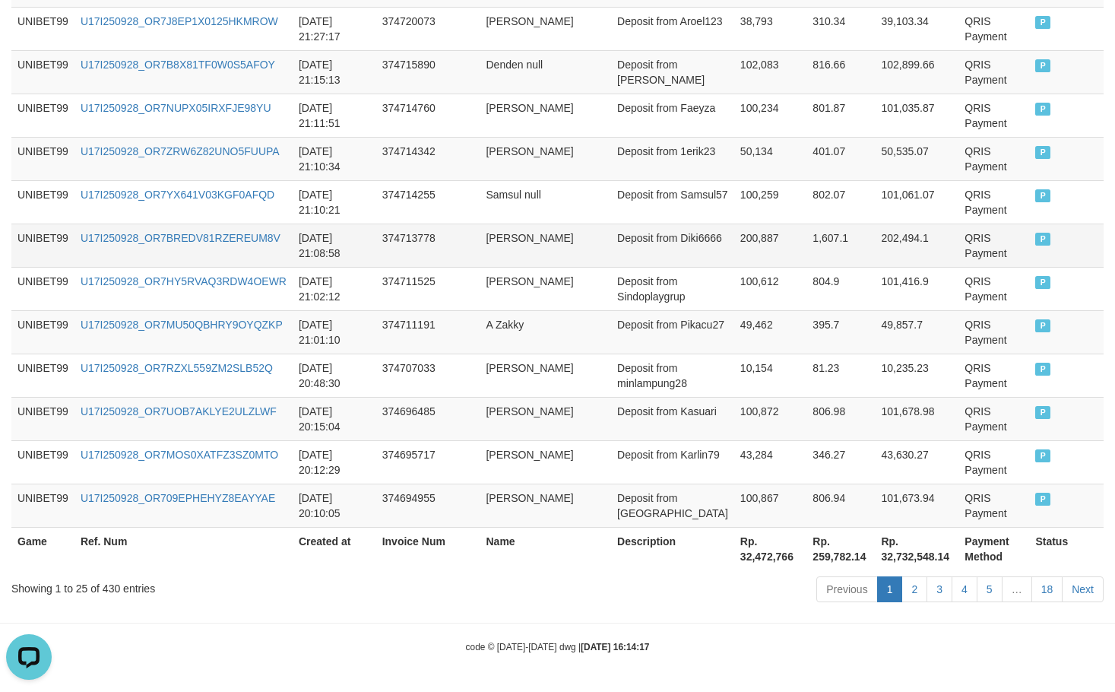
click at [481, 241] on td "374713778" at bounding box center [428, 245] width 104 height 43
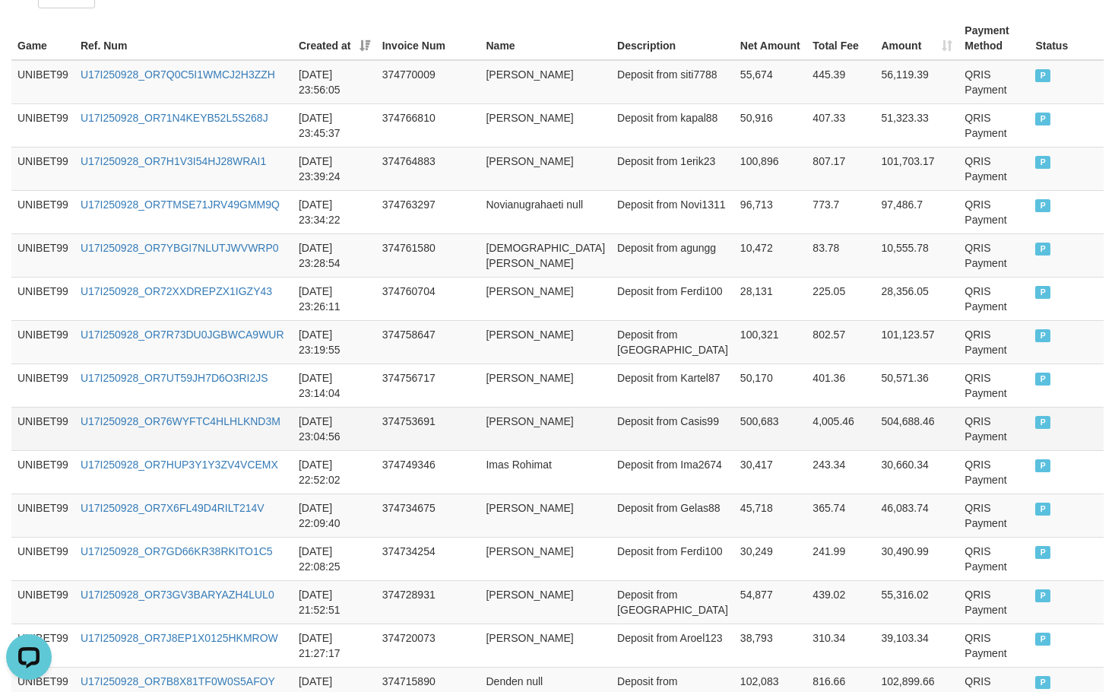
scroll to position [0, 0]
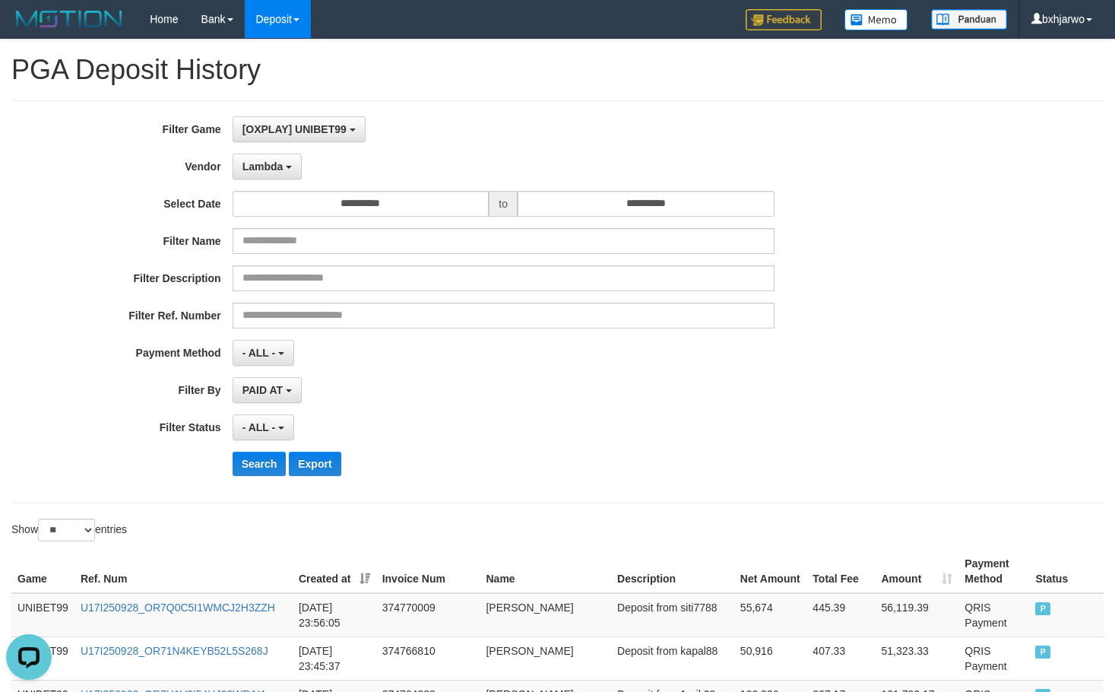
click at [287, 182] on div "**********" at bounding box center [465, 301] width 930 height 371
click at [287, 176] on button "Lambda" at bounding box center [268, 167] width 70 height 26
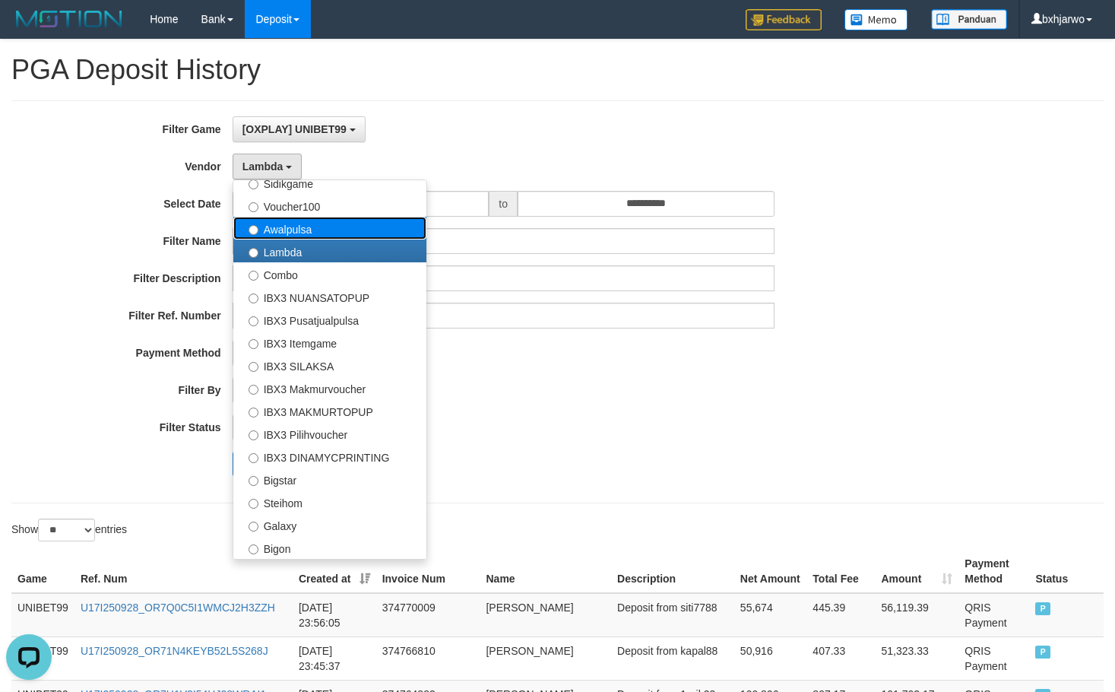
click at [286, 232] on label "Awalpulsa" at bounding box center [329, 228] width 193 height 23
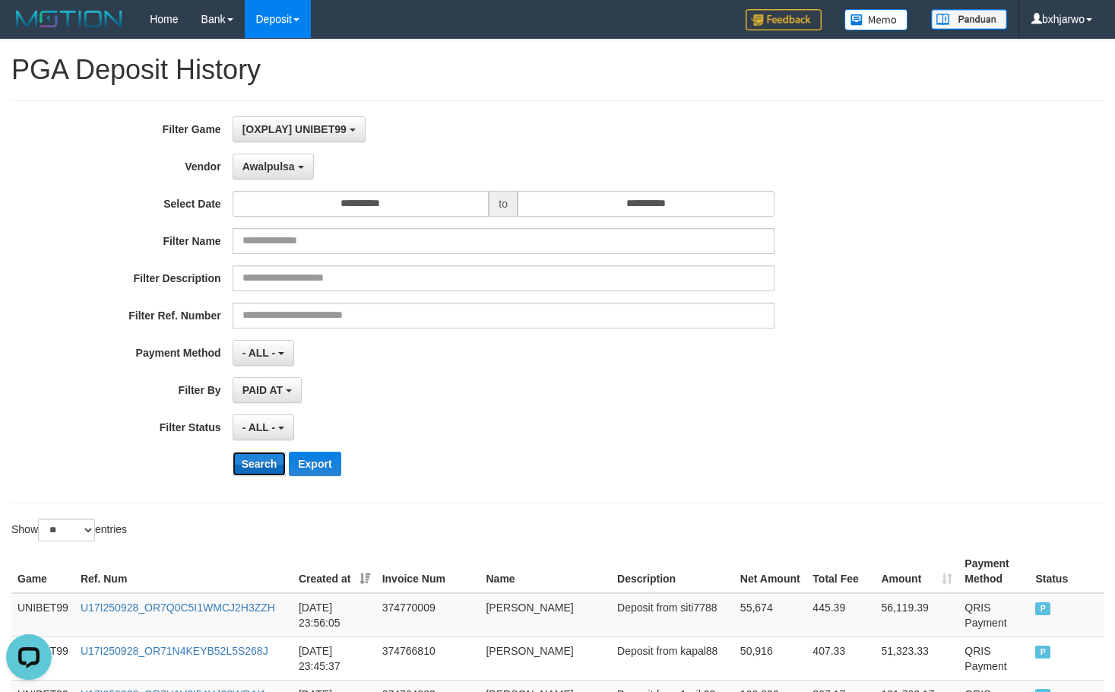
drag, startPoint x: 262, startPoint y: 468, endPoint x: 267, endPoint y: 317, distance: 151.4
click at [262, 466] on button "Search" at bounding box center [260, 464] width 54 height 24
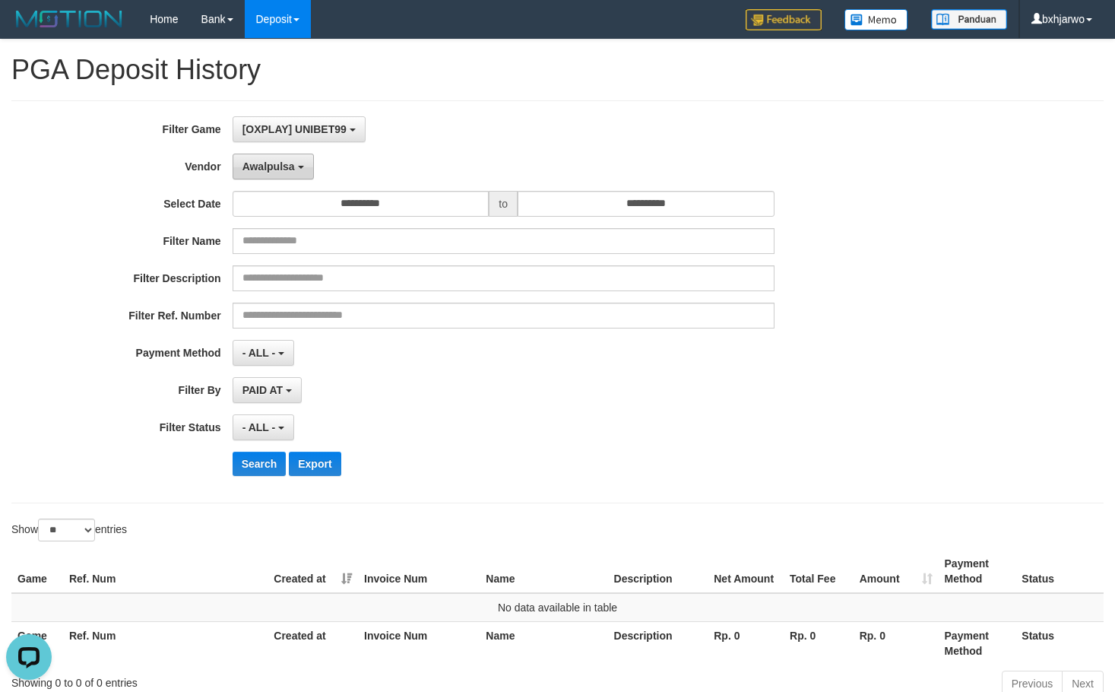
click at [281, 173] on button "Awalpulsa" at bounding box center [273, 167] width 81 height 26
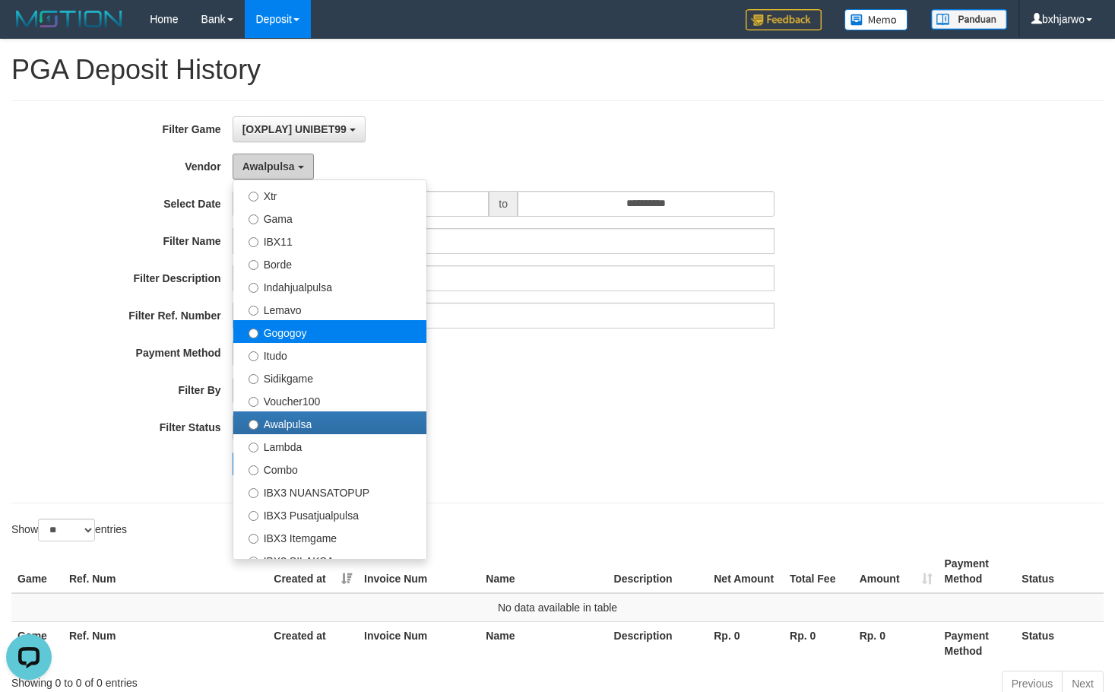
scroll to position [339, 0]
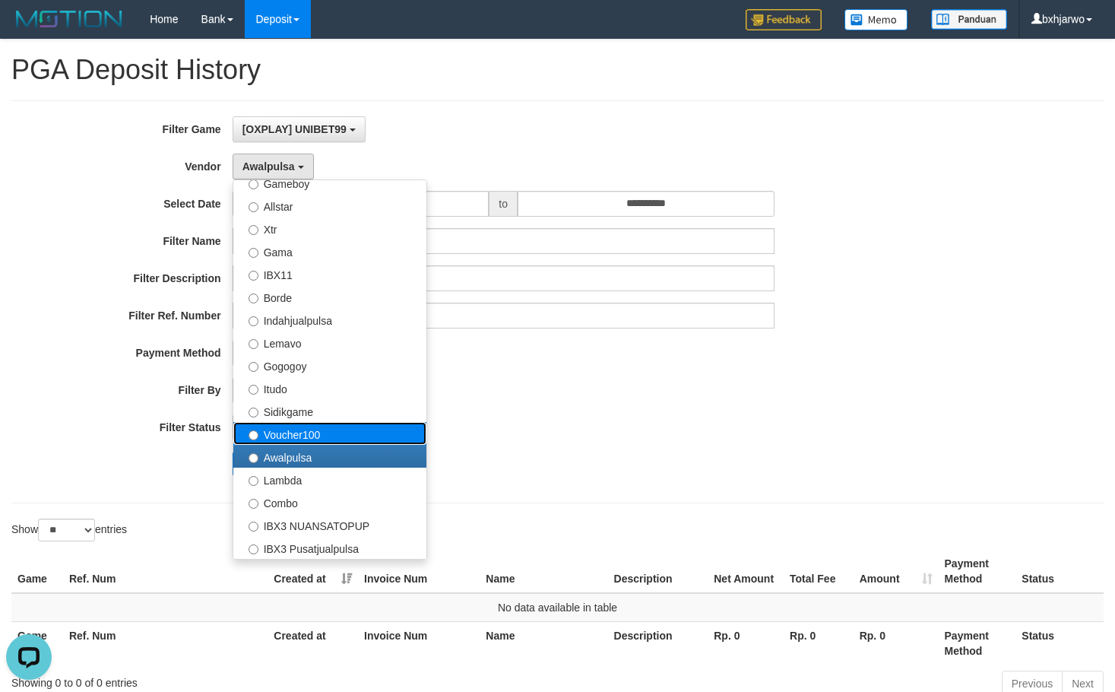
click at [293, 438] on label "Voucher100" at bounding box center [329, 433] width 193 height 23
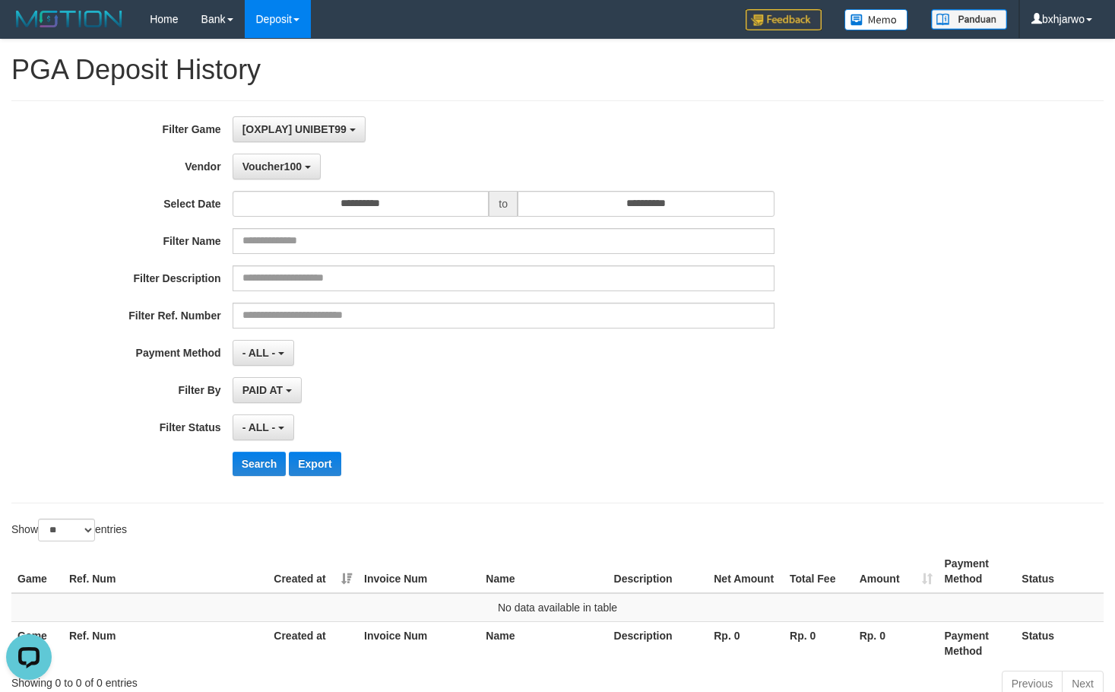
click at [262, 449] on div "**********" at bounding box center [465, 301] width 930 height 371
click at [262, 453] on button "Search" at bounding box center [260, 464] width 54 height 24
click at [284, 160] on span "Voucher100" at bounding box center [272, 166] width 59 height 12
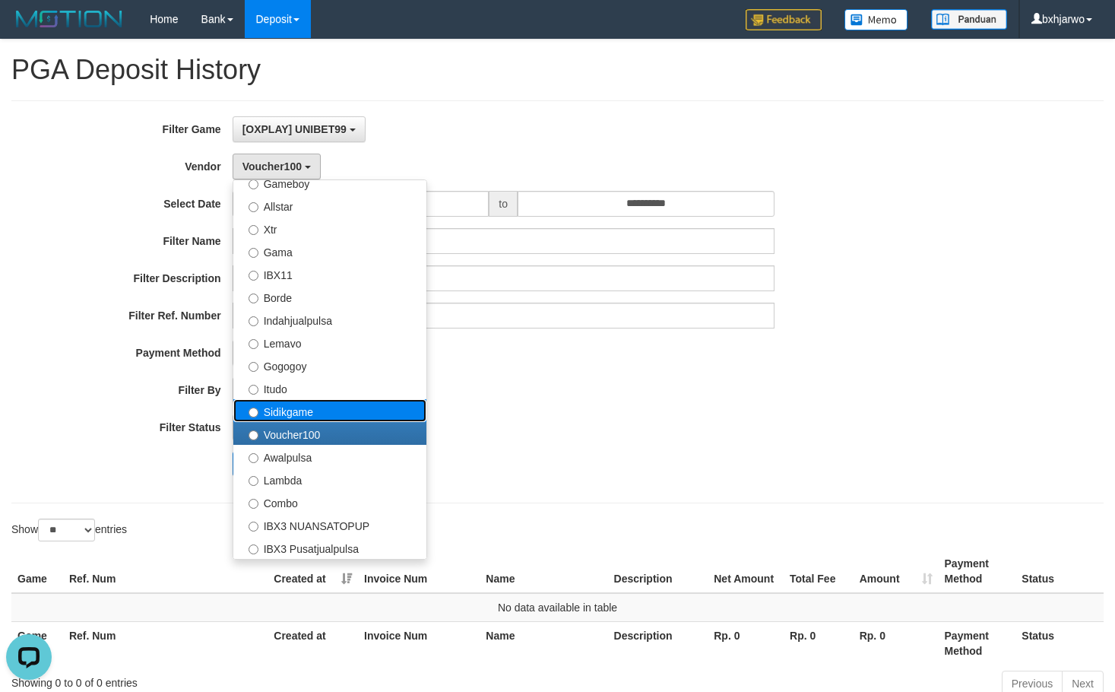
click at [302, 410] on label "Sidikgame" at bounding box center [329, 410] width 193 height 23
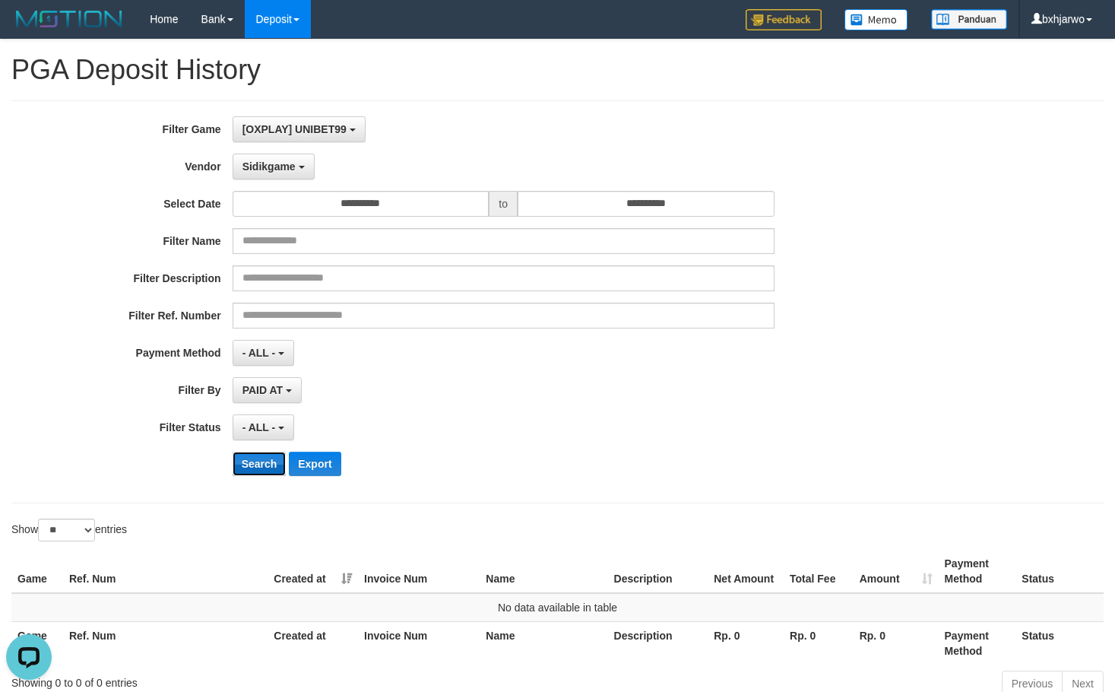
click at [263, 462] on button "Search" at bounding box center [260, 464] width 54 height 24
click at [300, 167] on b "button" at bounding box center [302, 167] width 6 height 3
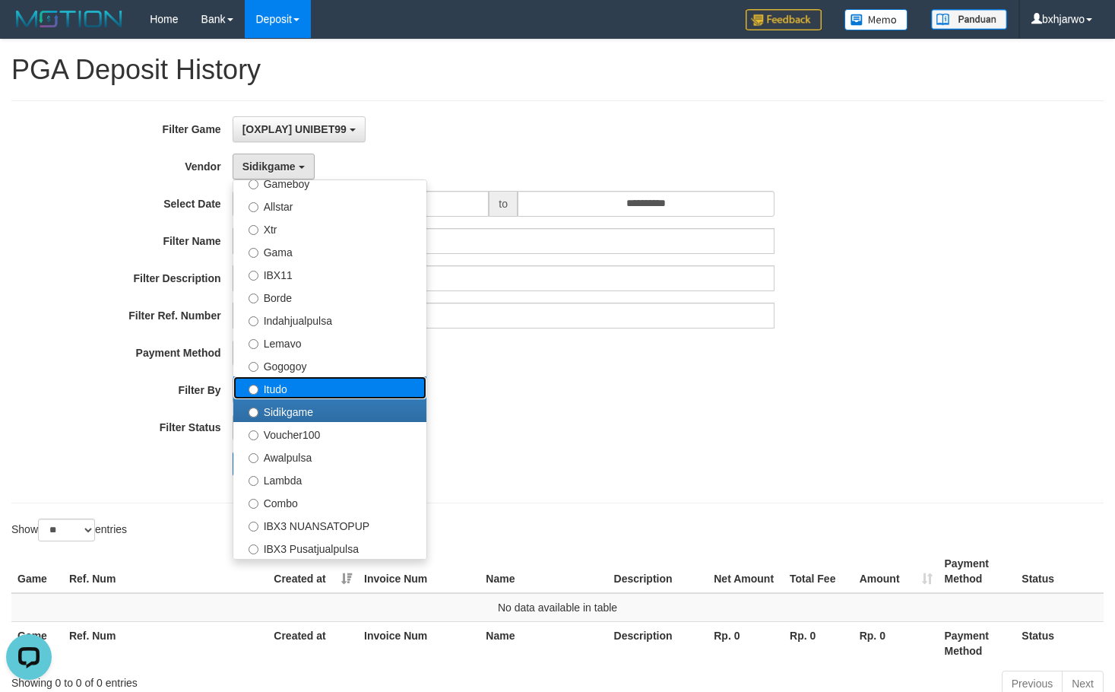
click at [271, 382] on label "Itudo" at bounding box center [329, 387] width 193 height 23
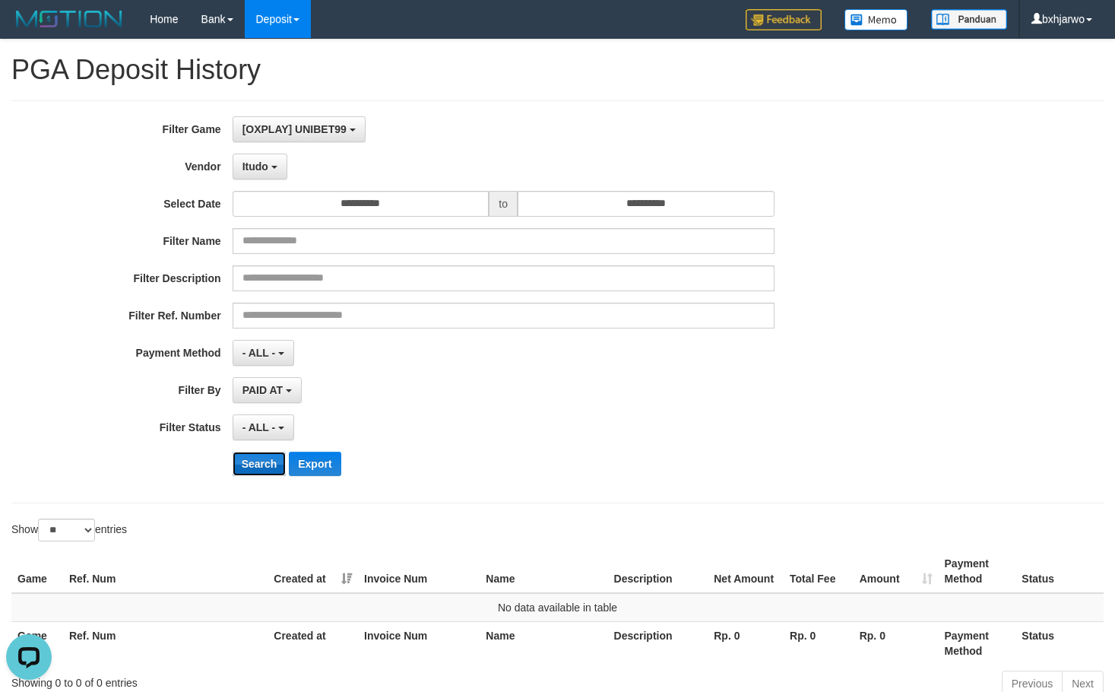
click at [262, 465] on button "Search" at bounding box center [260, 464] width 54 height 24
click at [278, 150] on div "**********" at bounding box center [465, 301] width 930 height 371
click at [271, 169] on b "button" at bounding box center [274, 167] width 6 height 3
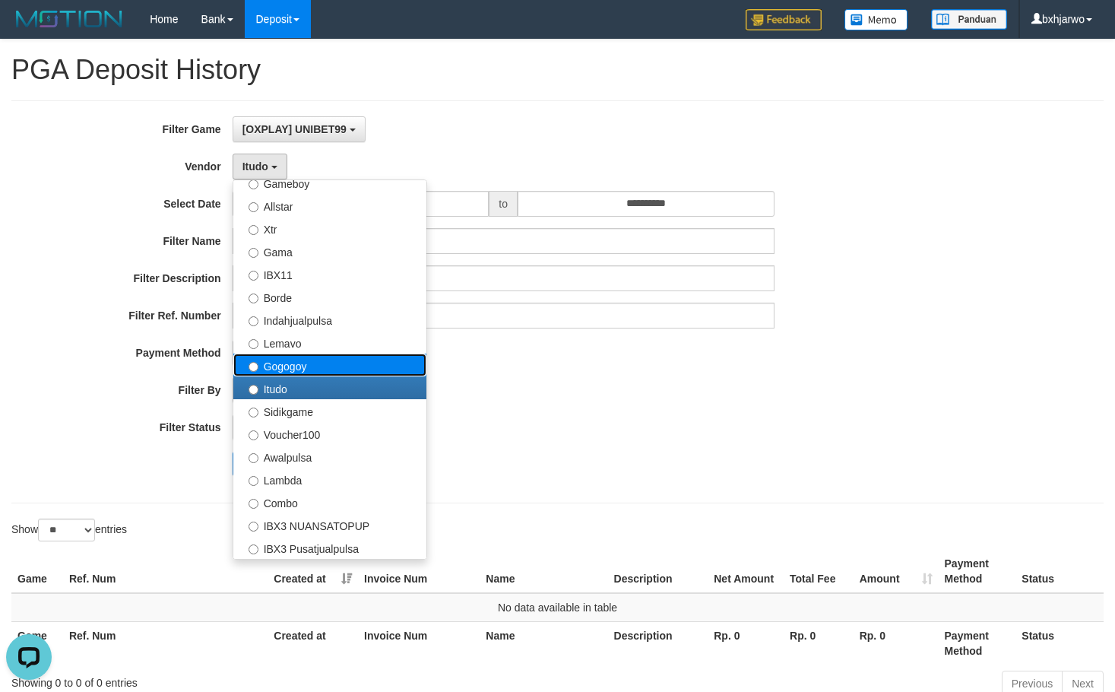
click at [264, 360] on label "Gogogoy" at bounding box center [329, 365] width 193 height 23
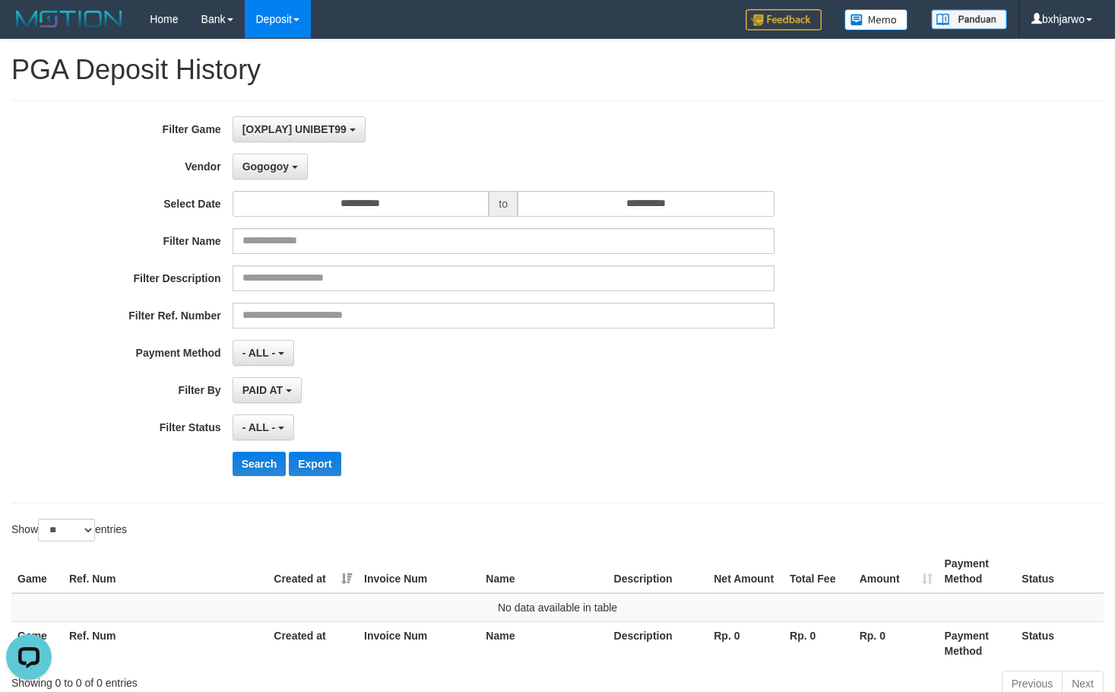
drag, startPoint x: 264, startPoint y: 484, endPoint x: 267, endPoint y: 465, distance: 20.0
click at [264, 484] on div "**********" at bounding box center [465, 301] width 930 height 371
click at [268, 461] on button "Search" at bounding box center [260, 464] width 54 height 24
click at [270, 170] on span "Gogogoy" at bounding box center [266, 166] width 46 height 12
click at [258, 458] on button "Search" at bounding box center [260, 464] width 54 height 24
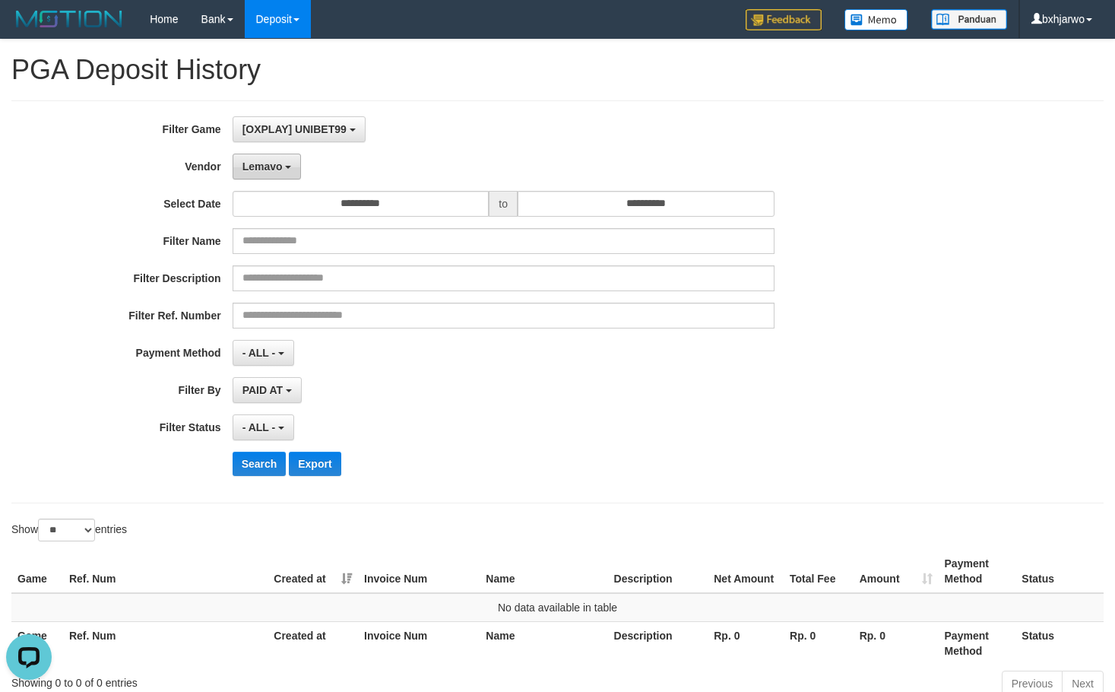
click at [268, 167] on span "Lemavo" at bounding box center [263, 166] width 40 height 12
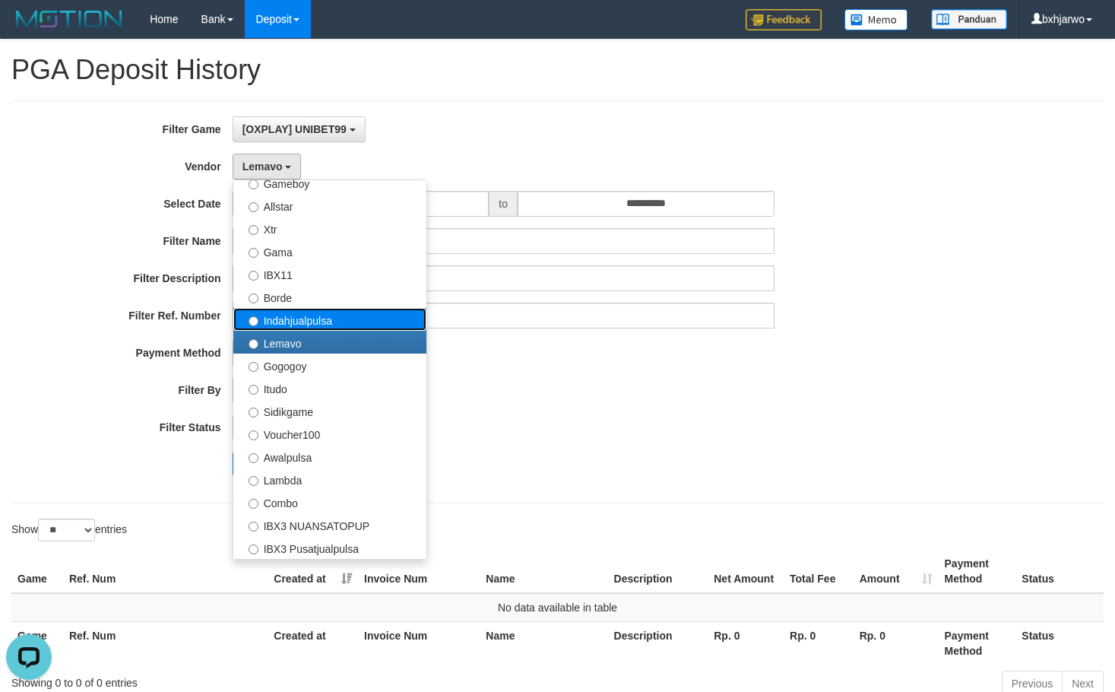
click at [280, 323] on label "Indahjualpulsa" at bounding box center [329, 319] width 193 height 23
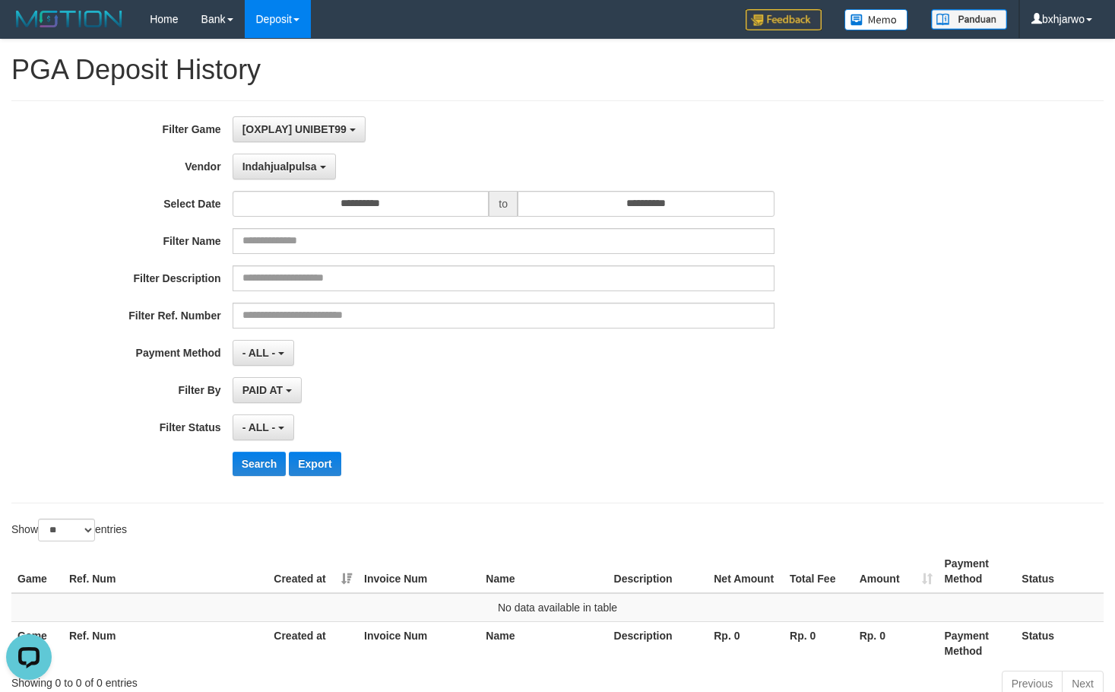
click at [262, 477] on div "**********" at bounding box center [465, 301] width 930 height 371
click at [265, 466] on button "Search" at bounding box center [260, 464] width 54 height 24
click at [293, 160] on span "Indahjualpulsa" at bounding box center [280, 166] width 75 height 12
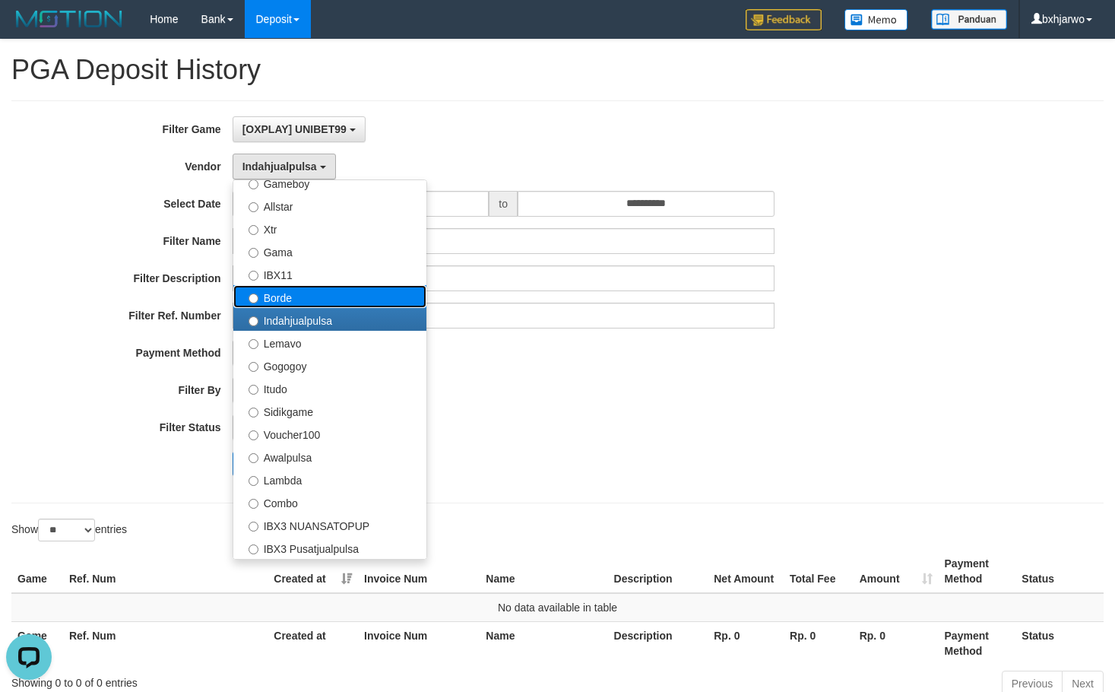
click at [284, 294] on label "Borde" at bounding box center [329, 296] width 193 height 23
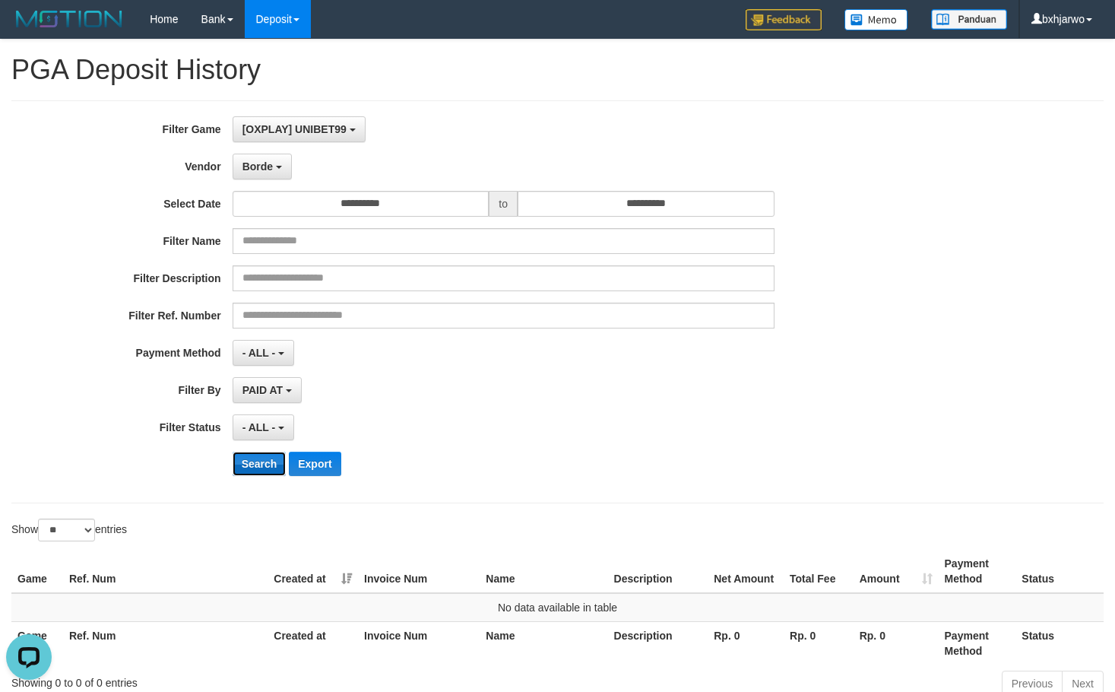
click at [266, 460] on button "Search" at bounding box center [260, 464] width 54 height 24
click at [281, 157] on button "Borde" at bounding box center [262, 167] width 59 height 26
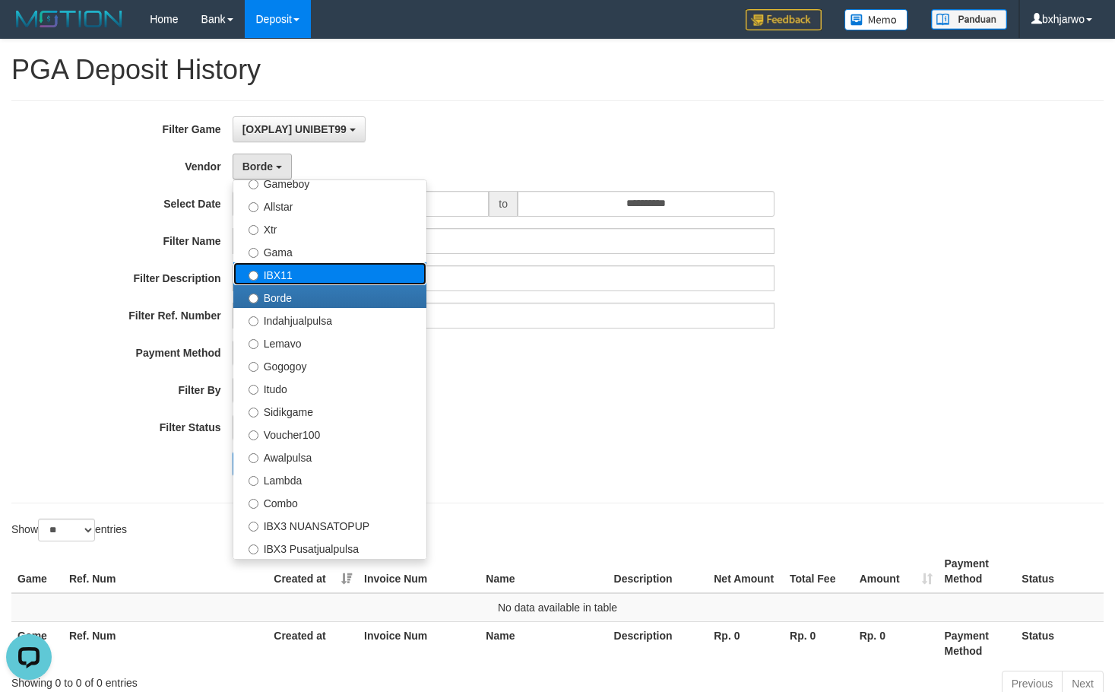
click at [273, 279] on label "IBX11" at bounding box center [329, 273] width 193 height 23
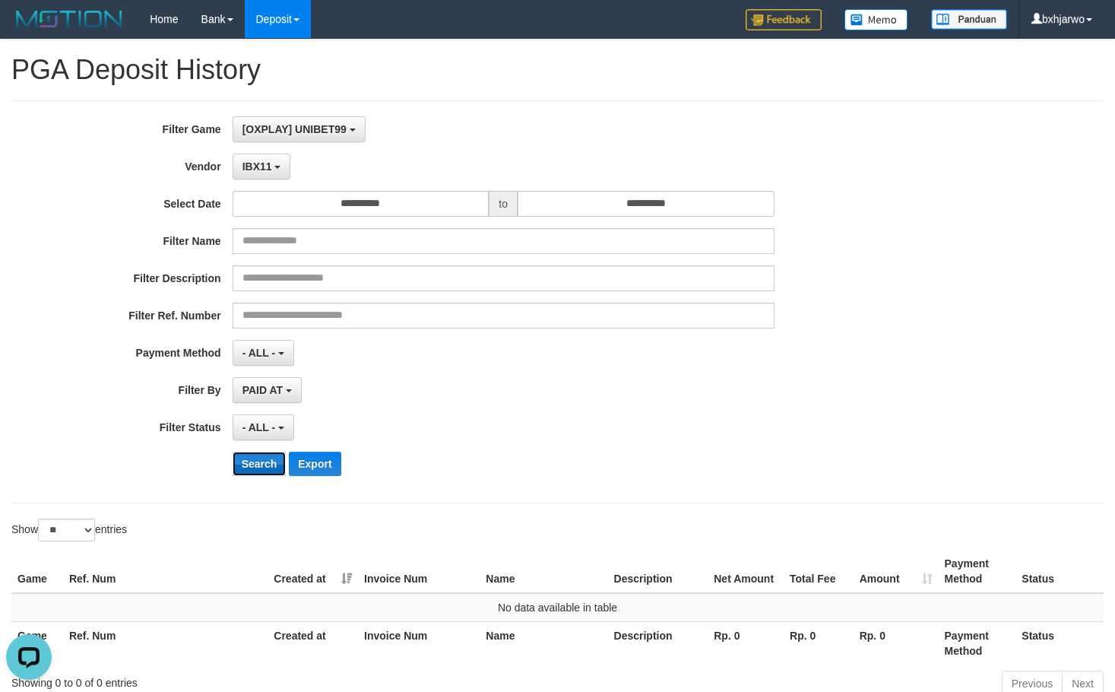
click at [260, 457] on button "Search" at bounding box center [260, 464] width 54 height 24
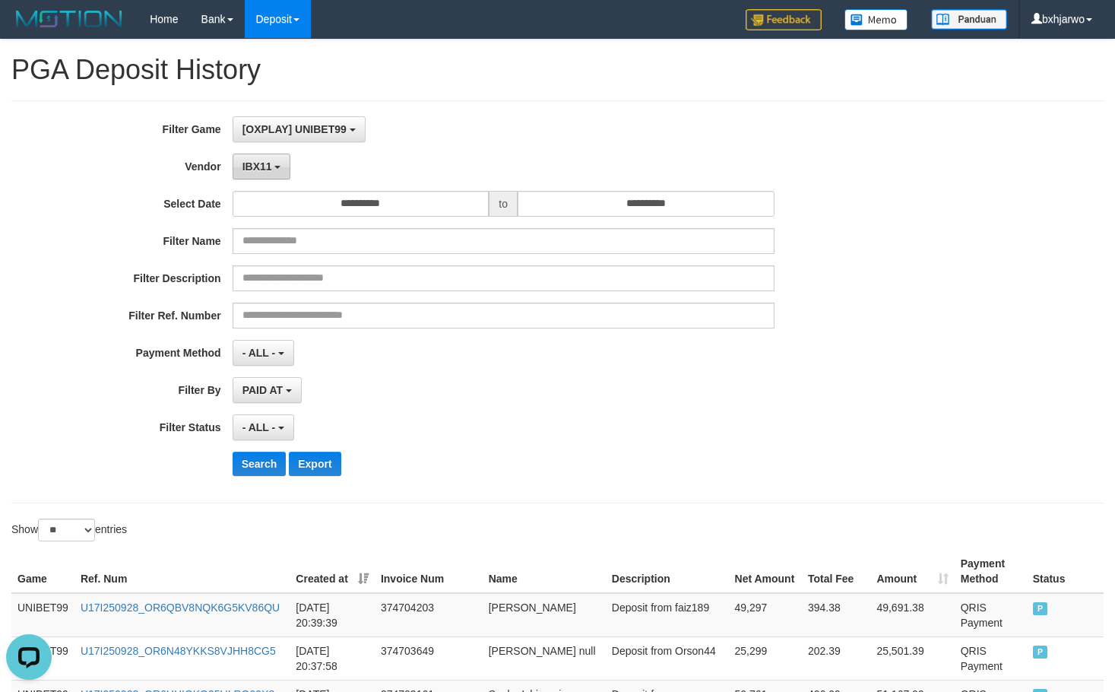
click at [280, 175] on button "IBX11" at bounding box center [262, 167] width 59 height 26
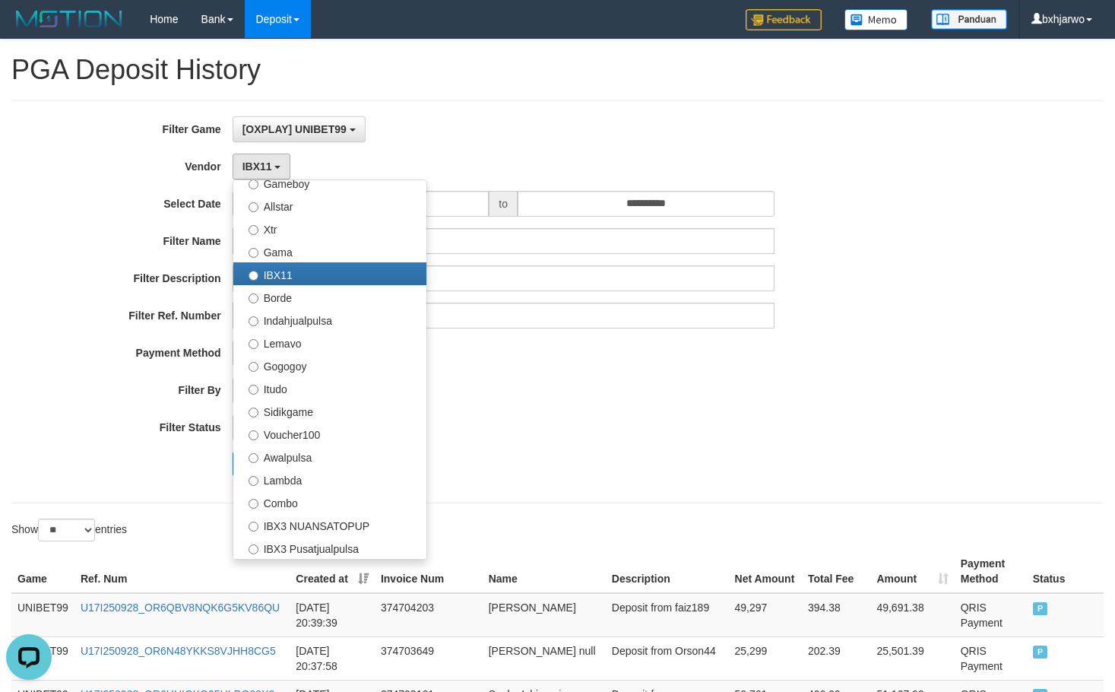
click at [593, 373] on div "**********" at bounding box center [465, 301] width 930 height 371
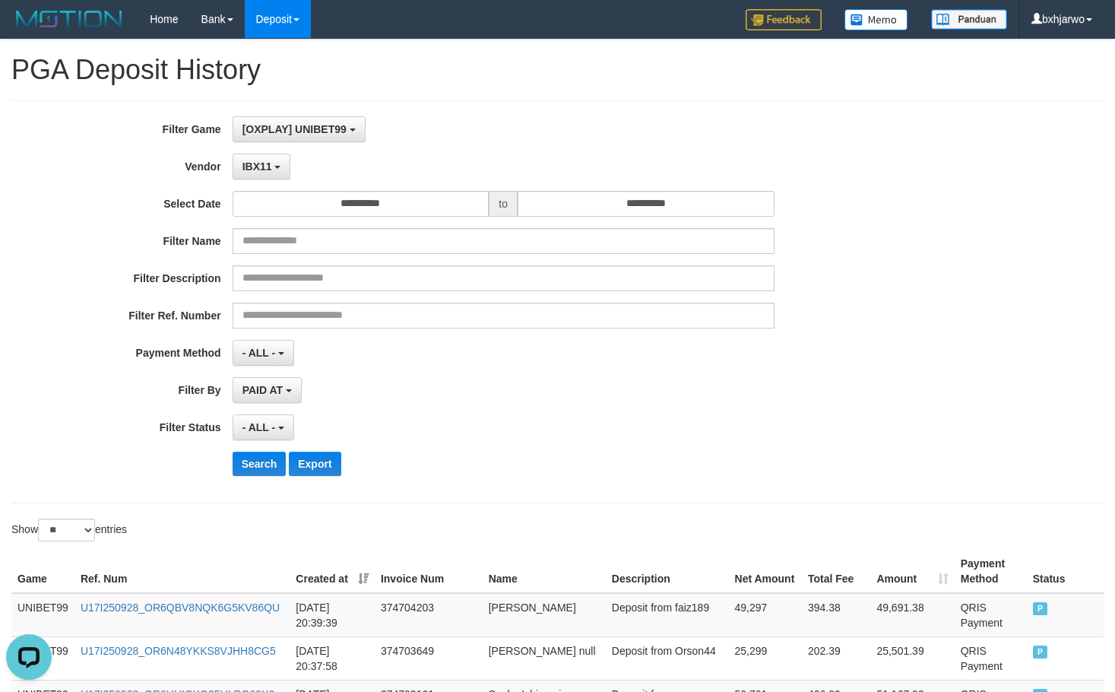
scroll to position [1150, 0]
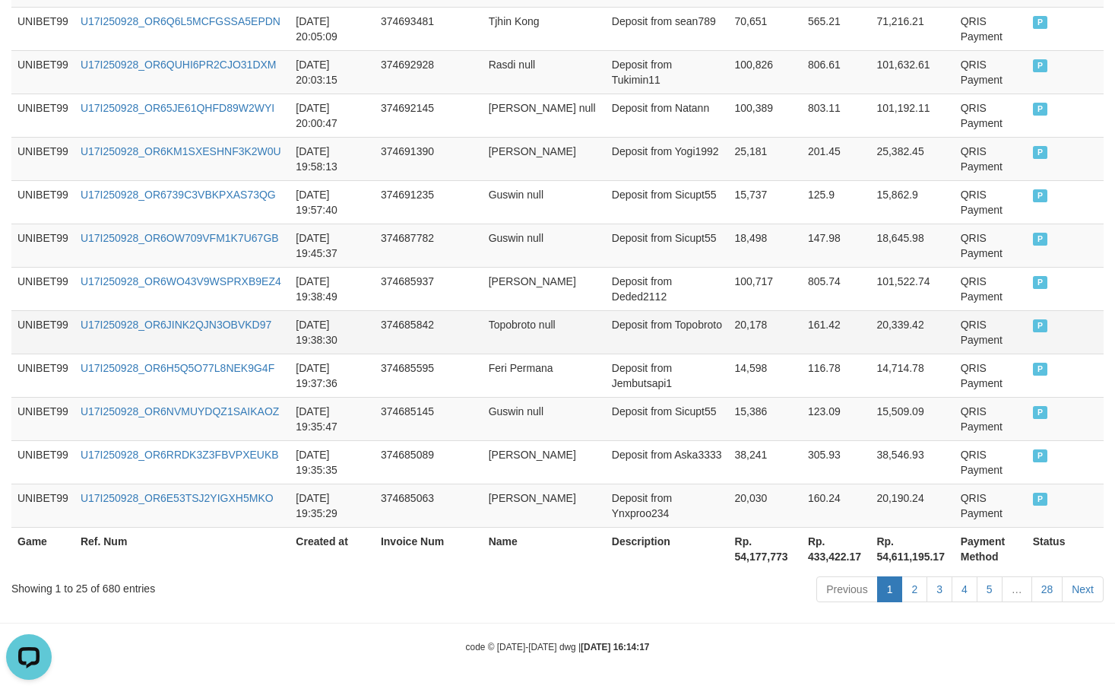
click at [398, 348] on td "374685842" at bounding box center [429, 331] width 108 height 43
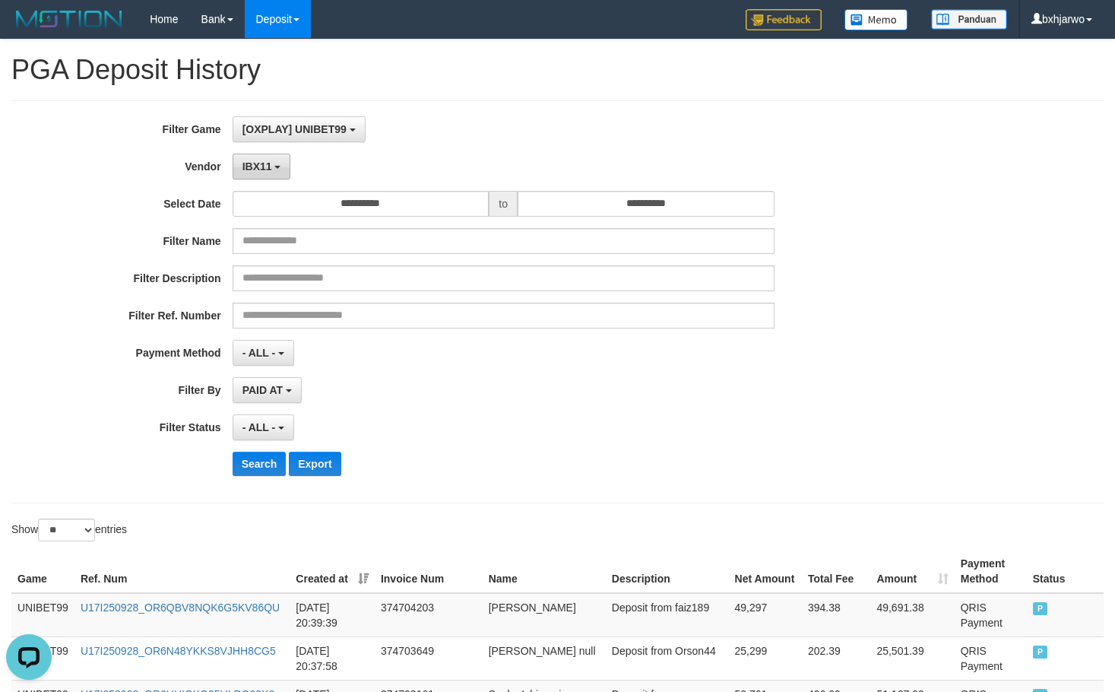
click at [287, 164] on div "IBX11 - Default Vendor - [PERSON_NAME] Atlas WD LB Java Purple Green Gigantic A…" at bounding box center [504, 167] width 542 height 26
click at [287, 164] on button "IBX11" at bounding box center [262, 167] width 59 height 26
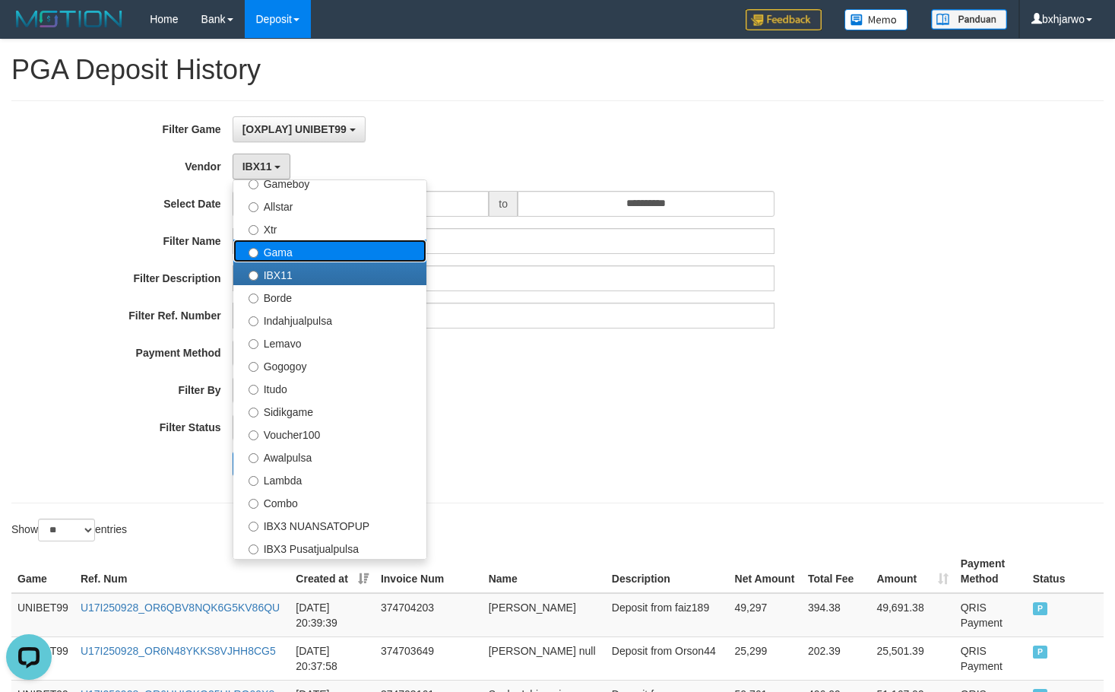
click at [284, 254] on label "Gama" at bounding box center [329, 250] width 193 height 23
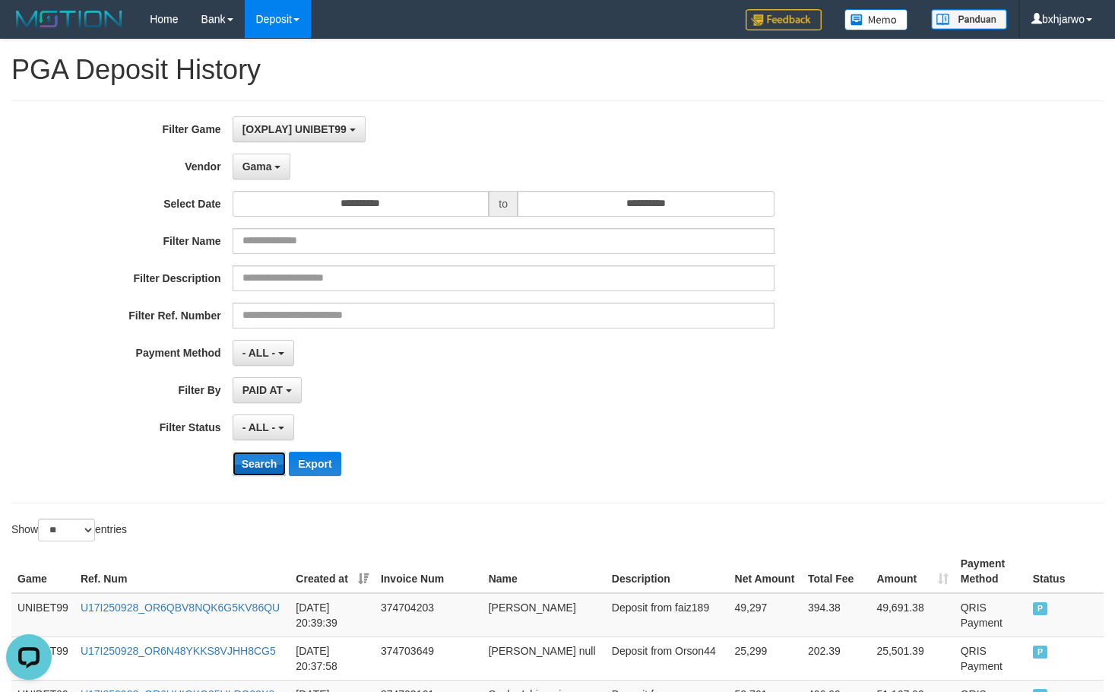
click at [262, 455] on button "Search" at bounding box center [260, 464] width 54 height 24
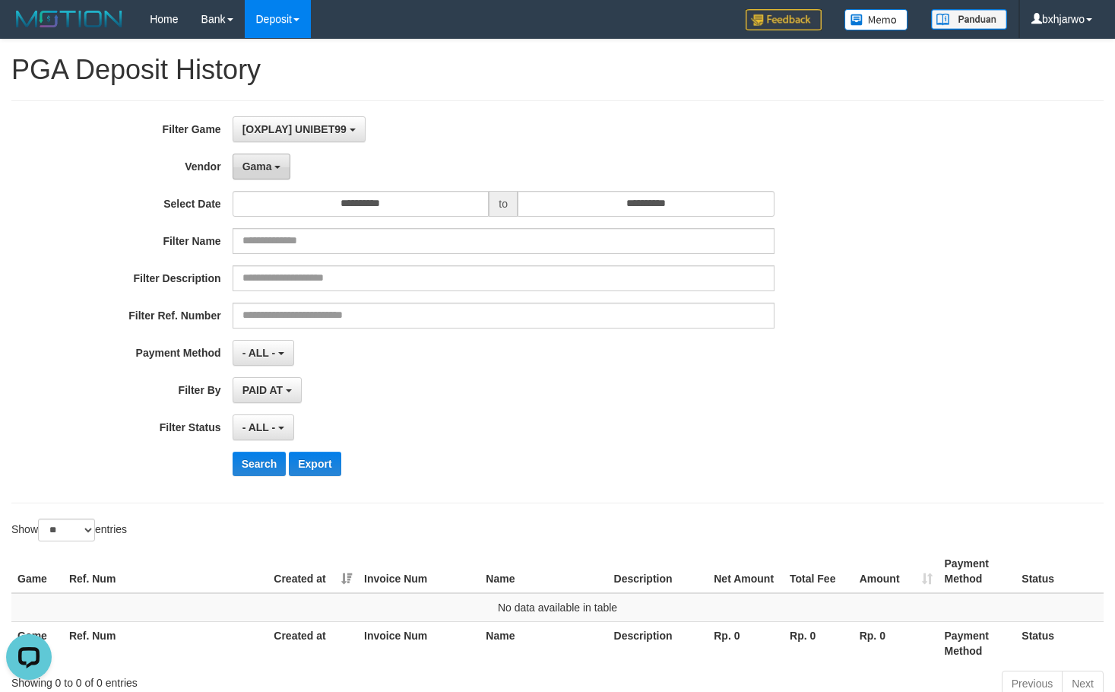
click at [257, 163] on span "Gama" at bounding box center [258, 166] width 30 height 12
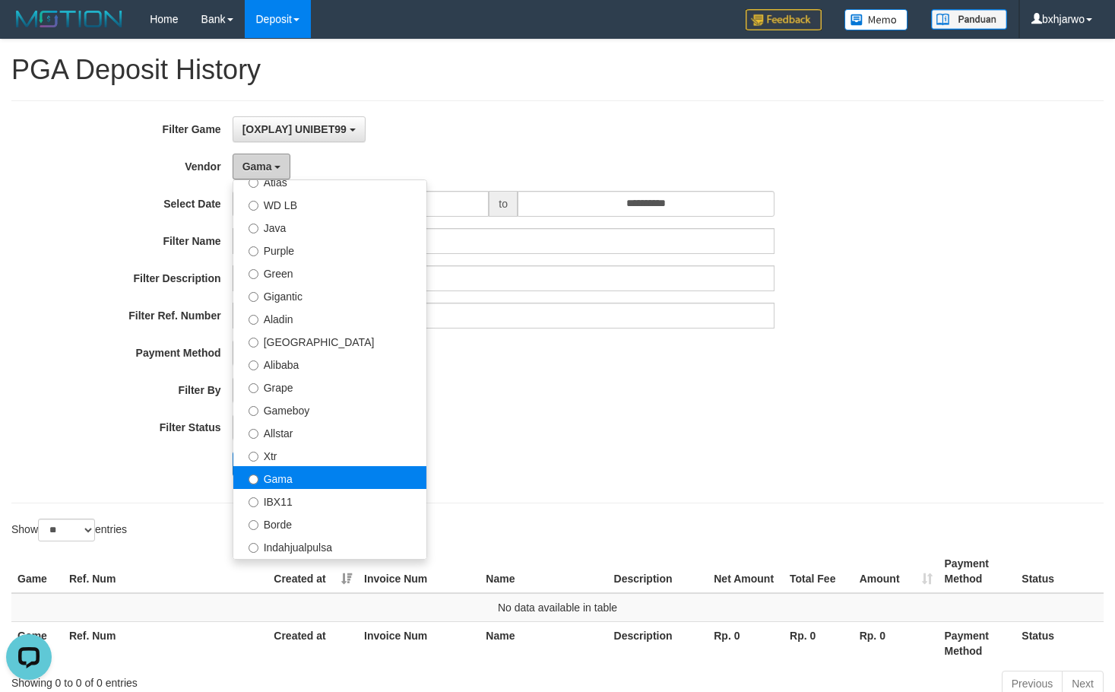
scroll to position [152, 0]
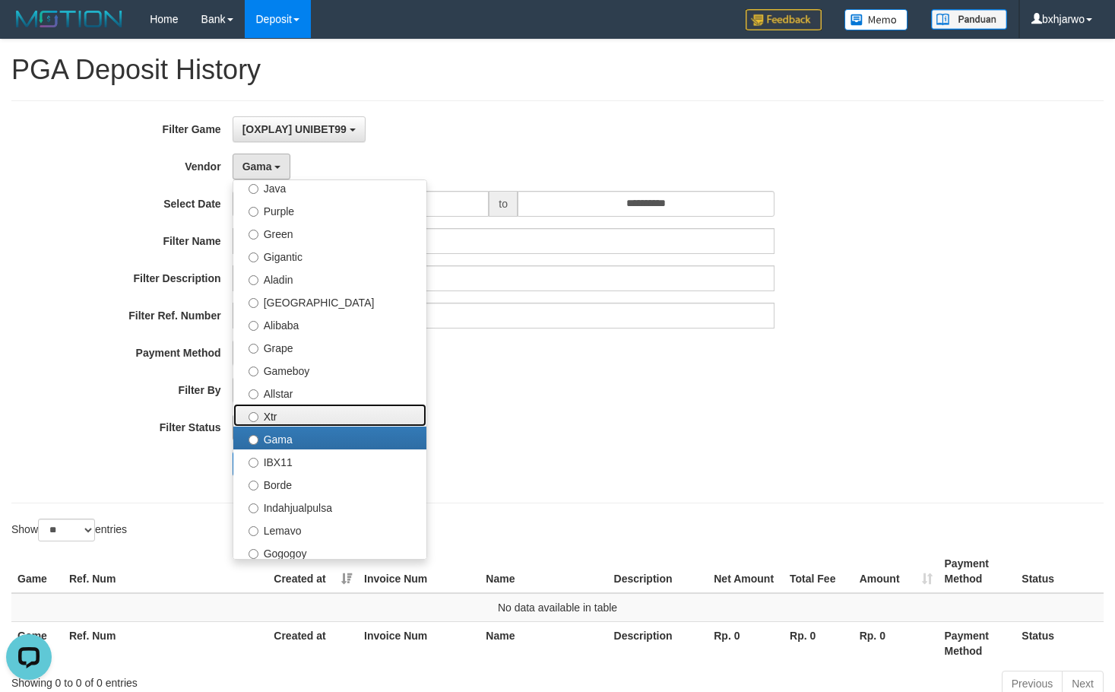
click at [287, 417] on label "Xtr" at bounding box center [329, 415] width 193 height 23
select select "**********"
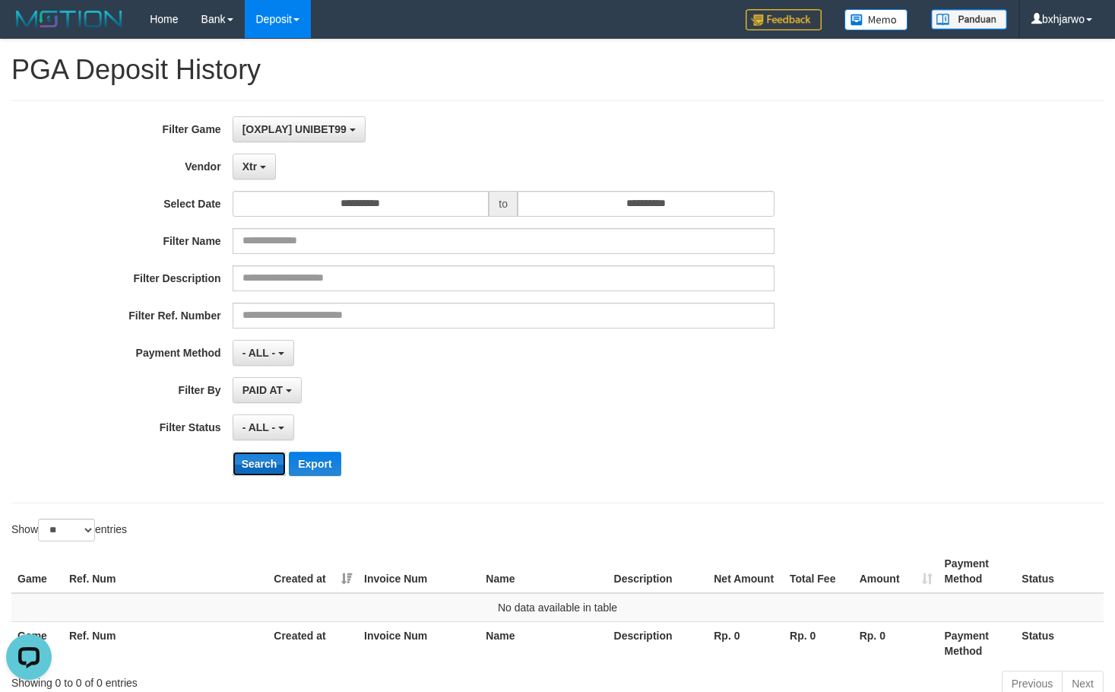
click at [277, 464] on button "Search" at bounding box center [260, 464] width 54 height 24
click at [273, 154] on button "Xtr" at bounding box center [254, 167] width 43 height 26
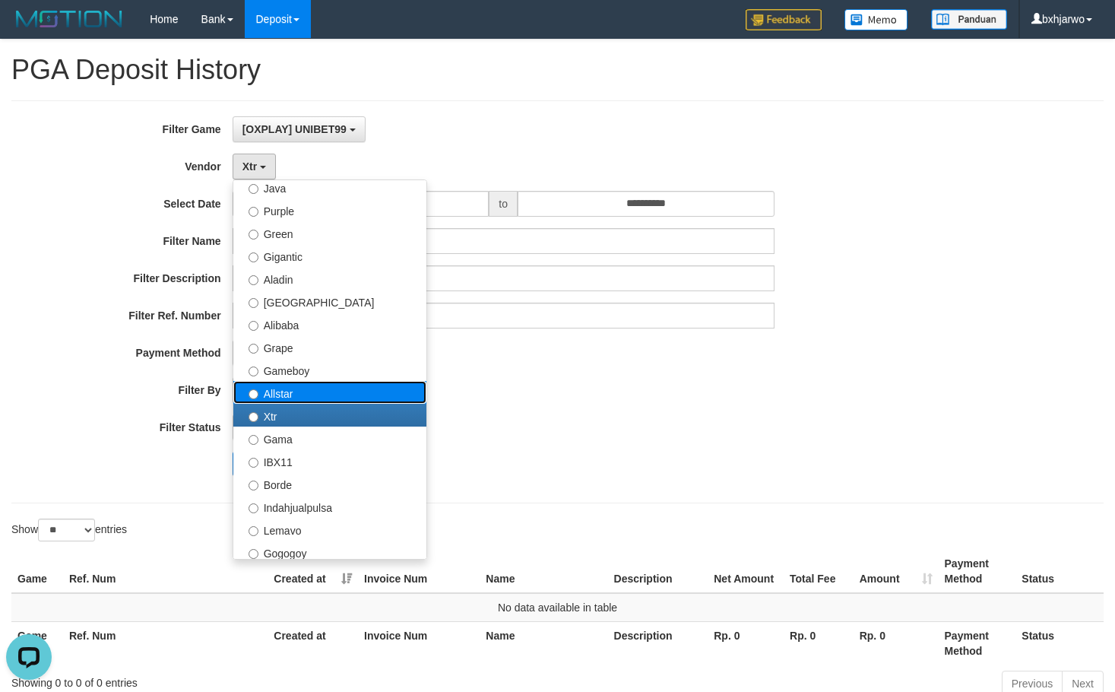
click at [290, 392] on label "Allstar" at bounding box center [329, 392] width 193 height 23
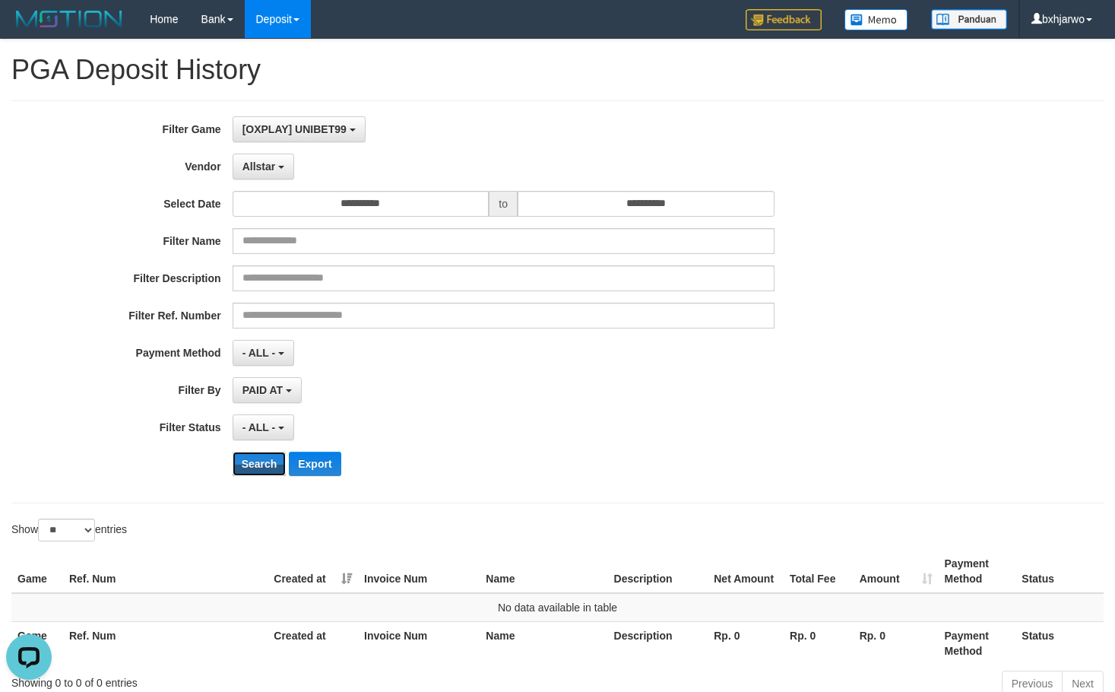
drag, startPoint x: 260, startPoint y: 465, endPoint x: 270, endPoint y: 285, distance: 179.7
click at [259, 464] on button "Search" at bounding box center [260, 464] width 54 height 24
click at [265, 169] on span "Allstar" at bounding box center [259, 166] width 33 height 12
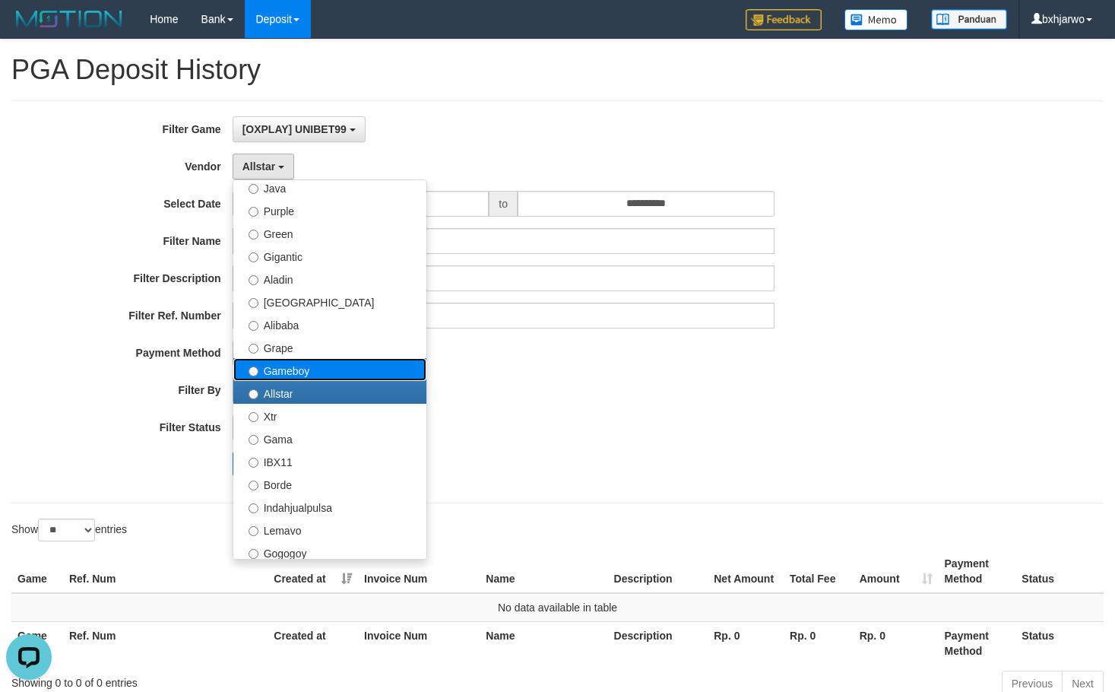
click at [278, 362] on label "Gameboy" at bounding box center [329, 369] width 193 height 23
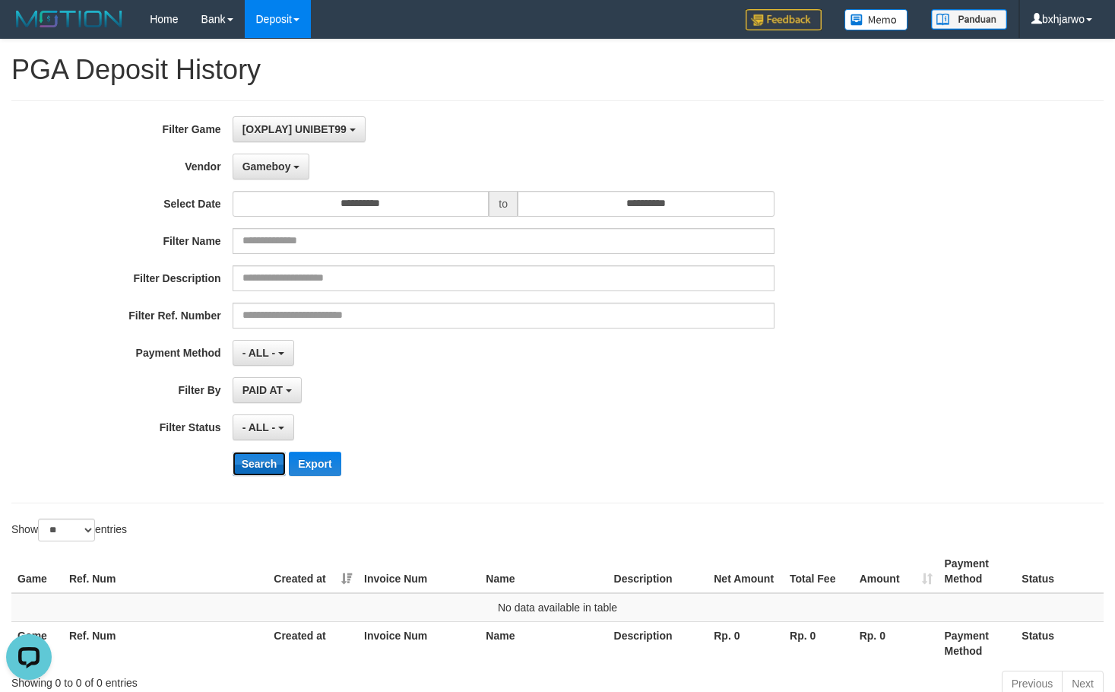
drag, startPoint x: 276, startPoint y: 463, endPoint x: 268, endPoint y: 316, distance: 147.7
click at [275, 463] on button "Search" at bounding box center [260, 464] width 54 height 24
click at [270, 169] on span "Gameboy" at bounding box center [267, 166] width 49 height 12
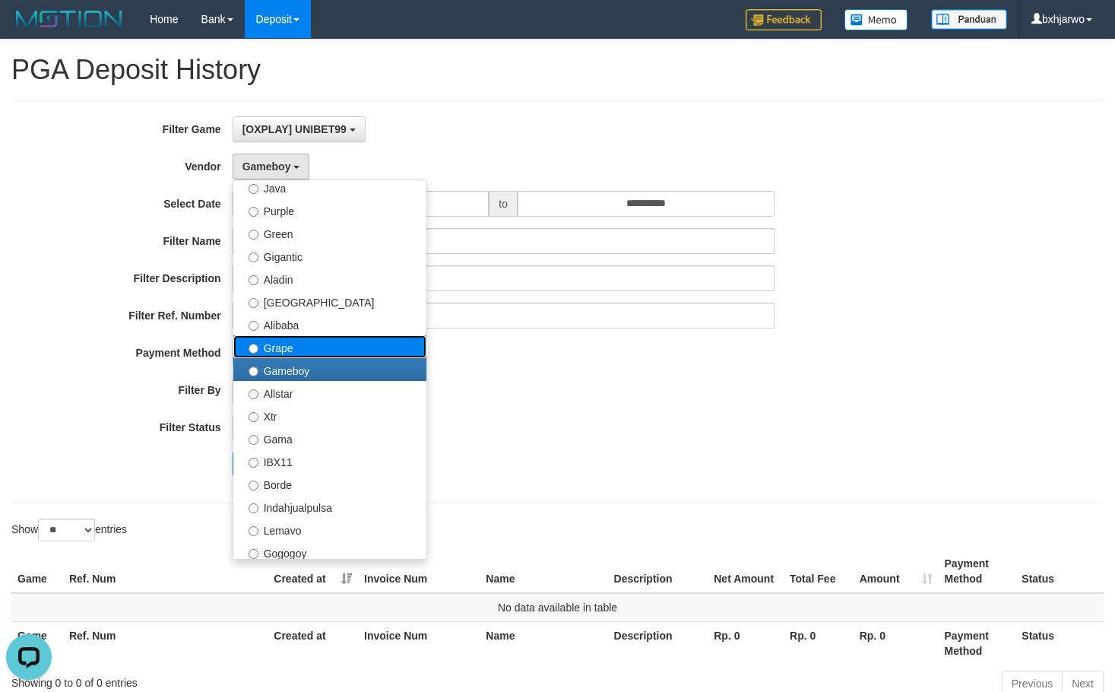
click at [266, 348] on label "Grape" at bounding box center [329, 346] width 193 height 23
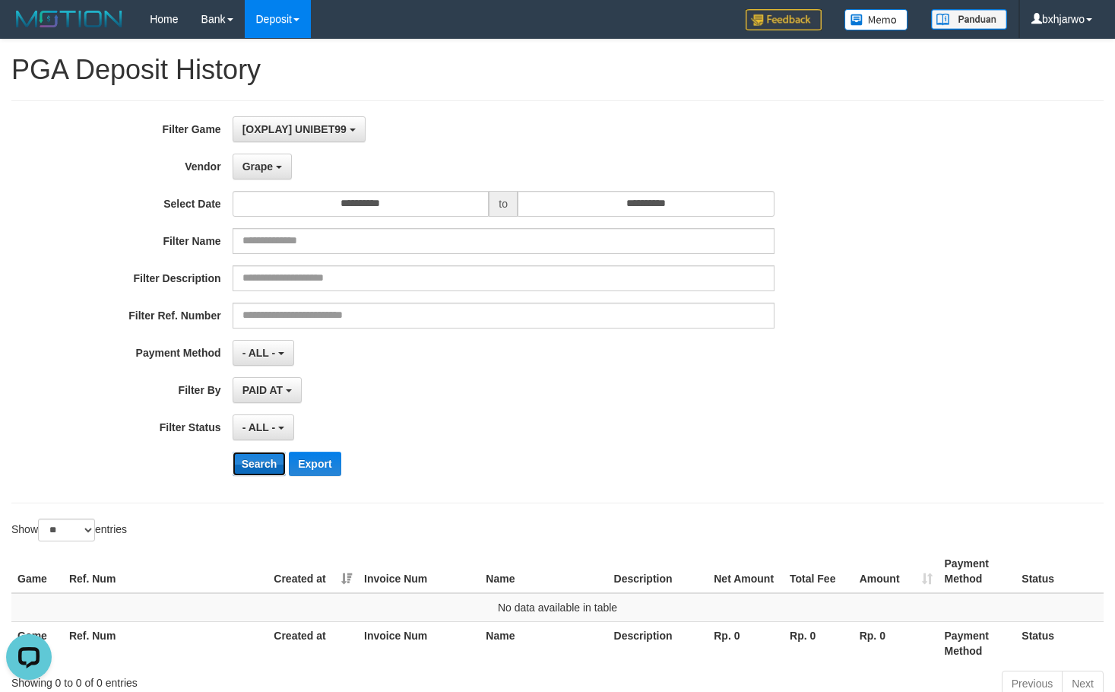
click at [267, 468] on button "Search" at bounding box center [260, 464] width 54 height 24
click at [265, 170] on span "Grape" at bounding box center [258, 166] width 30 height 12
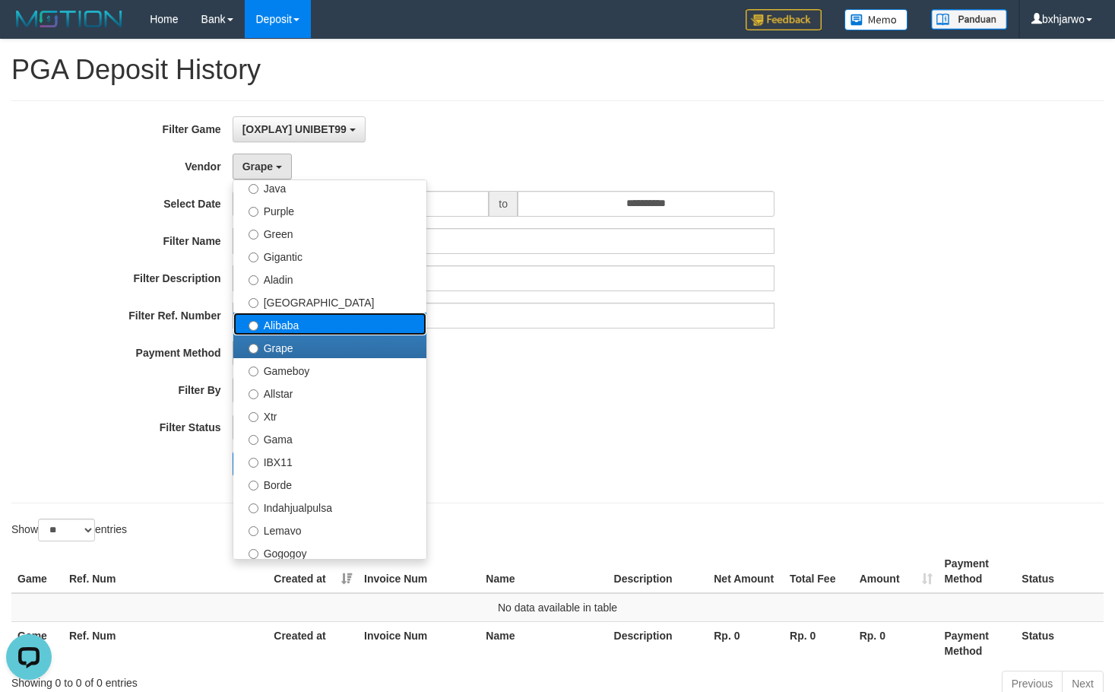
click at [277, 330] on label "Alibaba" at bounding box center [329, 323] width 193 height 23
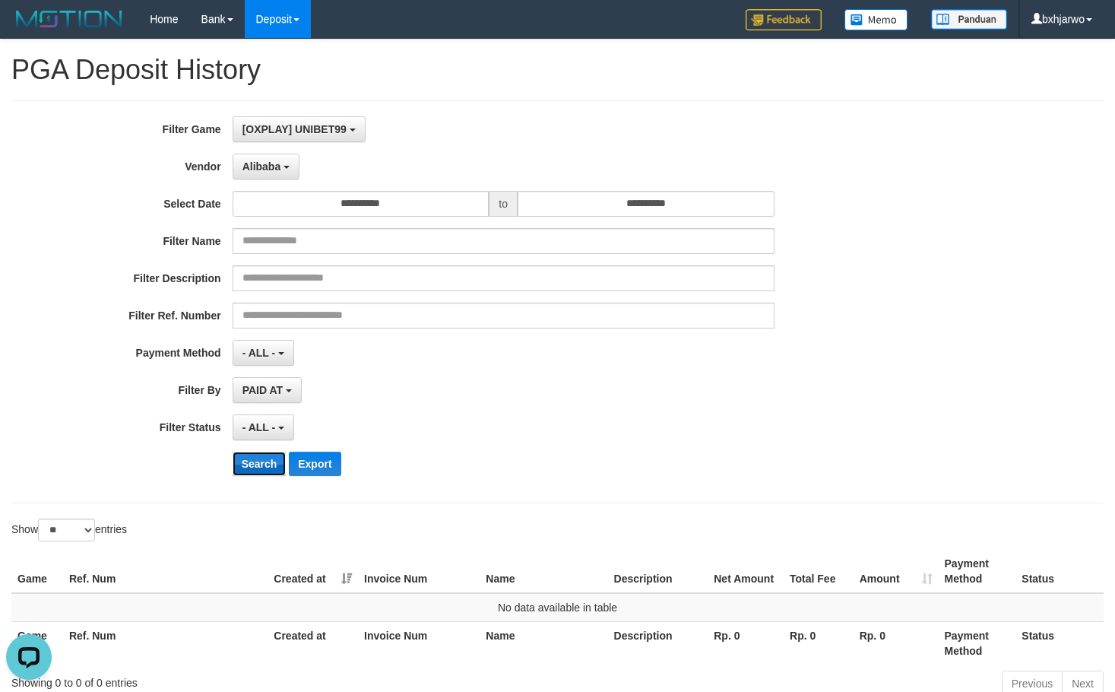
click at [274, 456] on button "Search" at bounding box center [260, 464] width 54 height 24
click at [260, 172] on span "Alibaba" at bounding box center [262, 166] width 39 height 12
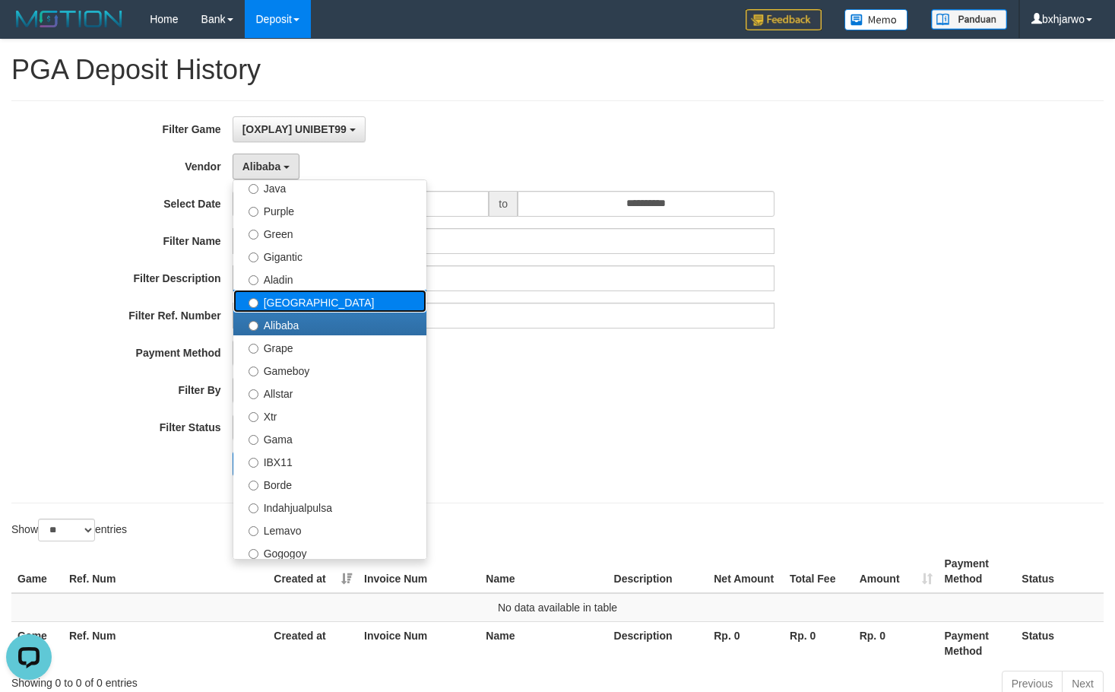
click at [286, 297] on label "[GEOGRAPHIC_DATA]" at bounding box center [329, 301] width 193 height 23
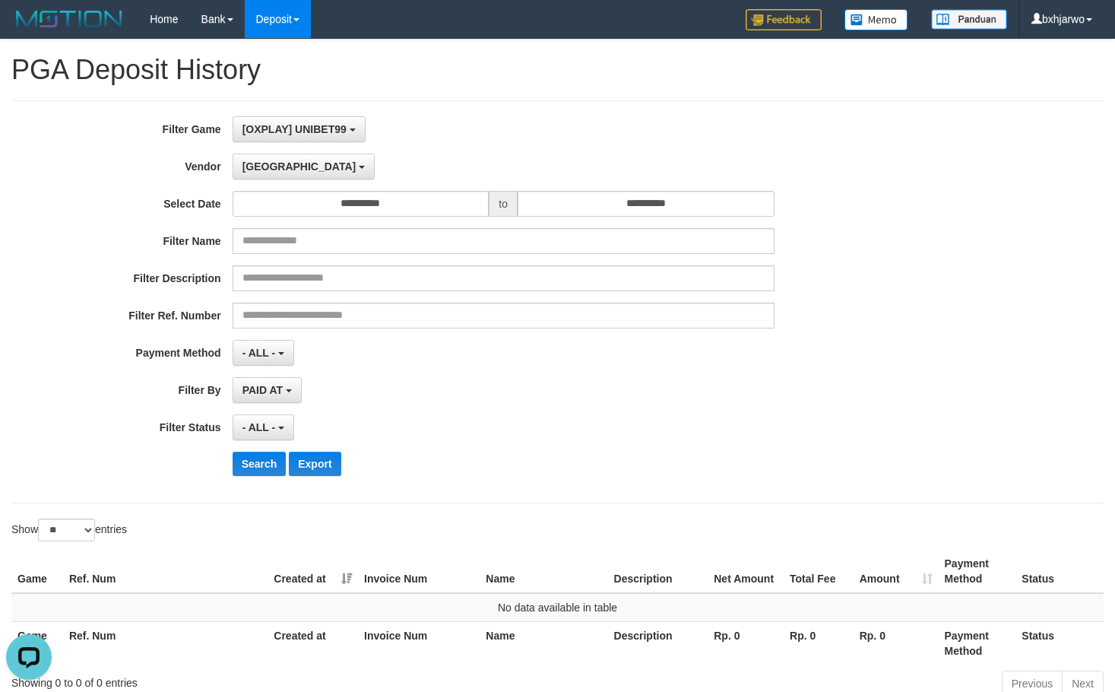
click at [258, 445] on div "**********" at bounding box center [465, 301] width 930 height 371
click at [259, 449] on div "**********" at bounding box center [465, 301] width 930 height 371
drag, startPoint x: 267, startPoint y: 465, endPoint x: 271, endPoint y: 446, distance: 19.5
click at [266, 463] on button "Search" at bounding box center [260, 464] width 54 height 24
click at [258, 163] on span "[GEOGRAPHIC_DATA]" at bounding box center [300, 166] width 114 height 12
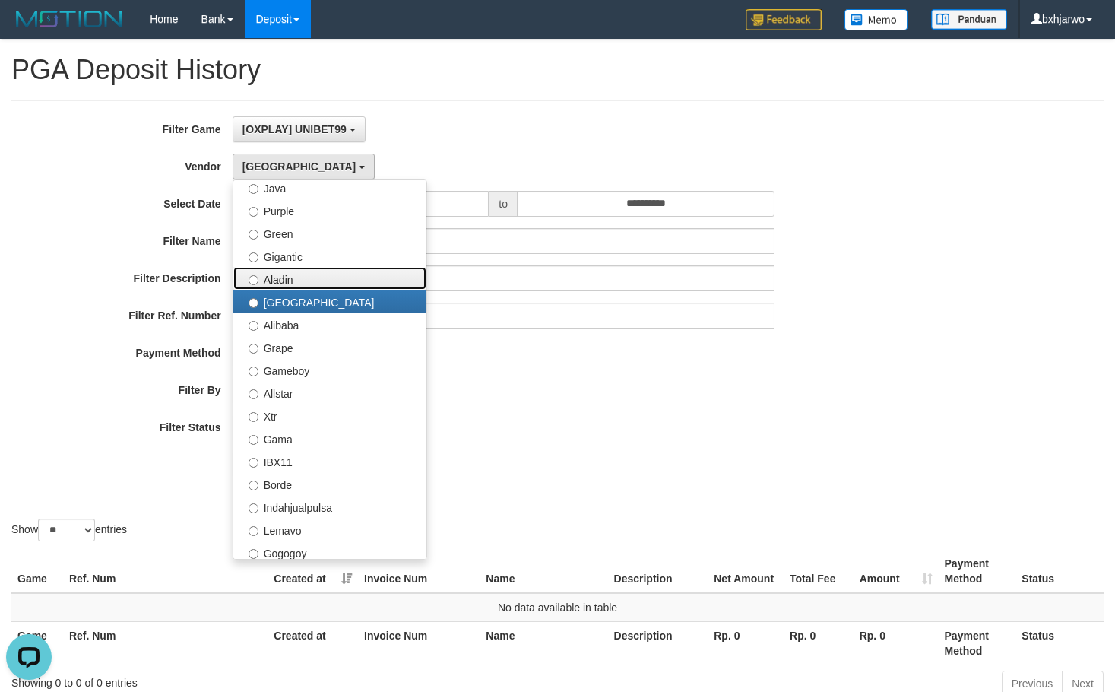
drag, startPoint x: 291, startPoint y: 280, endPoint x: 287, endPoint y: 313, distance: 33.7
click at [290, 279] on label "Aladin" at bounding box center [329, 278] width 193 height 23
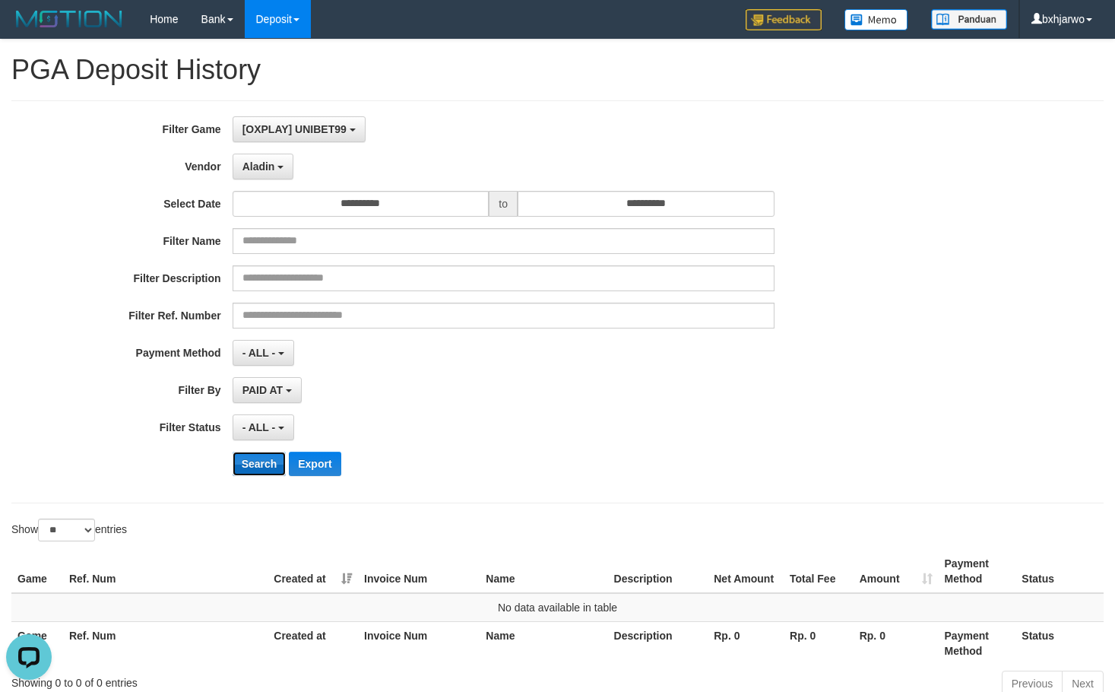
click at [271, 465] on button "Search" at bounding box center [260, 464] width 54 height 24
click at [265, 155] on button "Aladin" at bounding box center [264, 167] width 62 height 26
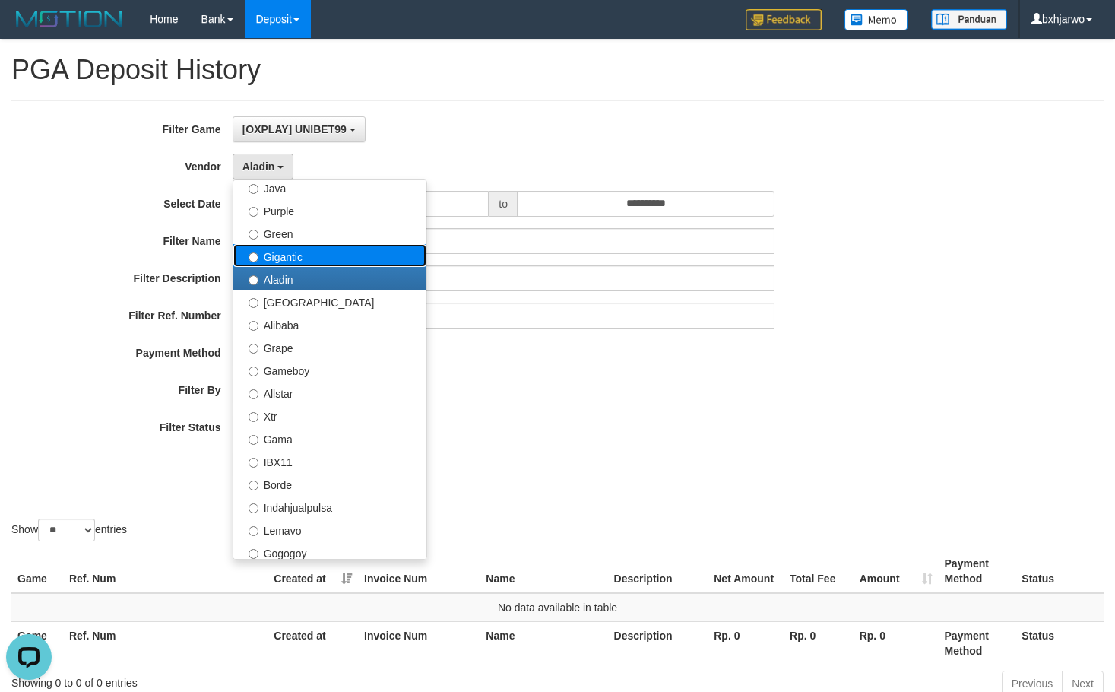
click at [285, 255] on label "Gigantic" at bounding box center [329, 255] width 193 height 23
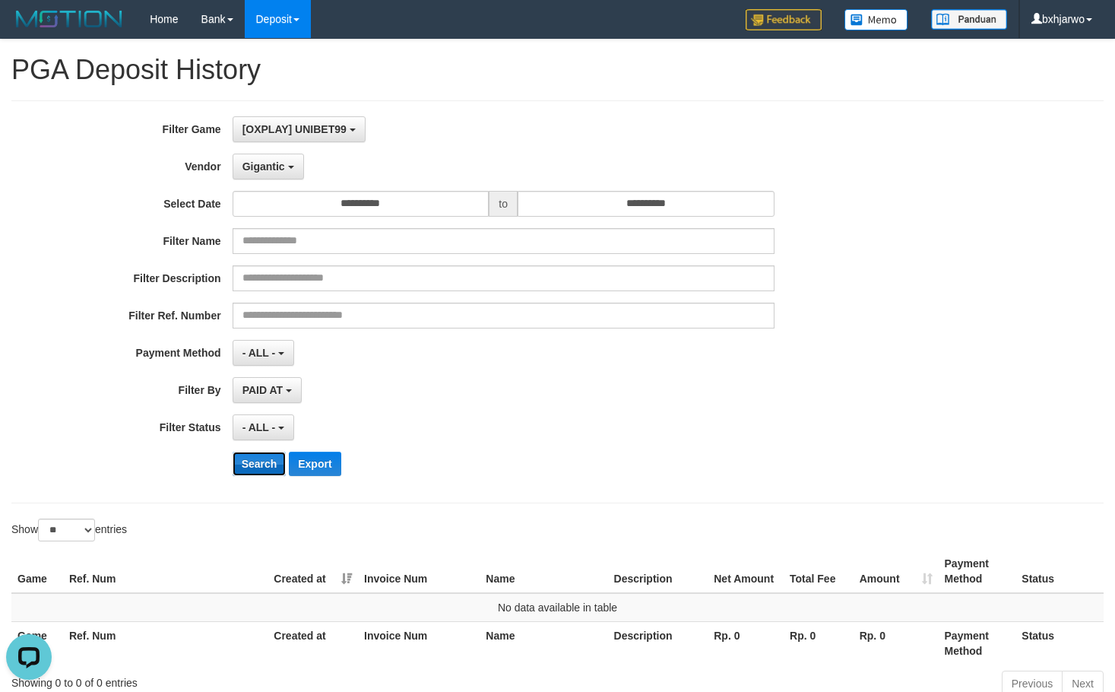
click at [268, 459] on button "Search" at bounding box center [260, 464] width 54 height 24
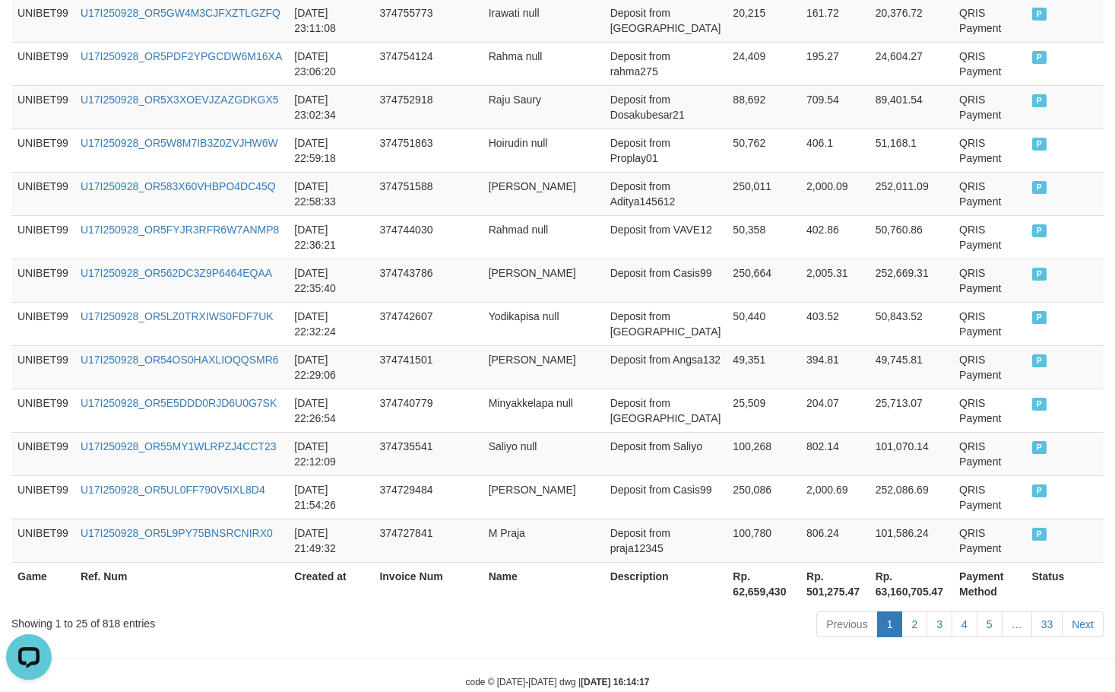
scroll to position [1150, 0]
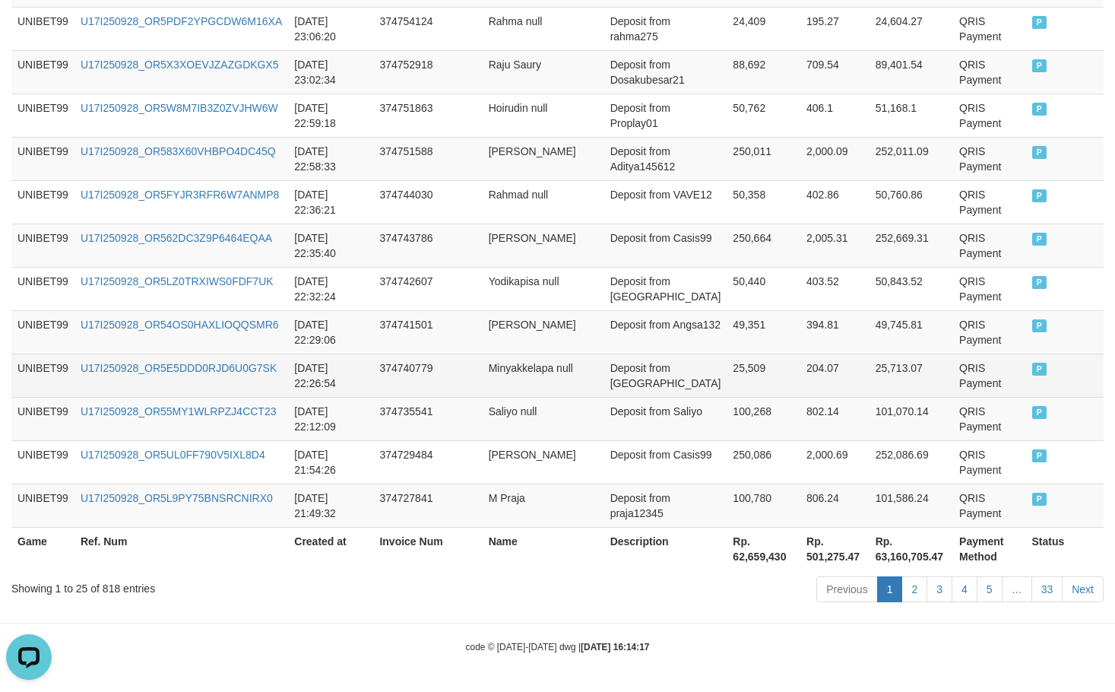
click at [376, 378] on td "374740779" at bounding box center [427, 375] width 109 height 43
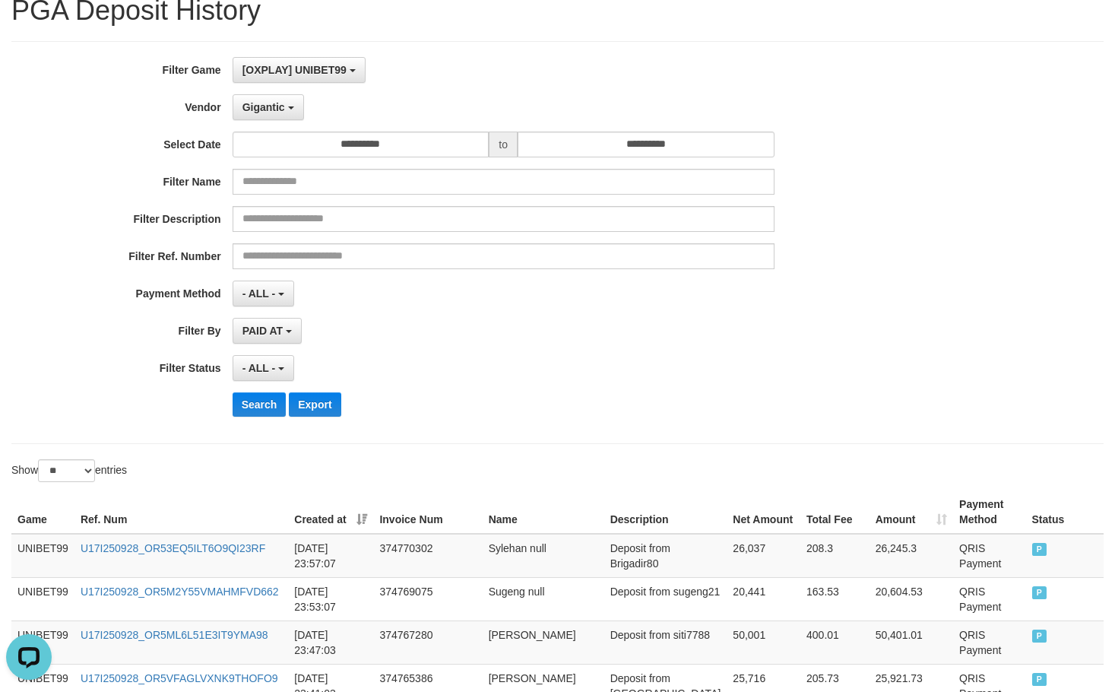
scroll to position [0, 0]
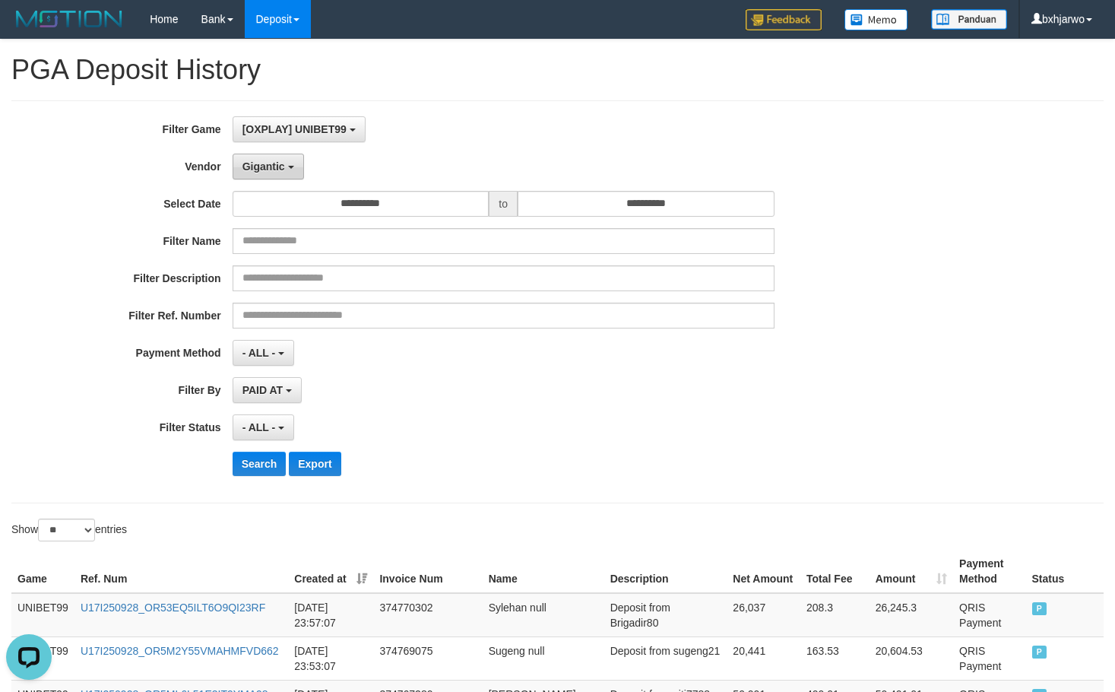
click at [288, 179] on button "Gigantic" at bounding box center [268, 167] width 71 height 26
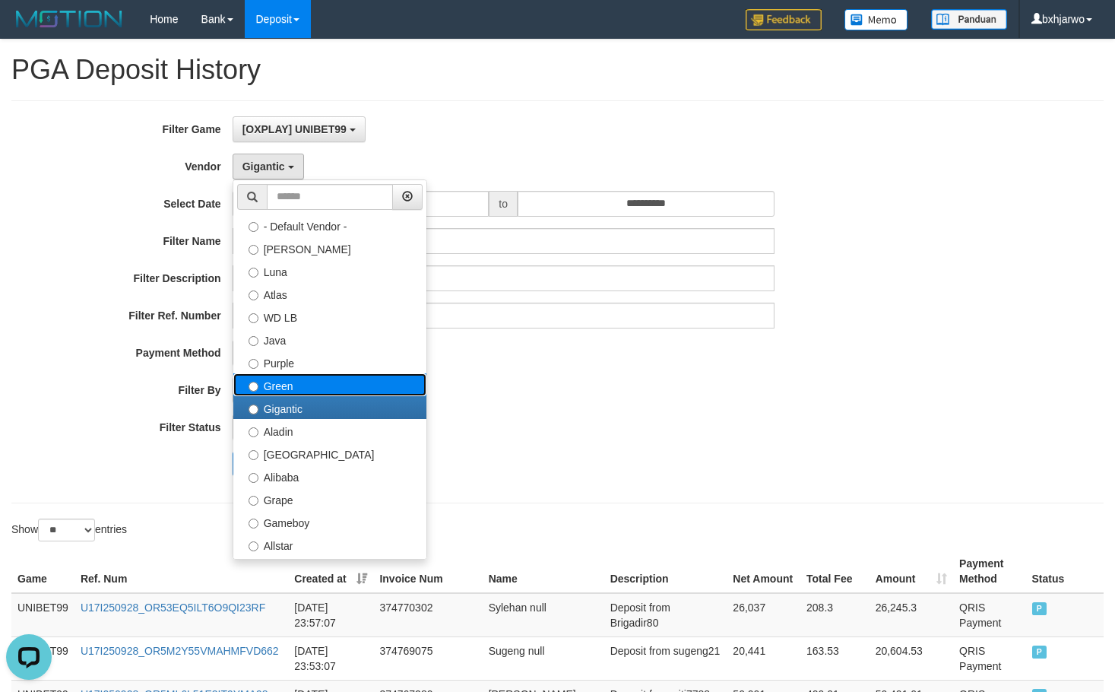
click at [274, 392] on label "Green" at bounding box center [329, 384] width 193 height 23
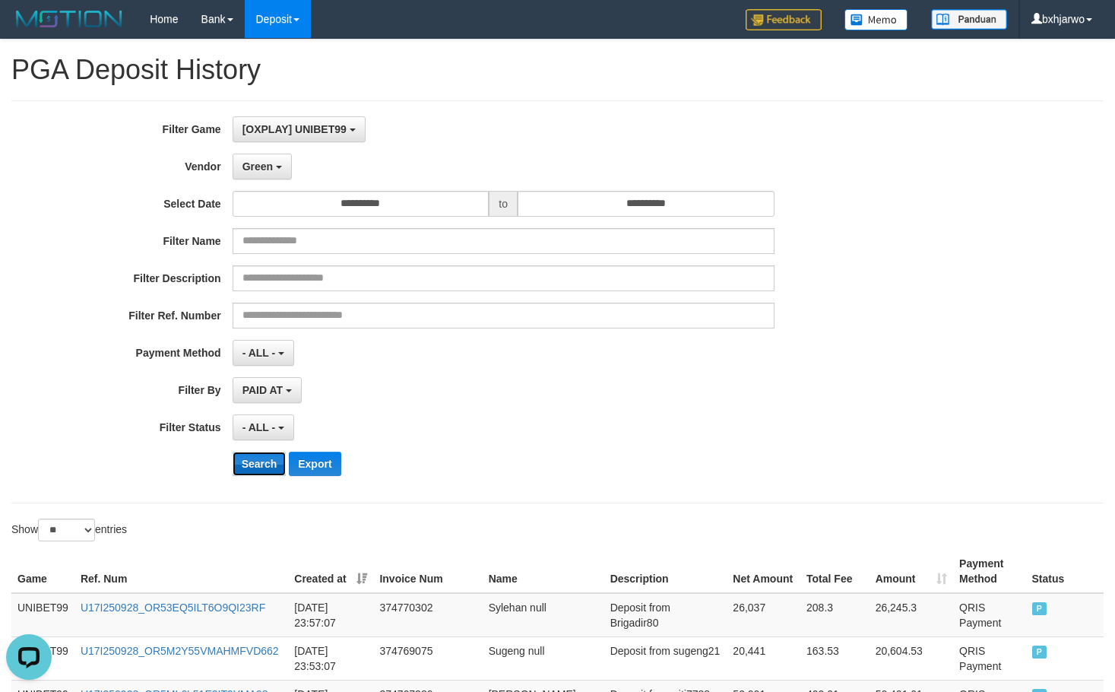
click at [259, 468] on button "Search" at bounding box center [260, 464] width 54 height 24
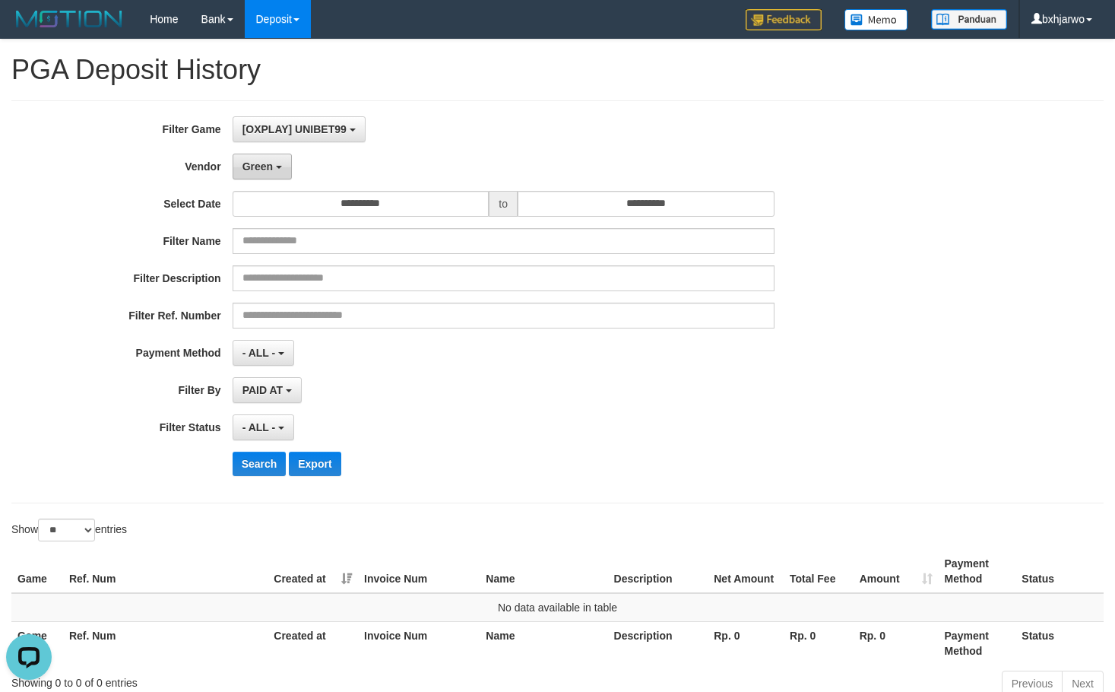
click at [276, 173] on button "Green" at bounding box center [262, 167] width 59 height 26
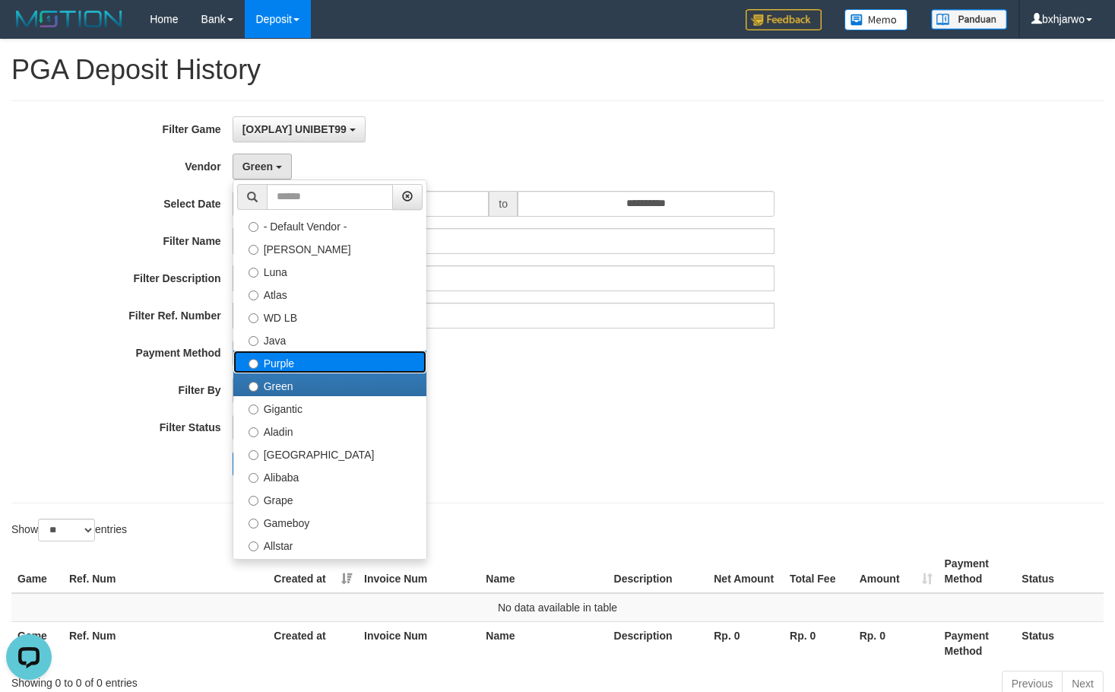
click at [278, 355] on label "Purple" at bounding box center [329, 361] width 193 height 23
select select "**********"
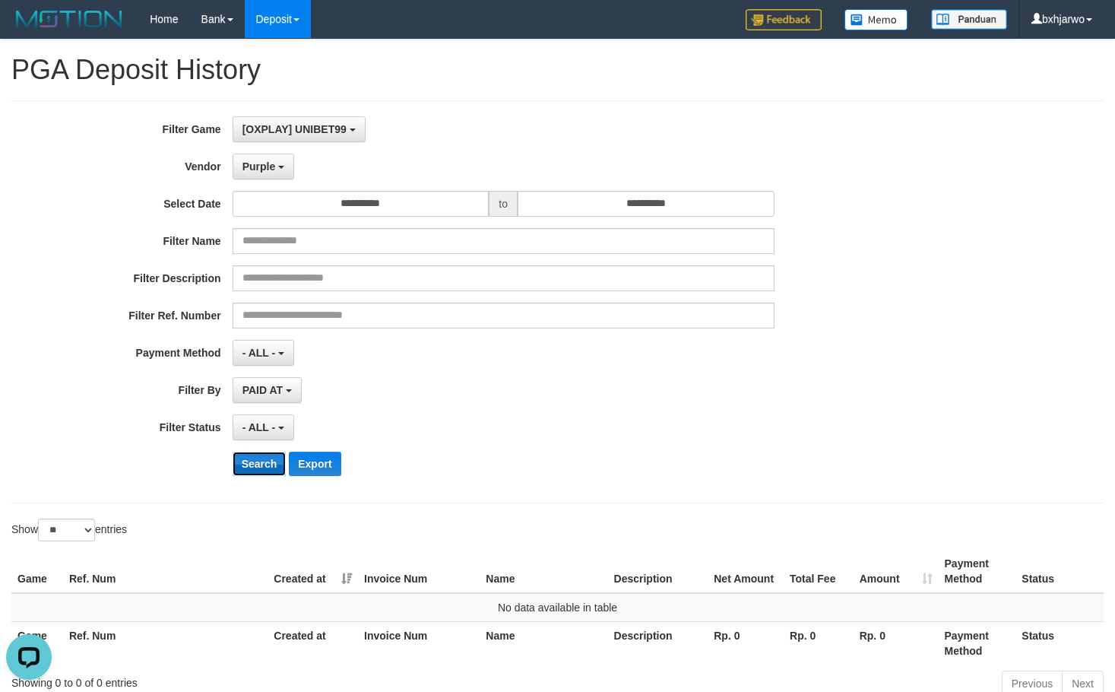
click at [255, 453] on button "Search" at bounding box center [260, 464] width 54 height 24
click at [287, 171] on button "Purple" at bounding box center [264, 167] width 62 height 26
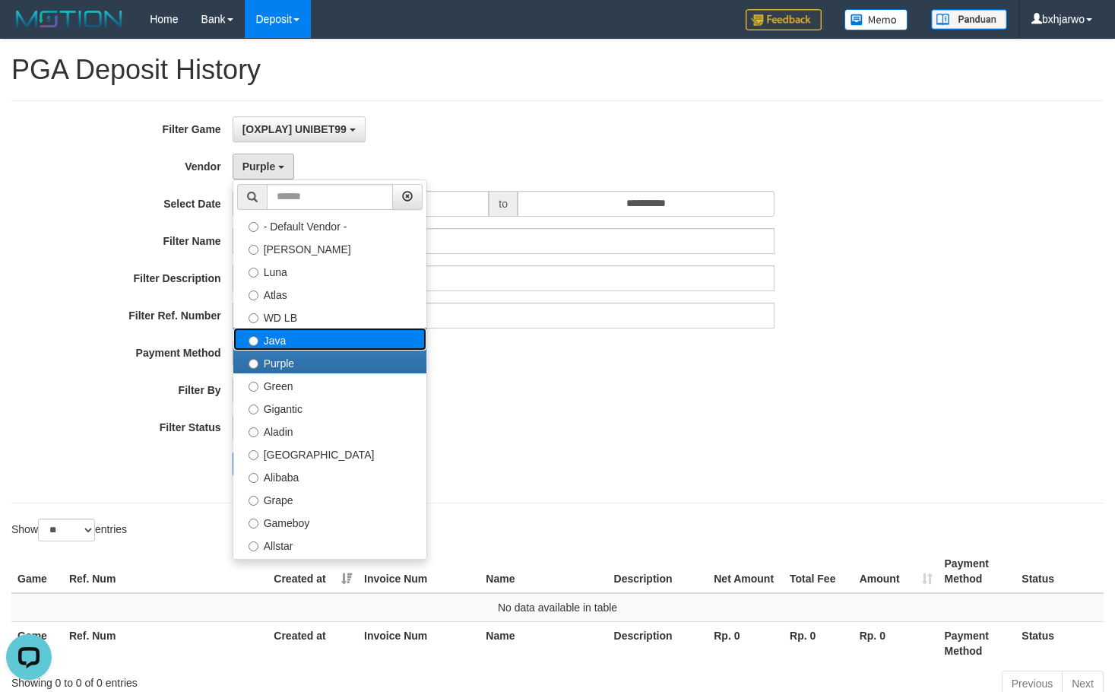
click at [285, 332] on label "Java" at bounding box center [329, 339] width 193 height 23
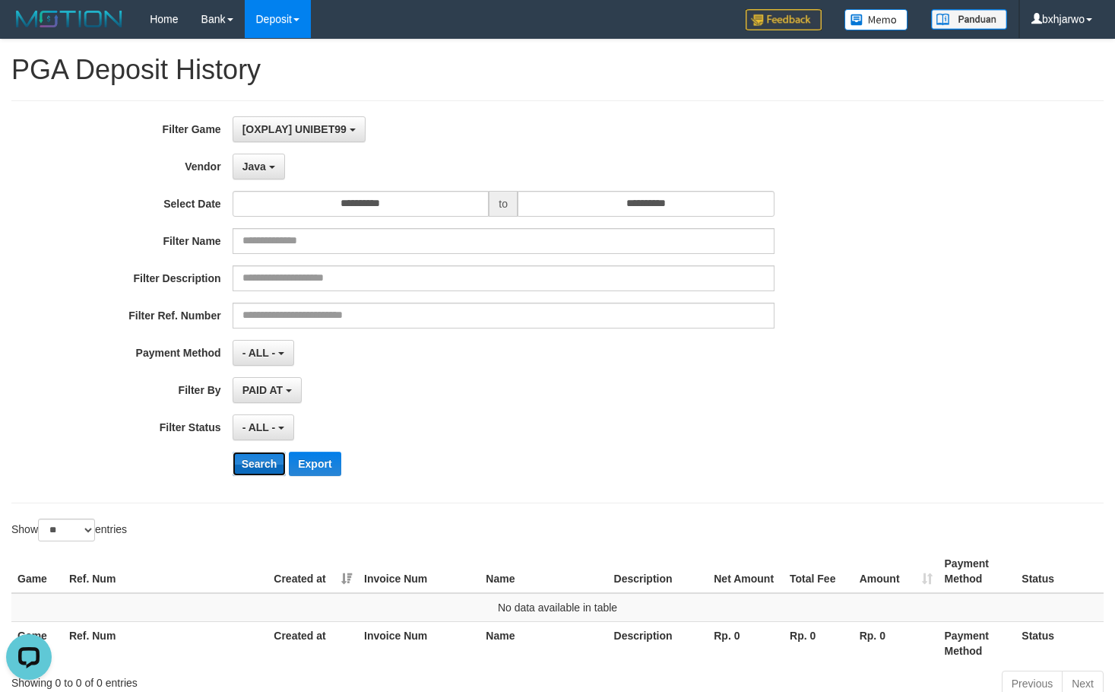
click at [260, 468] on button "Search" at bounding box center [260, 464] width 54 height 24
click at [273, 168] on b "button" at bounding box center [272, 167] width 6 height 3
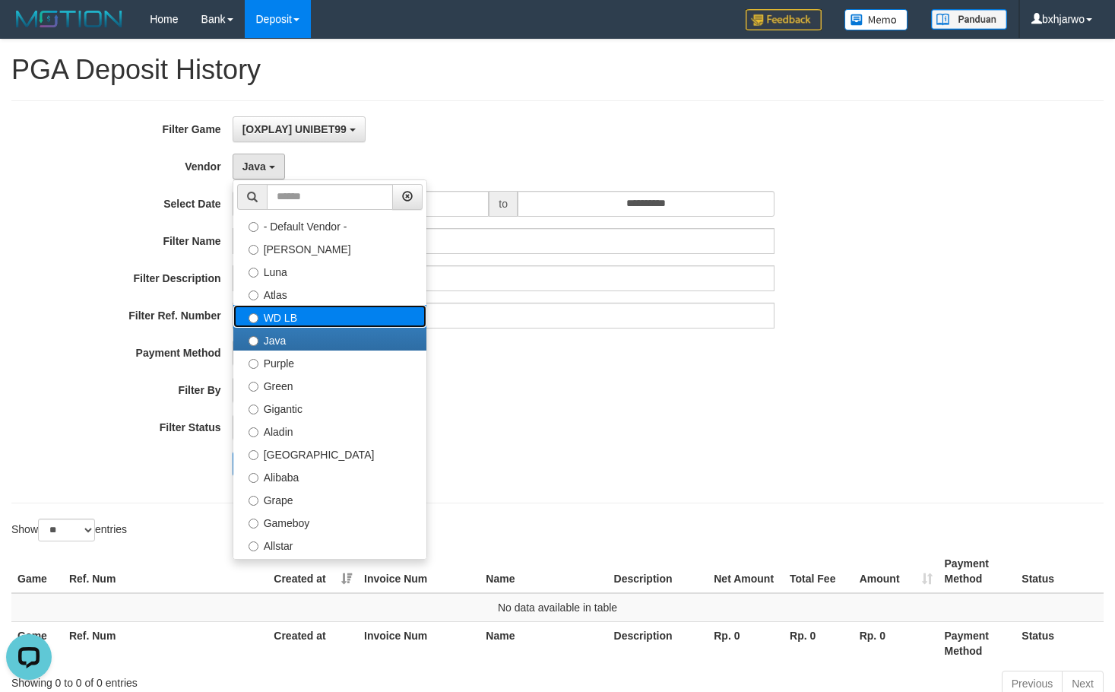
click at [285, 312] on label "WD LB" at bounding box center [329, 316] width 193 height 23
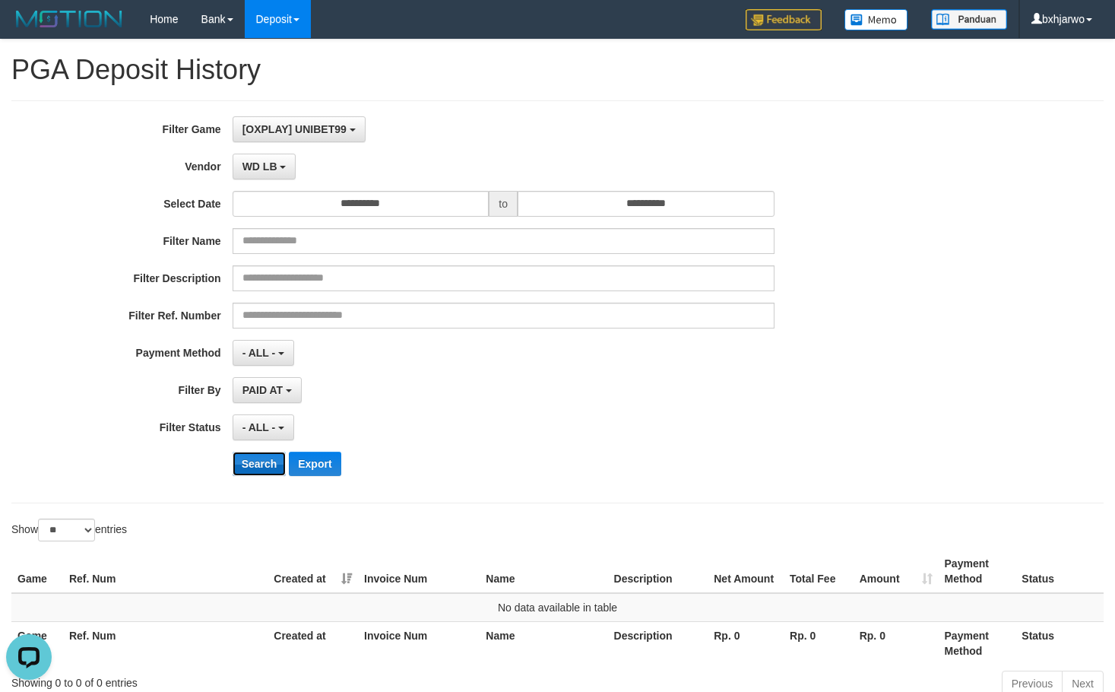
click at [255, 459] on button "Search" at bounding box center [260, 464] width 54 height 24
click at [272, 159] on button "WD LB" at bounding box center [265, 167] width 64 height 26
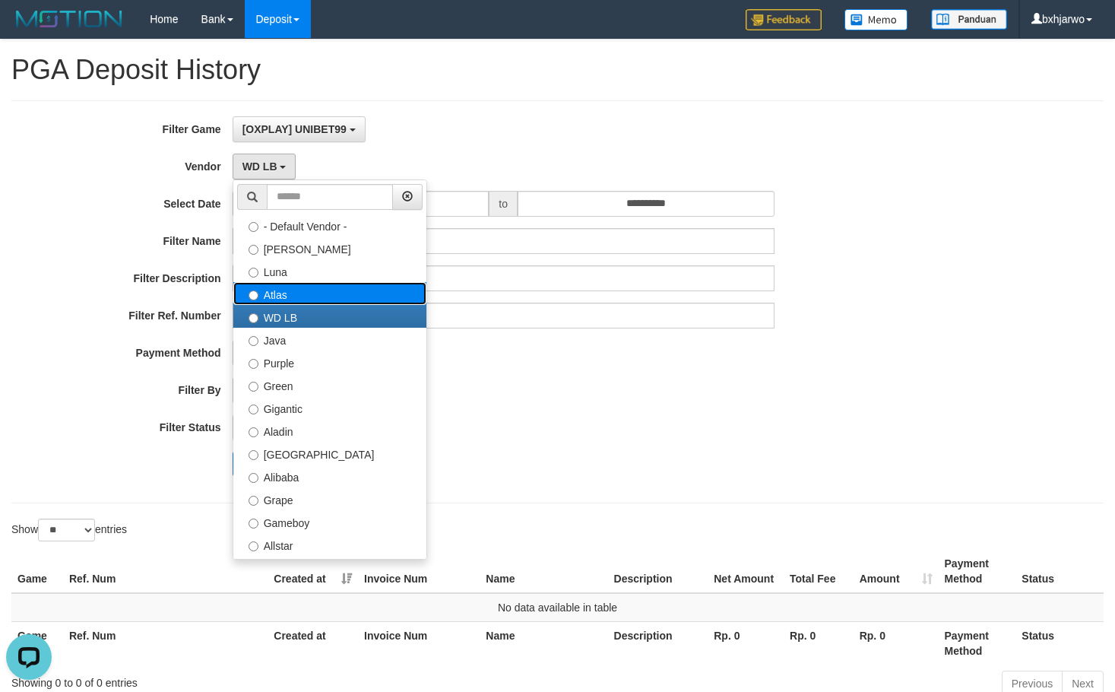
click at [281, 300] on label "Atlas" at bounding box center [329, 293] width 193 height 23
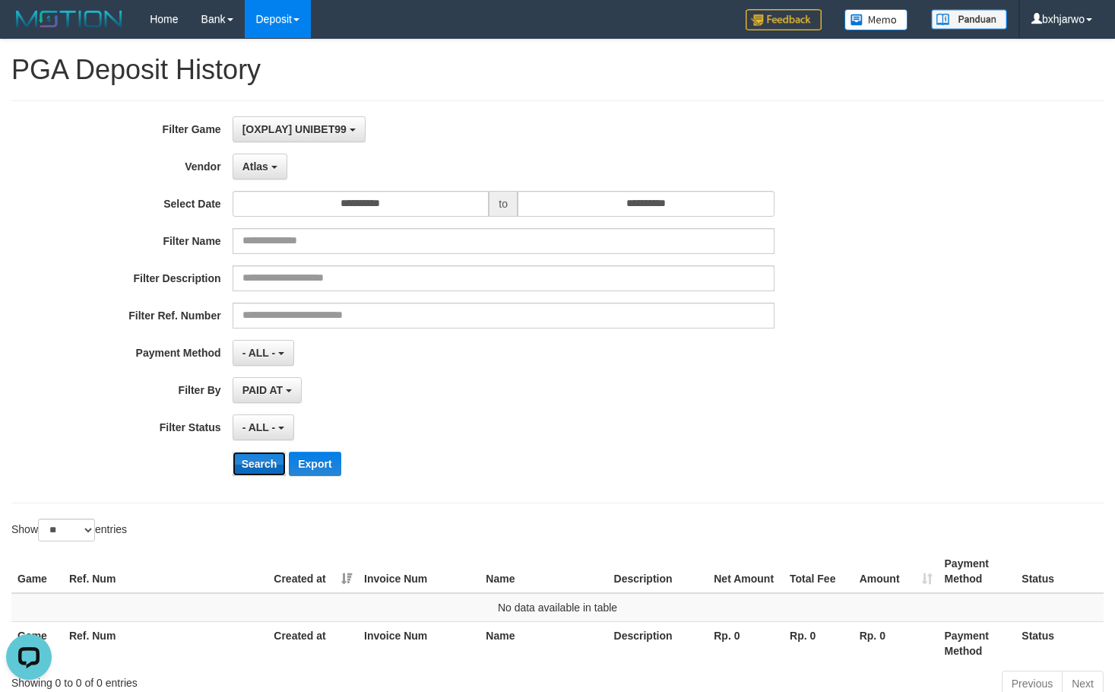
click at [256, 461] on button "Search" at bounding box center [260, 464] width 54 height 24
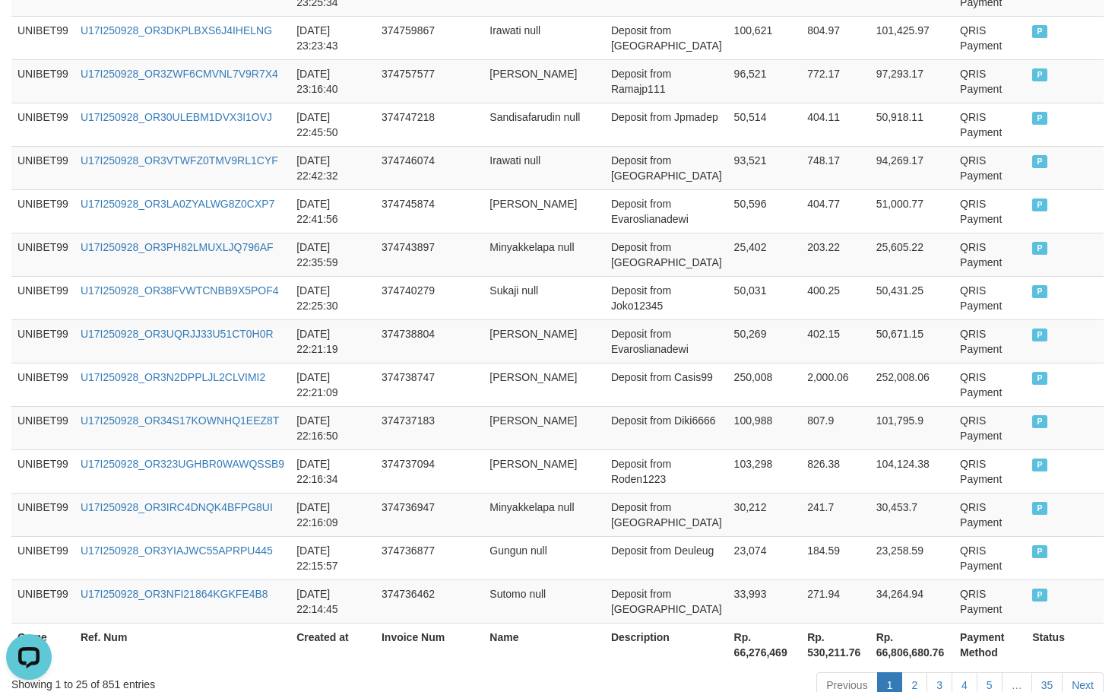
scroll to position [1150, 0]
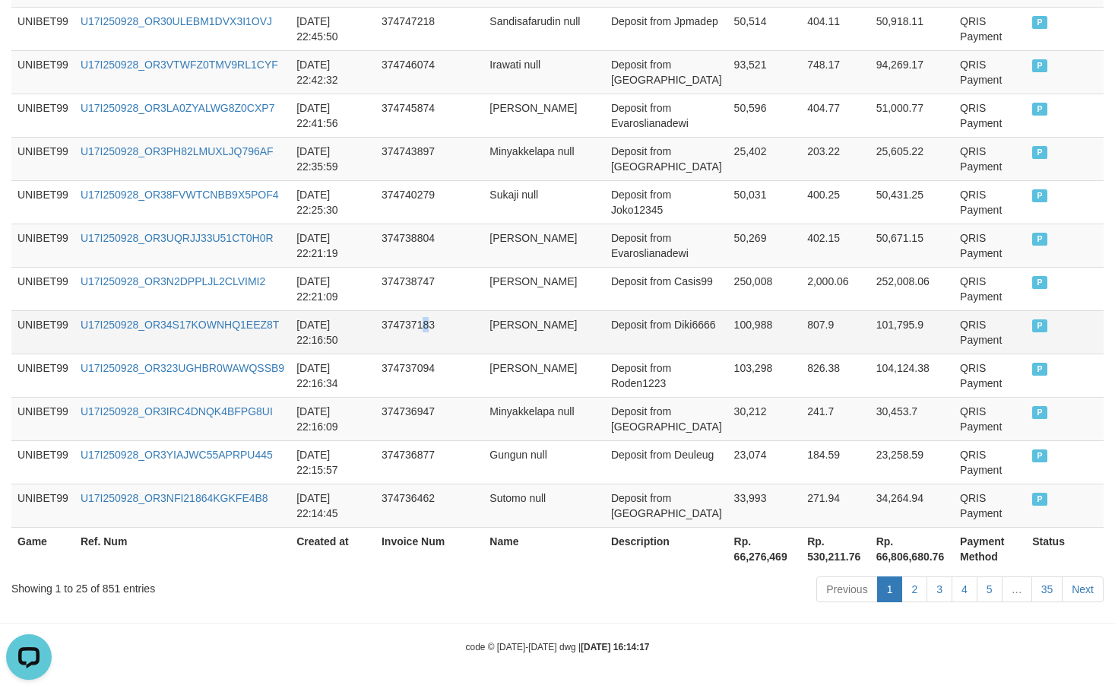
click at [427, 318] on td "374737183" at bounding box center [430, 331] width 108 height 43
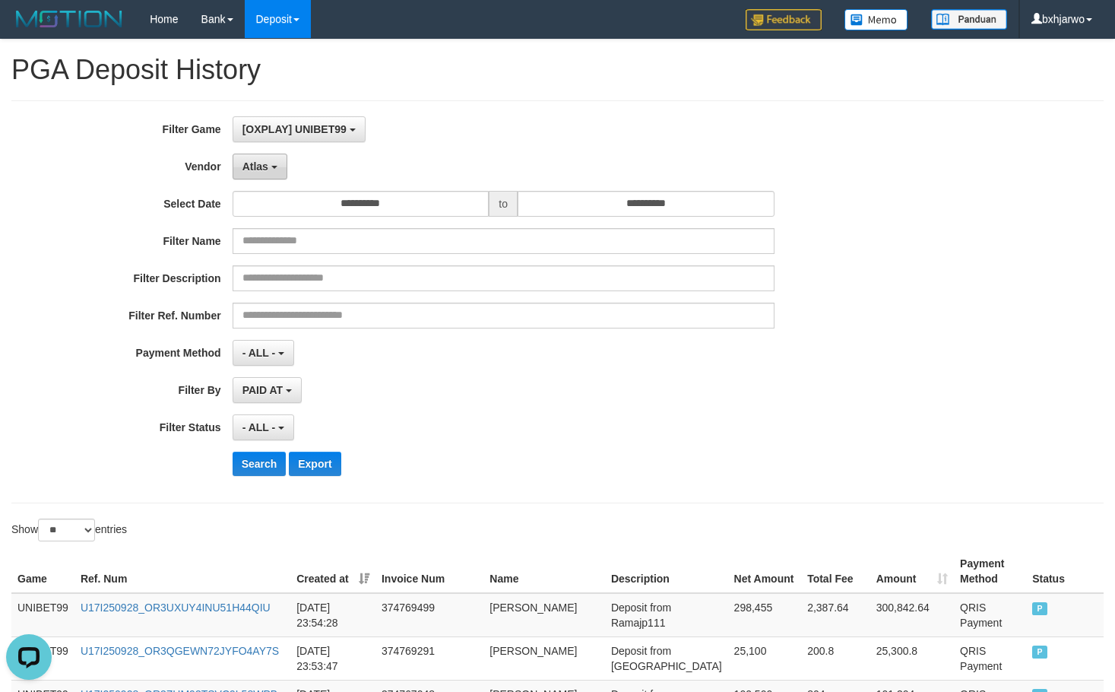
click at [266, 170] on span "Atlas" at bounding box center [256, 166] width 26 height 12
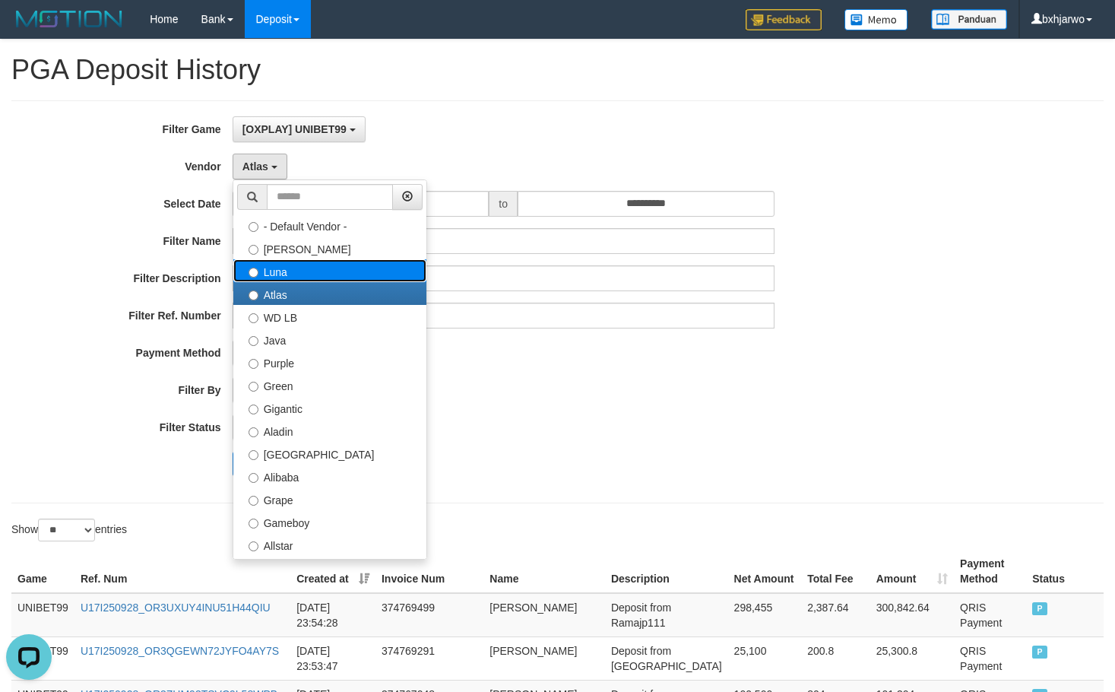
click at [285, 279] on label "Luna" at bounding box center [329, 270] width 193 height 23
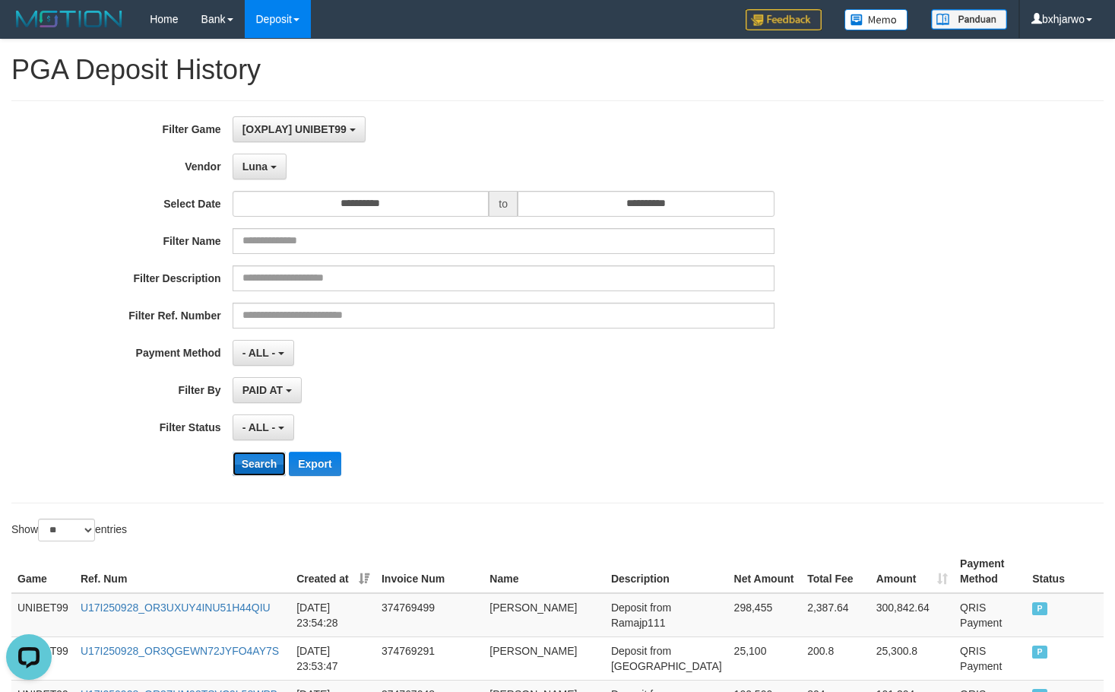
click at [263, 471] on button "Search" at bounding box center [260, 464] width 54 height 24
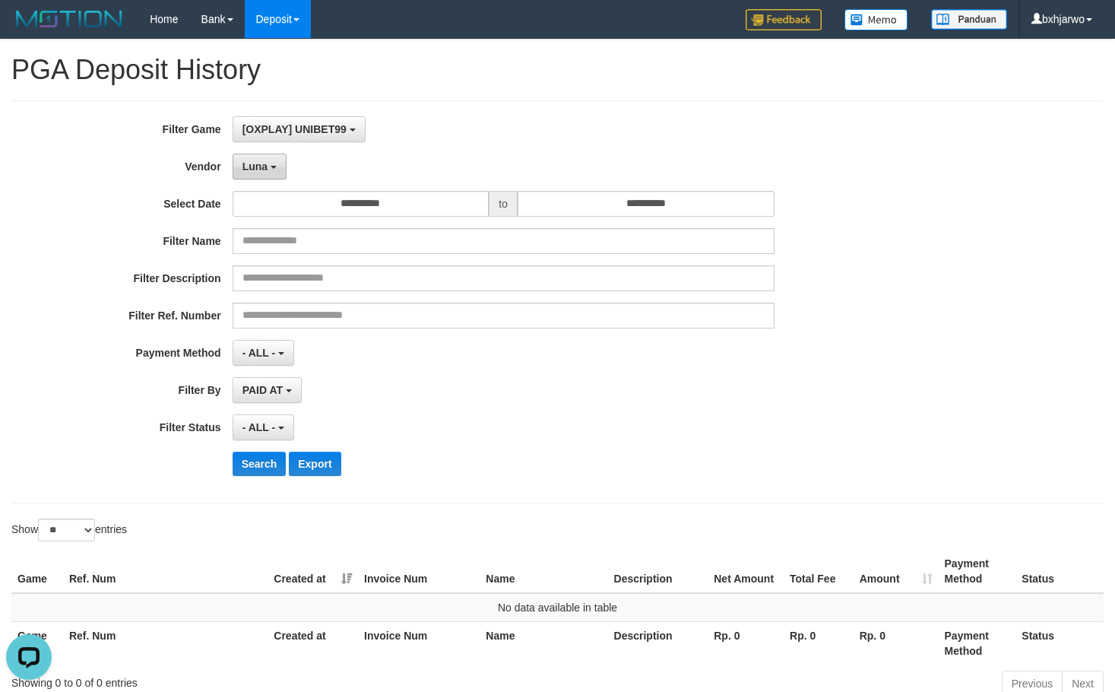
click at [271, 169] on b "button" at bounding box center [274, 167] width 6 height 3
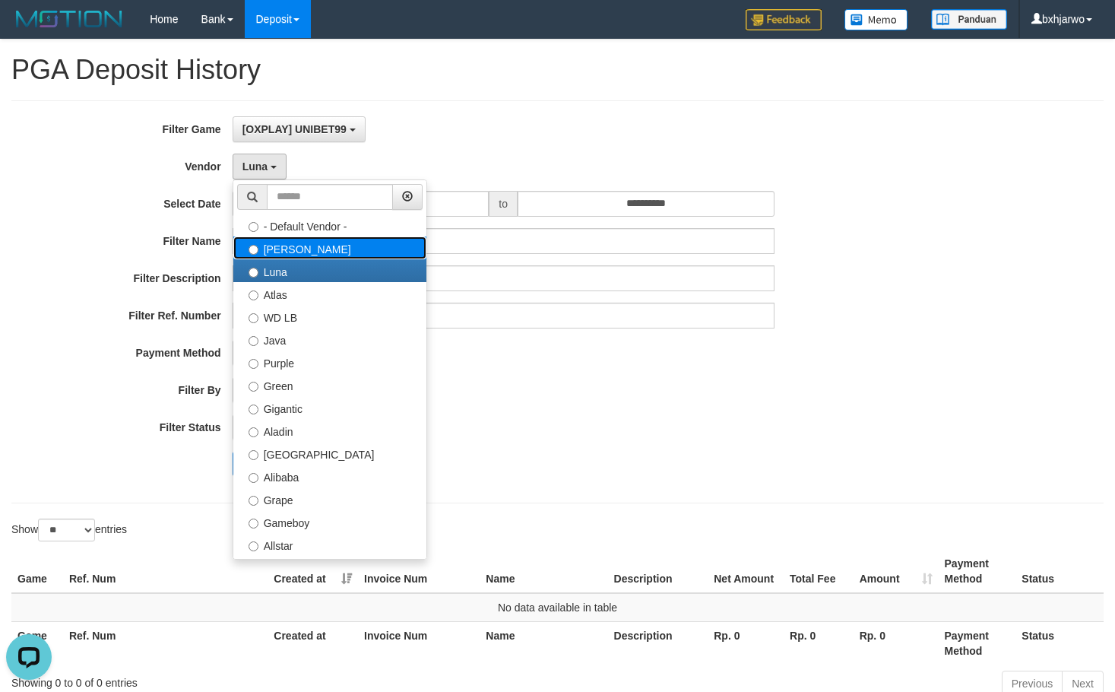
click at [277, 244] on label "[PERSON_NAME]" at bounding box center [329, 247] width 193 height 23
select select "**********"
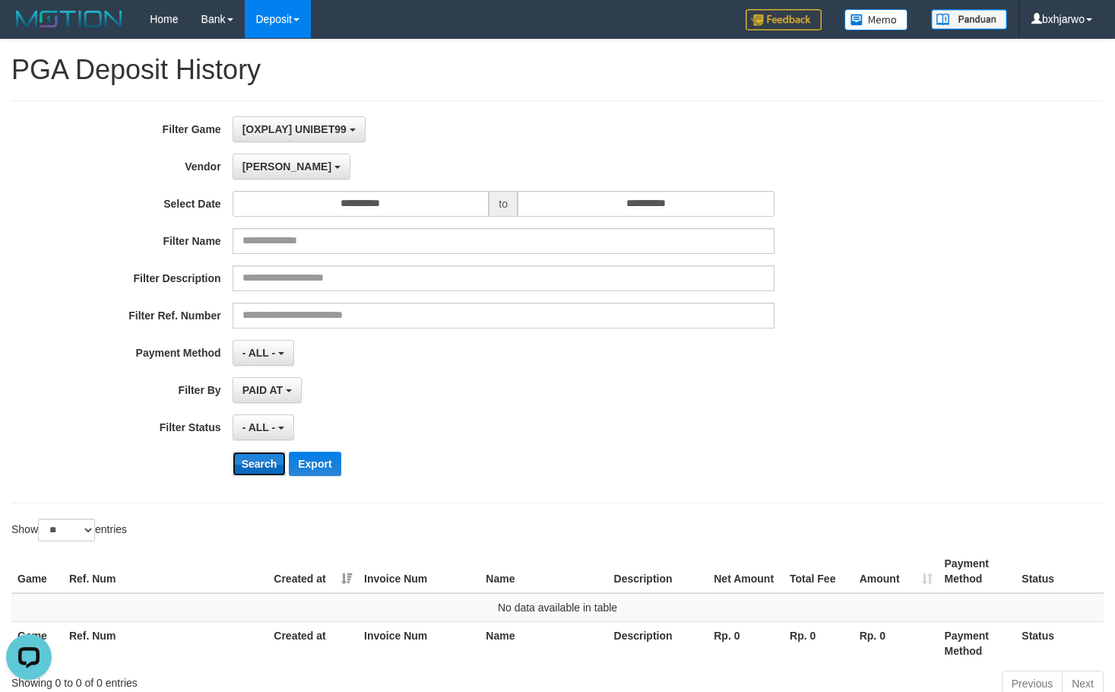
click at [258, 472] on button "Search" at bounding box center [260, 464] width 54 height 24
click at [1099, 27] on link "bxhjarwo" at bounding box center [1062, 19] width 84 height 38
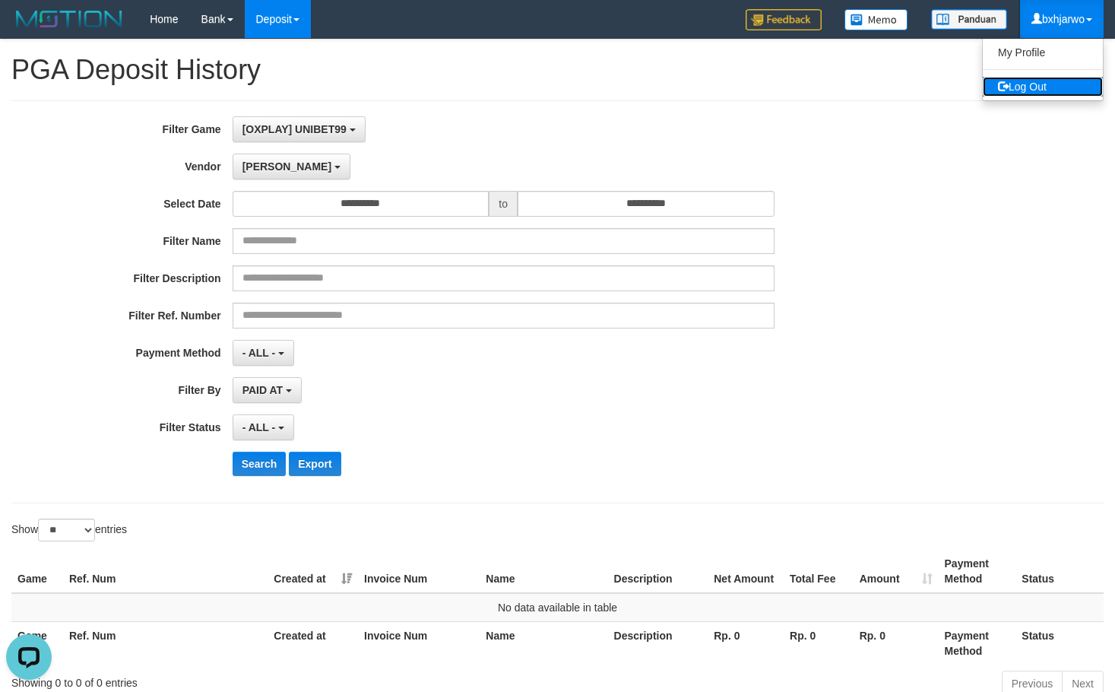
click at [1029, 92] on link "Log Out" at bounding box center [1043, 87] width 120 height 20
